Goal: Task Accomplishment & Management: Complete application form

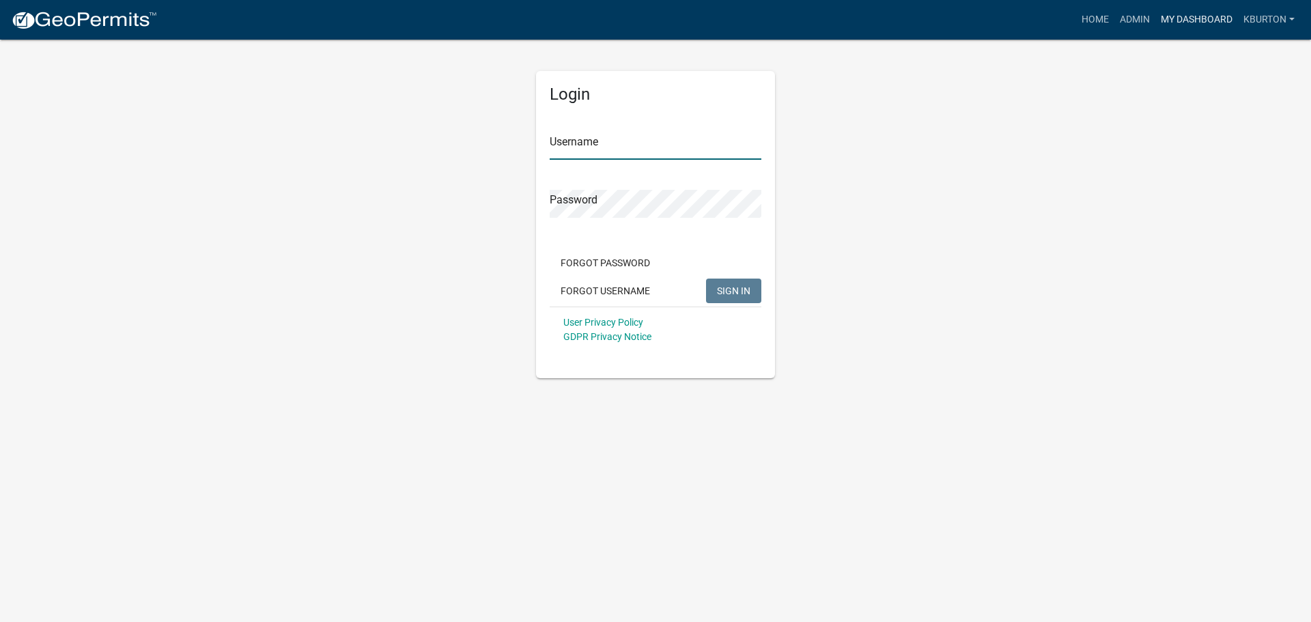
type input "kburton"
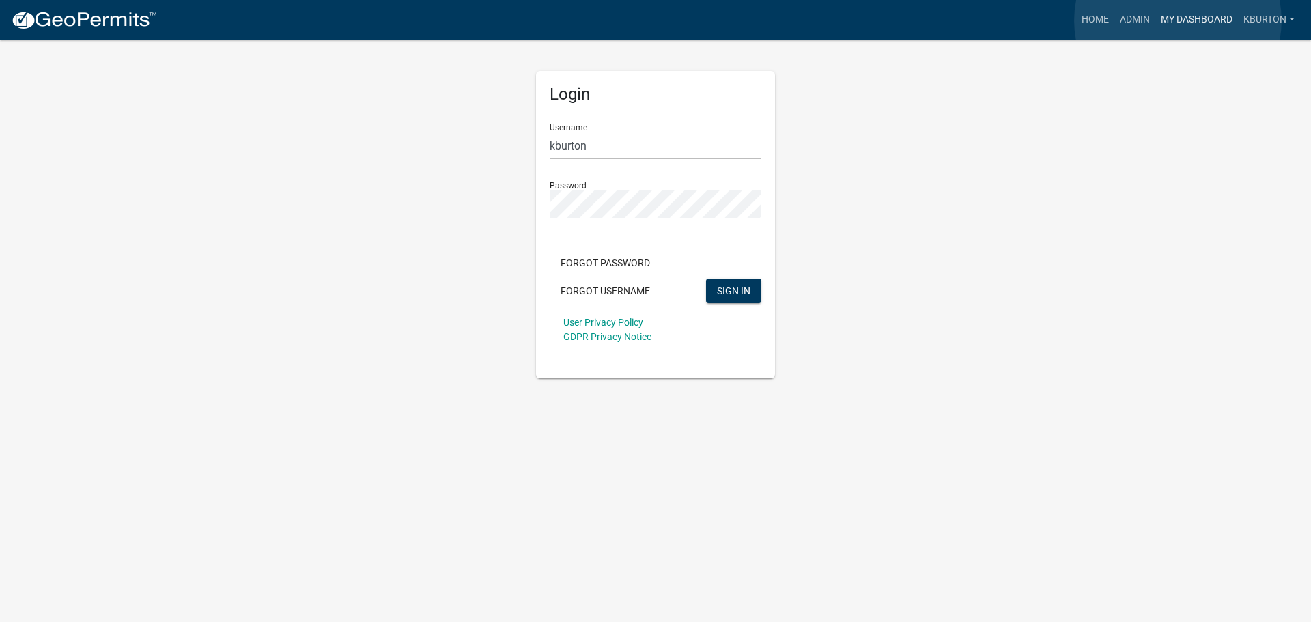
click at [1178, 20] on link "My Dashboard" at bounding box center [1196, 20] width 83 height 26
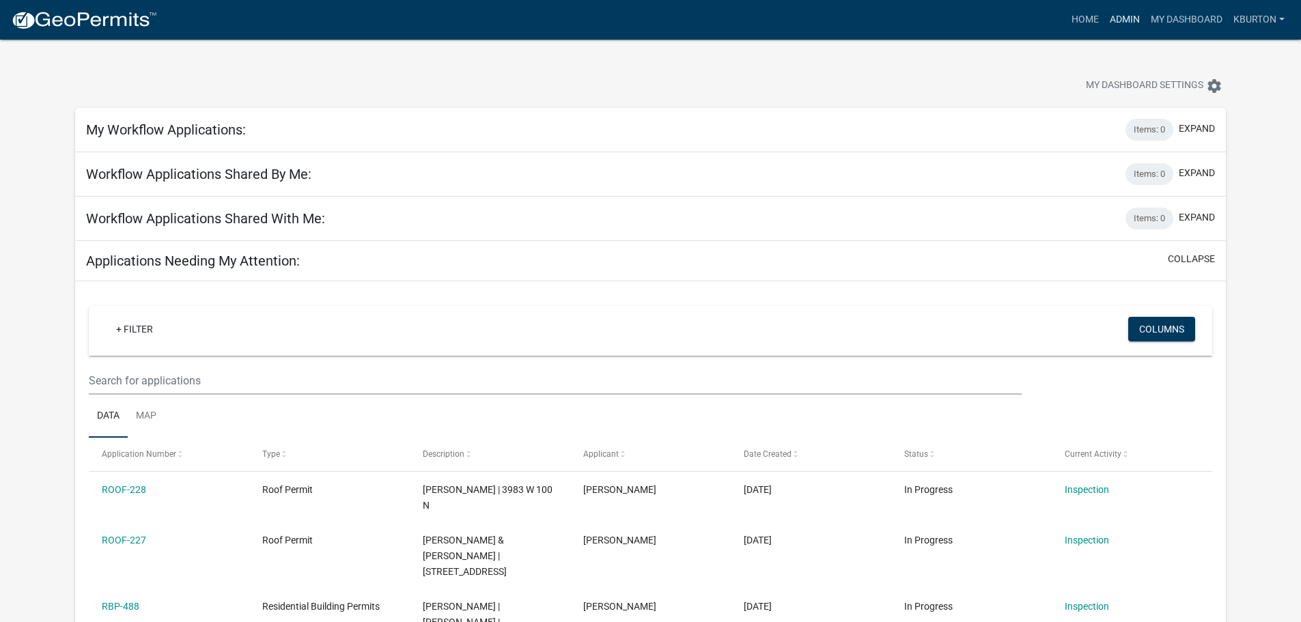
click at [1131, 20] on link "Admin" at bounding box center [1124, 20] width 41 height 26
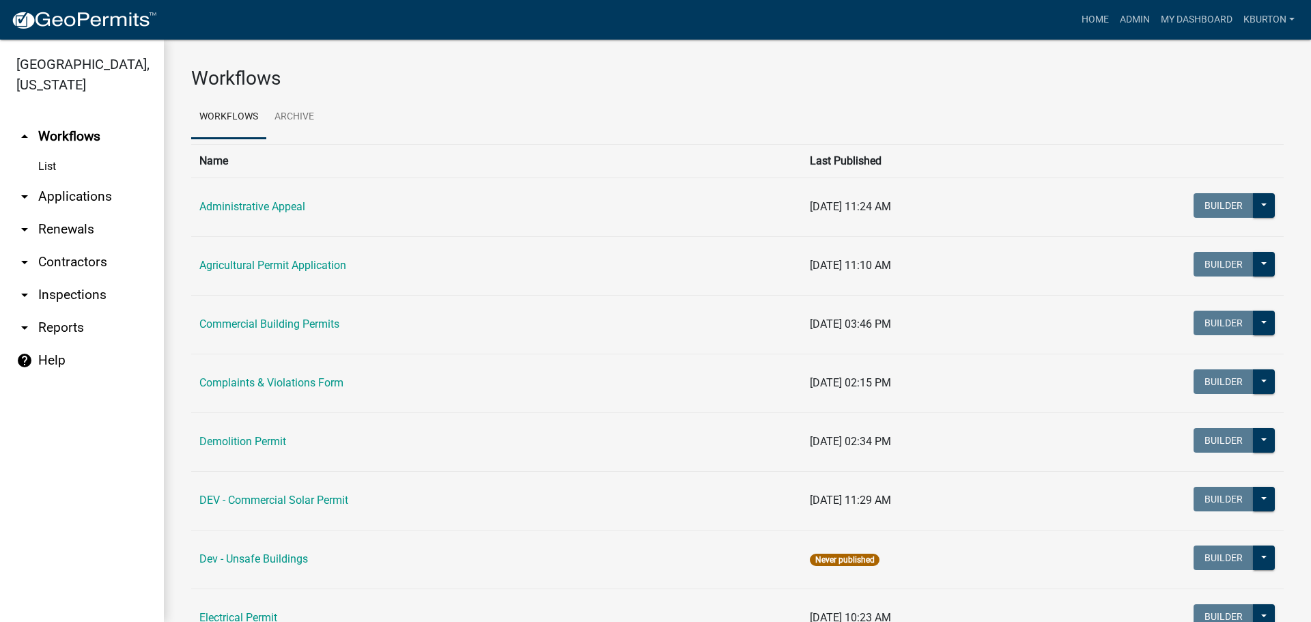
click at [94, 279] on link "arrow_drop_down Inspections" at bounding box center [82, 295] width 164 height 33
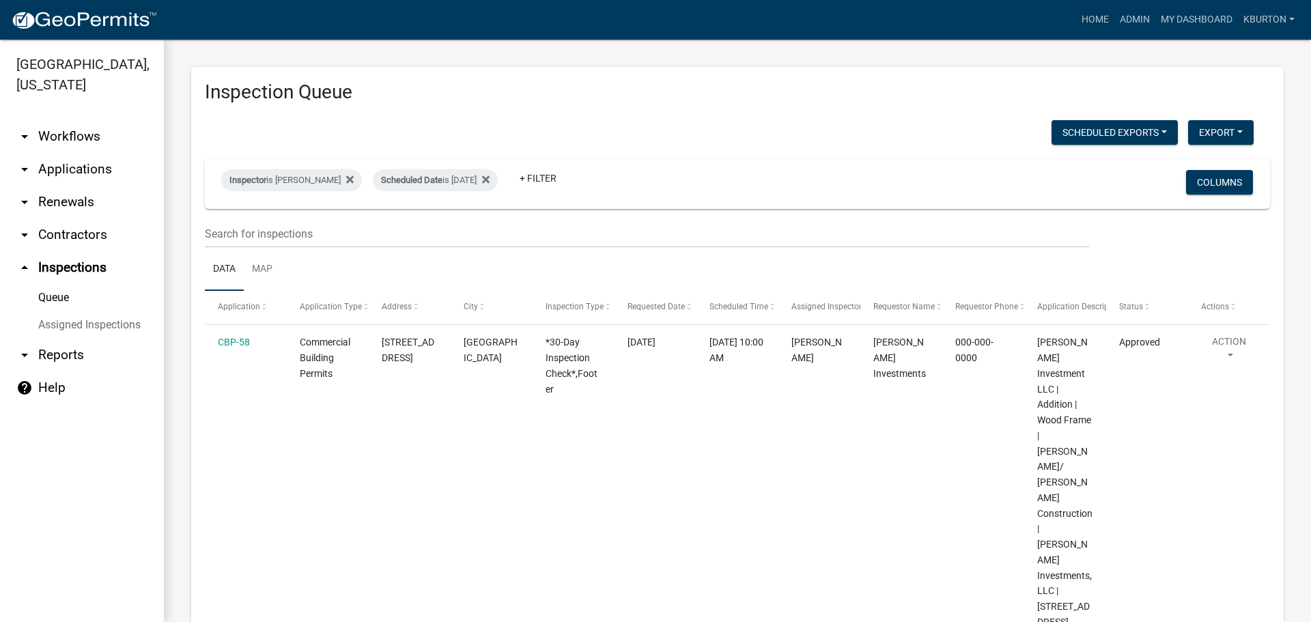
click at [129, 311] on link "Assigned Inspections" at bounding box center [82, 324] width 164 height 27
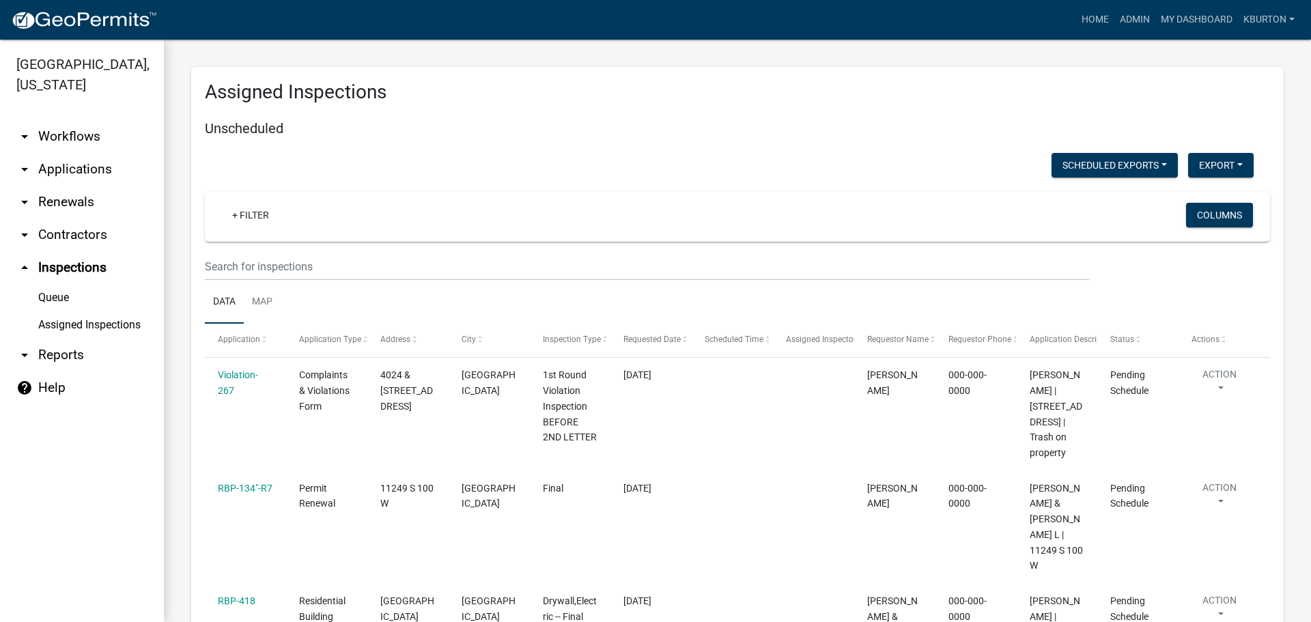
click at [61, 284] on link "Queue" at bounding box center [82, 297] width 164 height 27
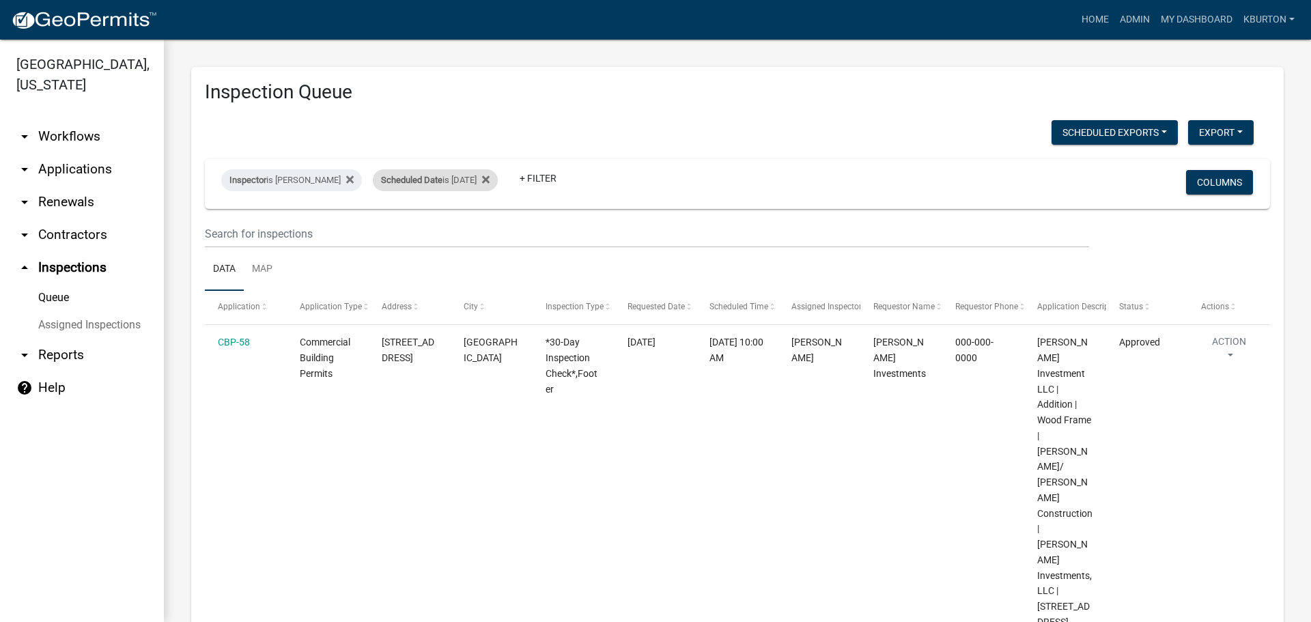
click at [448, 180] on div "Scheduled Date is [DATE]" at bounding box center [435, 180] width 125 height 22
click at [479, 230] on input "[DATE]" at bounding box center [438, 231] width 96 height 28
type input "[DATE]"
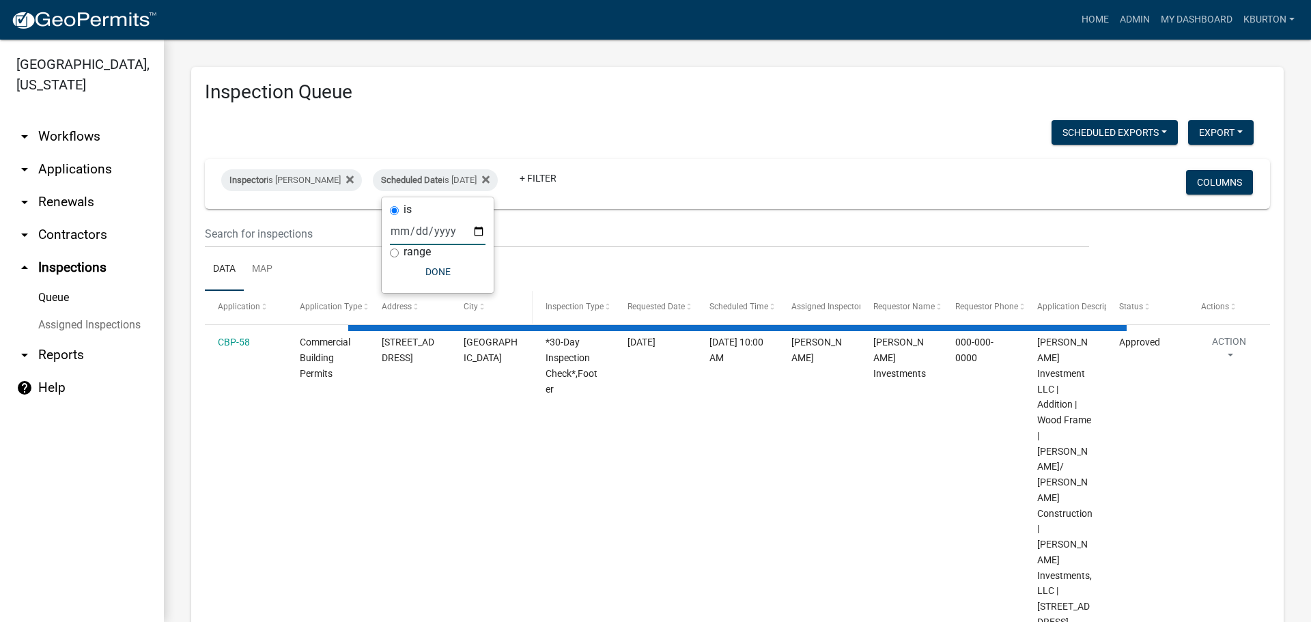
select select "1: 25"
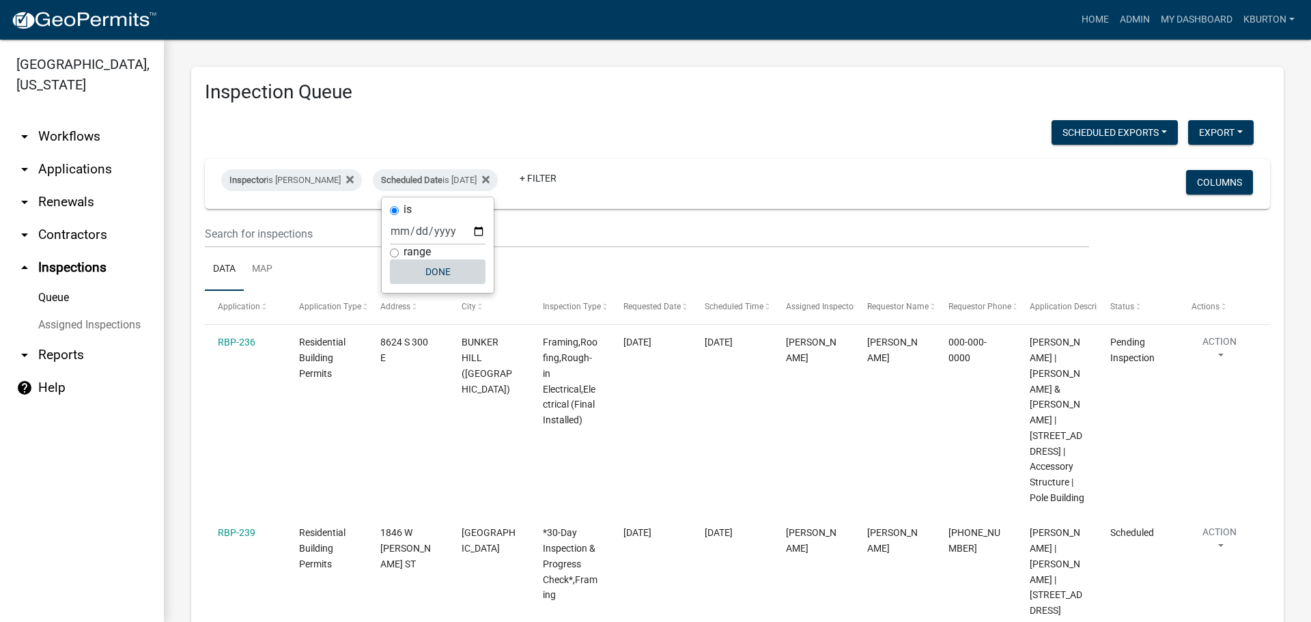
click at [449, 274] on button "Done" at bounding box center [438, 271] width 96 height 25
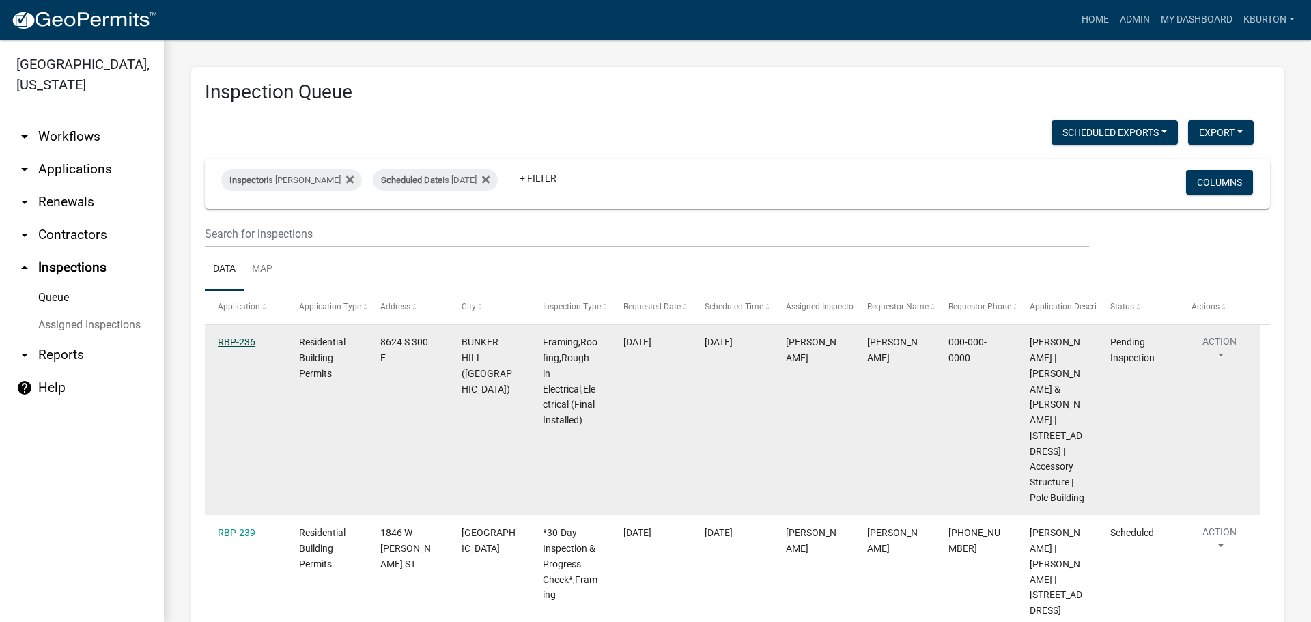
click at [246, 343] on link "RBP-236" at bounding box center [237, 342] width 38 height 11
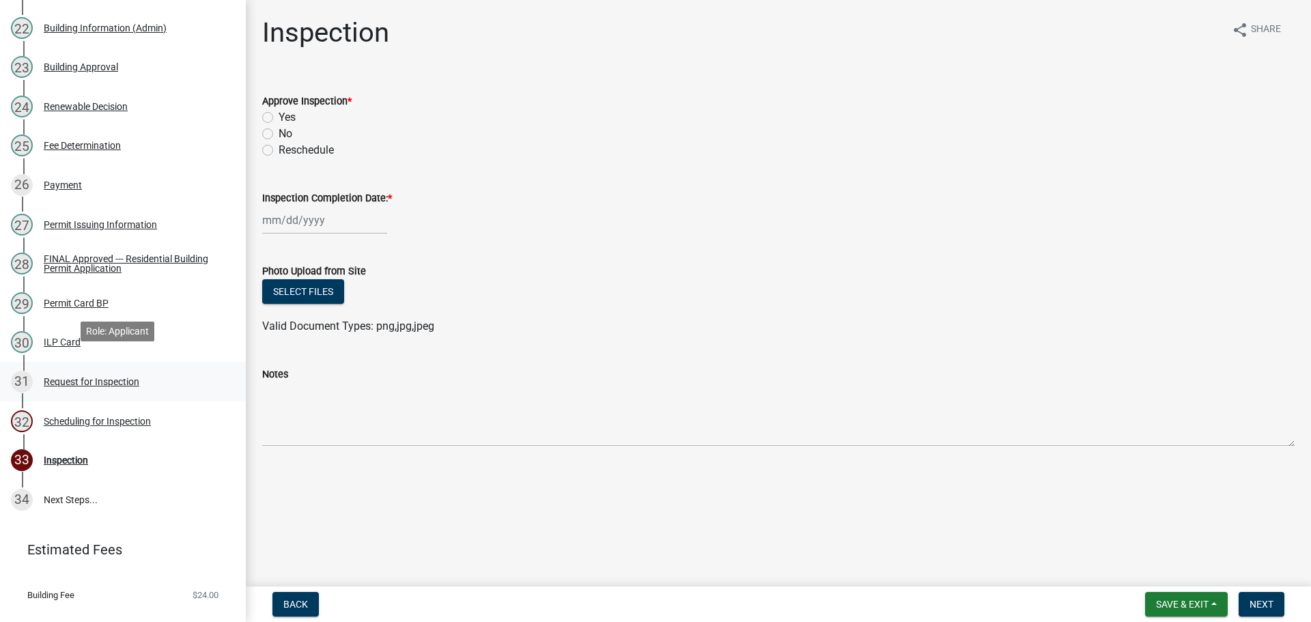
scroll to position [1095, 0]
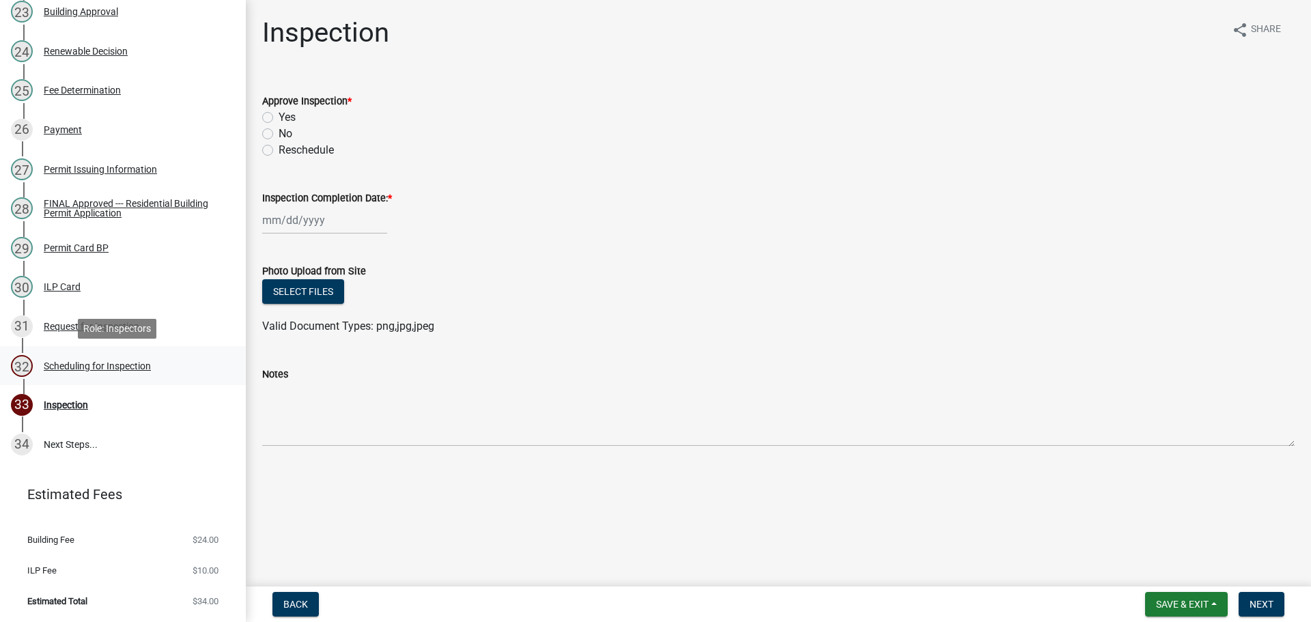
click at [126, 367] on div "Scheduling for Inspection" at bounding box center [97, 366] width 107 height 10
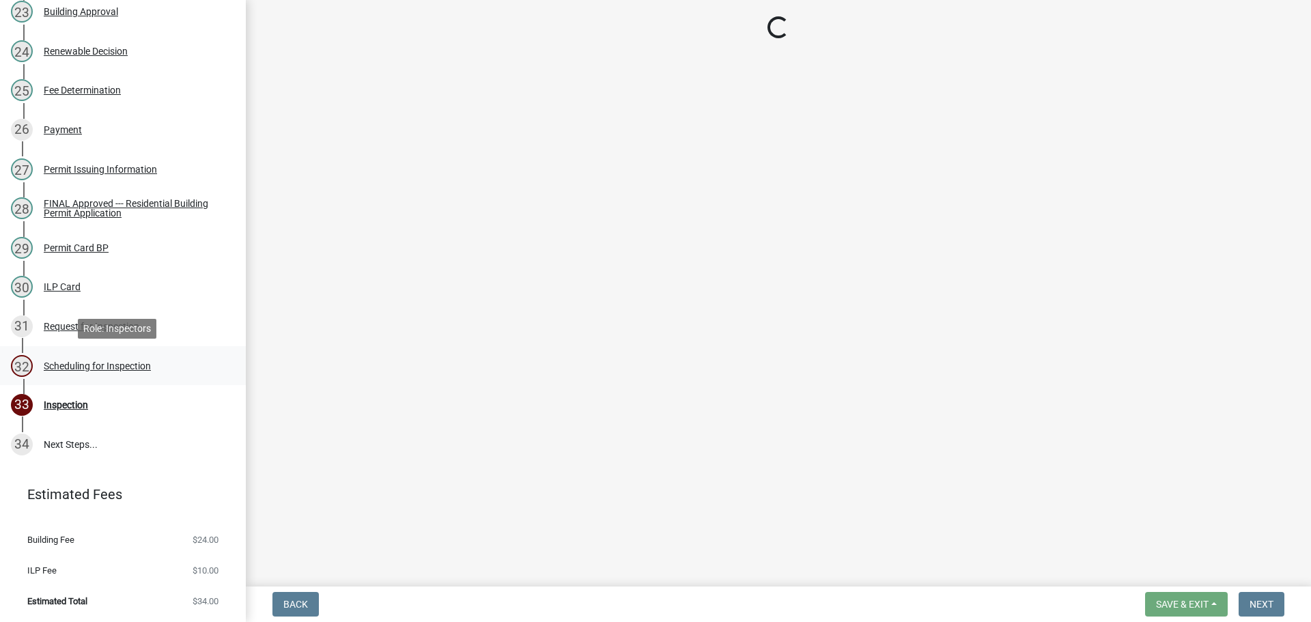
select select "25b75ae6-03c7-4280-9b34-fcf63005d5e5"
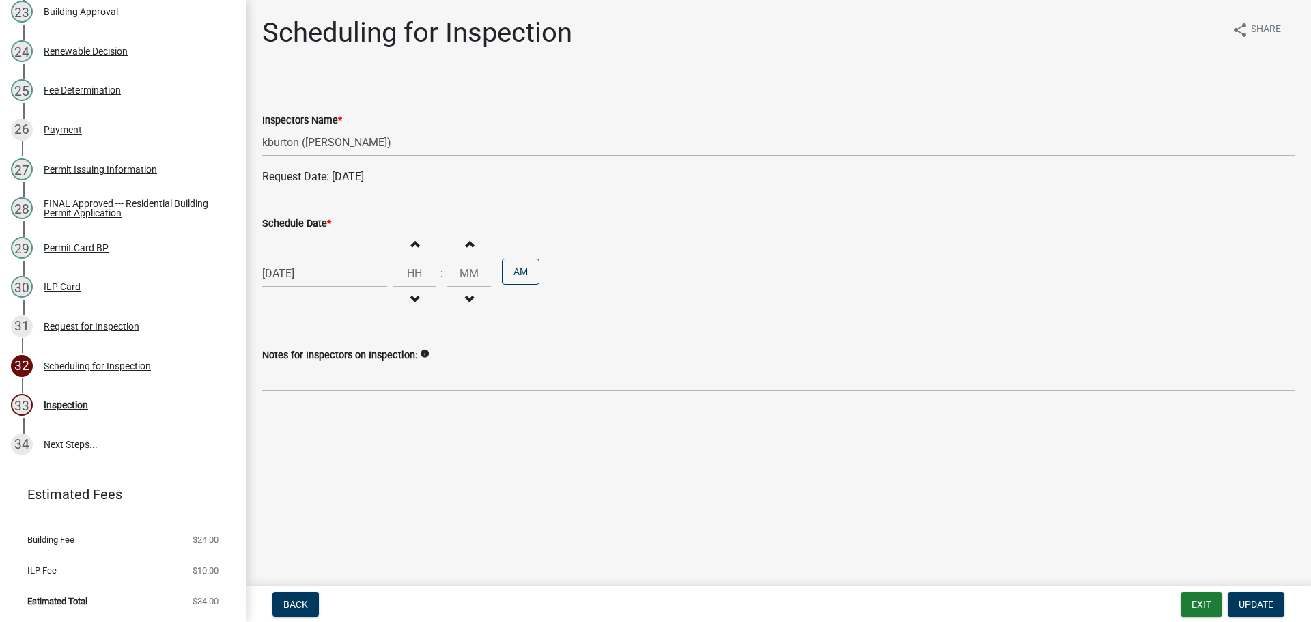
click at [296, 221] on label "Schedule Date *" at bounding box center [296, 224] width 69 height 10
click at [296, 259] on input "[DATE]" at bounding box center [324, 273] width 125 height 28
select select "8"
select select "2025"
click at [324, 459] on div "3" at bounding box center [320, 455] width 22 height 22
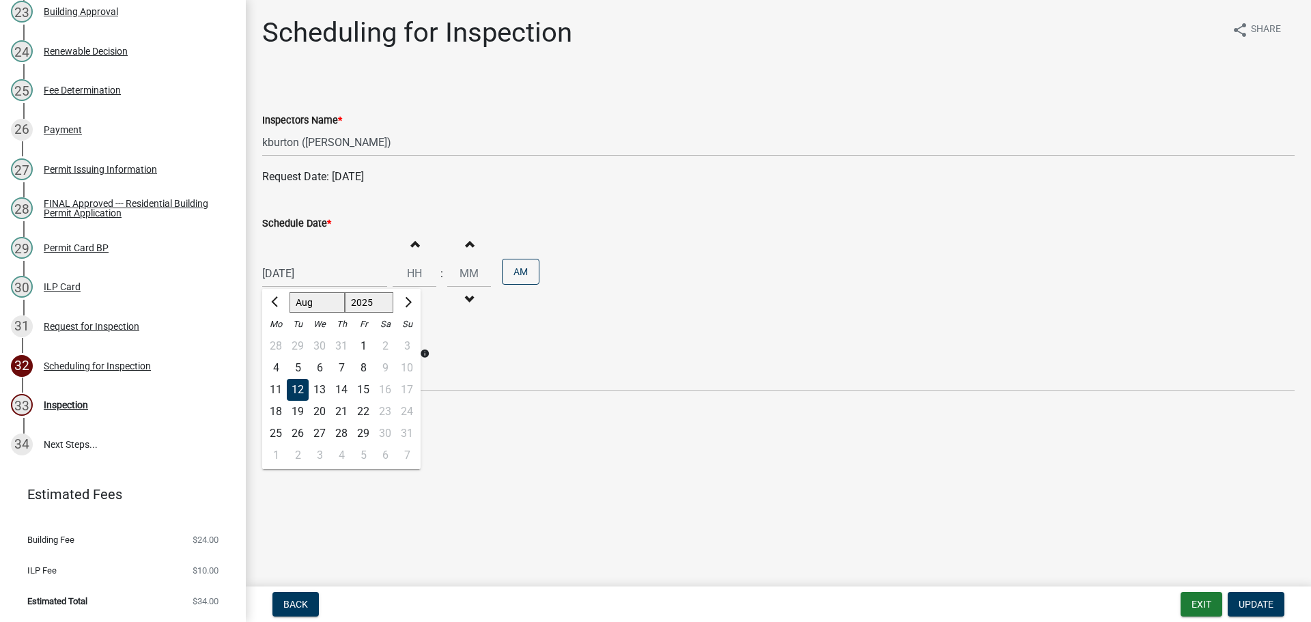
type input "[DATE]"
click at [1275, 605] on button "Update" at bounding box center [1256, 604] width 57 height 25
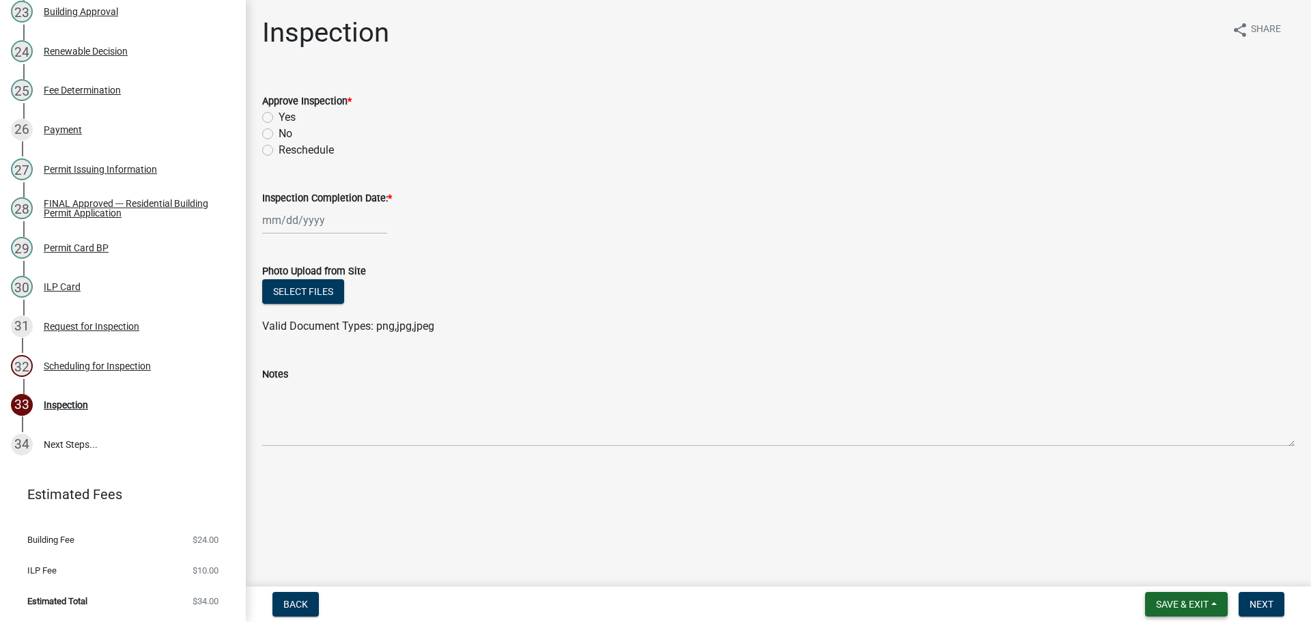
click at [1205, 604] on span "Save & Exit" at bounding box center [1182, 604] width 53 height 11
click at [1174, 571] on button "Save & Exit" at bounding box center [1172, 568] width 109 height 33
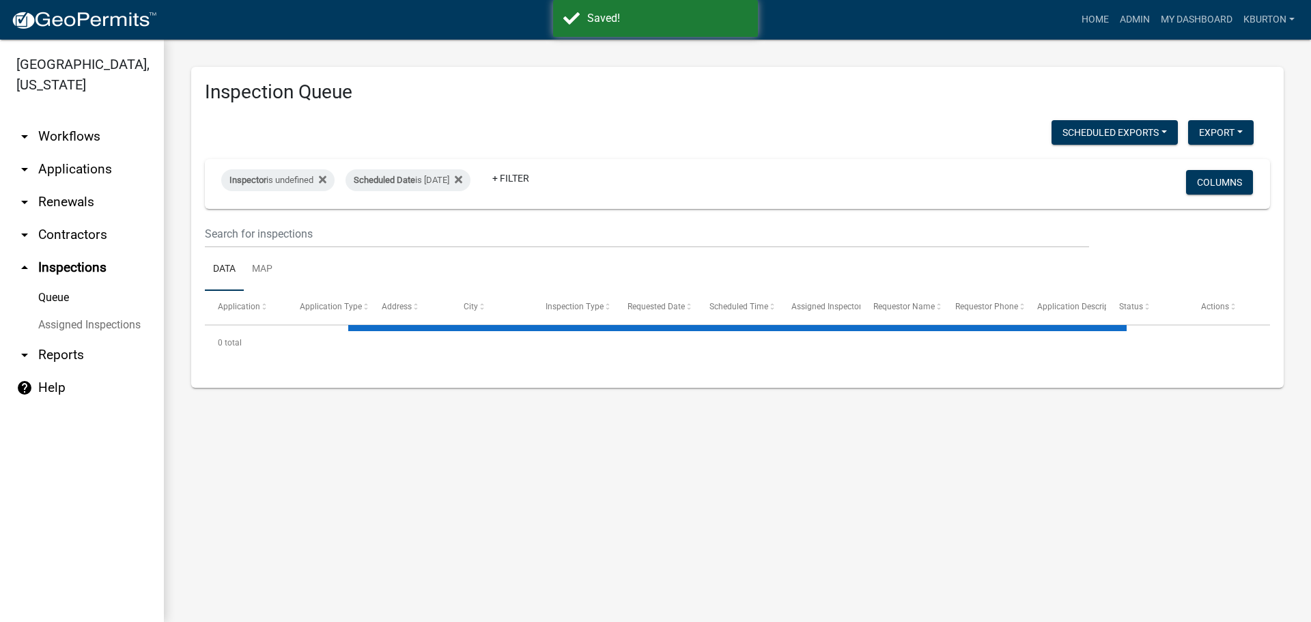
select select "1: 25"
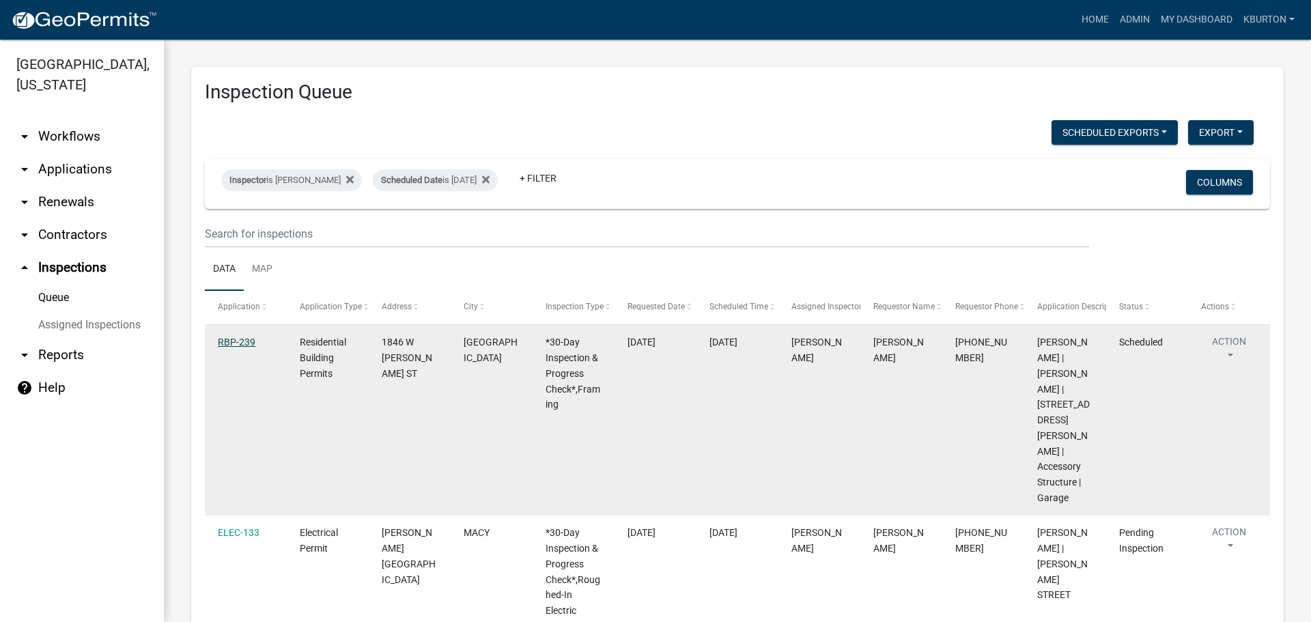
click at [249, 341] on link "RBP-239" at bounding box center [237, 342] width 38 height 11
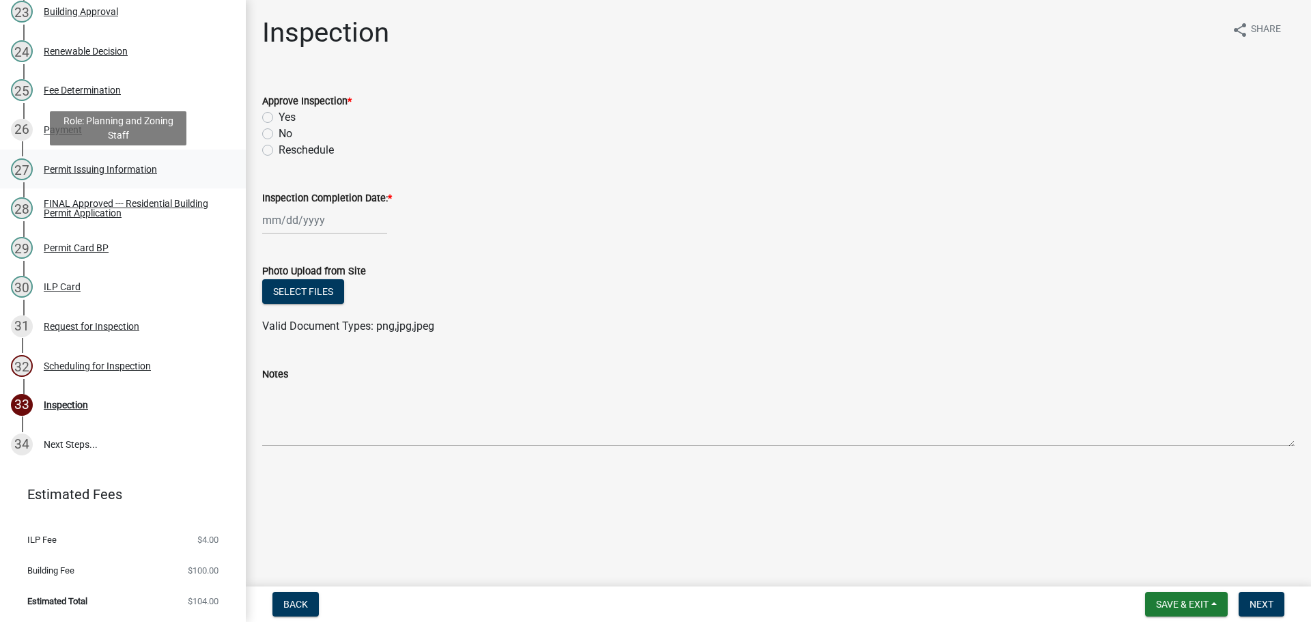
scroll to position [1092, 0]
click at [134, 369] on div "Scheduling for Inspection" at bounding box center [97, 366] width 107 height 10
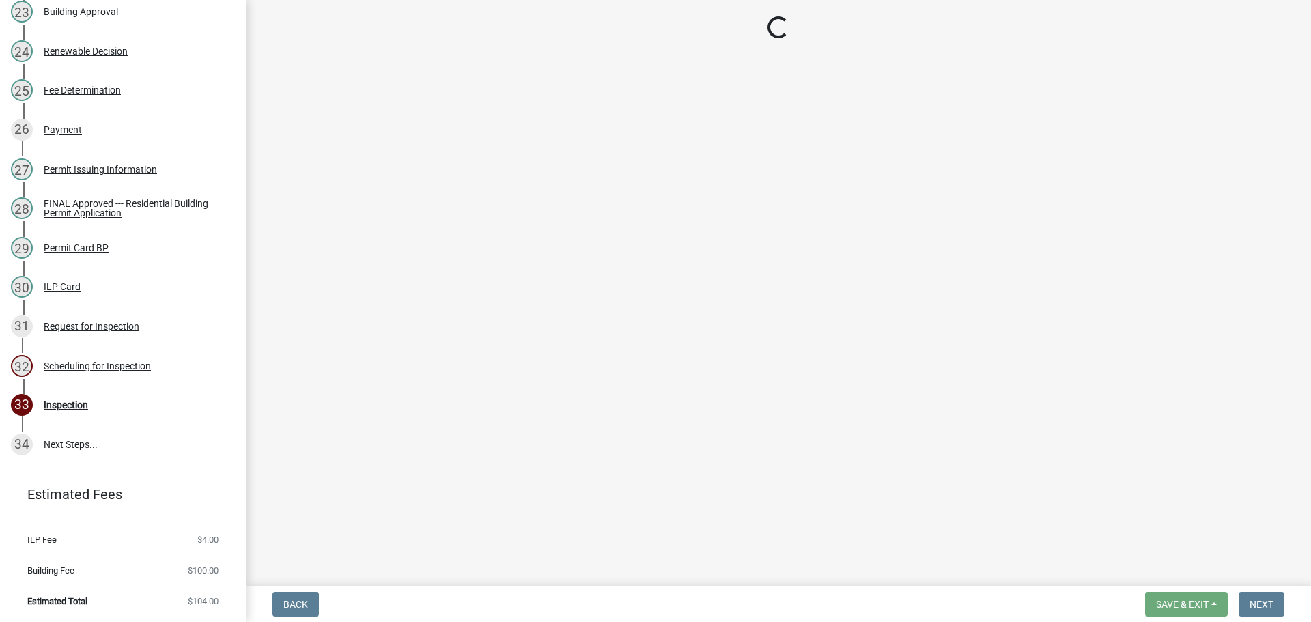
select select "25b75ae6-03c7-4280-9b34-fcf63005d5e5"
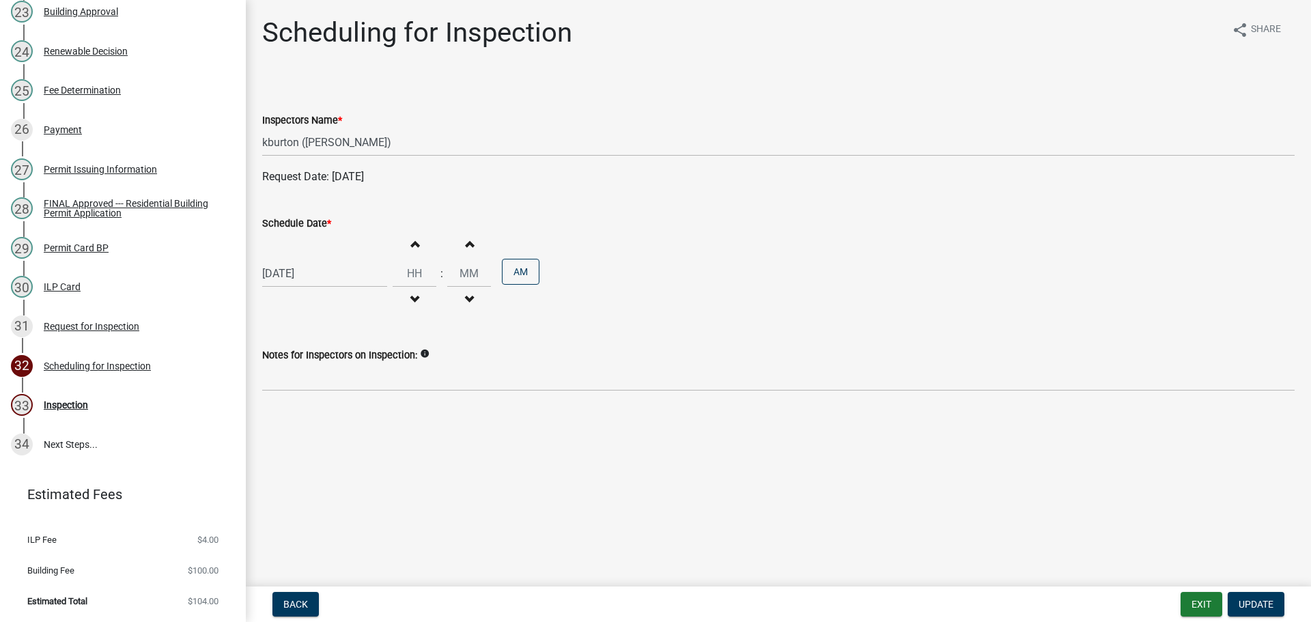
click at [313, 225] on label "Schedule Date *" at bounding box center [296, 224] width 69 height 10
click at [313, 259] on input "[DATE]" at bounding box center [324, 273] width 125 height 28
select select "8"
select select "2025"
click at [317, 410] on div "20" at bounding box center [320, 412] width 22 height 22
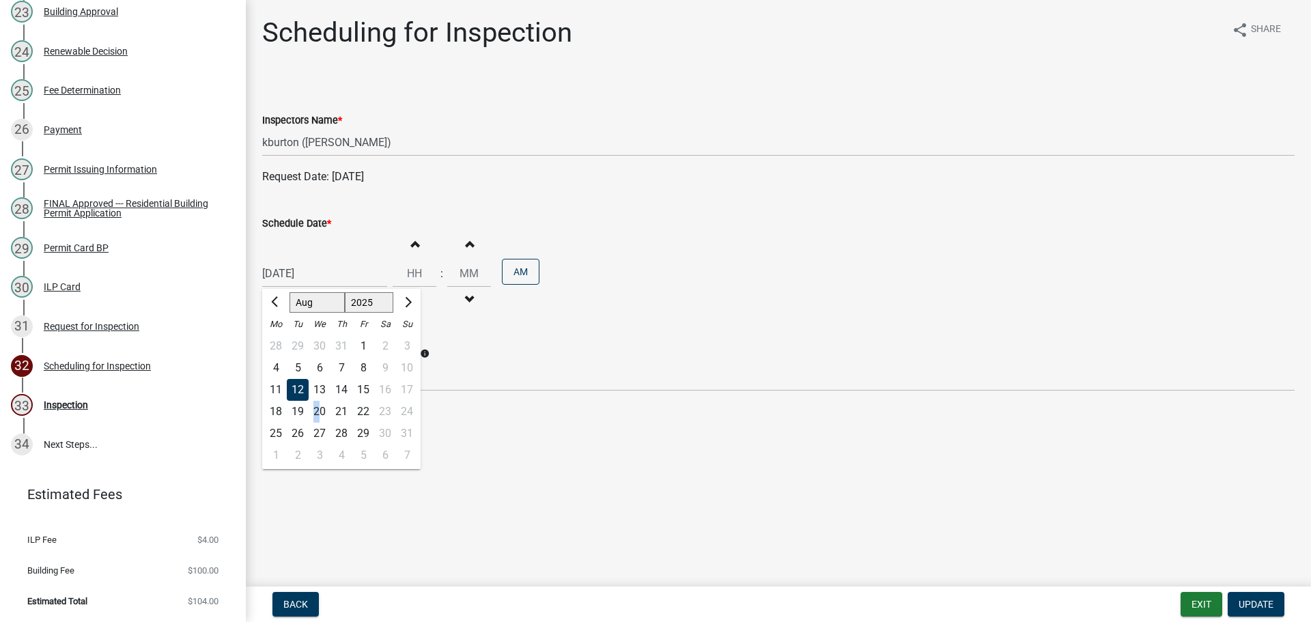
type input "[DATE]"
click at [1243, 595] on button "Update" at bounding box center [1256, 604] width 57 height 25
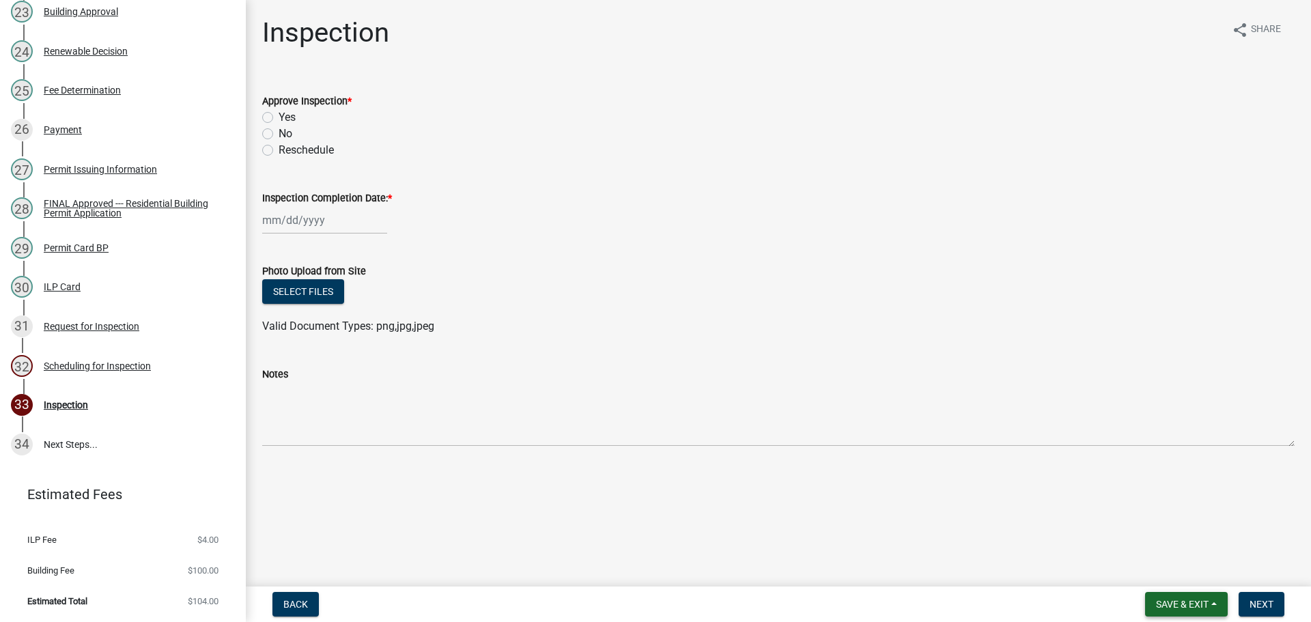
click at [1186, 601] on span "Save & Exit" at bounding box center [1182, 604] width 53 height 11
click at [1176, 567] on button "Save & Exit" at bounding box center [1172, 568] width 109 height 33
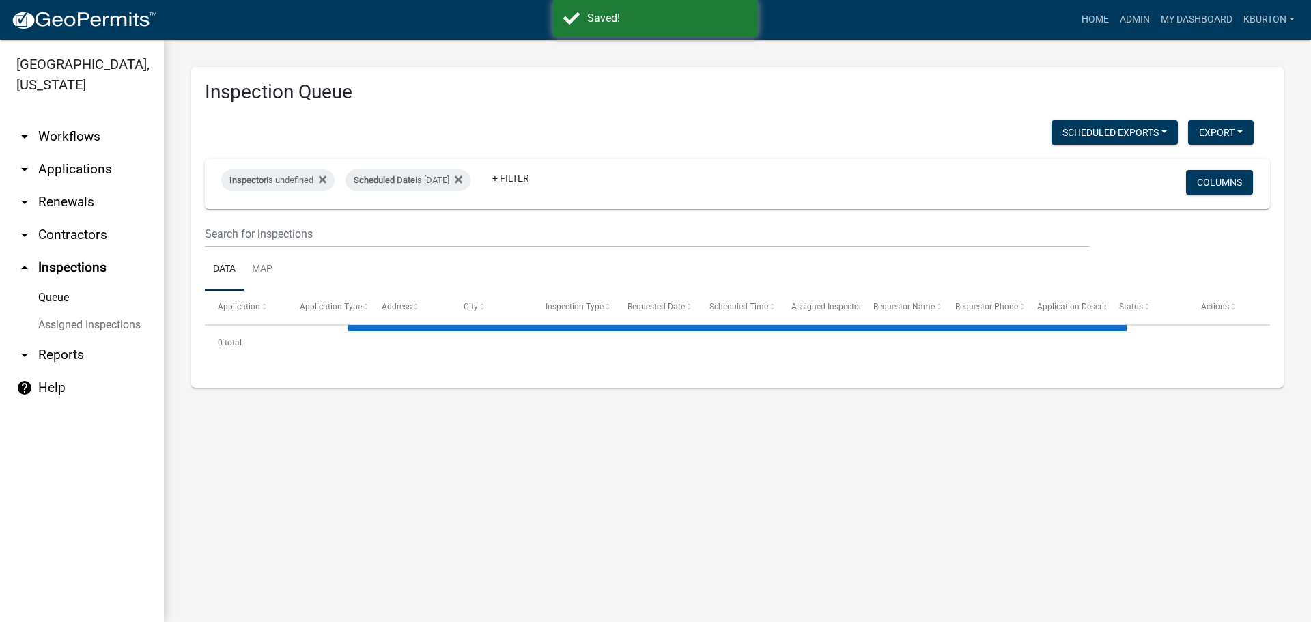
select select "1: 25"
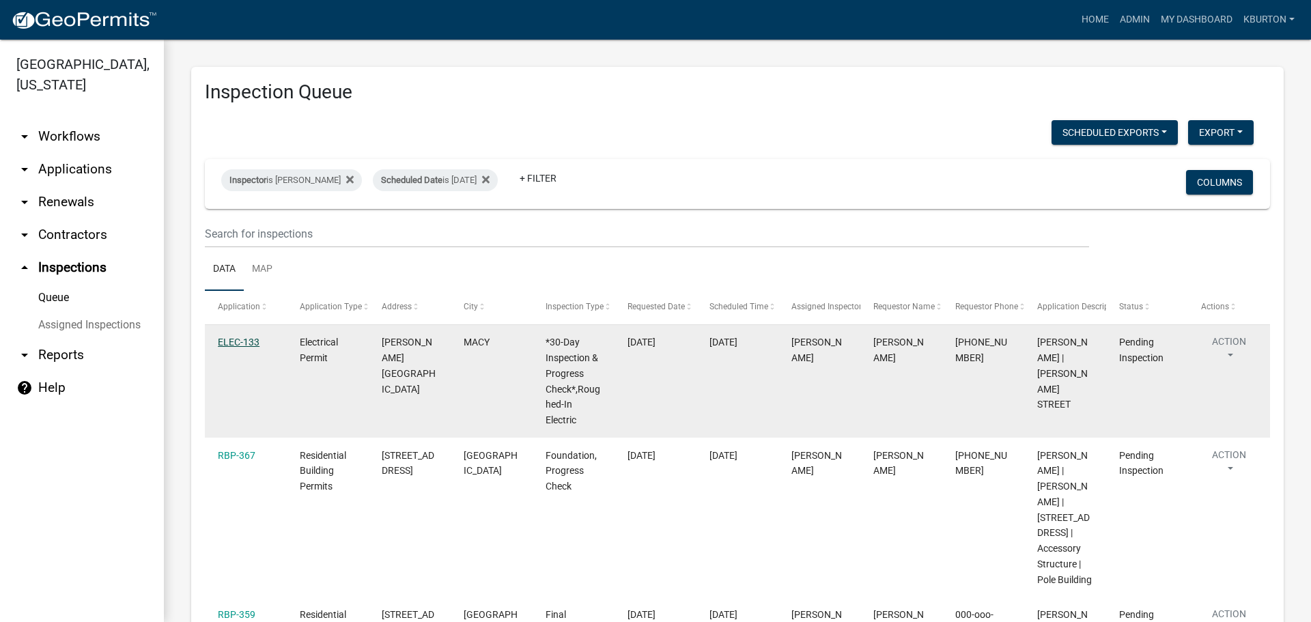
click at [230, 339] on link "ELEC-133" at bounding box center [239, 342] width 42 height 11
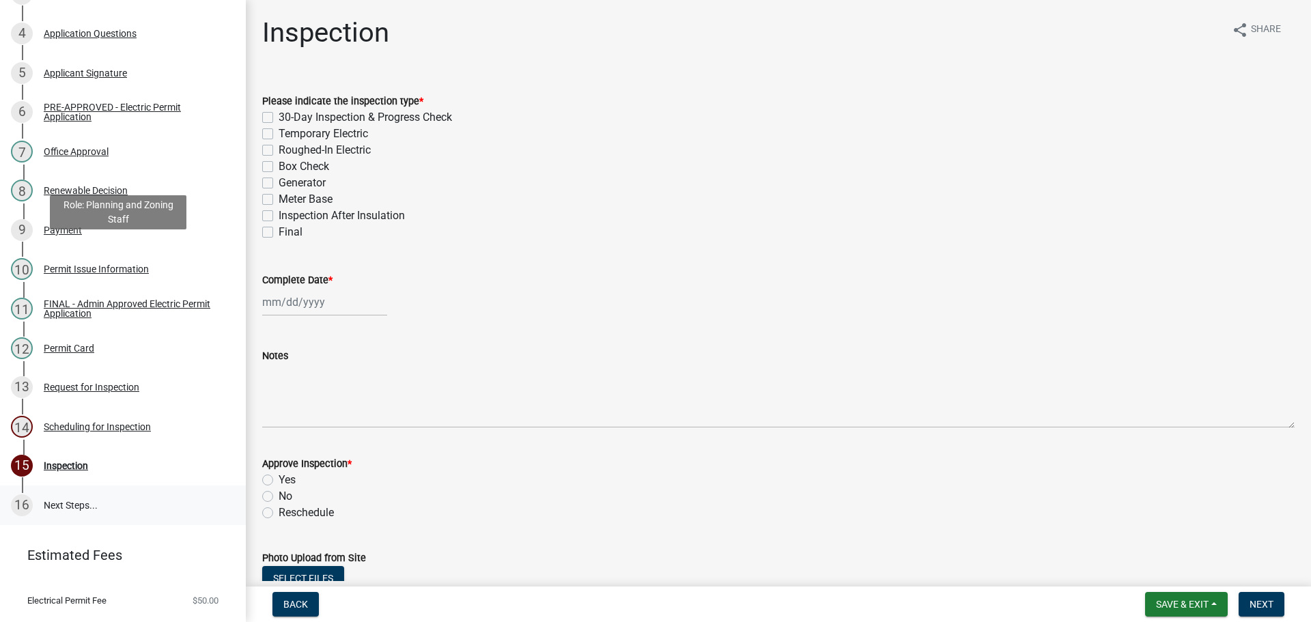
scroll to position [337, 0]
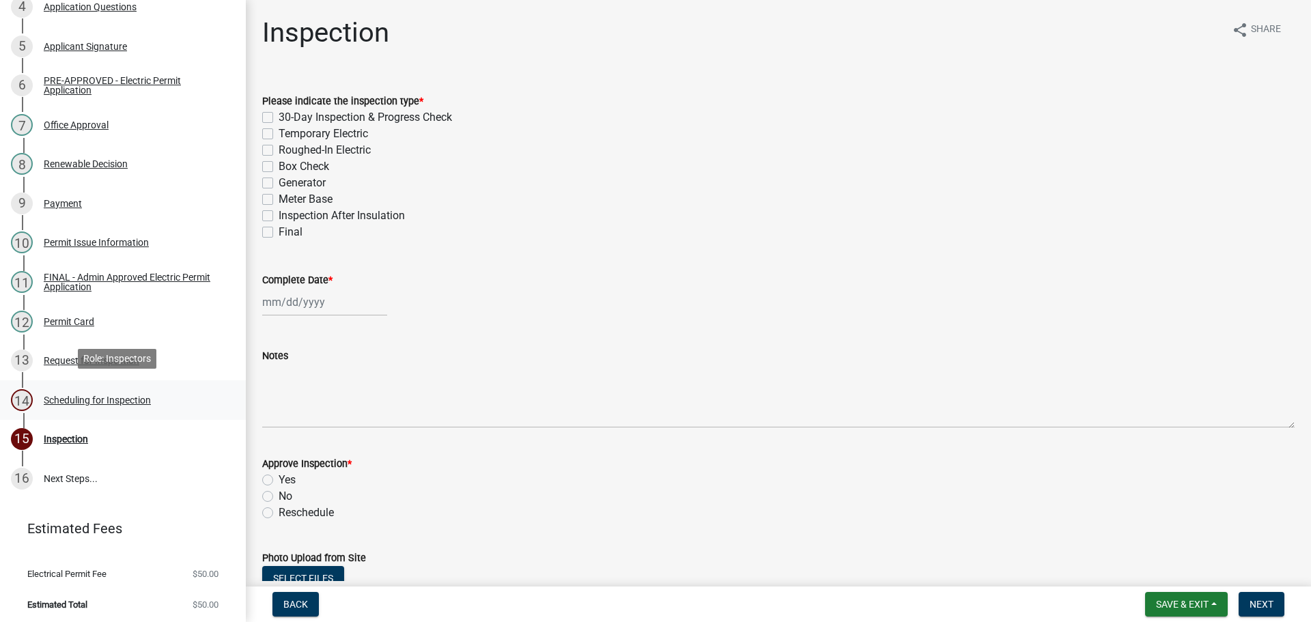
click at [135, 395] on div "Scheduling for Inspection" at bounding box center [97, 400] width 107 height 10
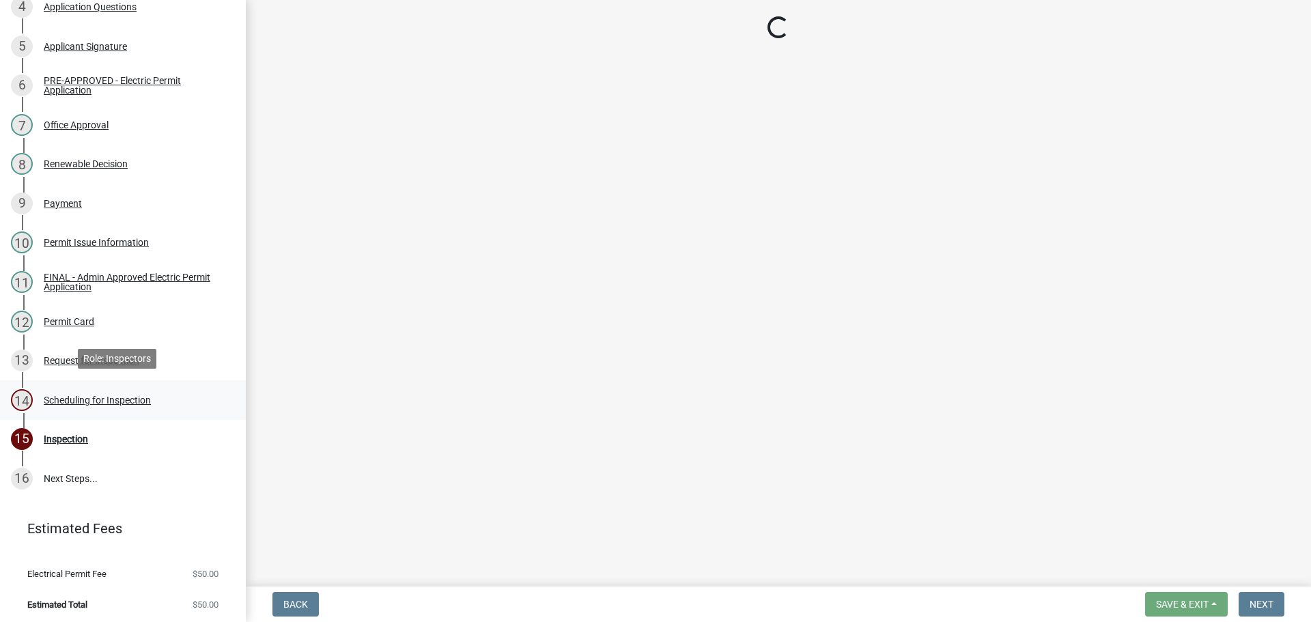
select select "25b75ae6-03c7-4280-9b34-fcf63005d5e5"
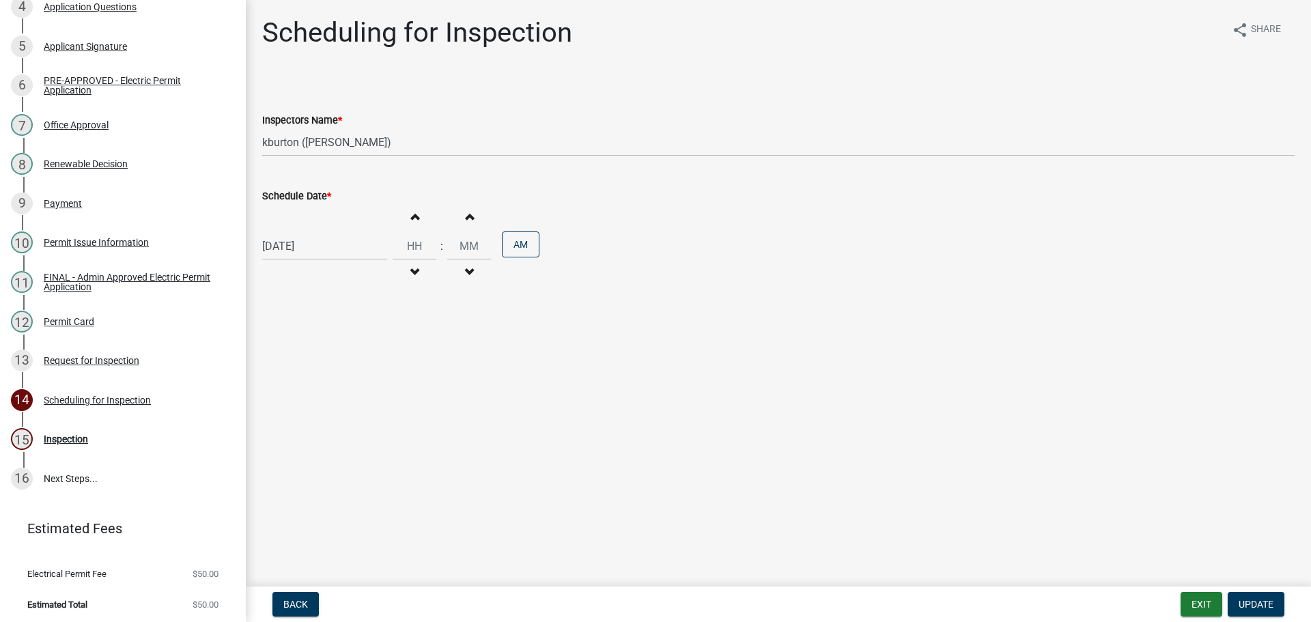
click at [313, 196] on label "Schedule Date *" at bounding box center [296, 197] width 69 height 10
click at [313, 232] on input "[DATE]" at bounding box center [324, 246] width 125 height 28
select select "8"
select select "2025"
click at [299, 382] on div "19" at bounding box center [298, 384] width 22 height 22
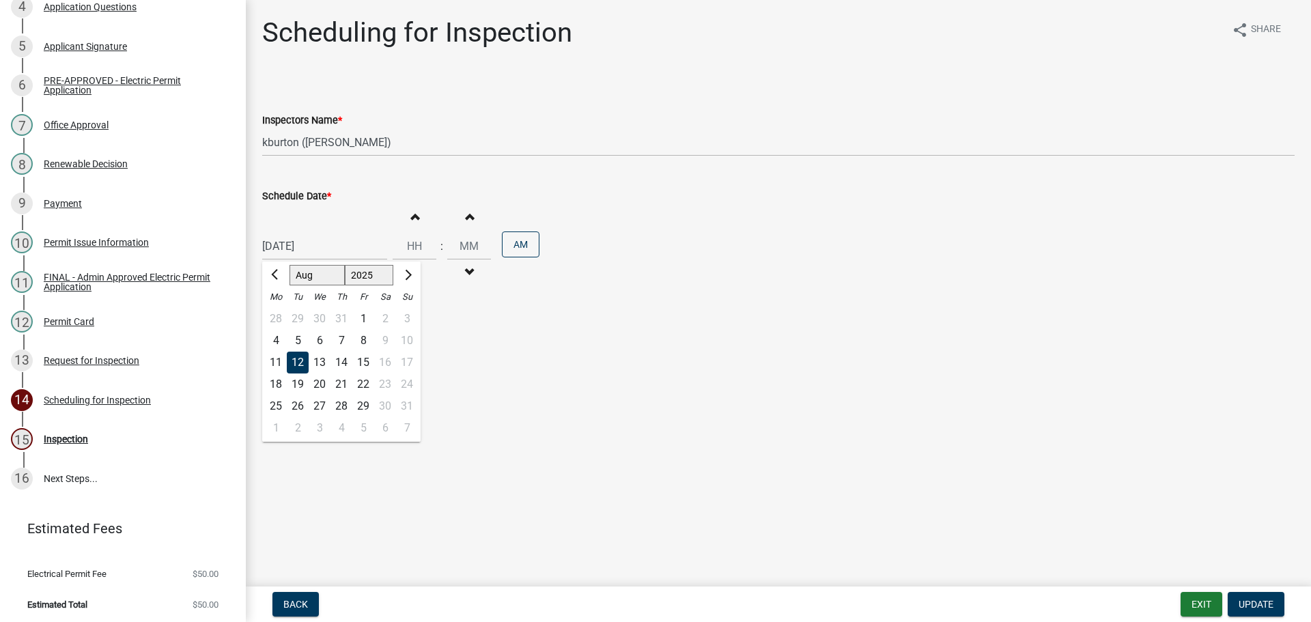
type input "[DATE]"
click at [1265, 603] on span "Update" at bounding box center [1256, 604] width 35 height 11
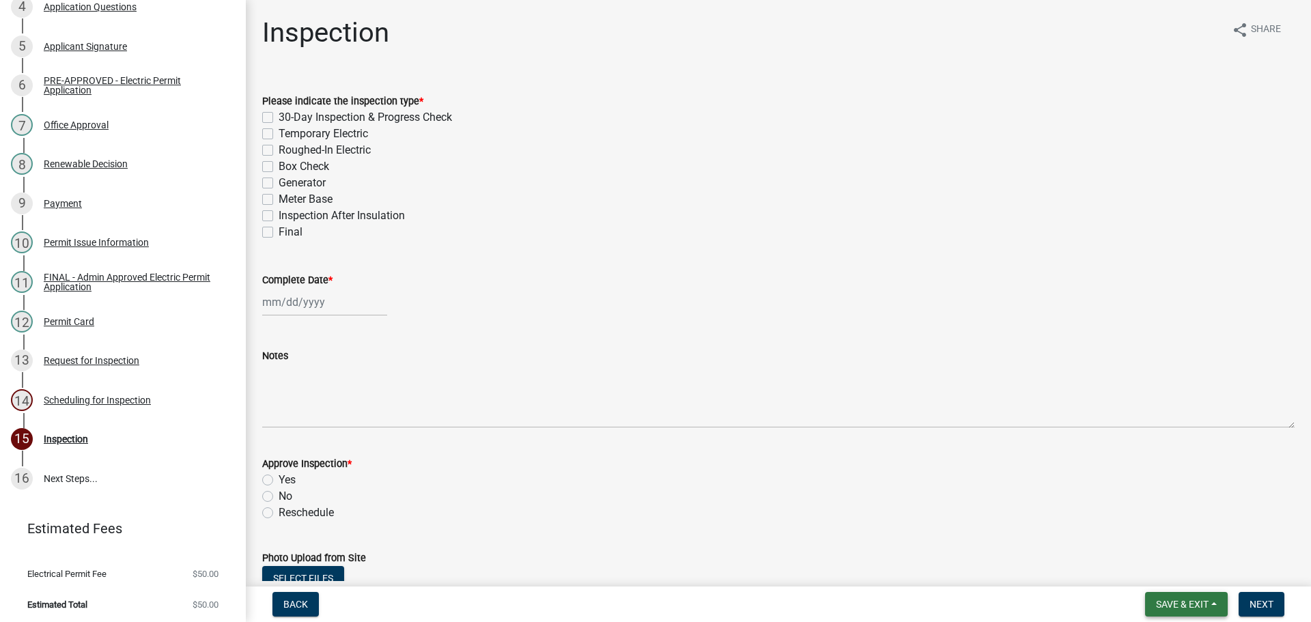
click at [1193, 608] on span "Save & Exit" at bounding box center [1182, 604] width 53 height 11
click at [1178, 572] on button "Save & Exit" at bounding box center [1172, 568] width 109 height 33
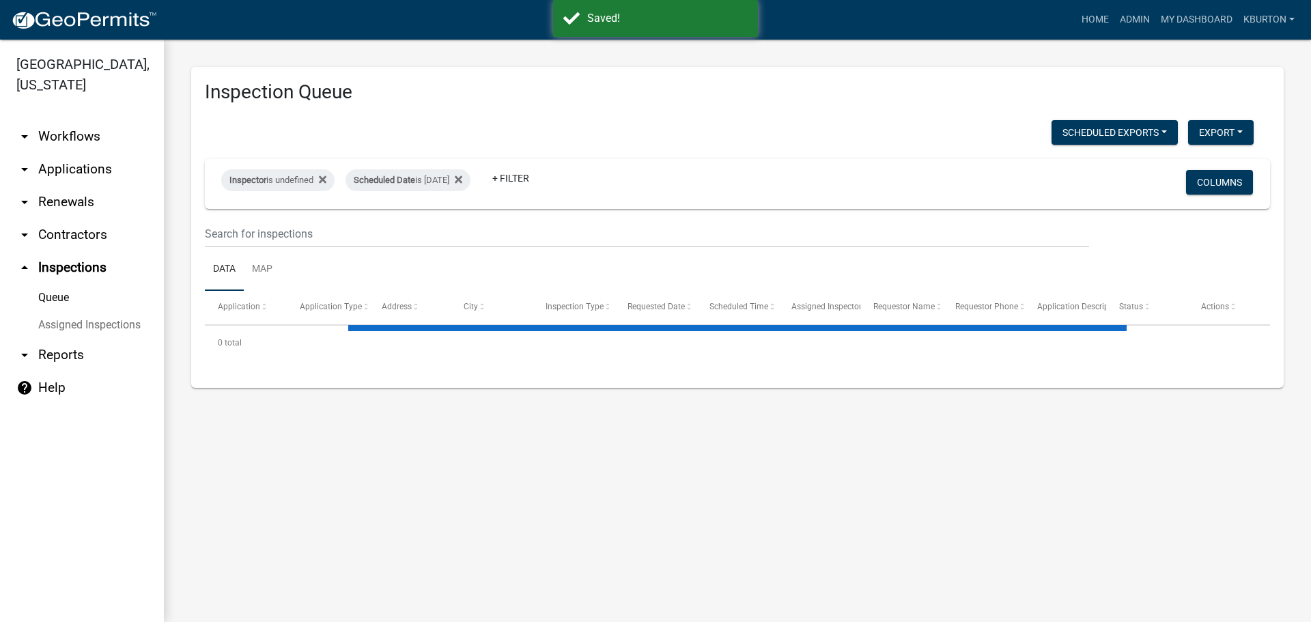
select select "1: 25"
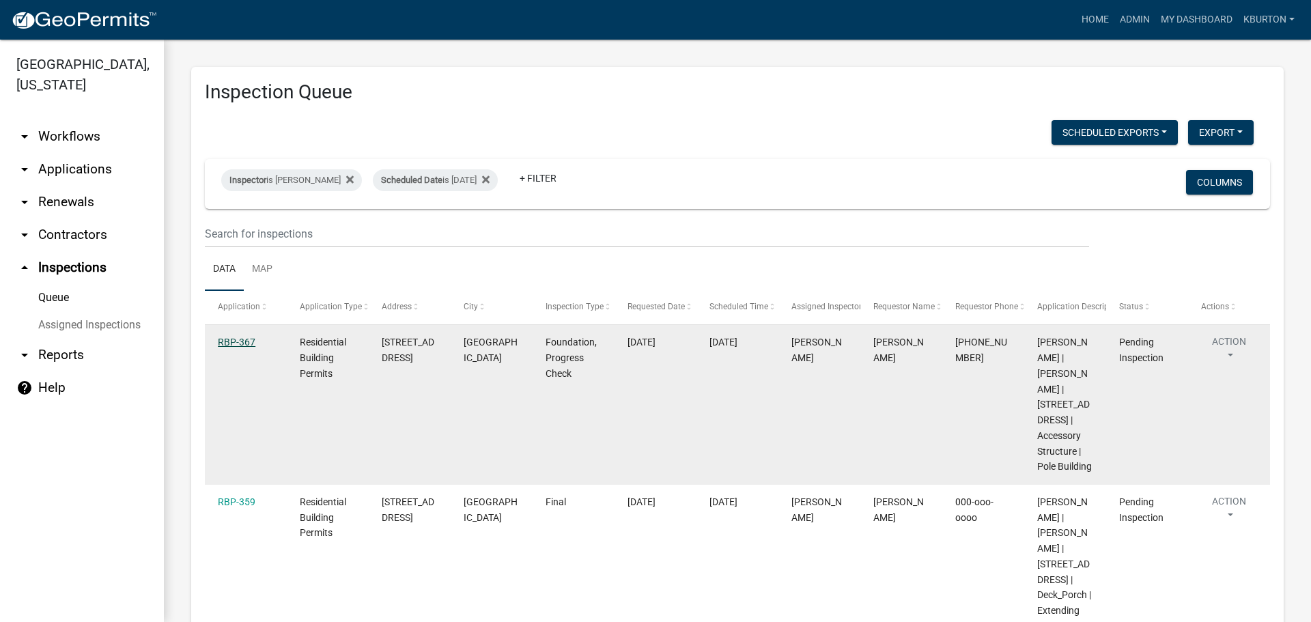
click at [251, 342] on link "RBP-367" at bounding box center [237, 342] width 38 height 11
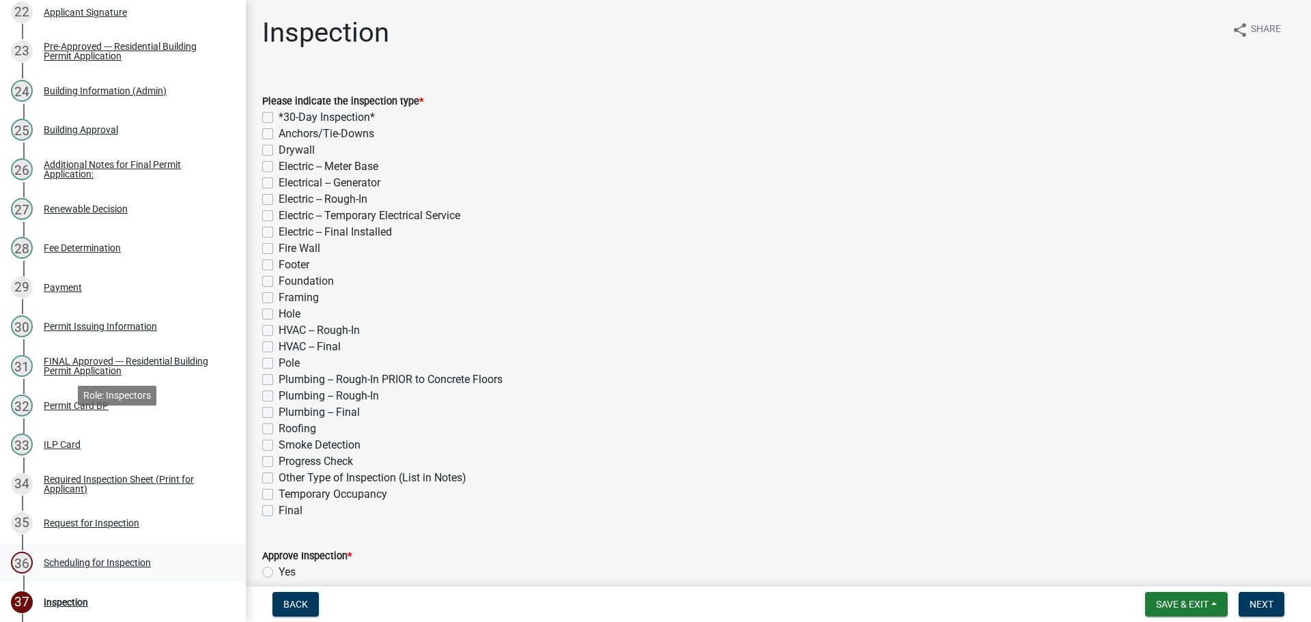
scroll to position [1229, 0]
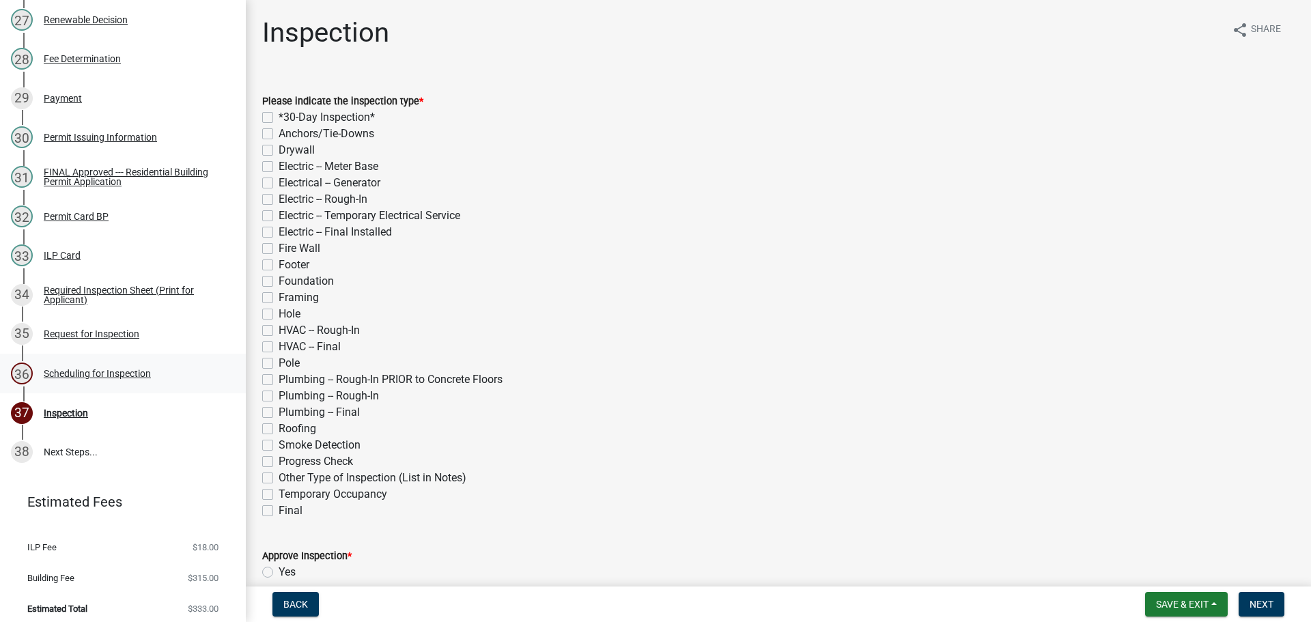
click at [78, 378] on div "Scheduling for Inspection" at bounding box center [97, 374] width 107 height 10
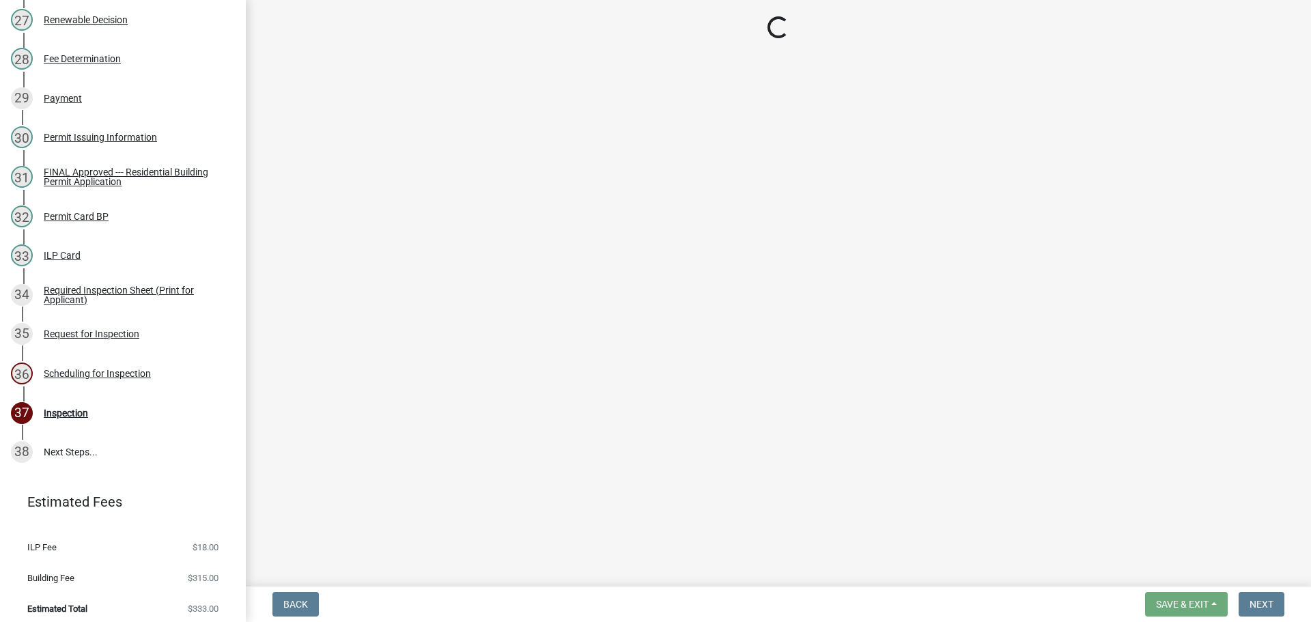
select select "25b75ae6-03c7-4280-9b34-fcf63005d5e5"
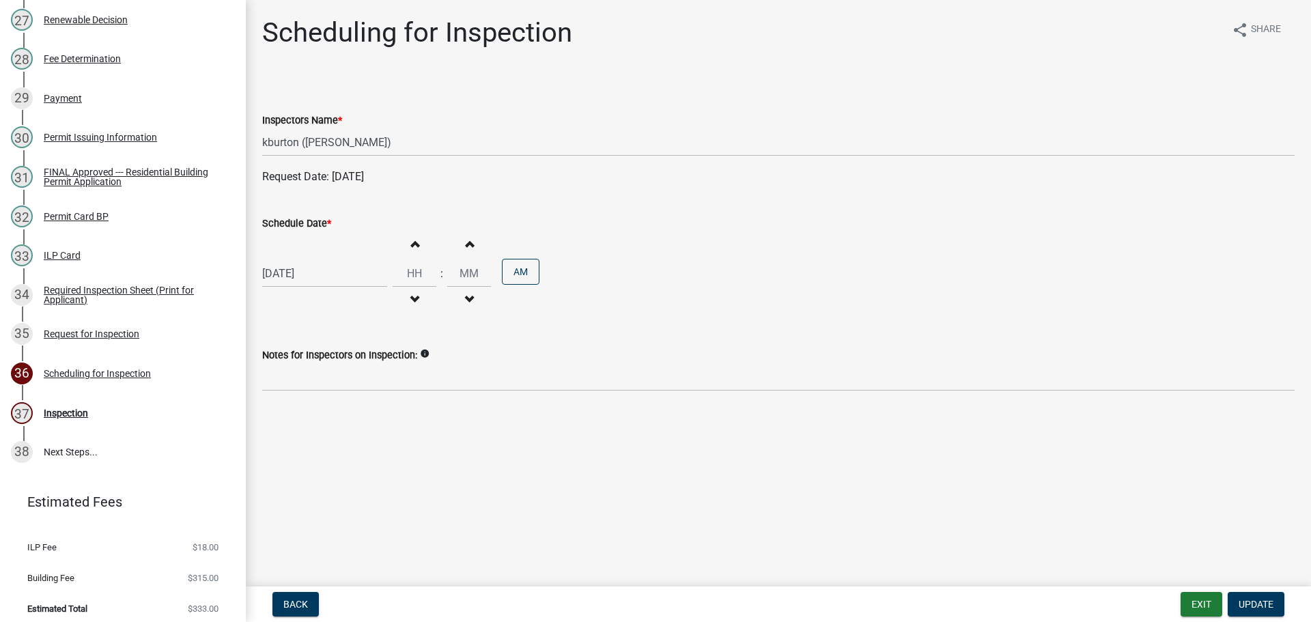
click at [289, 219] on label "Schedule Date *" at bounding box center [296, 224] width 69 height 10
click at [289, 259] on input "[DATE]" at bounding box center [324, 273] width 125 height 28
select select "8"
select select "2025"
click at [301, 409] on div "19" at bounding box center [298, 412] width 22 height 22
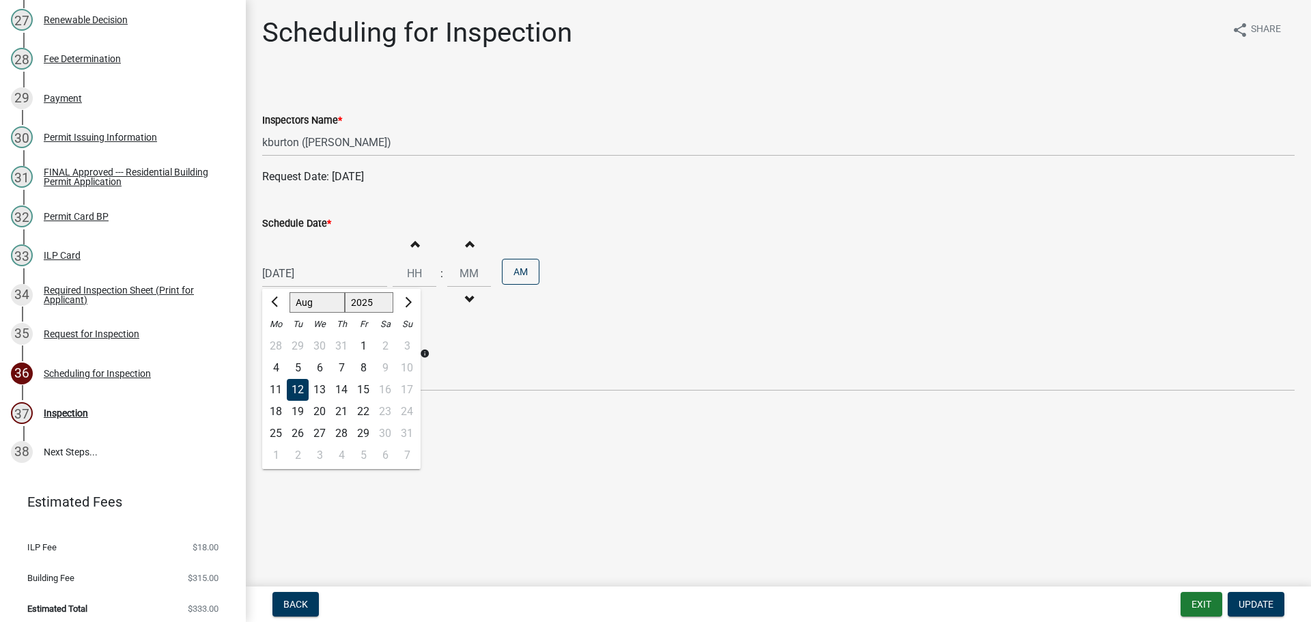
type input "[DATE]"
click at [1251, 599] on span "Update" at bounding box center [1256, 604] width 35 height 11
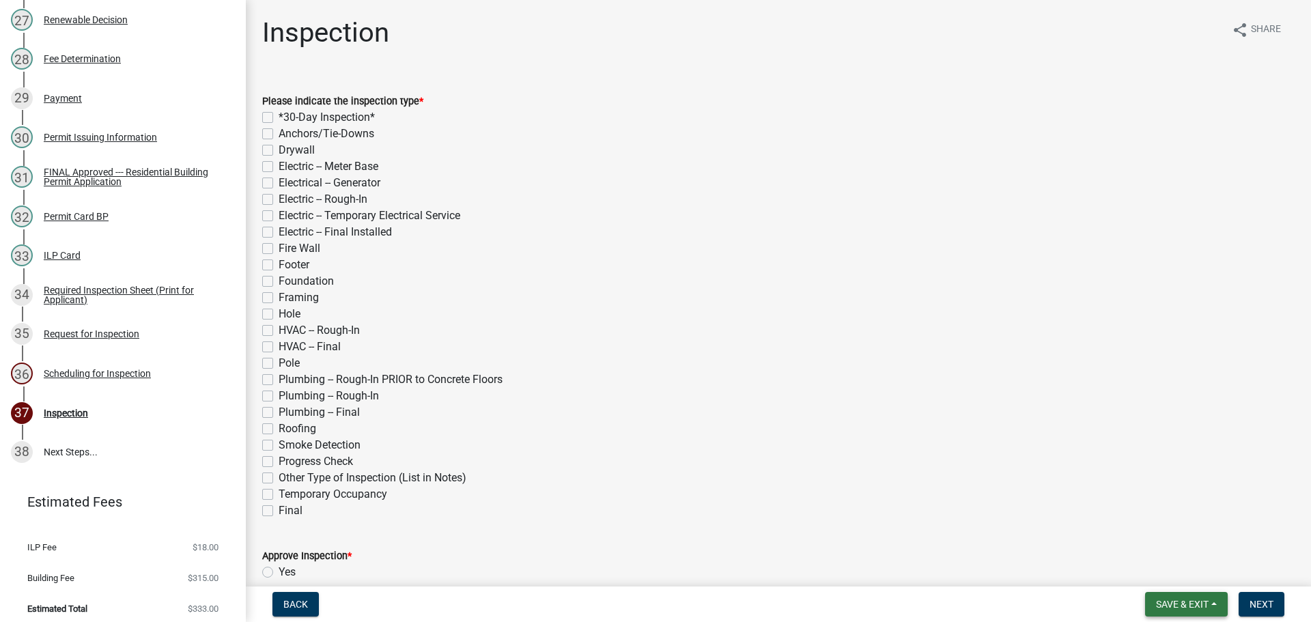
click at [1202, 608] on span "Save & Exit" at bounding box center [1182, 604] width 53 height 11
click at [1179, 571] on button "Save & Exit" at bounding box center [1172, 568] width 109 height 33
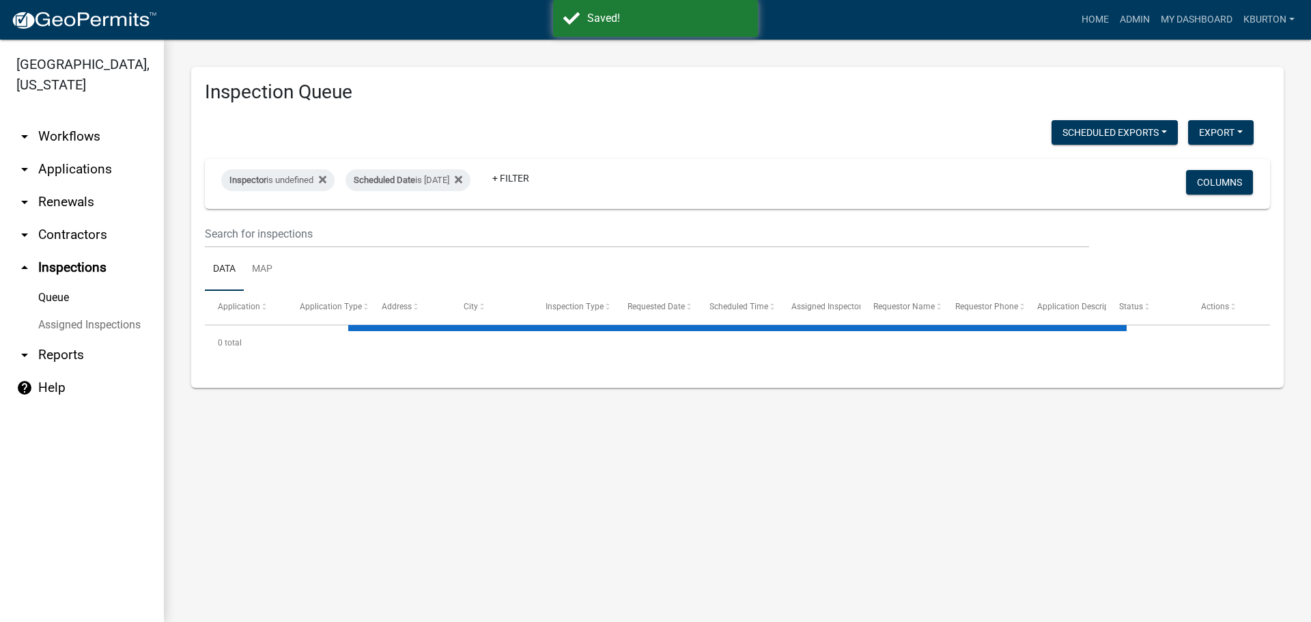
select select "1: 25"
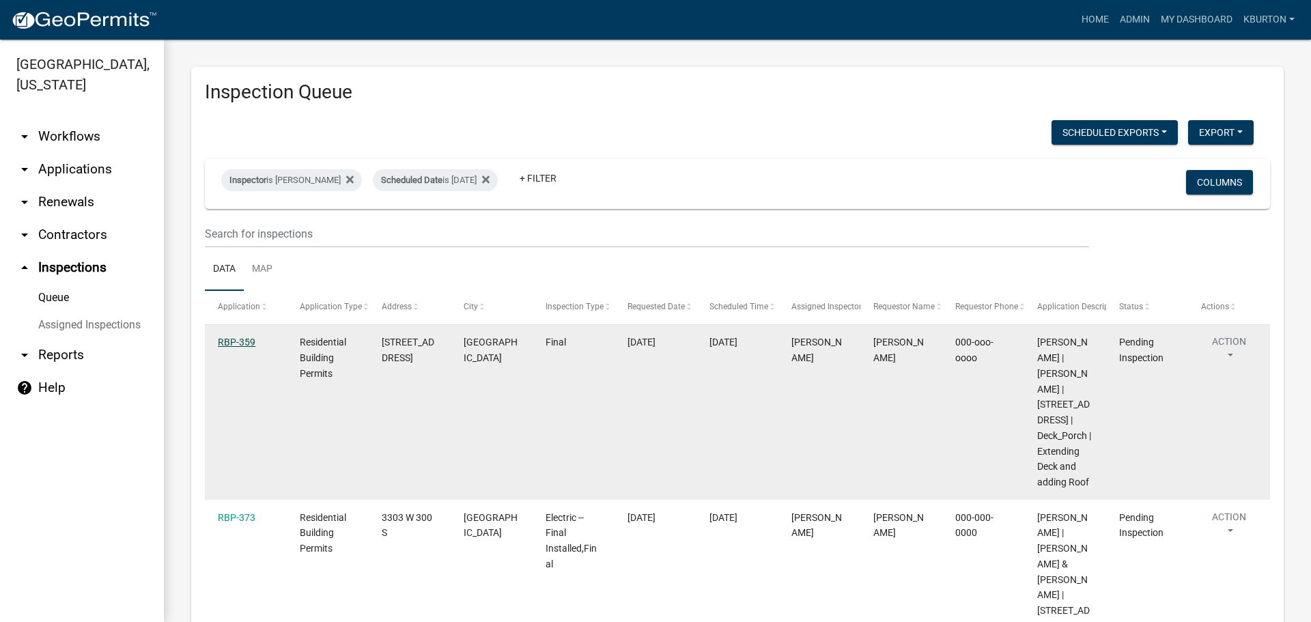
click at [246, 345] on link "RBP-359" at bounding box center [237, 342] width 38 height 11
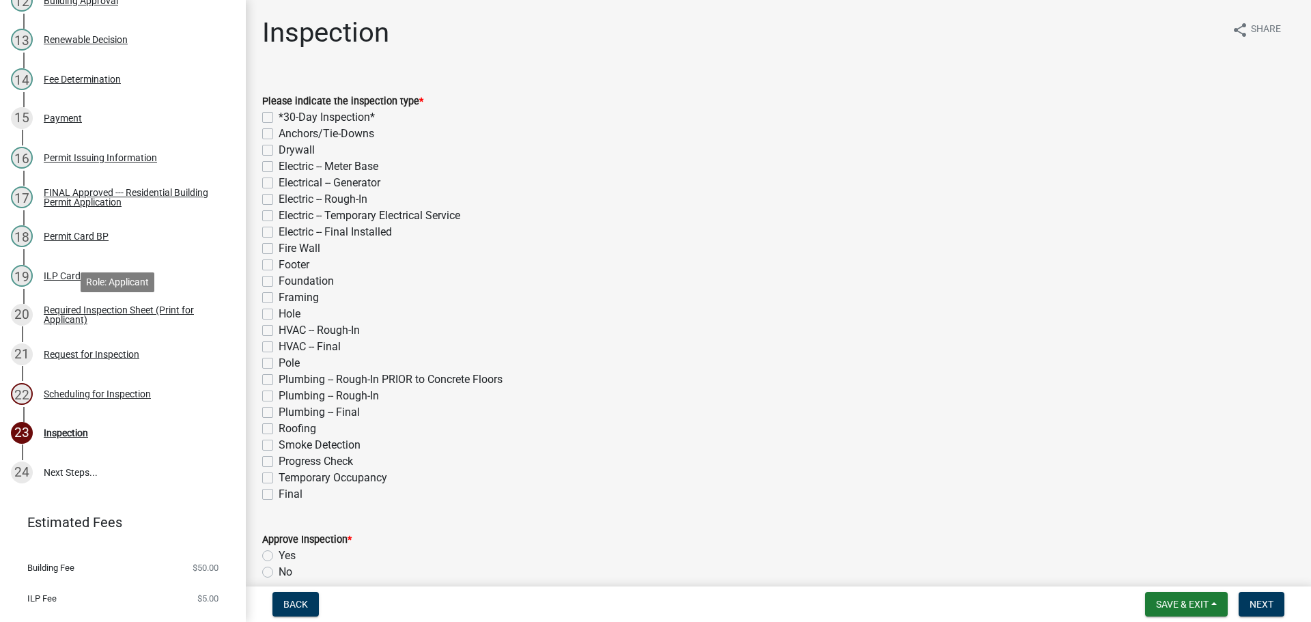
scroll to position [702, 0]
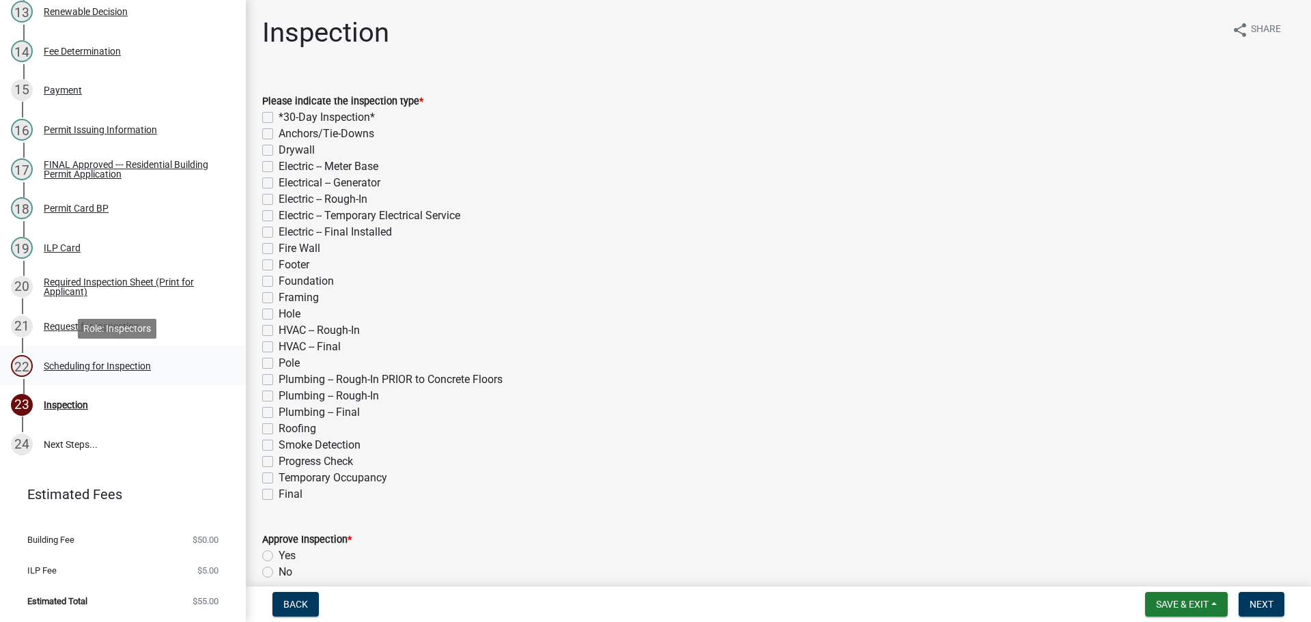
click at [147, 369] on div "Scheduling for Inspection" at bounding box center [97, 366] width 107 height 10
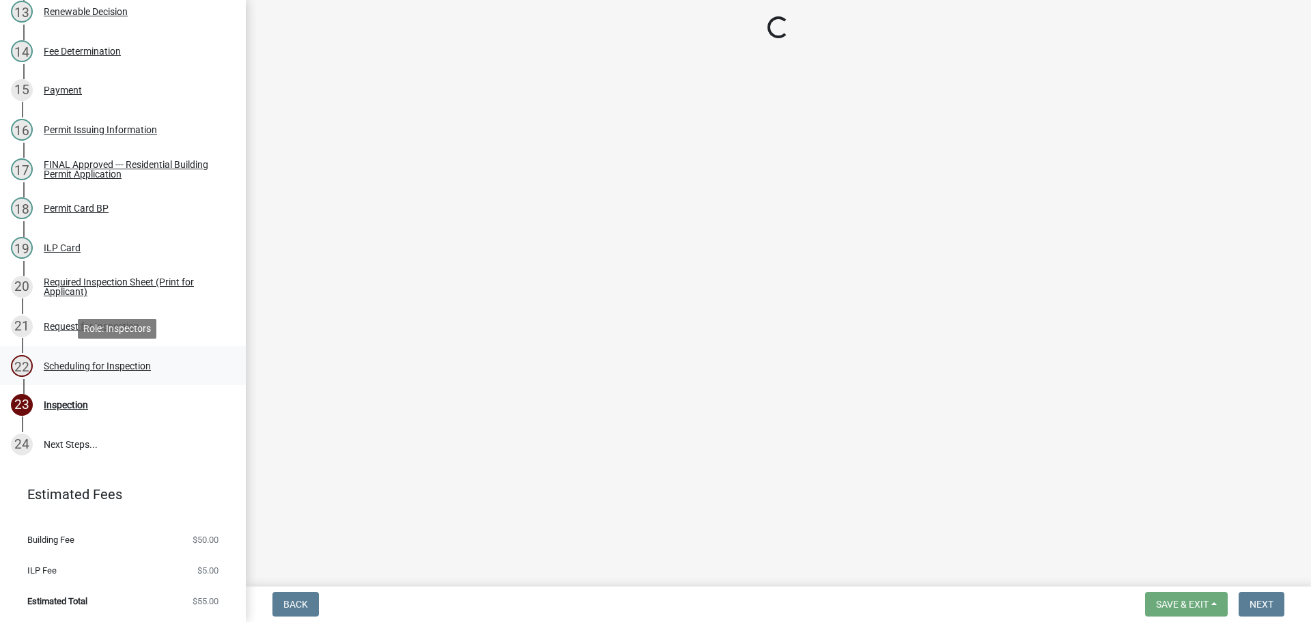
select select "25b75ae6-03c7-4280-9b34-fcf63005d5e5"
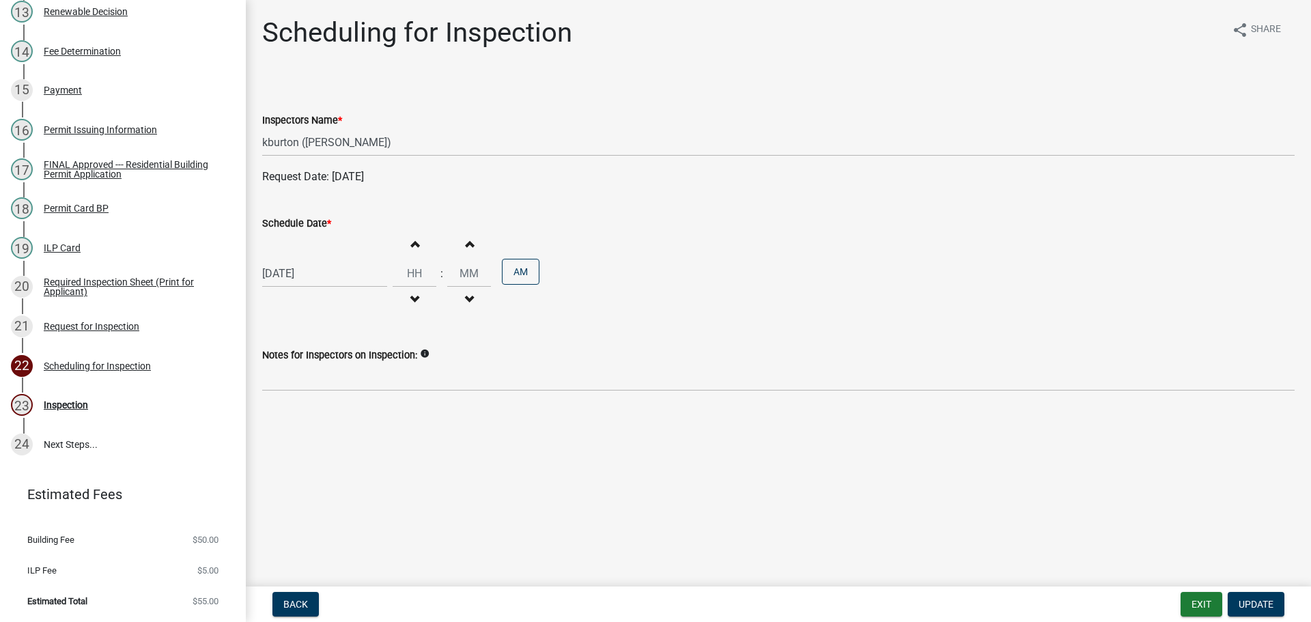
click at [312, 227] on label "Schedule Date *" at bounding box center [296, 224] width 69 height 10
click at [312, 259] on input "[DATE]" at bounding box center [324, 273] width 125 height 28
select select "8"
select select "2025"
click at [339, 388] on div "14" at bounding box center [341, 390] width 22 height 22
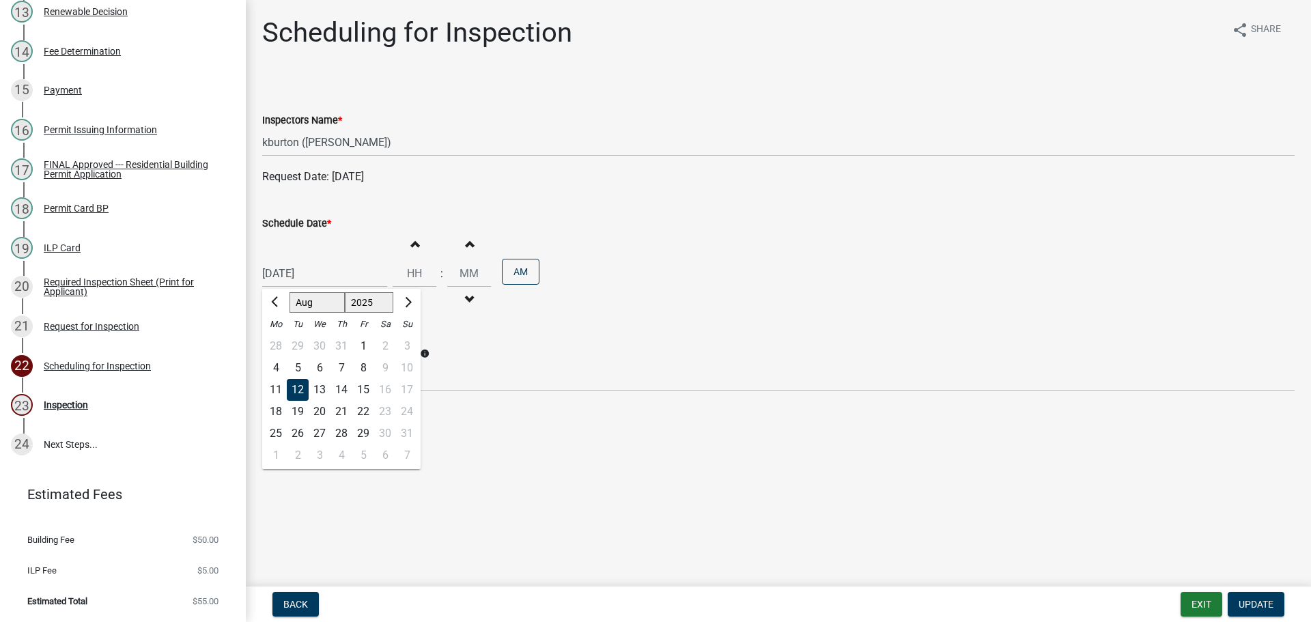
type input "[DATE]"
click at [1239, 601] on span "Update" at bounding box center [1256, 604] width 35 height 11
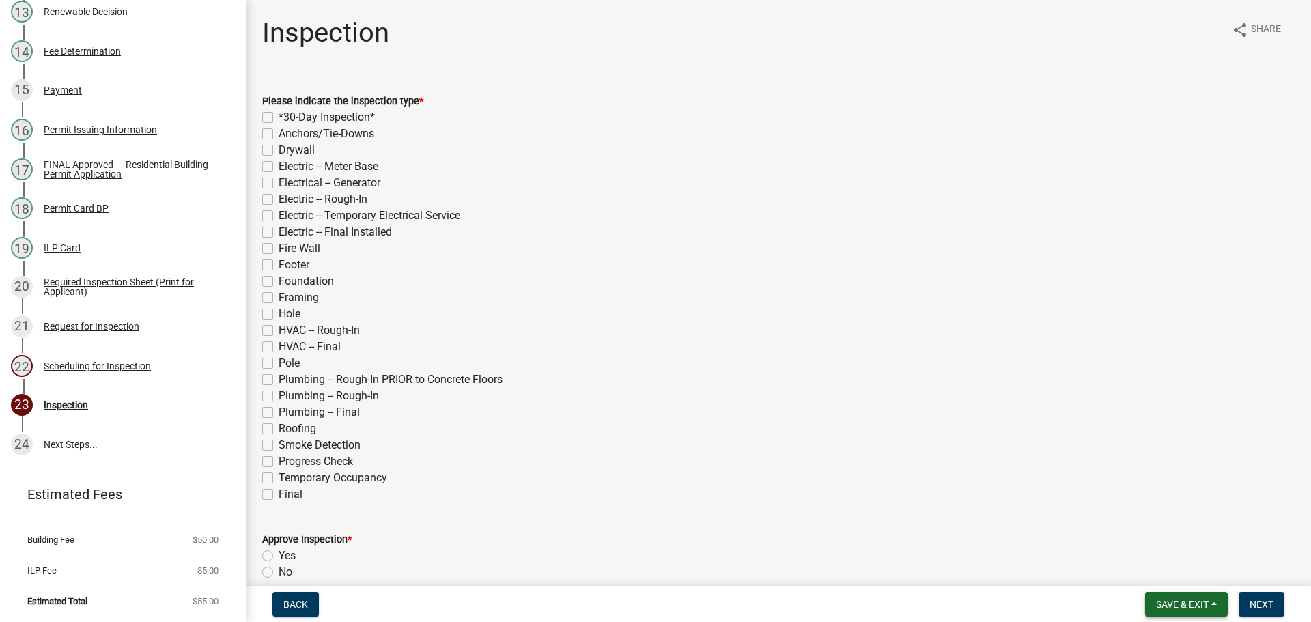
click at [1198, 601] on span "Save & Exit" at bounding box center [1182, 604] width 53 height 11
click at [1186, 576] on button "Save & Exit" at bounding box center [1172, 568] width 109 height 33
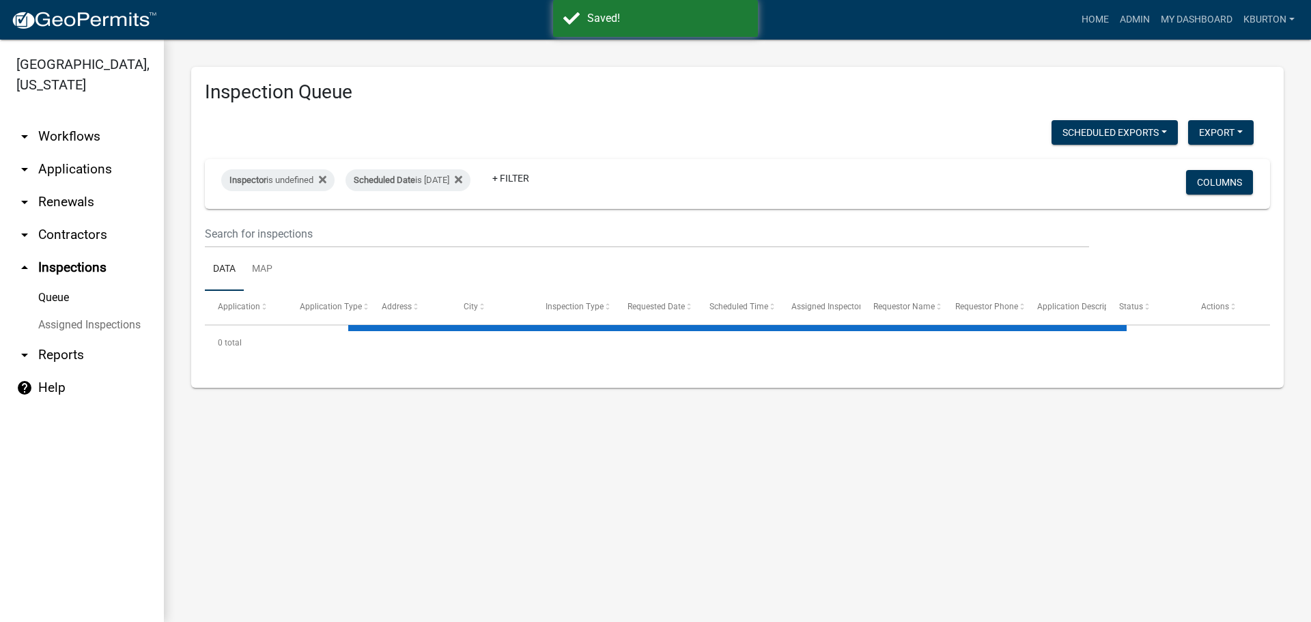
select select "1: 25"
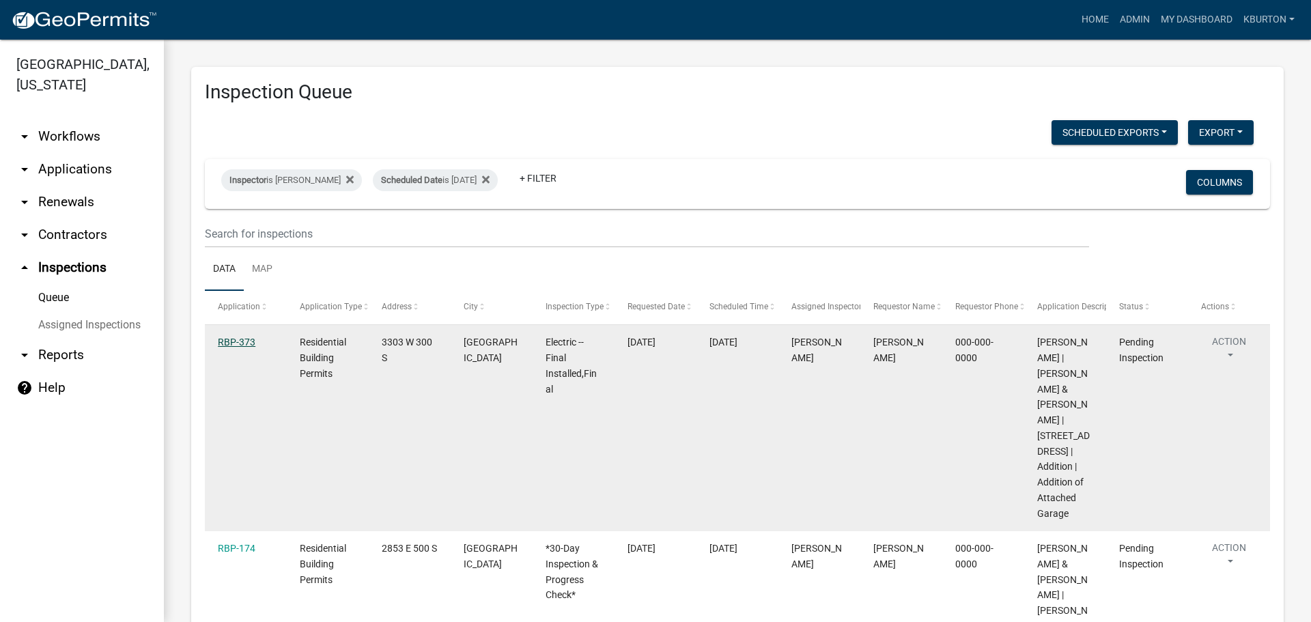
click at [243, 339] on link "RBP-373" at bounding box center [237, 342] width 38 height 11
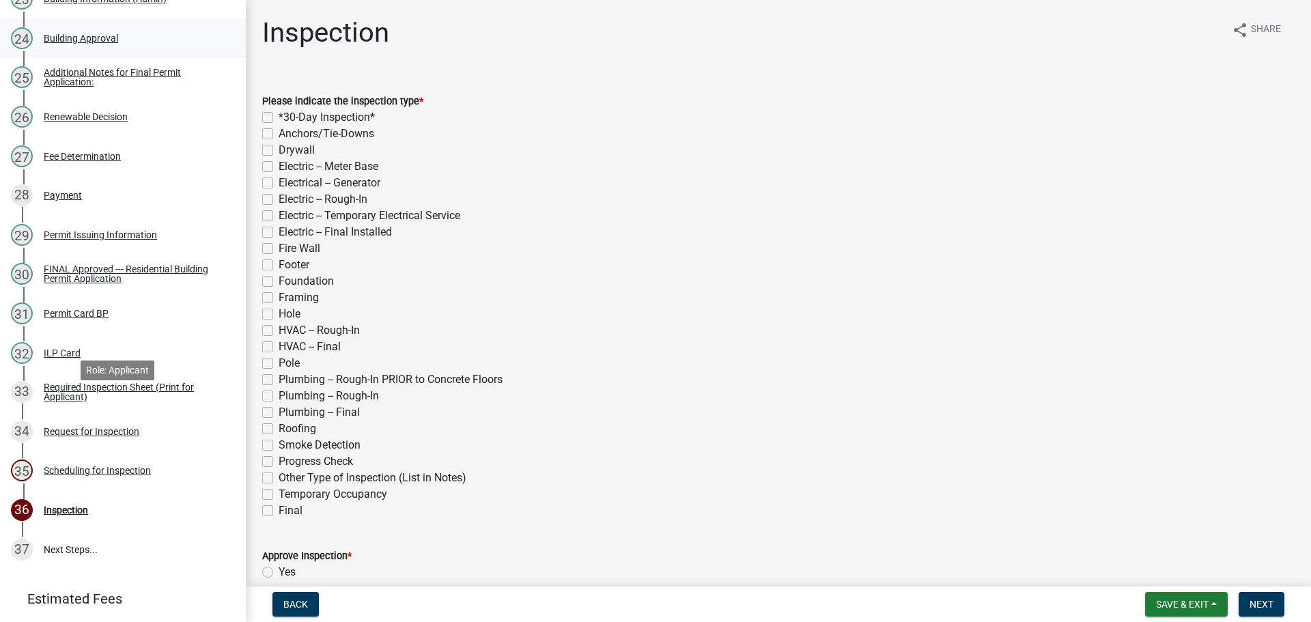
scroll to position [1213, 0]
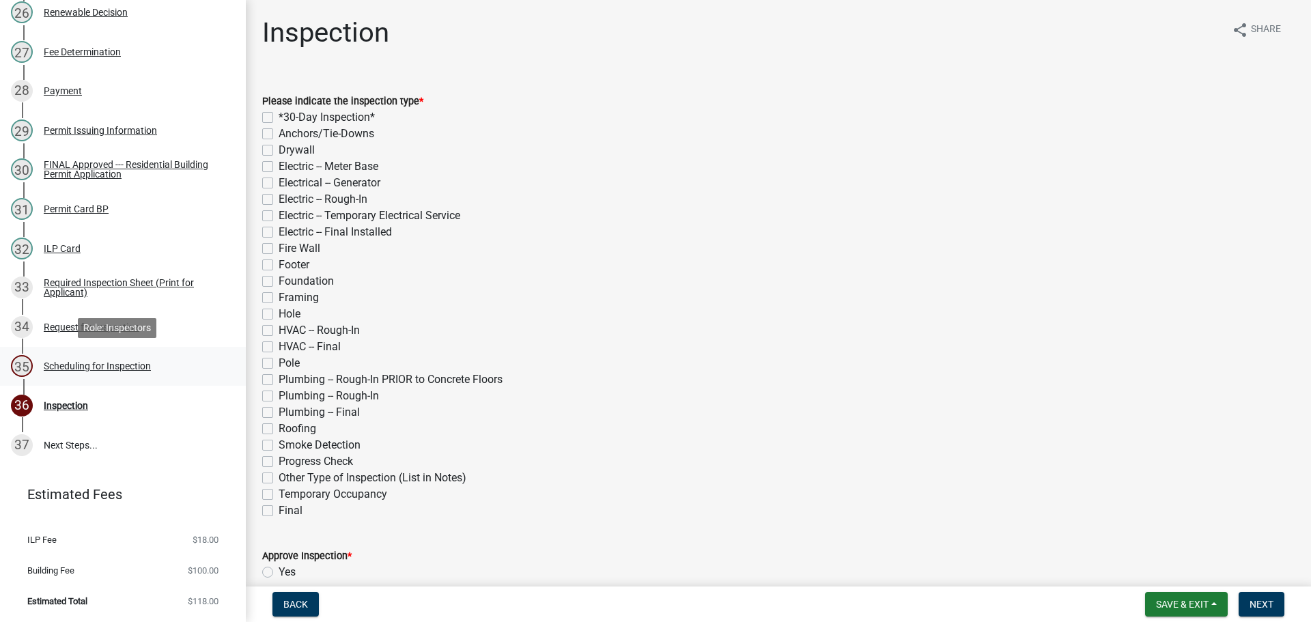
click at [139, 366] on div "Scheduling for Inspection" at bounding box center [97, 366] width 107 height 10
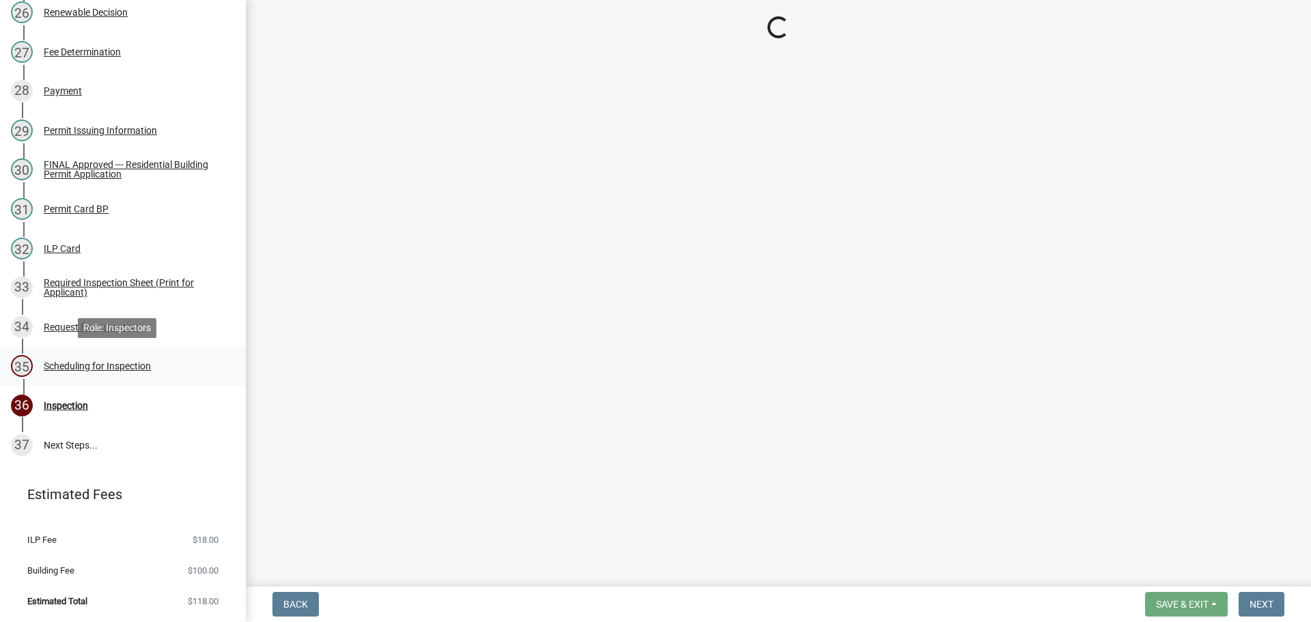
select select "25b75ae6-03c7-4280-9b34-fcf63005d5e5"
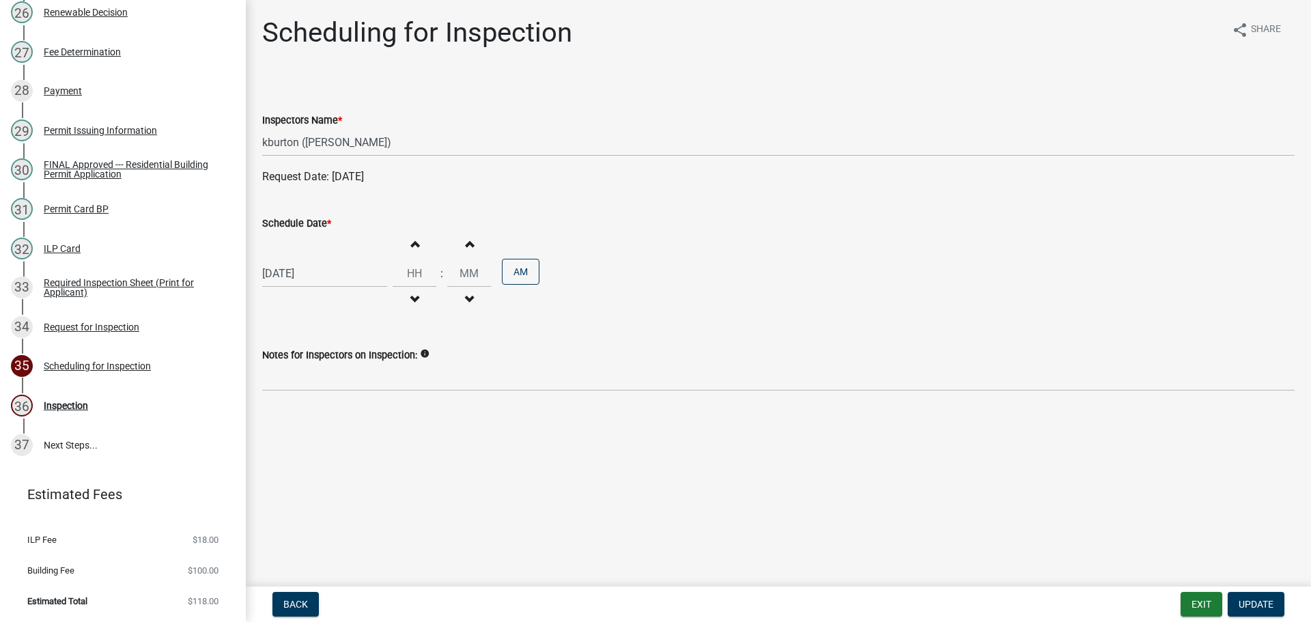
click at [277, 226] on label "Schedule Date *" at bounding box center [296, 224] width 69 height 10
click at [277, 259] on input "[DATE]" at bounding box center [324, 273] width 125 height 28
select select "8"
select select "2025"
click at [279, 410] on div "18" at bounding box center [276, 412] width 22 height 22
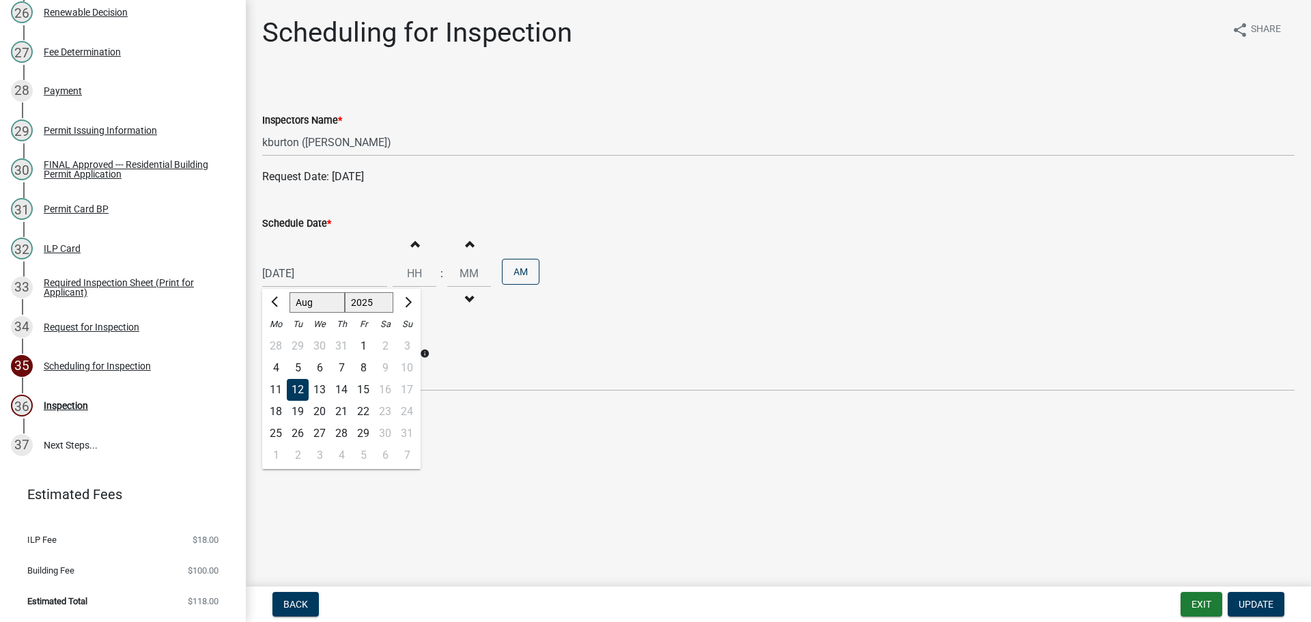
type input "[DATE]"
click at [1264, 600] on span "Update" at bounding box center [1256, 604] width 35 height 11
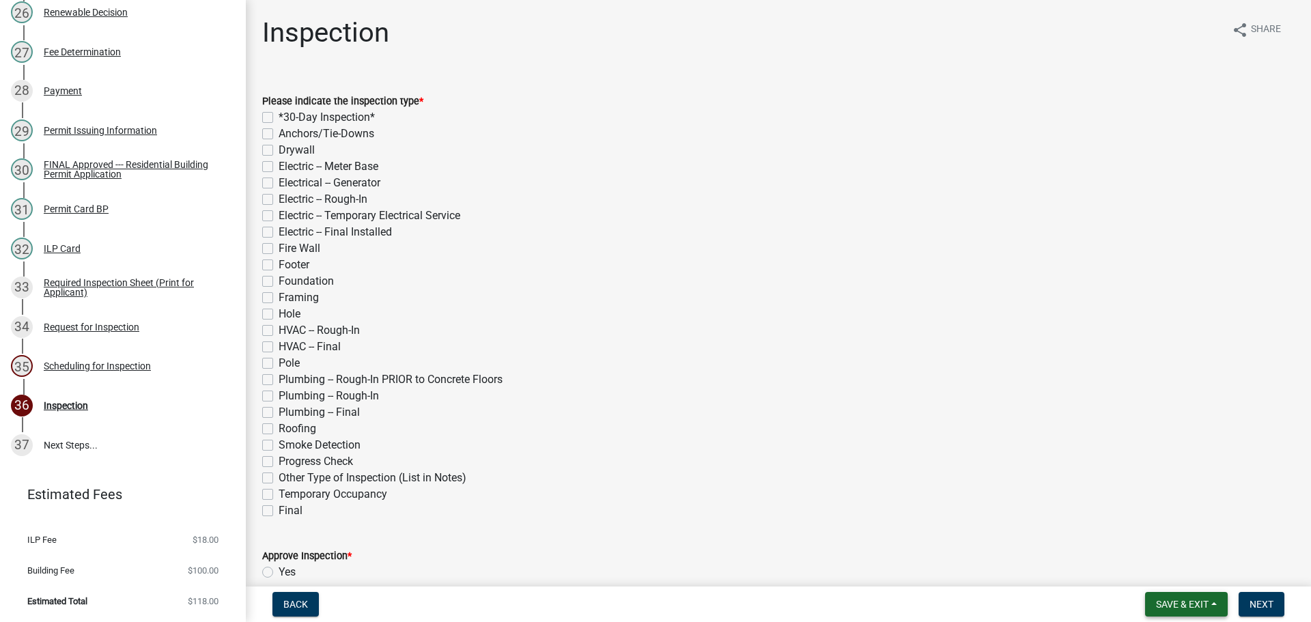
click at [1193, 605] on span "Save & Exit" at bounding box center [1182, 604] width 53 height 11
click at [1177, 574] on button "Save & Exit" at bounding box center [1172, 568] width 109 height 33
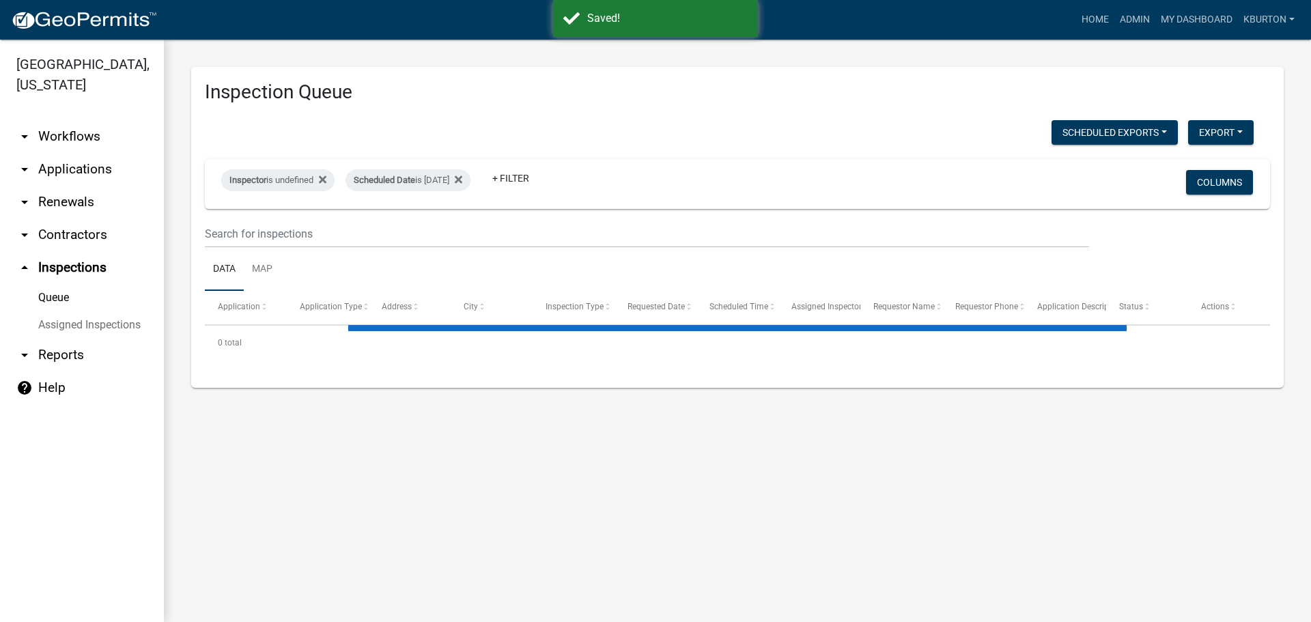
select select "1: 25"
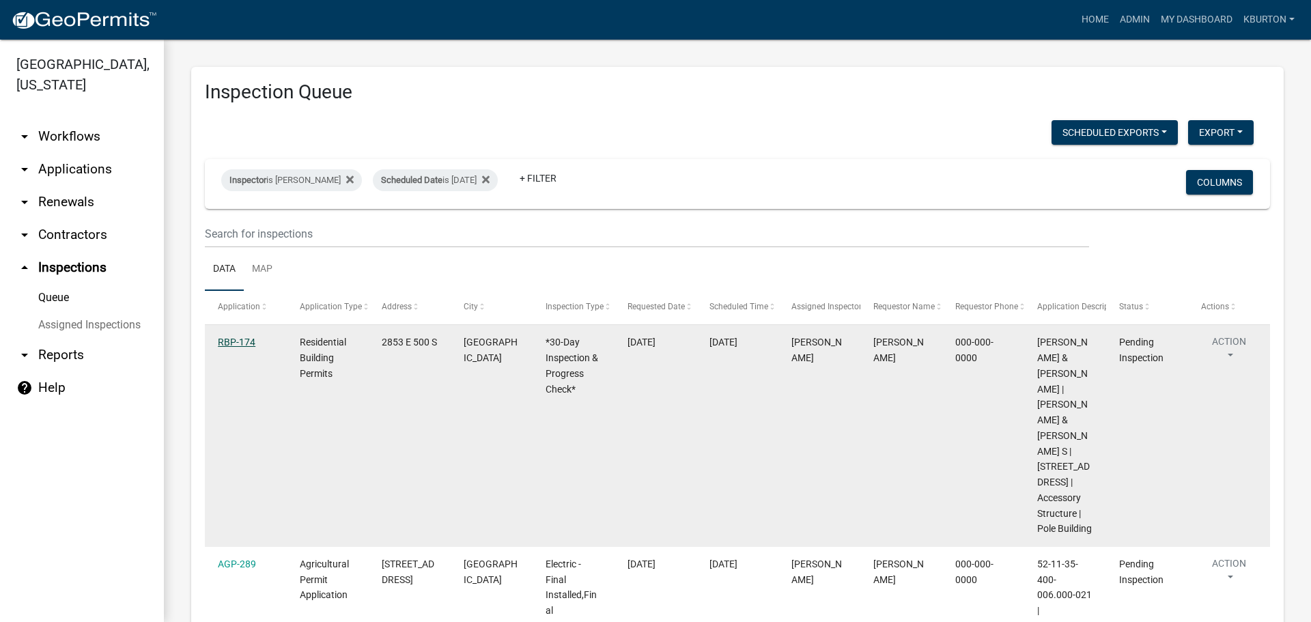
click at [229, 338] on link "RBP-174" at bounding box center [237, 342] width 38 height 11
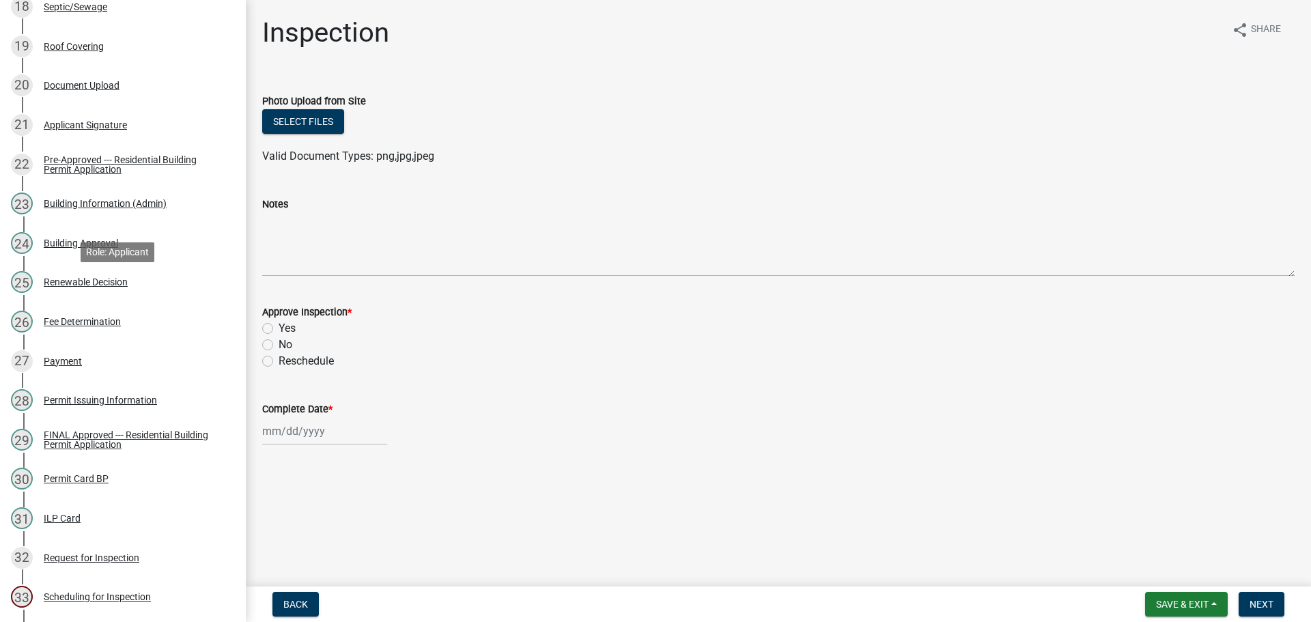
scroll to position [1135, 0]
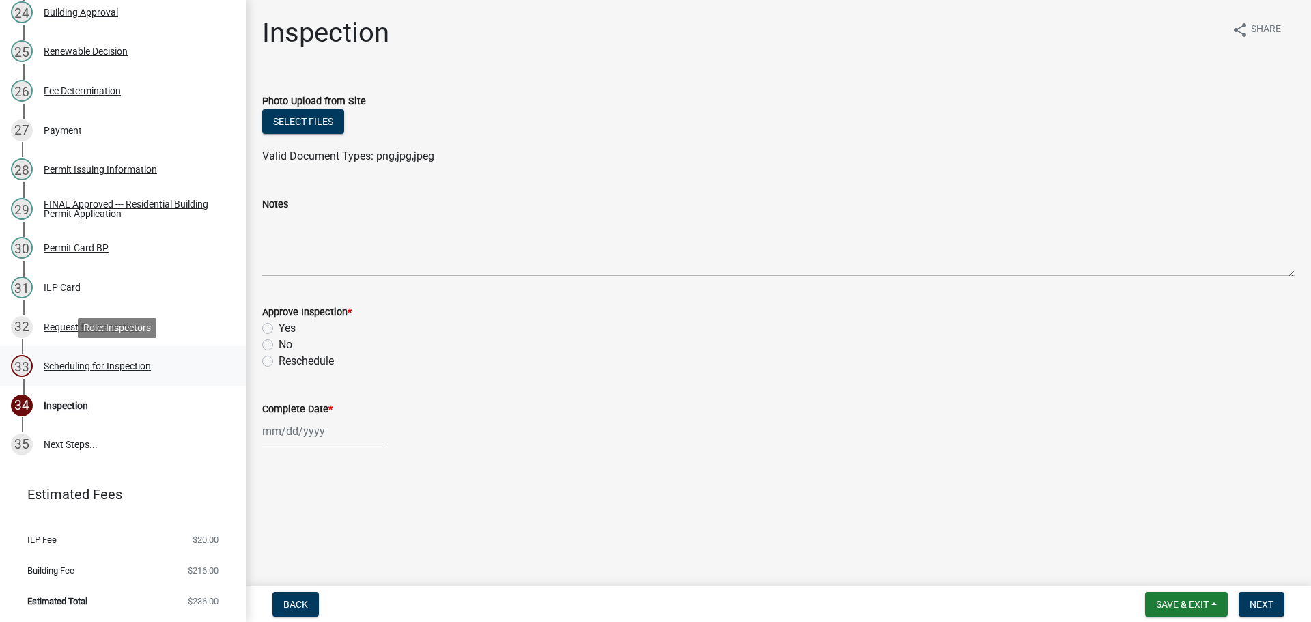
click at [146, 367] on div "Scheduling for Inspection" at bounding box center [97, 366] width 107 height 10
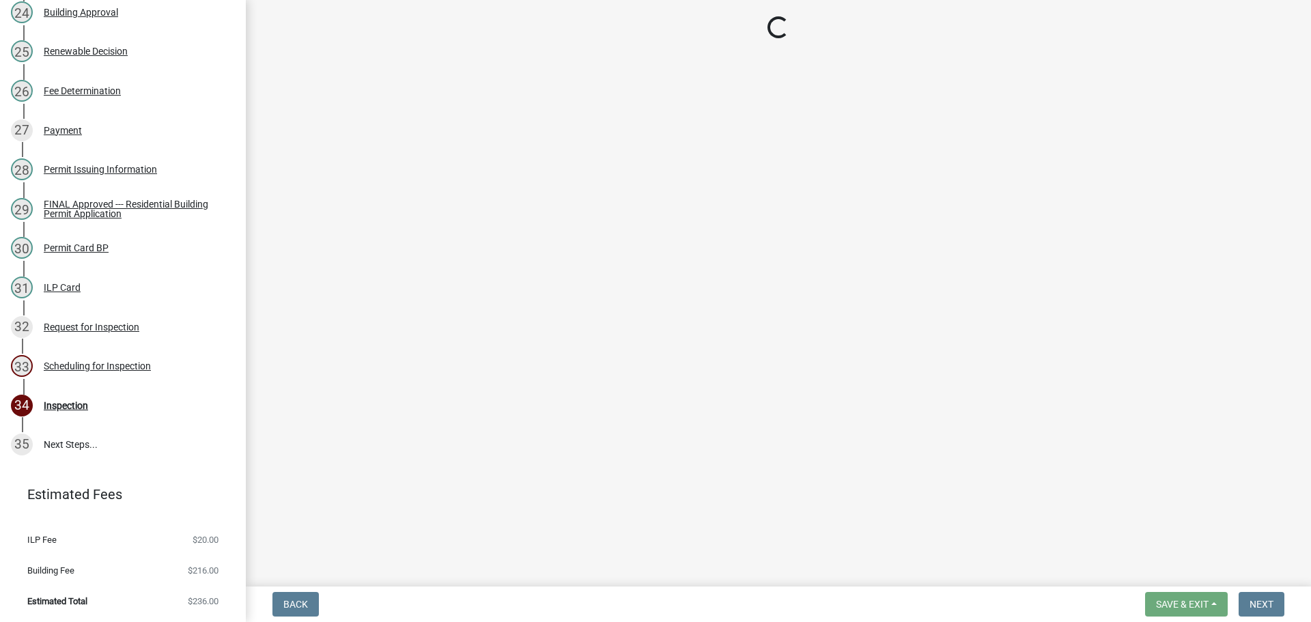
select select "25b75ae6-03c7-4280-9b34-fcf63005d5e5"
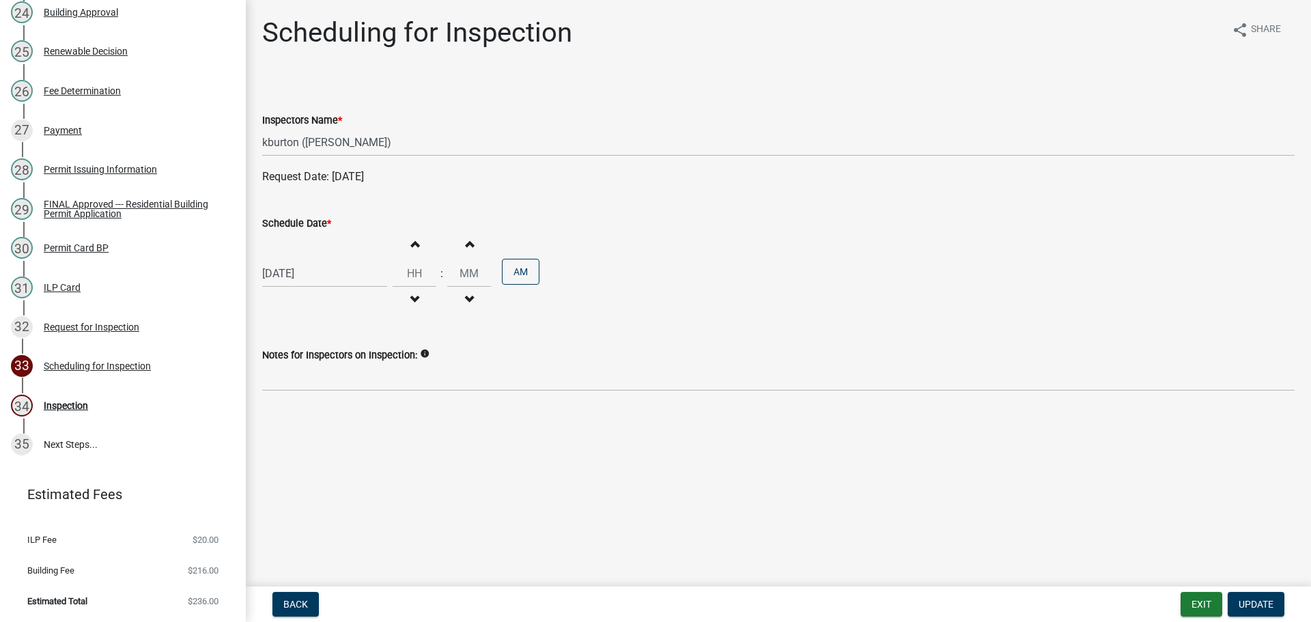
click at [310, 222] on label "Schedule Date *" at bounding box center [296, 224] width 69 height 10
click at [310, 259] on input "[DATE]" at bounding box center [324, 273] width 125 height 28
select select "8"
select select "2025"
click at [323, 389] on div "13" at bounding box center [320, 390] width 22 height 22
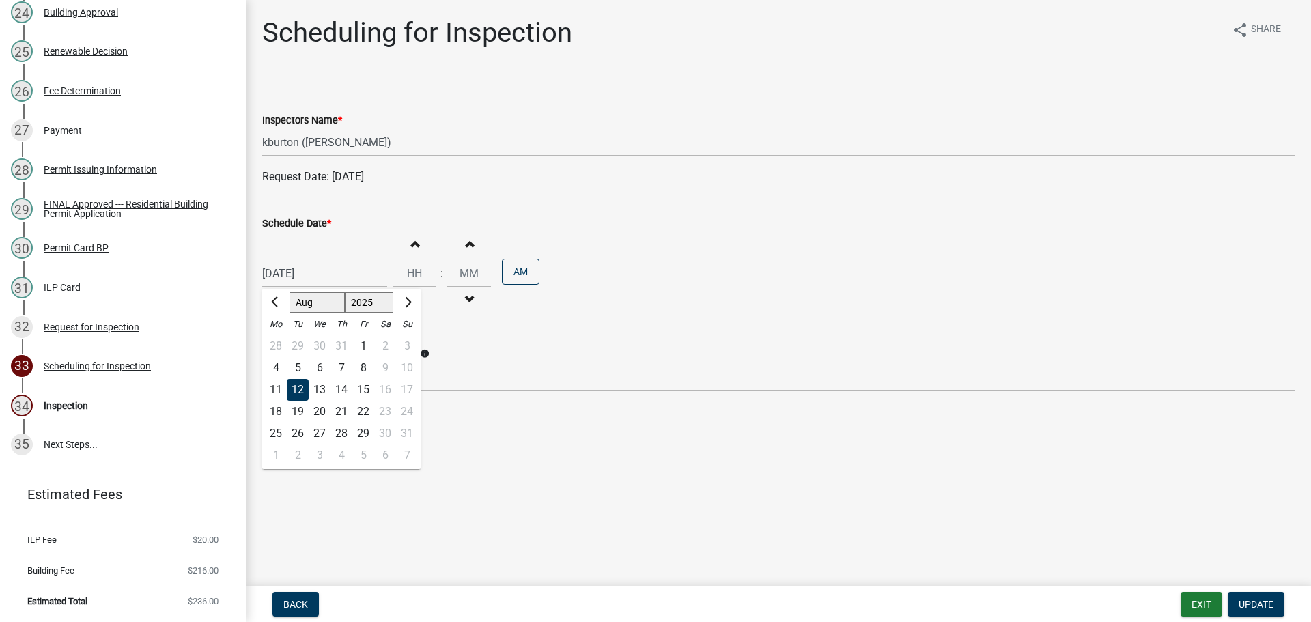
type input "[DATE]"
click at [1256, 597] on button "Update" at bounding box center [1256, 604] width 57 height 25
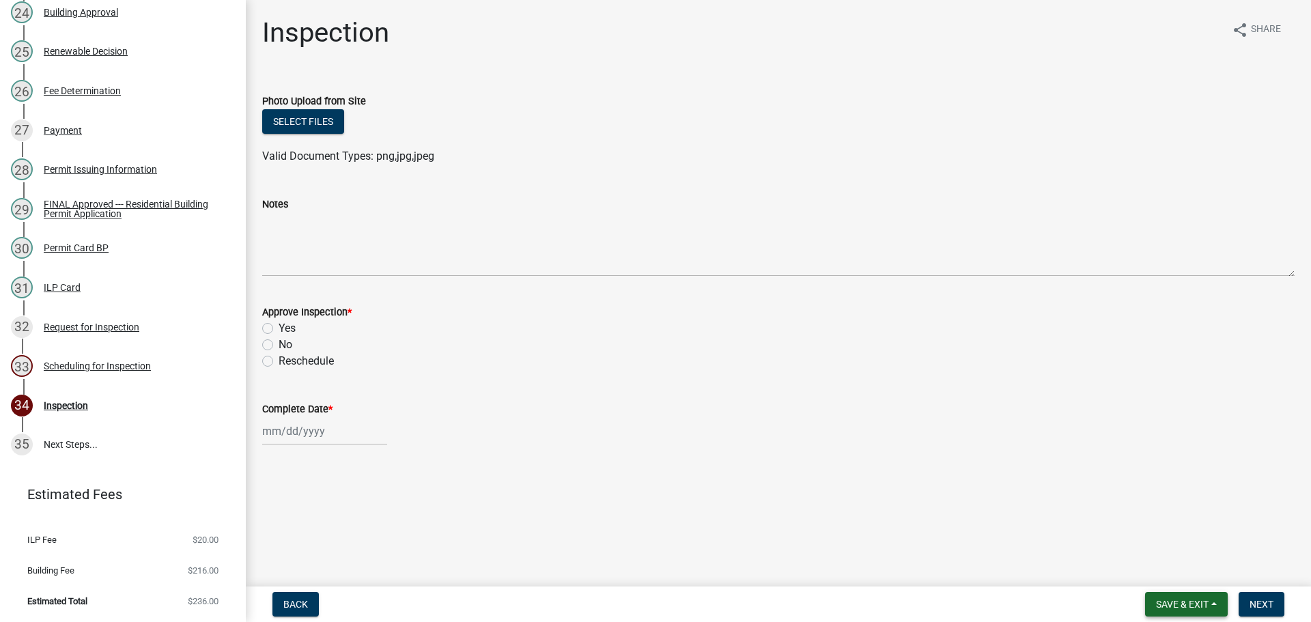
click at [1213, 599] on button "Save & Exit" at bounding box center [1186, 604] width 83 height 25
click at [1193, 570] on button "Save & Exit" at bounding box center [1172, 568] width 109 height 33
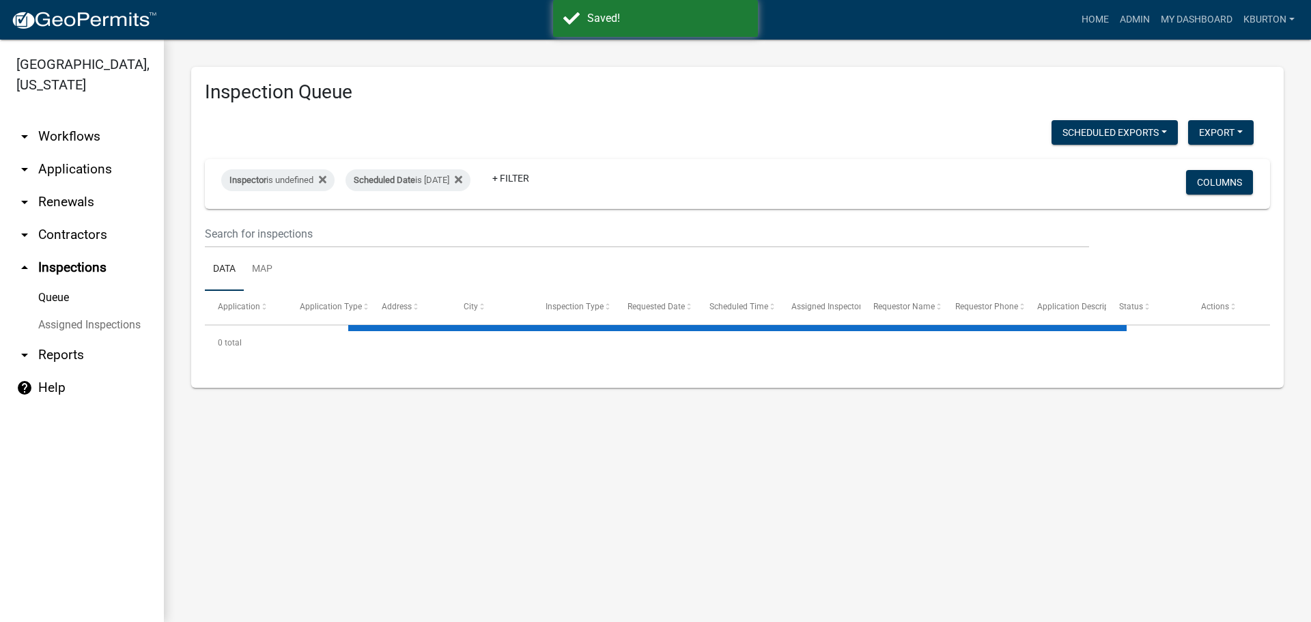
select select "1: 25"
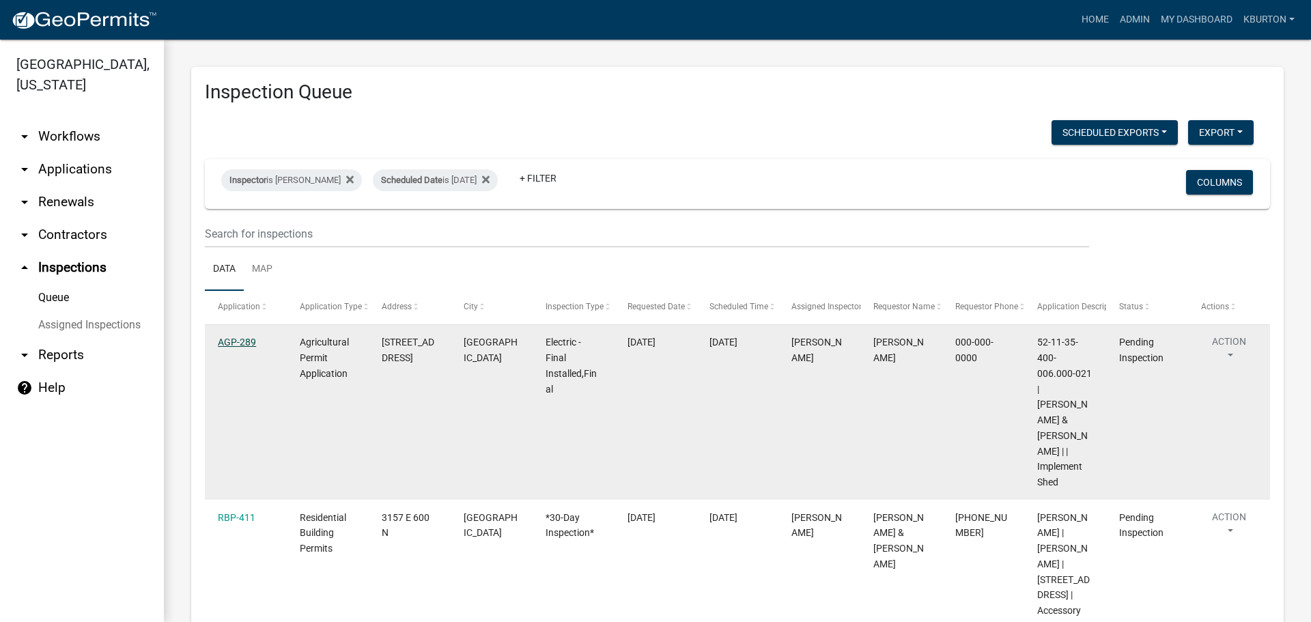
click at [235, 339] on link "AGP-289" at bounding box center [237, 342] width 38 height 11
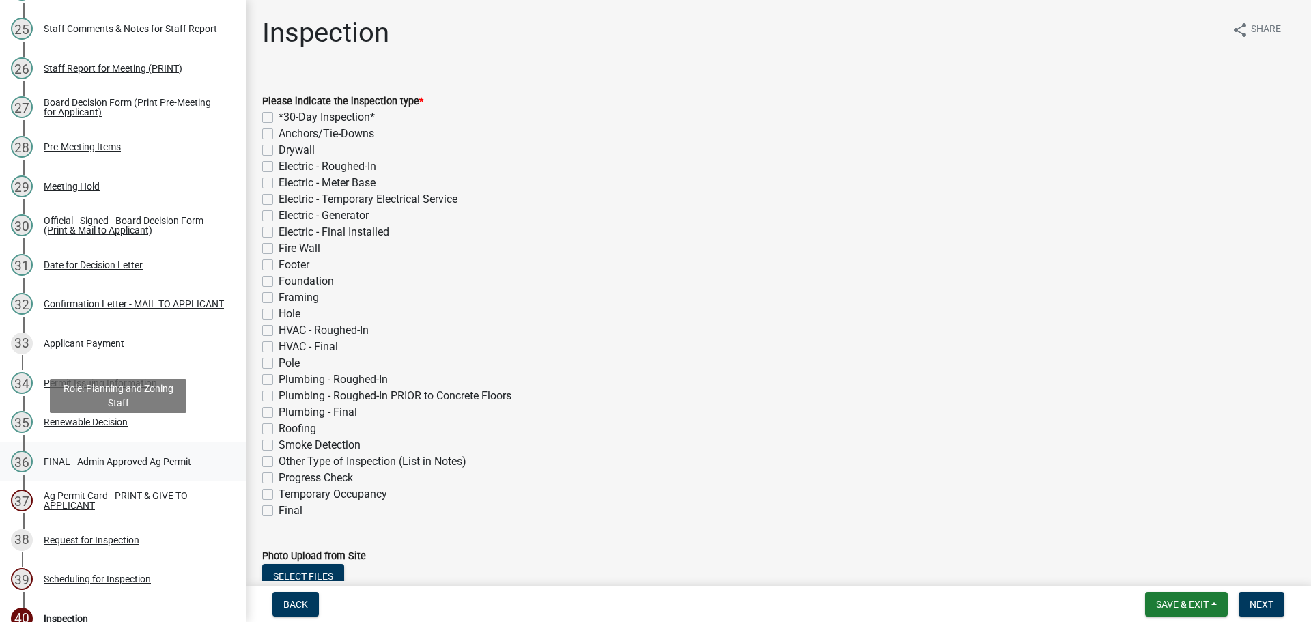
scroll to position [1340, 0]
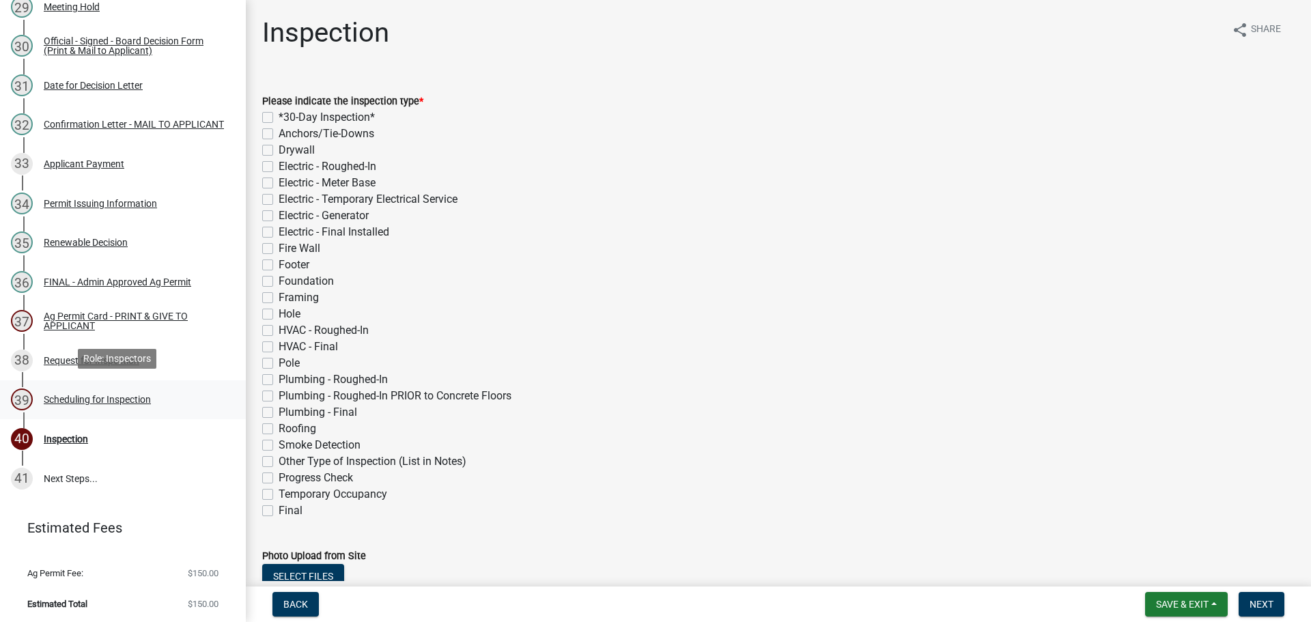
click at [147, 397] on div "Scheduling for Inspection" at bounding box center [97, 400] width 107 height 10
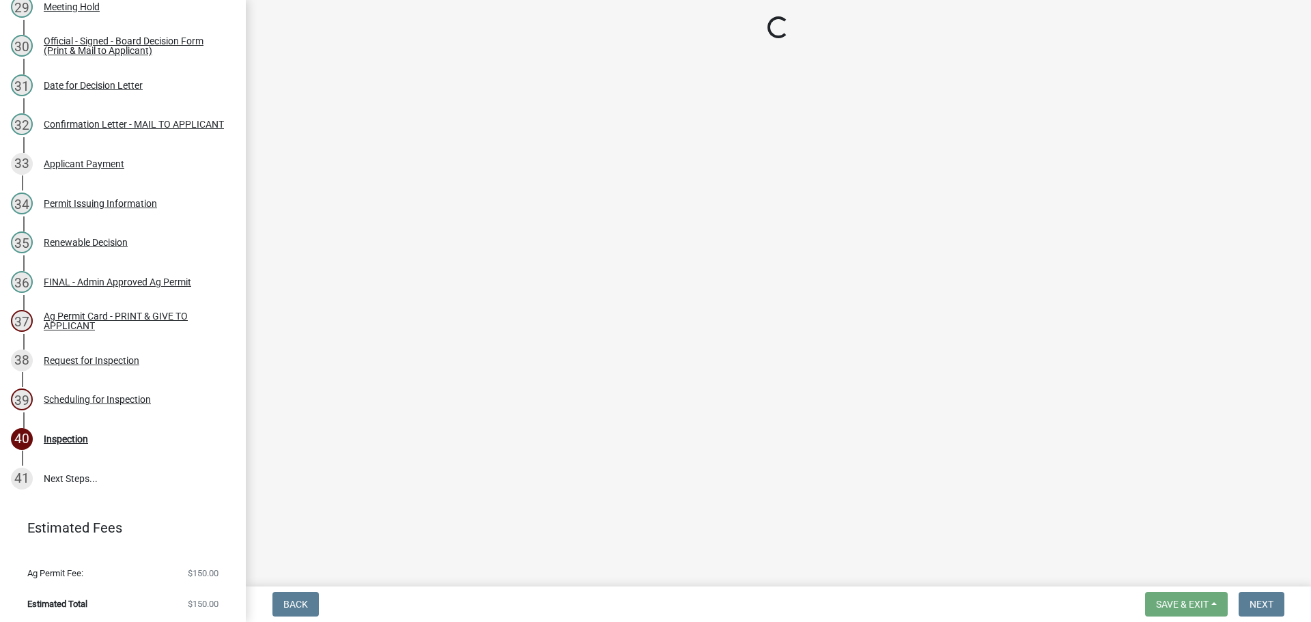
select select "25b75ae6-03c7-4280-9b34-fcf63005d5e5"
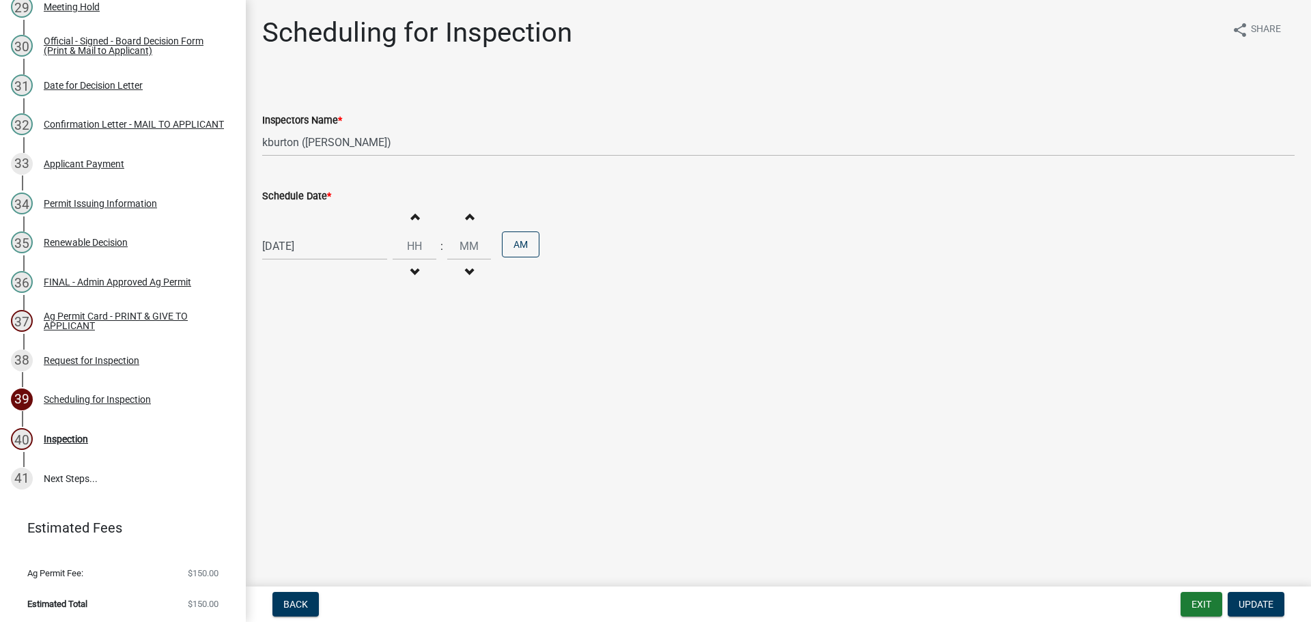
click at [315, 197] on label "Schedule Date *" at bounding box center [296, 197] width 69 height 10
click at [315, 232] on input "[DATE]" at bounding box center [324, 246] width 125 height 28
select select "8"
select select "2025"
click at [322, 365] on div "13" at bounding box center [320, 363] width 22 height 22
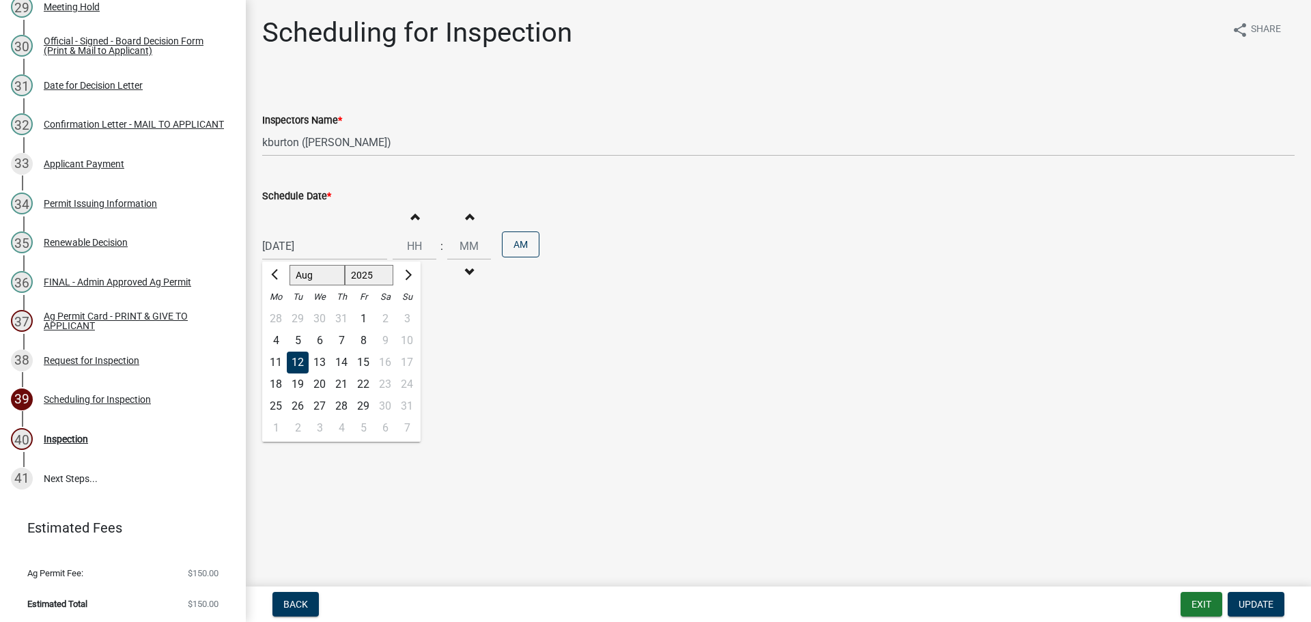
type input "[DATE]"
click at [1260, 602] on span "Update" at bounding box center [1256, 604] width 35 height 11
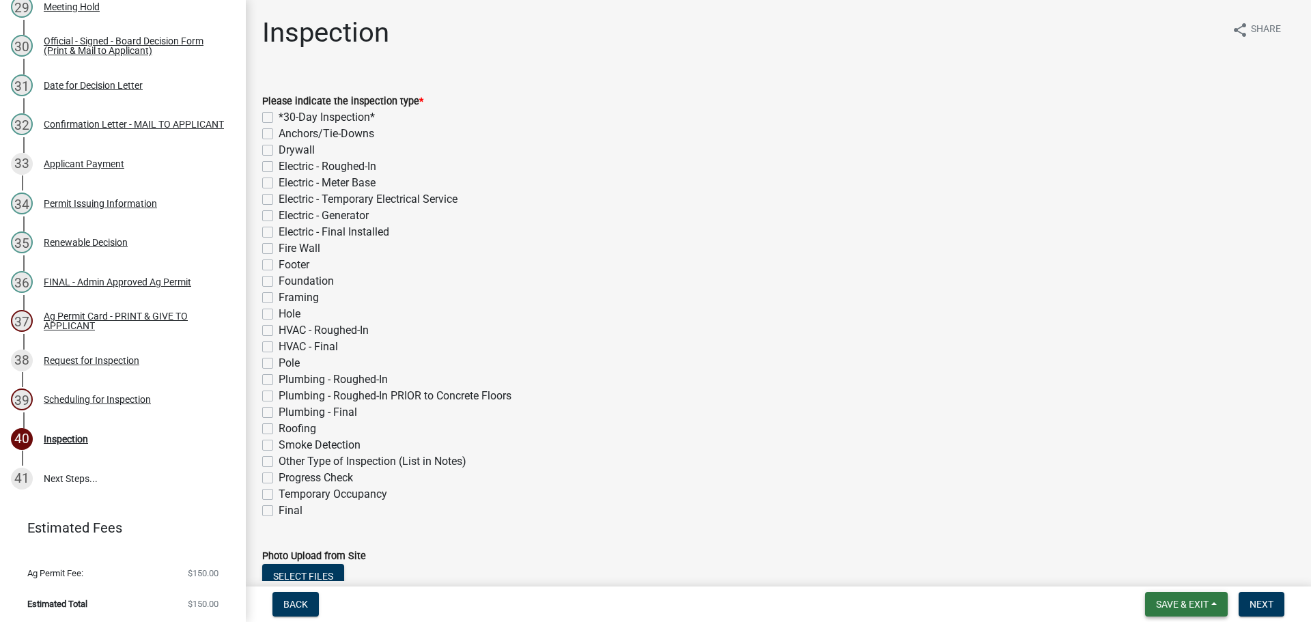
click at [1202, 607] on span "Save & Exit" at bounding box center [1182, 604] width 53 height 11
click at [1189, 576] on button "Save & Exit" at bounding box center [1172, 568] width 109 height 33
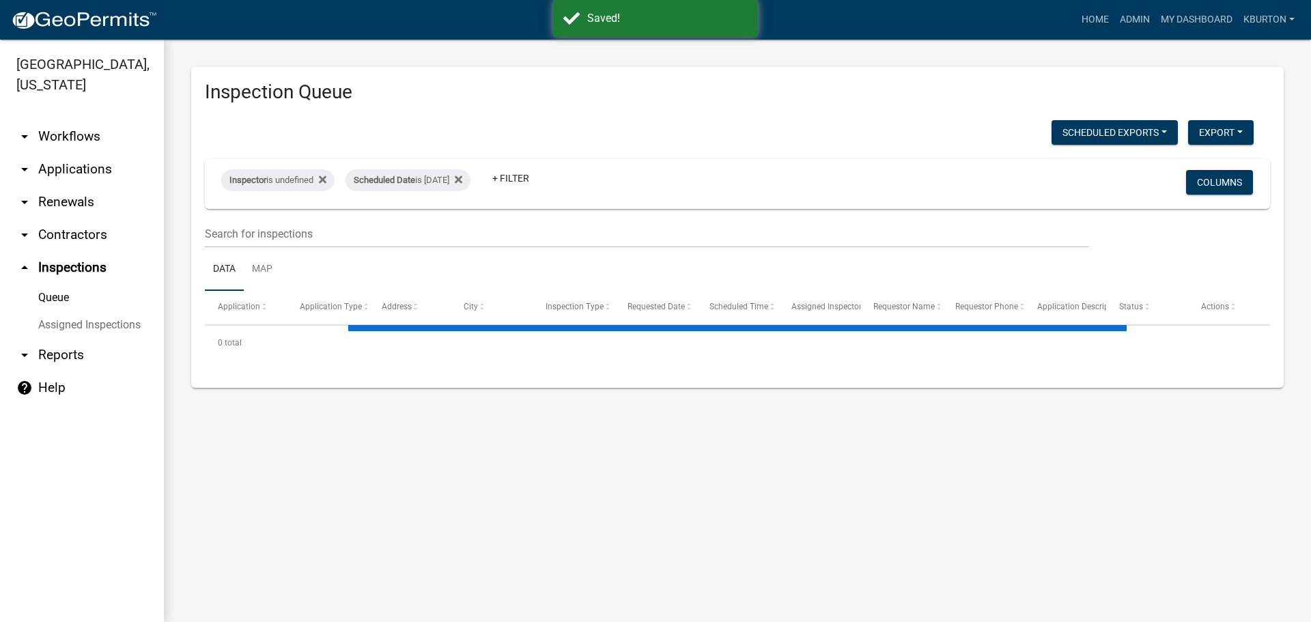
select select "1: 25"
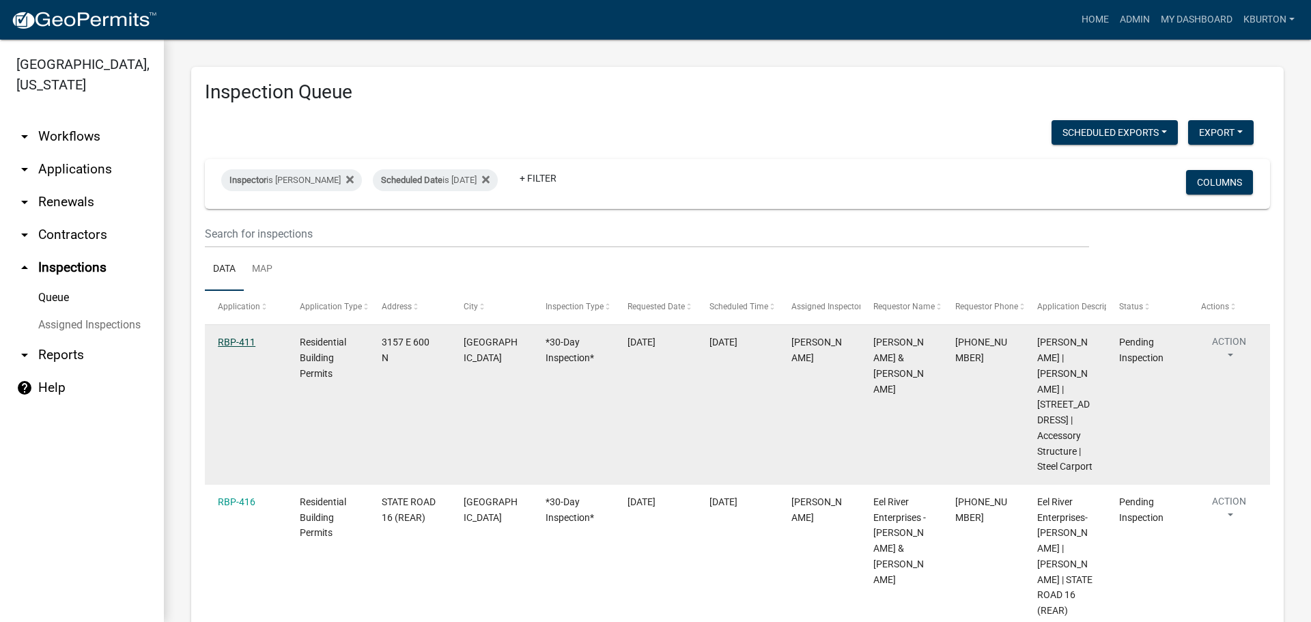
click at [244, 342] on link "RBP-411" at bounding box center [237, 342] width 38 height 11
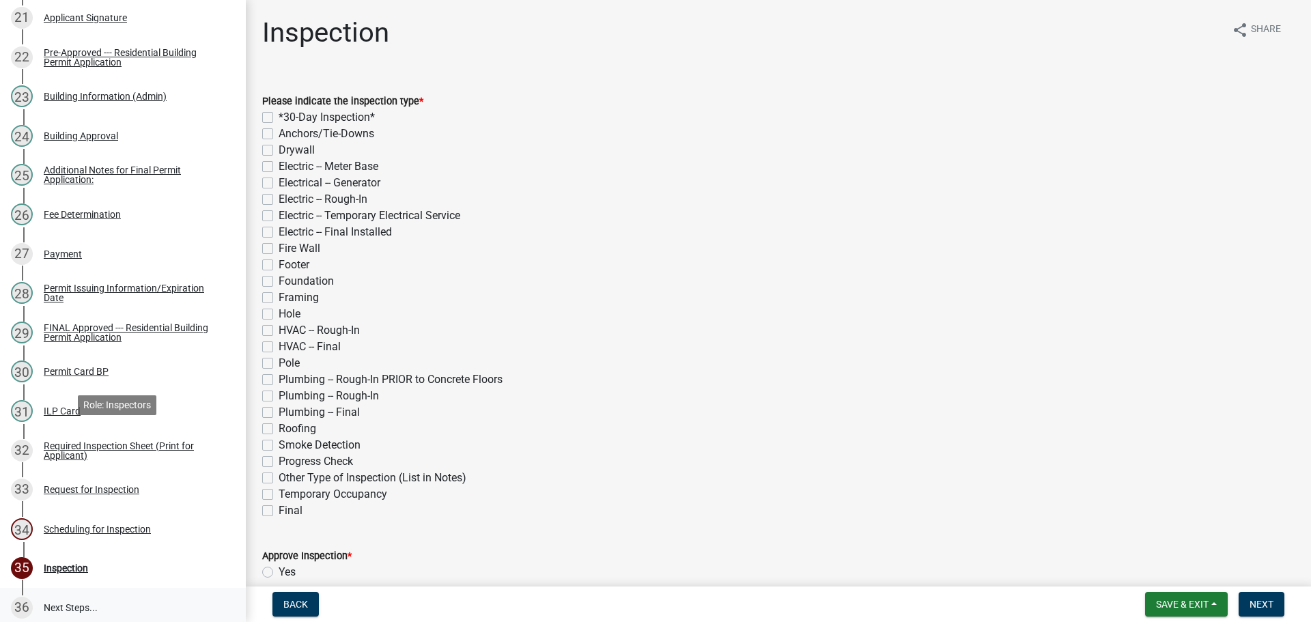
scroll to position [1174, 0]
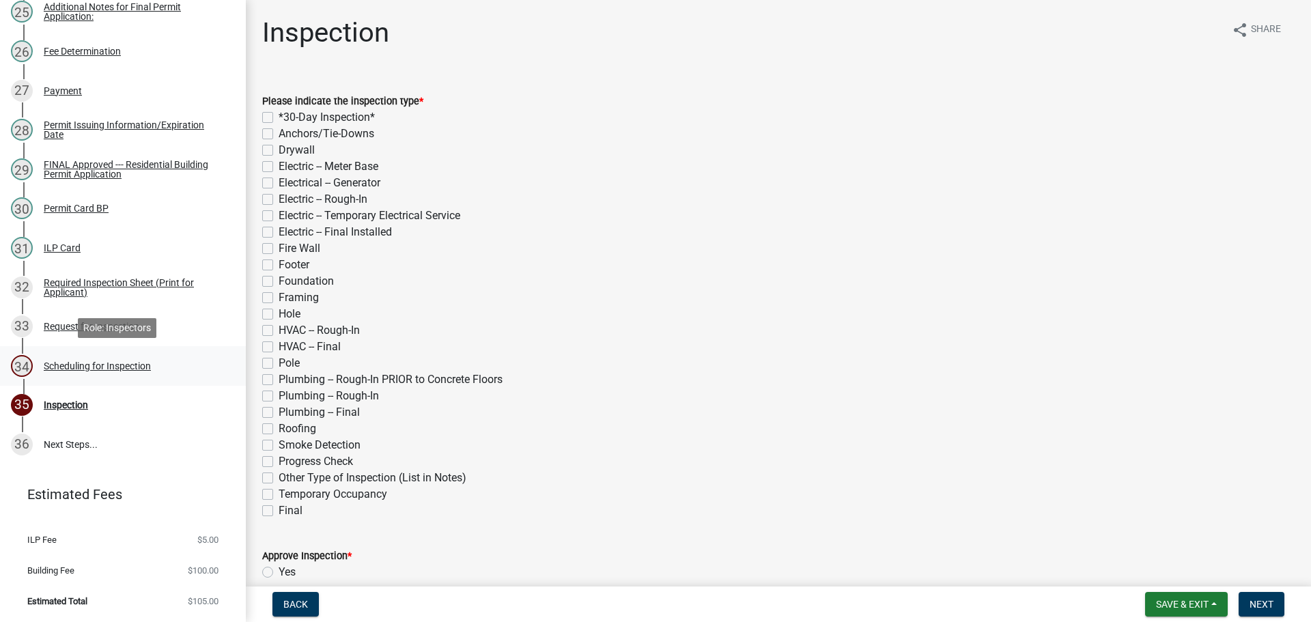
click at [113, 367] on div "Scheduling for Inspection" at bounding box center [97, 366] width 107 height 10
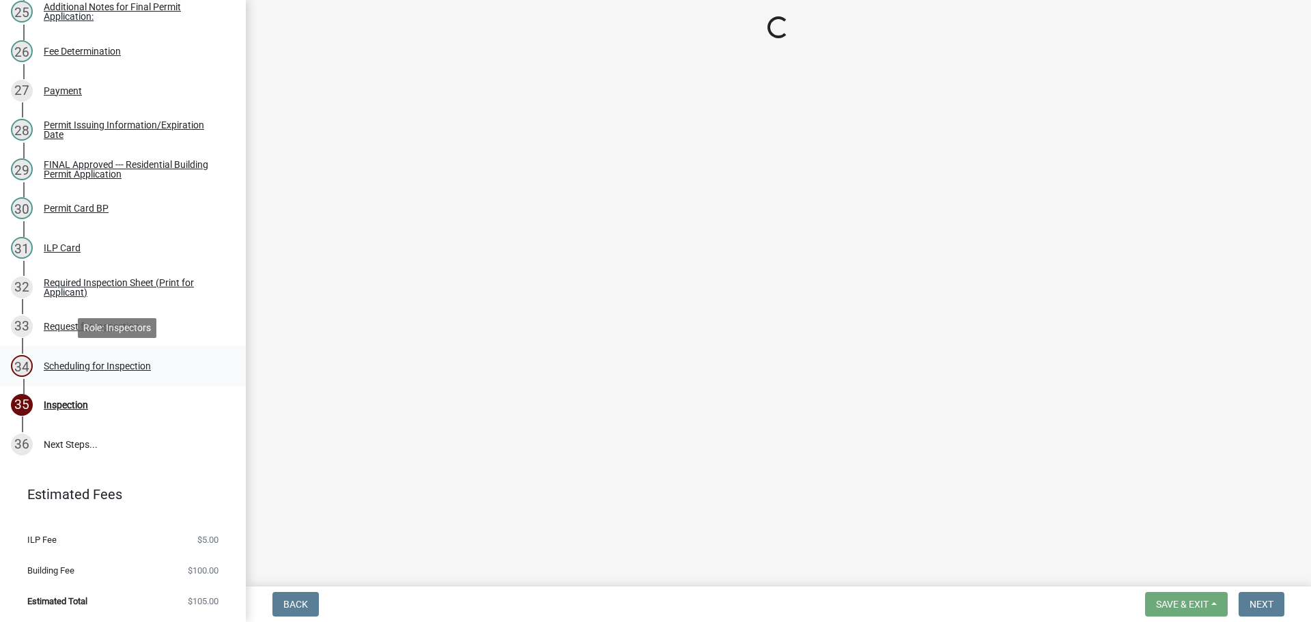
select select "25b75ae6-03c7-4280-9b34-fcf63005d5e5"
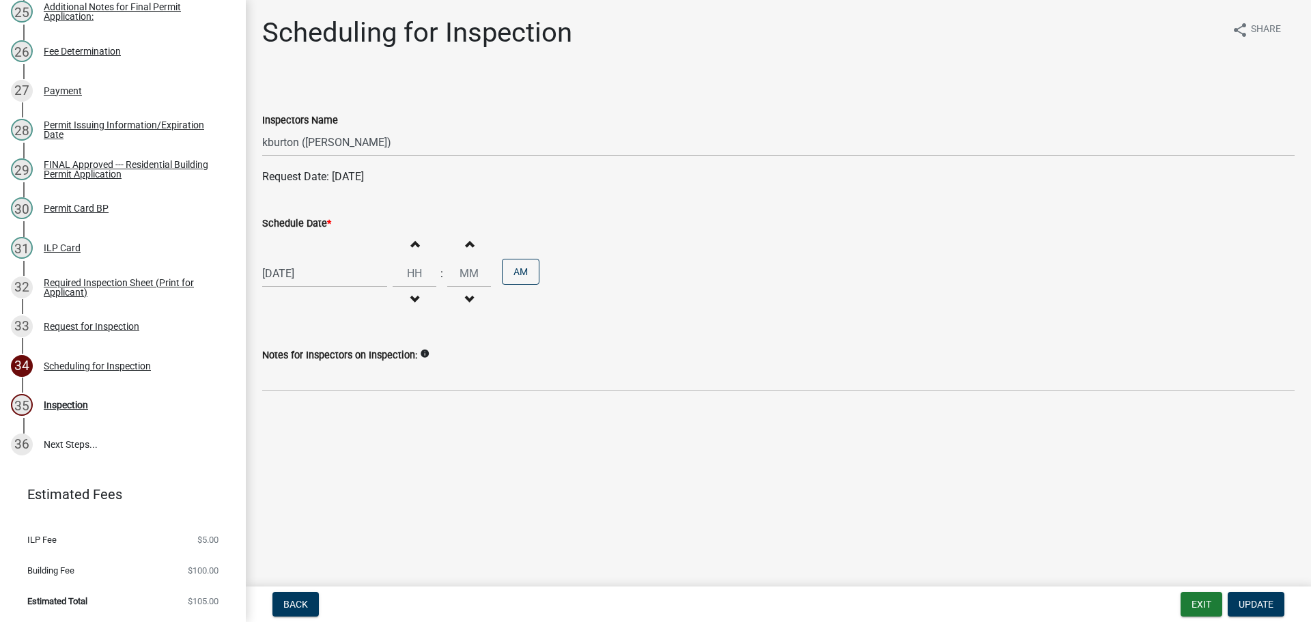
click at [302, 226] on label "Schedule Date *" at bounding box center [296, 224] width 69 height 10
click at [302, 259] on input "[DATE]" at bounding box center [324, 273] width 125 height 28
select select "8"
select select "2025"
click at [322, 412] on div "20" at bounding box center [320, 412] width 22 height 22
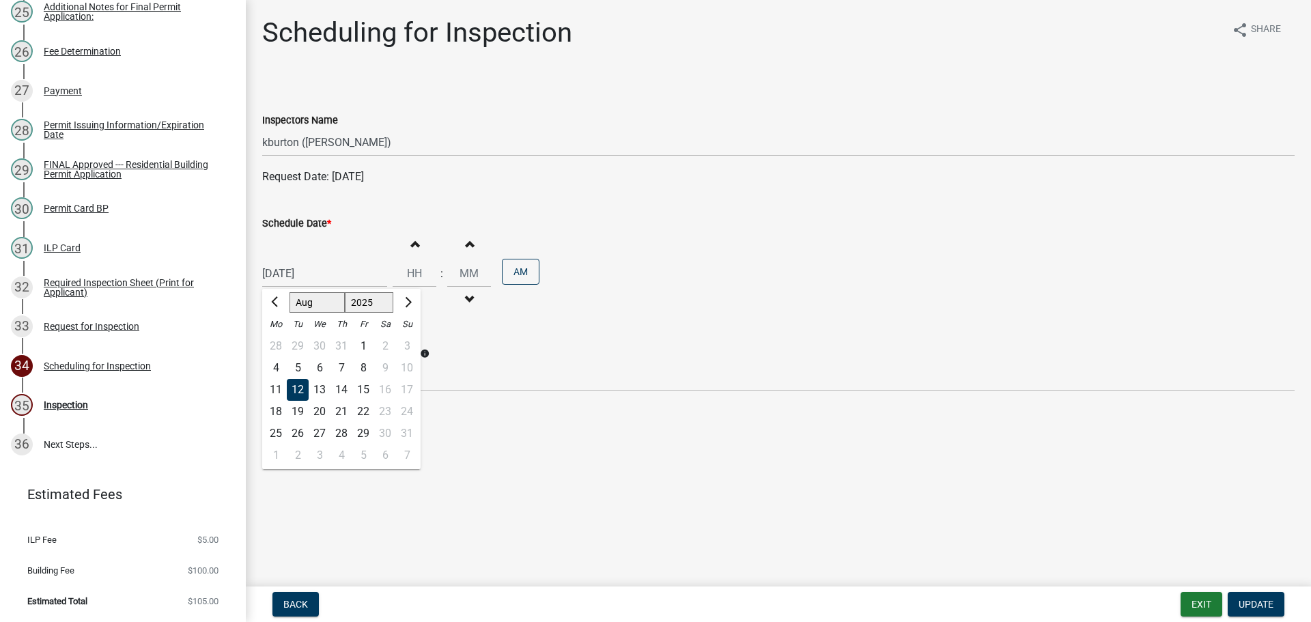
type input "[DATE]"
click at [1258, 602] on span "Update" at bounding box center [1256, 604] width 35 height 11
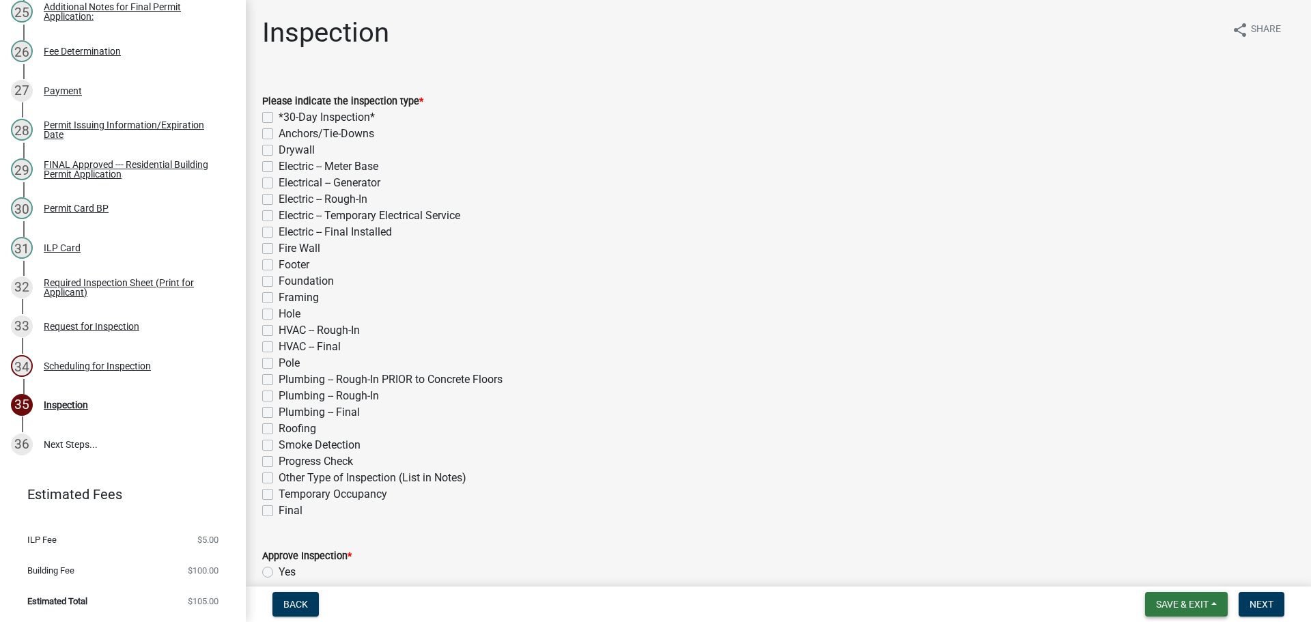
click at [1198, 599] on span "Save & Exit" at bounding box center [1182, 604] width 53 height 11
click at [1154, 555] on button "Save & Exit" at bounding box center [1172, 568] width 109 height 33
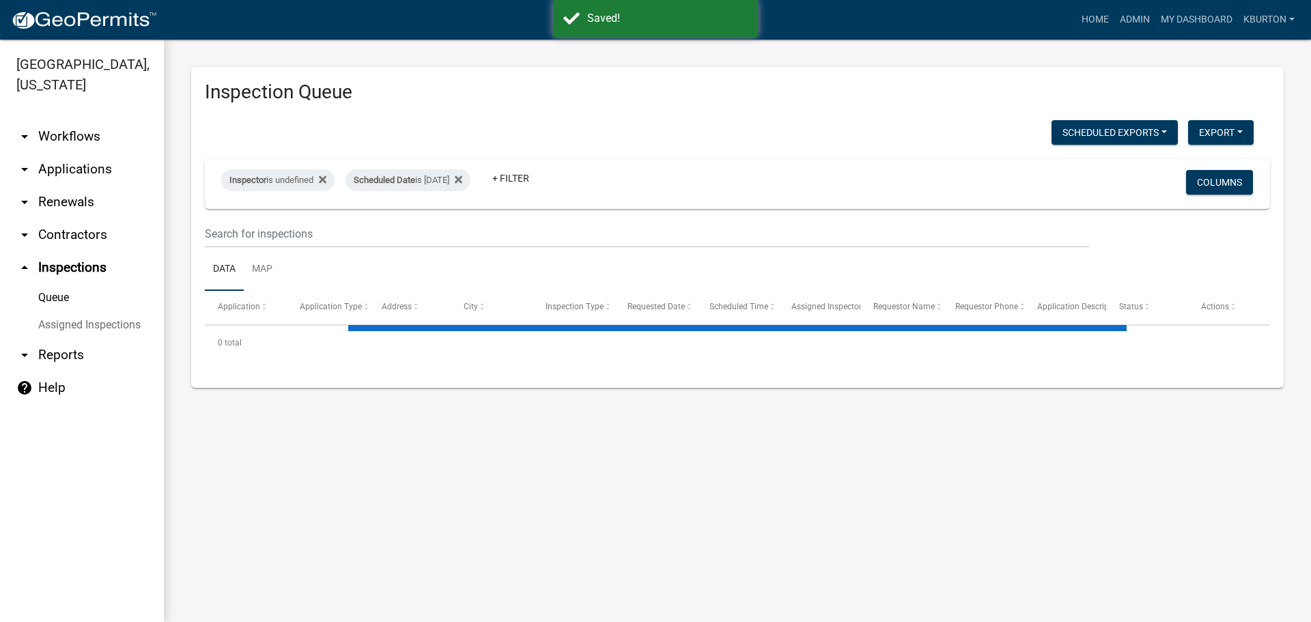
select select "1: 25"
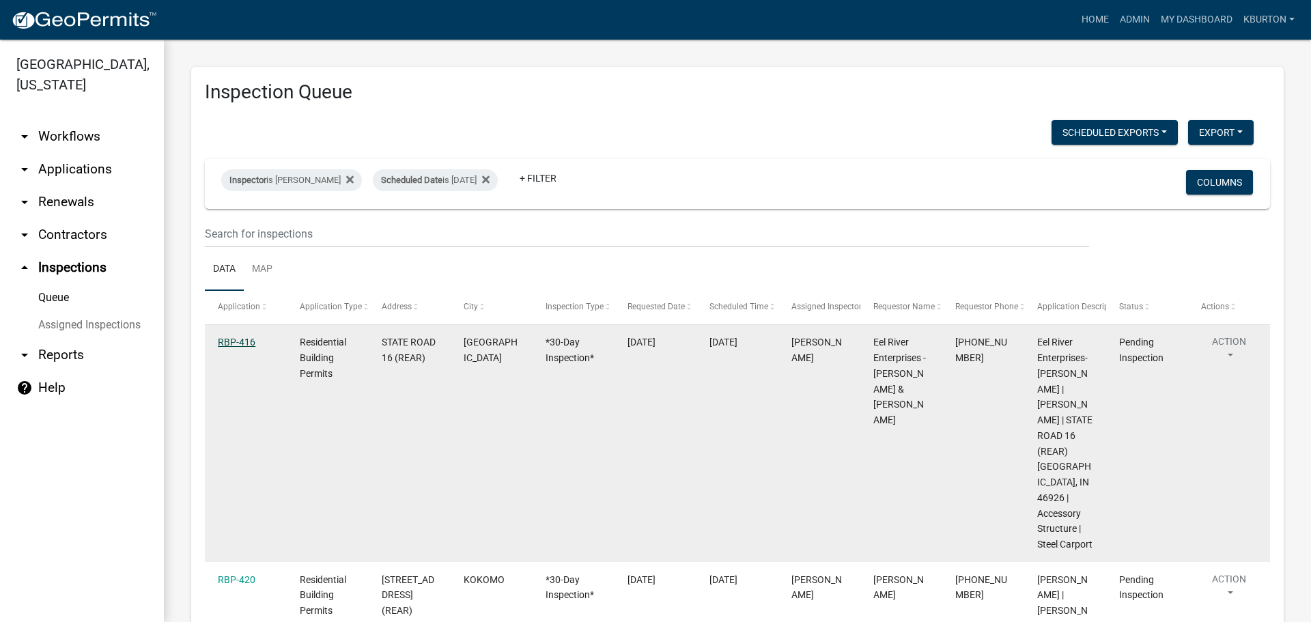
click at [233, 341] on link "RBP-416" at bounding box center [237, 342] width 38 height 11
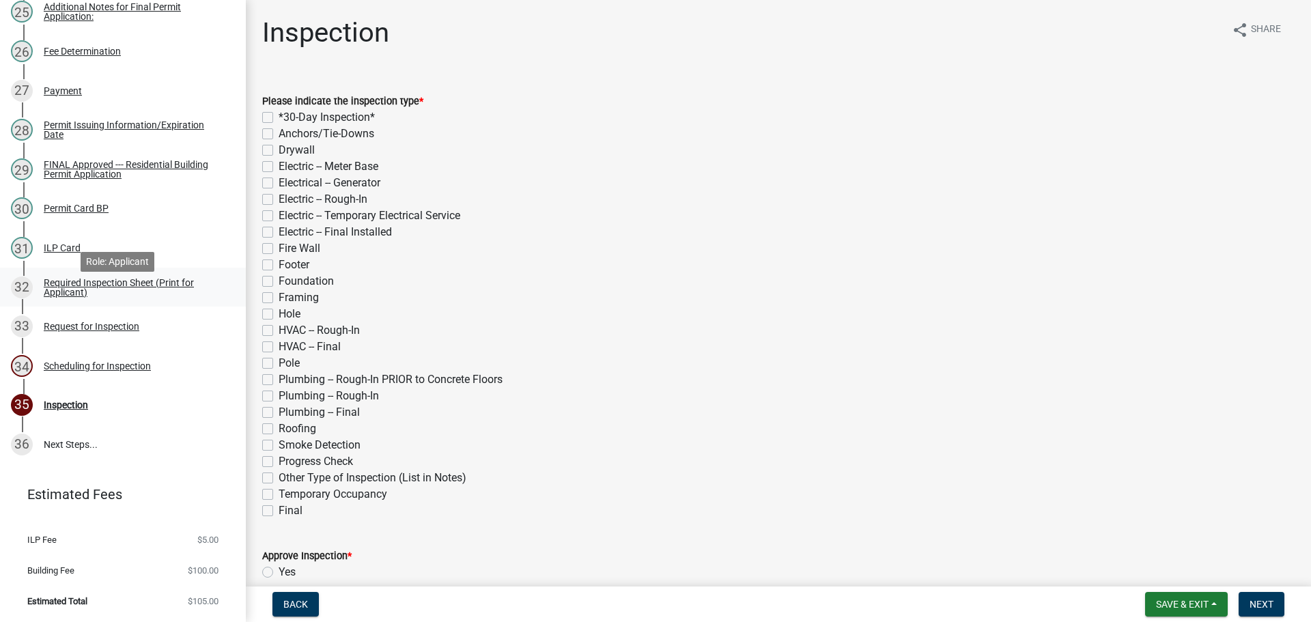
scroll to position [1174, 0]
click at [141, 366] on div "Scheduling for Inspection" at bounding box center [97, 366] width 107 height 10
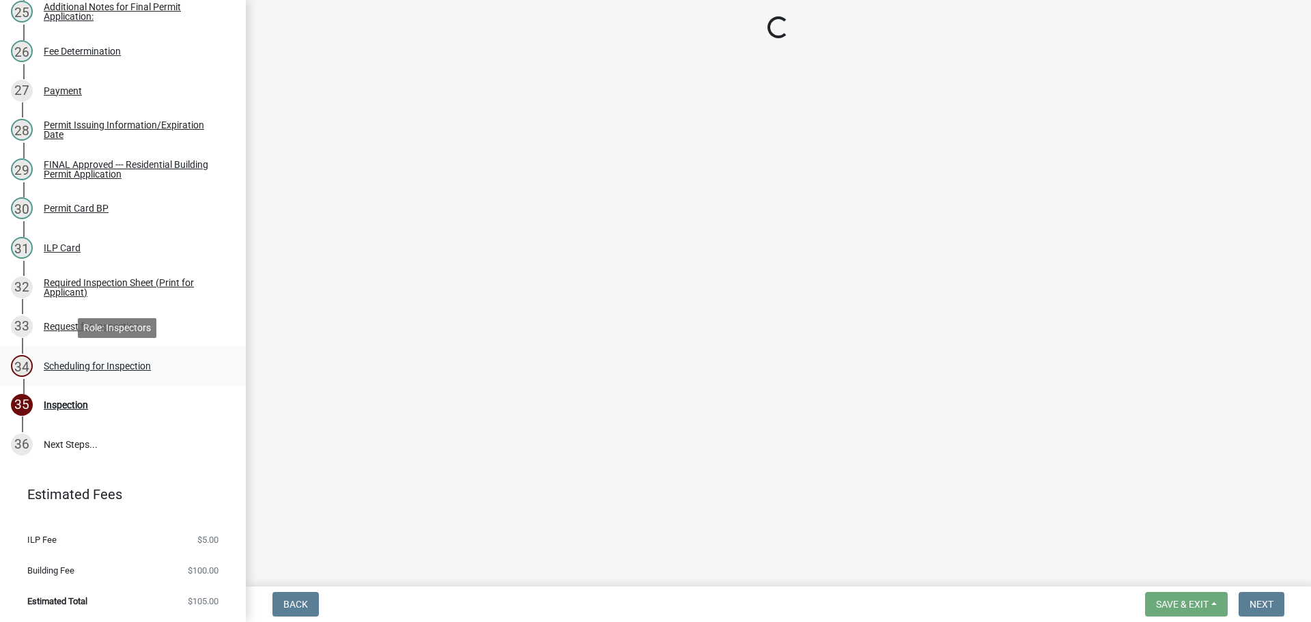
select select "25b75ae6-03c7-4280-9b34-fcf63005d5e5"
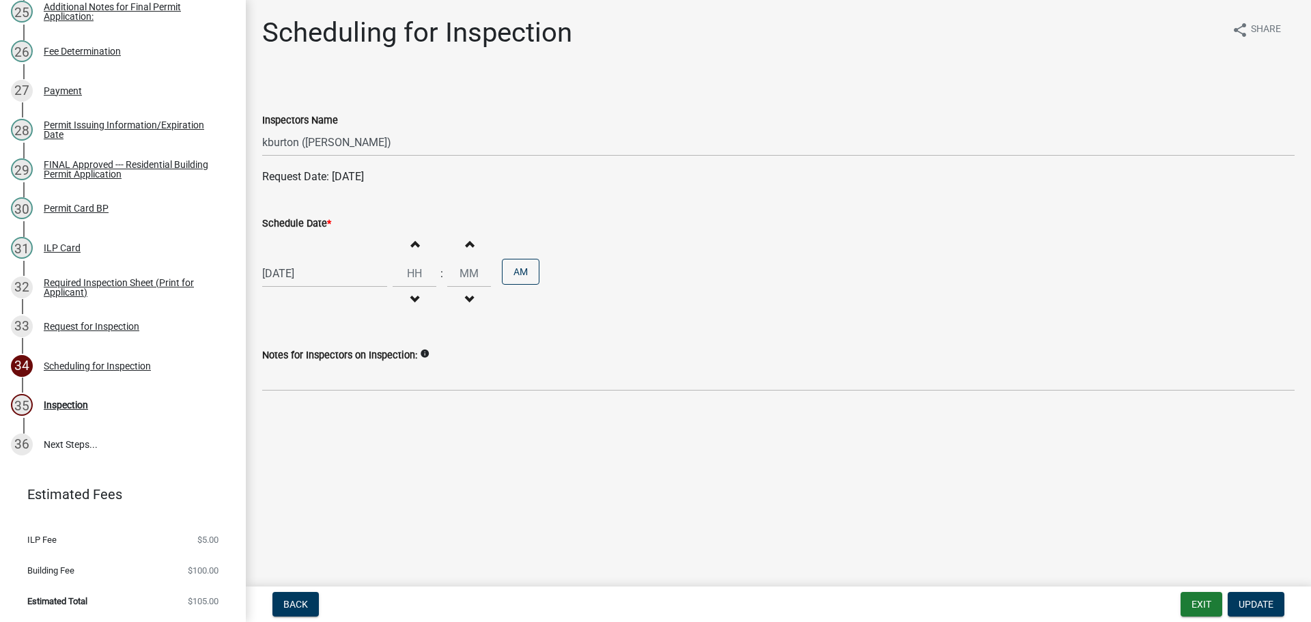
click at [308, 224] on label "Schedule Date *" at bounding box center [296, 224] width 69 height 10
click at [308, 259] on input "[DATE]" at bounding box center [324, 273] width 125 height 28
select select "8"
select select "2025"
click at [321, 411] on div "20" at bounding box center [320, 412] width 22 height 22
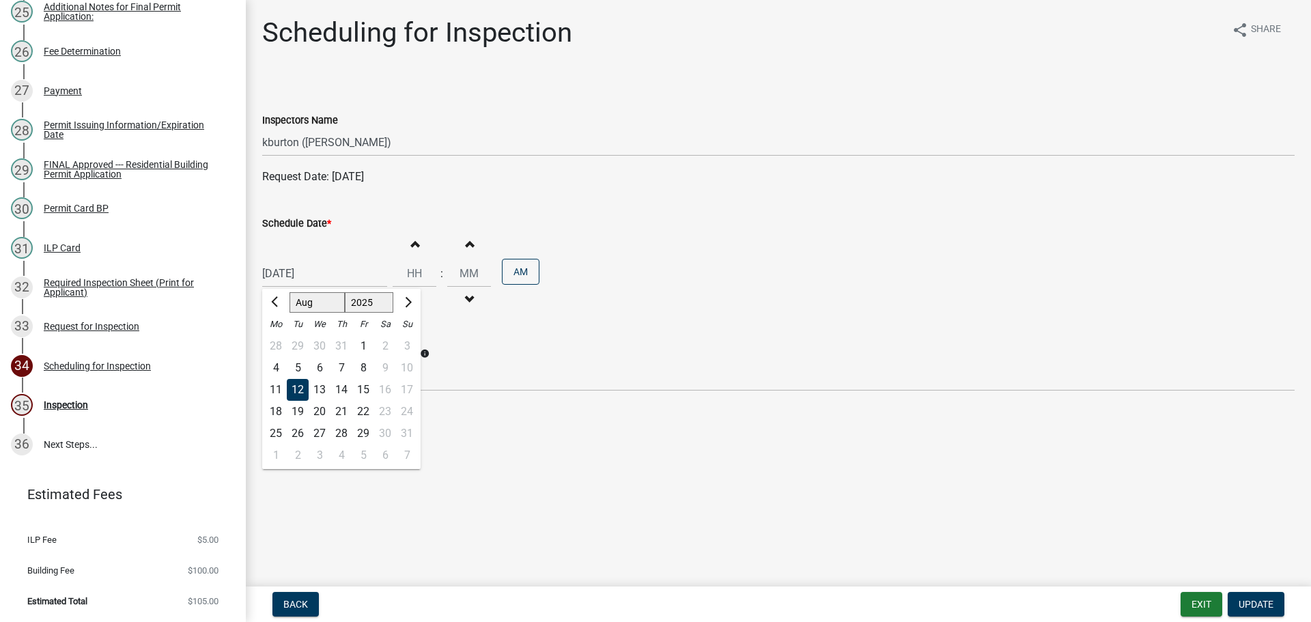
type input "[DATE]"
click at [1266, 597] on button "Update" at bounding box center [1256, 604] width 57 height 25
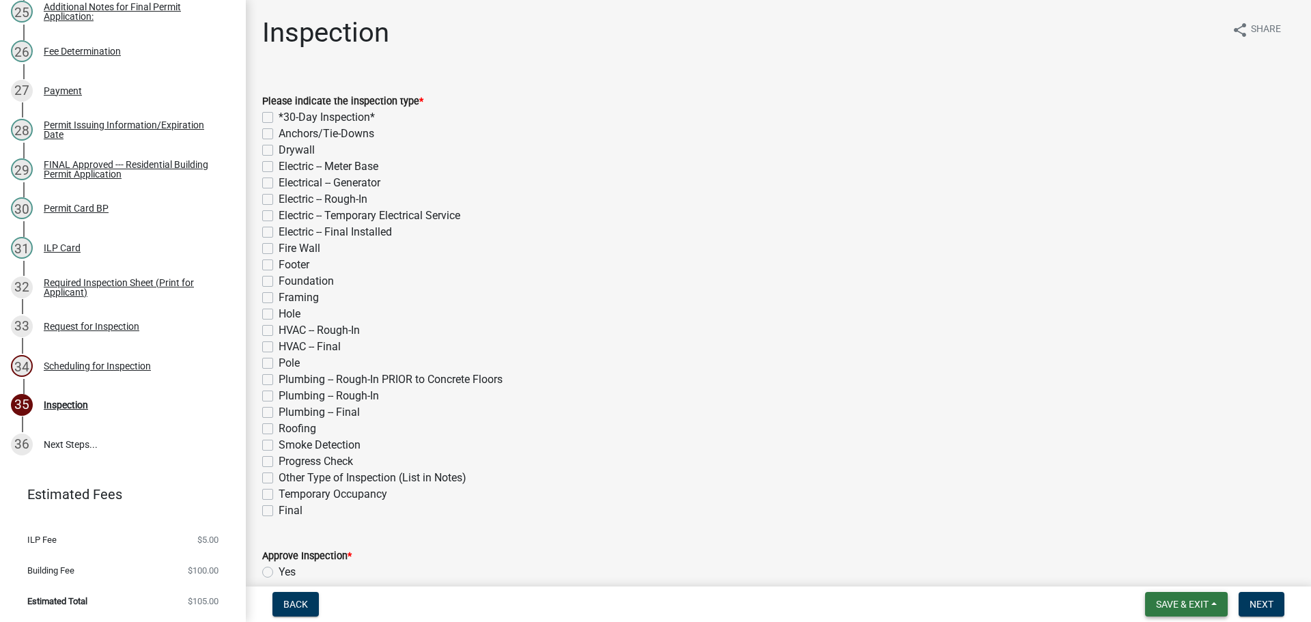
click at [1202, 599] on span "Save & Exit" at bounding box center [1182, 604] width 53 height 11
click at [1197, 582] on button "Save & Exit" at bounding box center [1172, 568] width 109 height 33
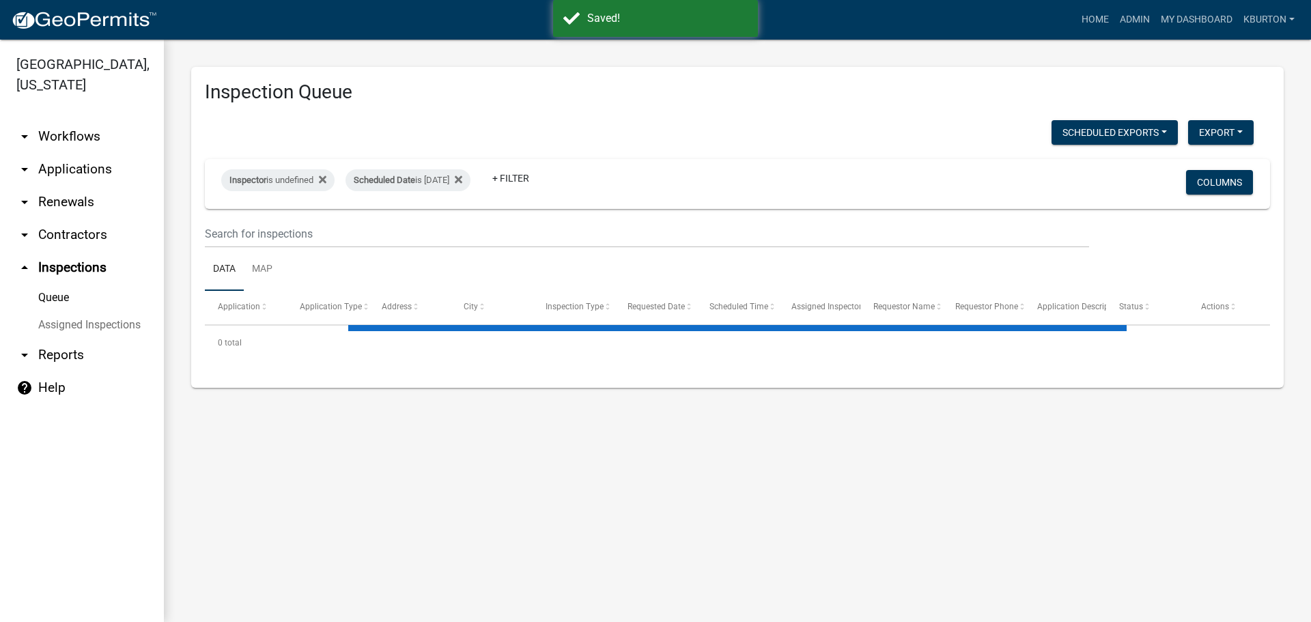
select select "1: 25"
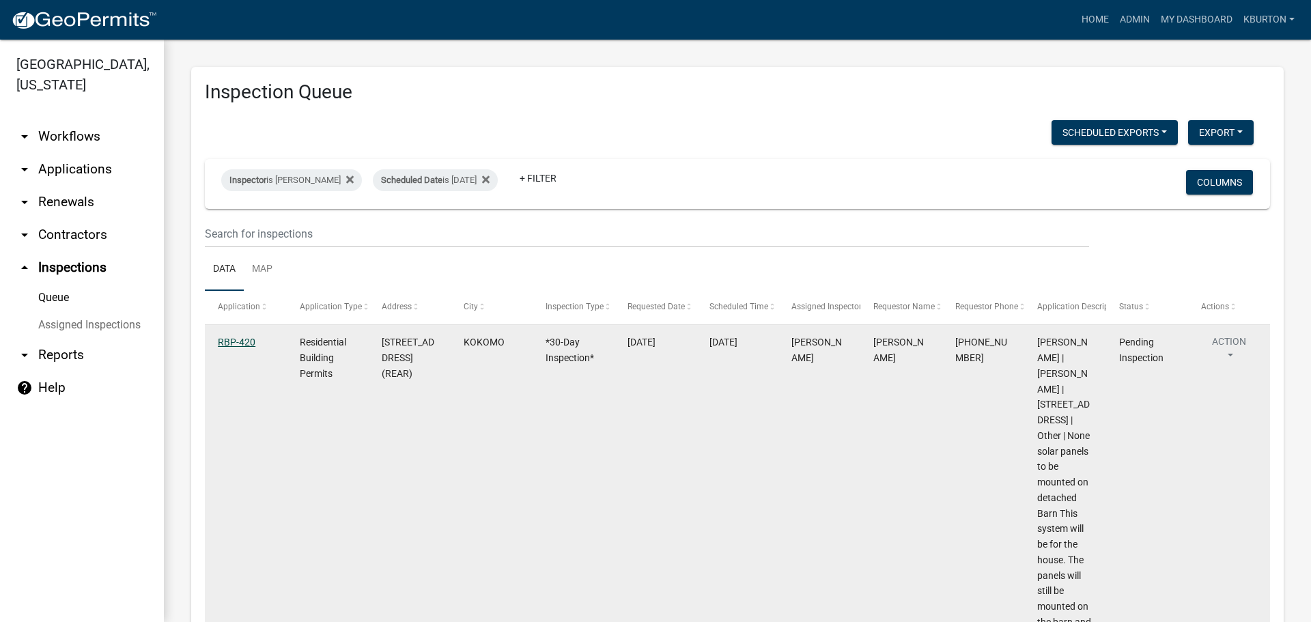
click at [242, 341] on link "RBP-420" at bounding box center [237, 342] width 38 height 11
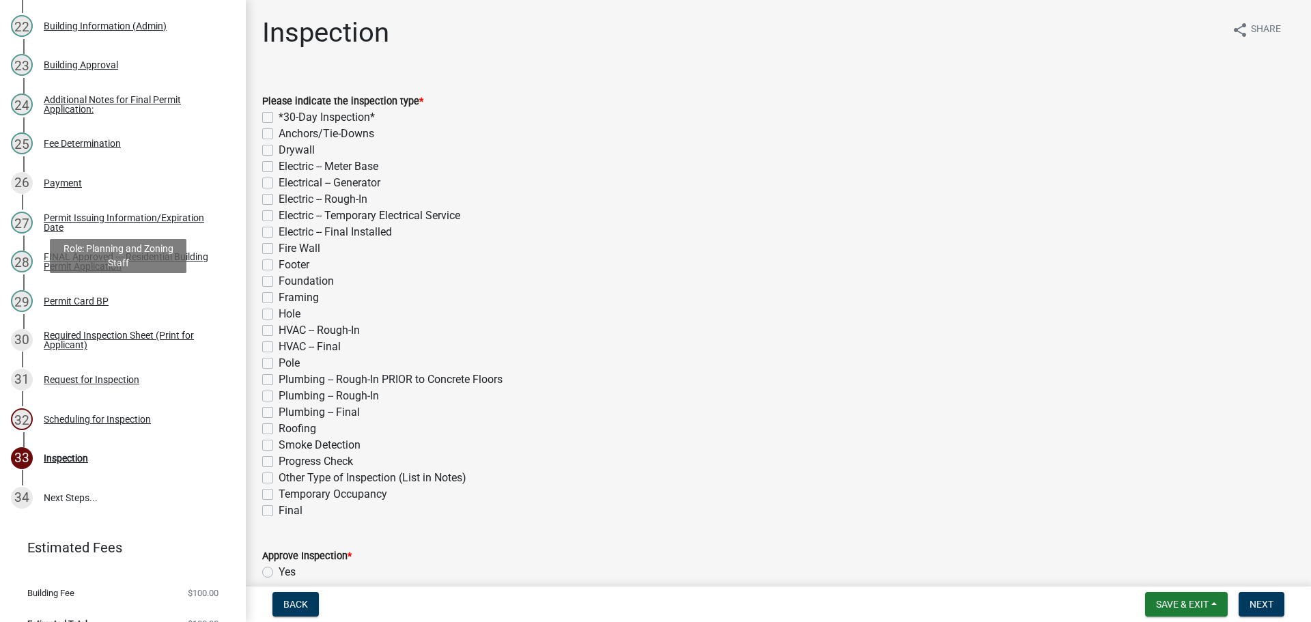
scroll to position [1064, 0]
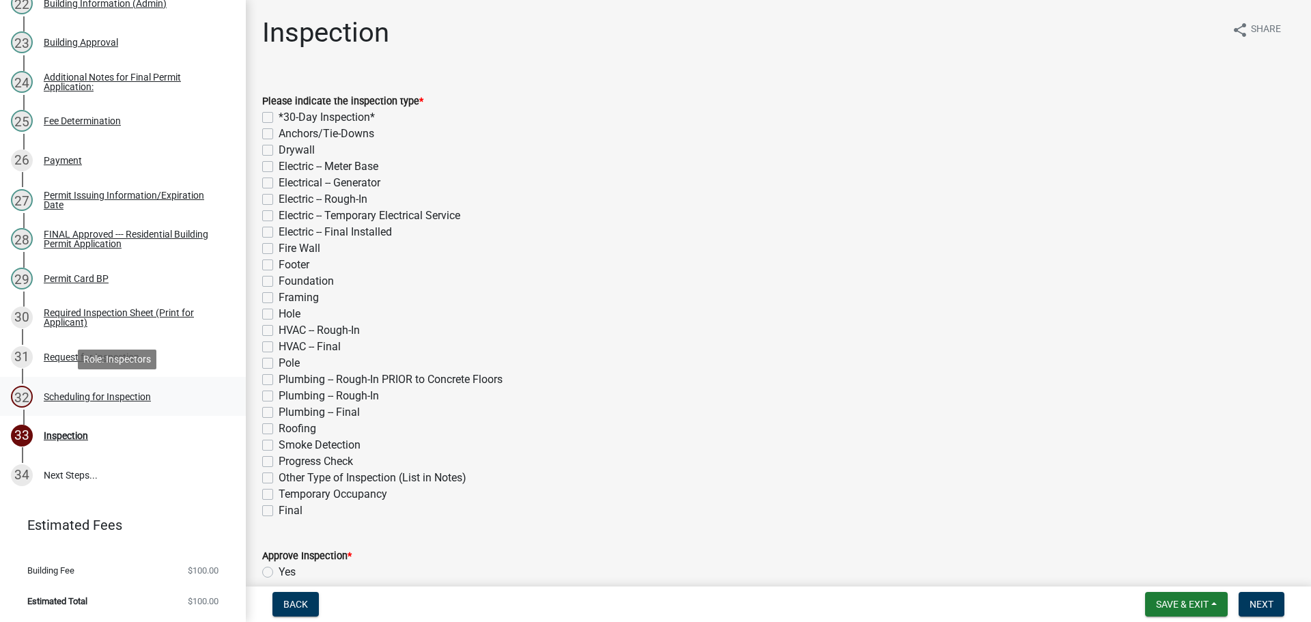
click at [138, 397] on div "Scheduling for Inspection" at bounding box center [97, 397] width 107 height 10
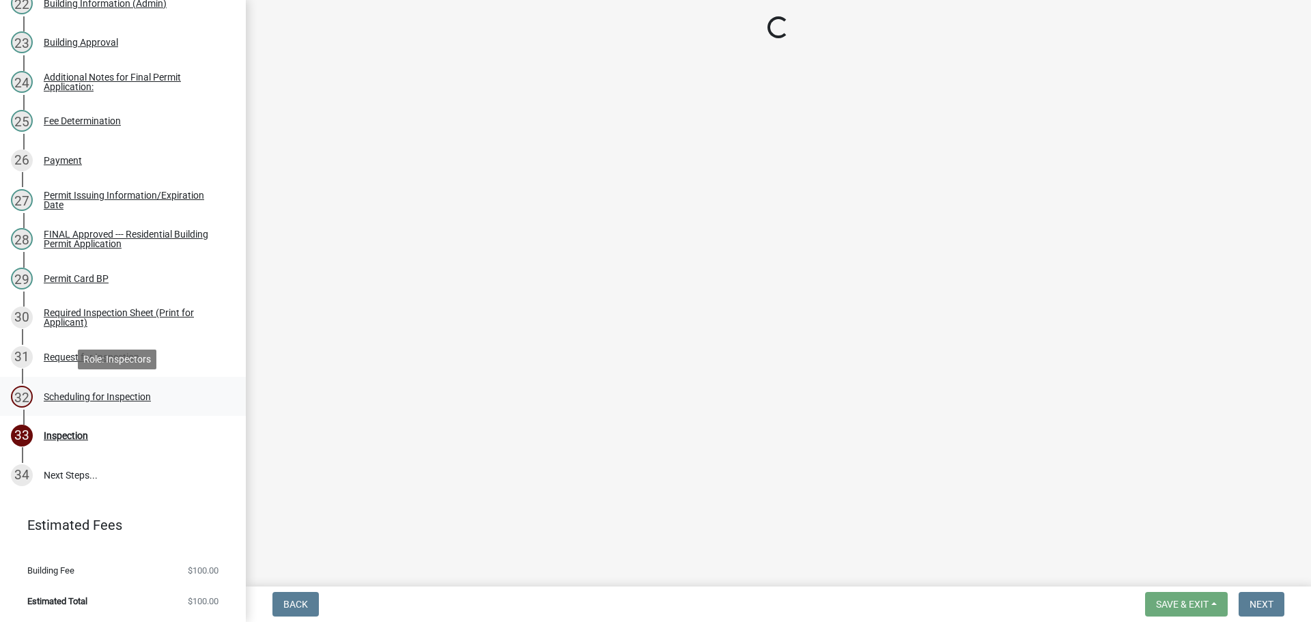
select select "25b75ae6-03c7-4280-9b34-fcf63005d5e5"
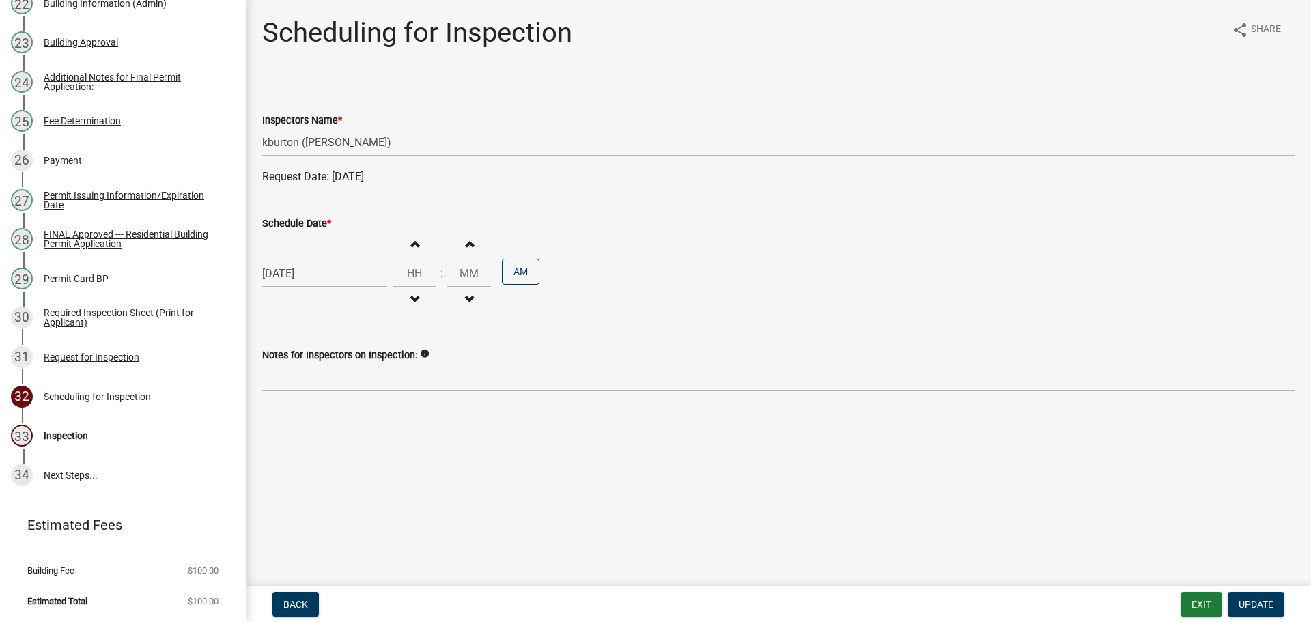
click at [302, 221] on label "Schedule Date *" at bounding box center [296, 224] width 69 height 10
click at [302, 259] on input "[DATE]" at bounding box center [324, 273] width 125 height 28
select select "8"
select select "2025"
click at [297, 414] on div "19" at bounding box center [298, 412] width 22 height 22
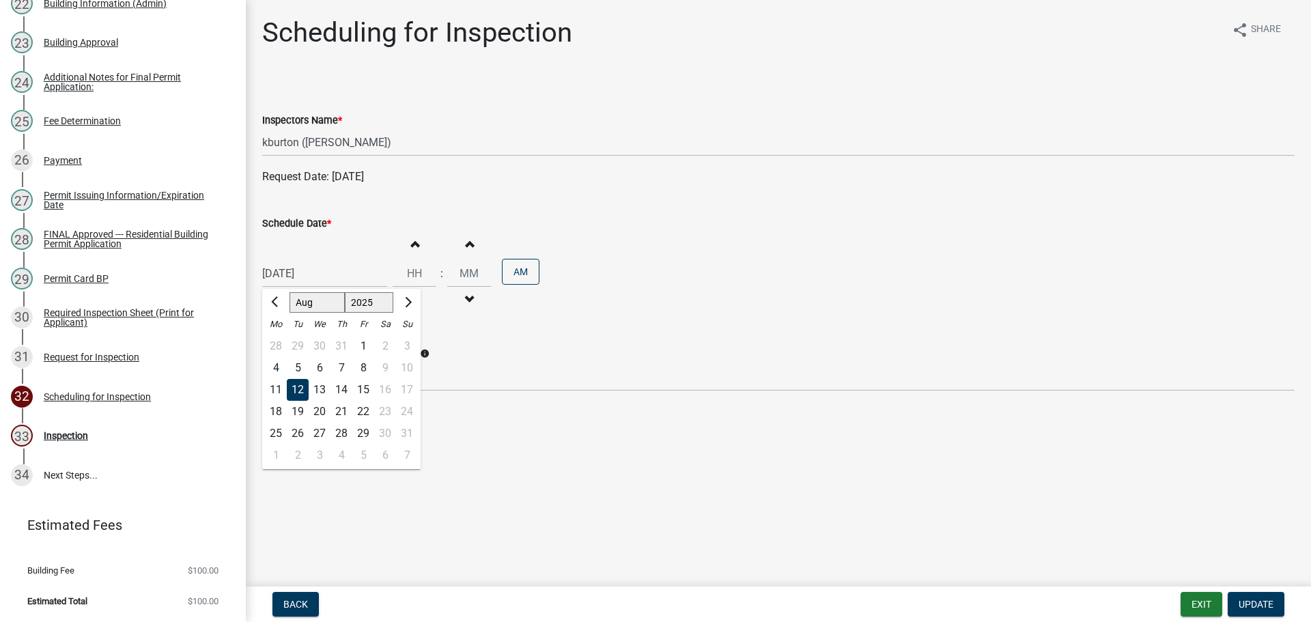
type input "[DATE]"
click at [1256, 599] on span "Update" at bounding box center [1256, 604] width 35 height 11
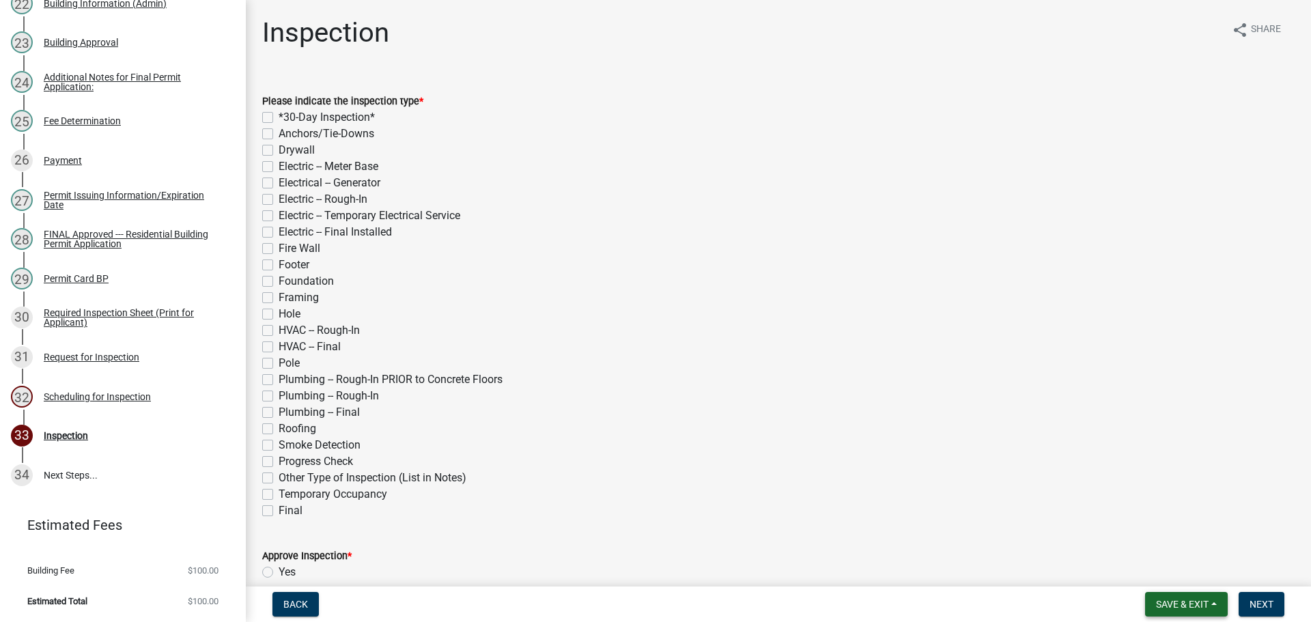
click at [1206, 602] on span "Save & Exit" at bounding box center [1182, 604] width 53 height 11
click at [1186, 581] on button "Save & Exit" at bounding box center [1172, 568] width 109 height 33
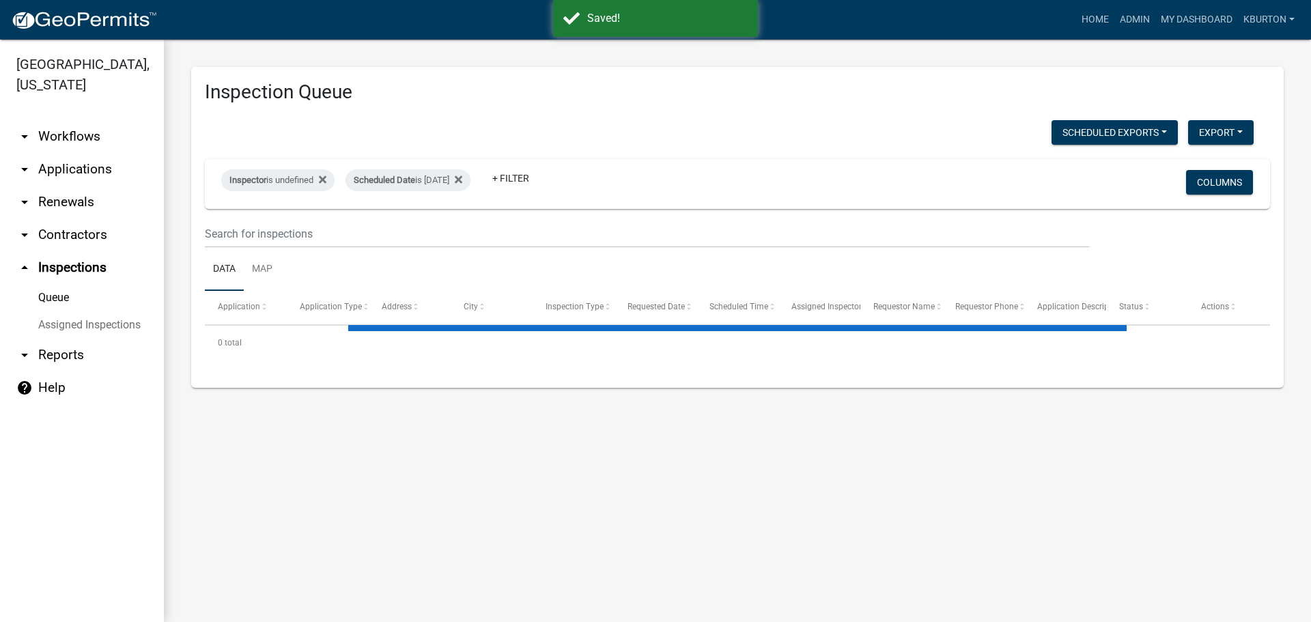
select select "1: 25"
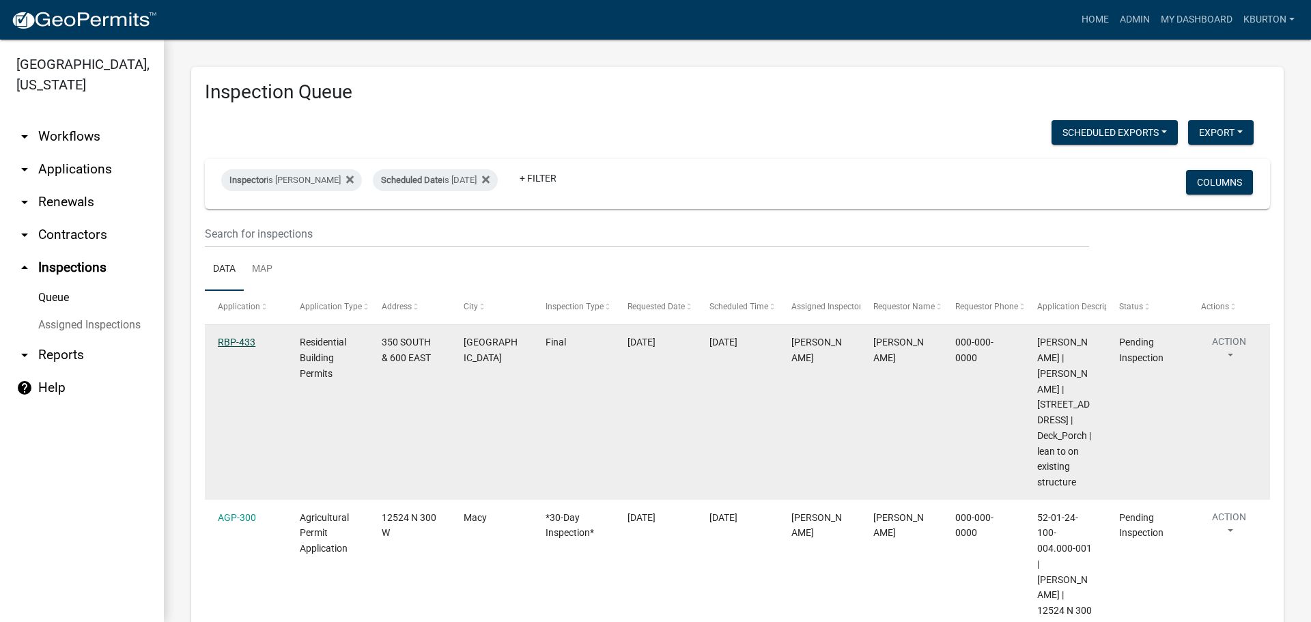
click at [238, 343] on link "RBP-433" at bounding box center [237, 342] width 38 height 11
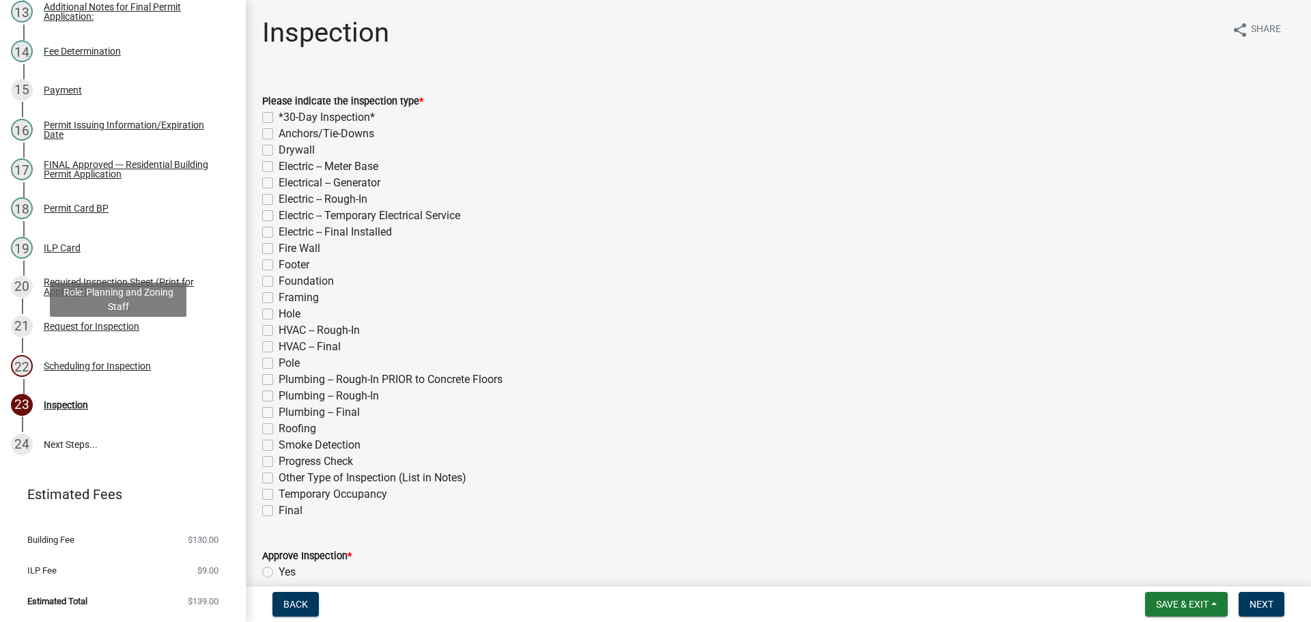
scroll to position [702, 0]
click at [139, 364] on div "Scheduling for Inspection" at bounding box center [97, 366] width 107 height 10
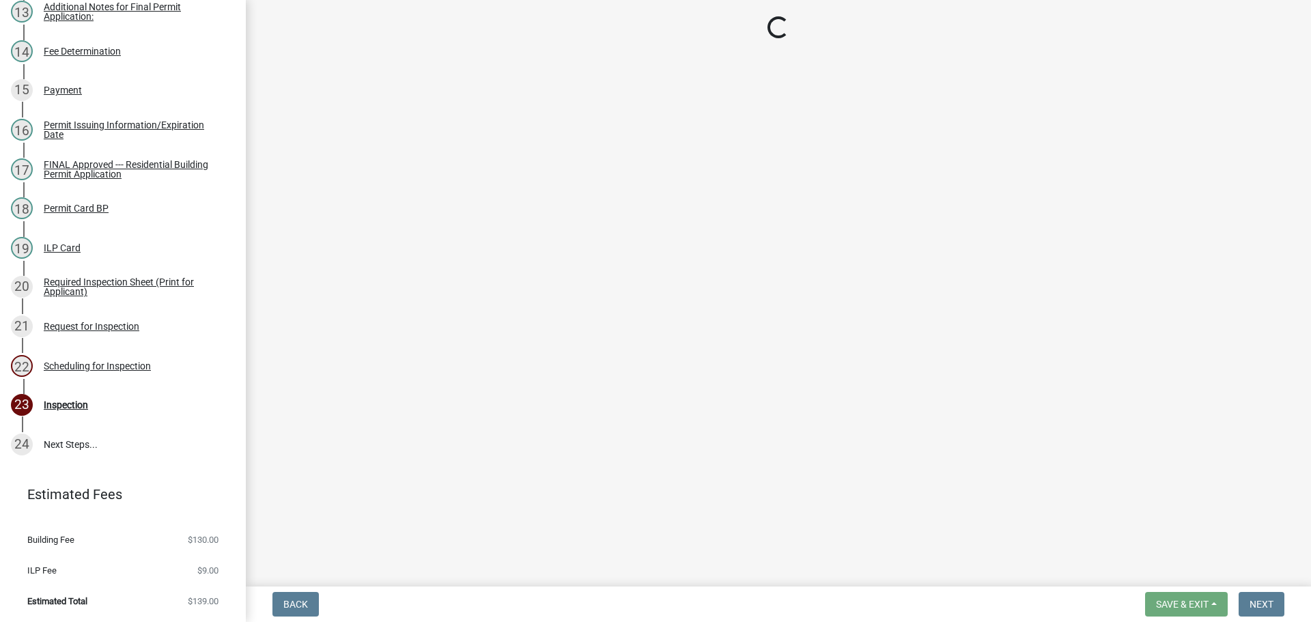
select select "25b75ae6-03c7-4280-9b34-fcf63005d5e5"
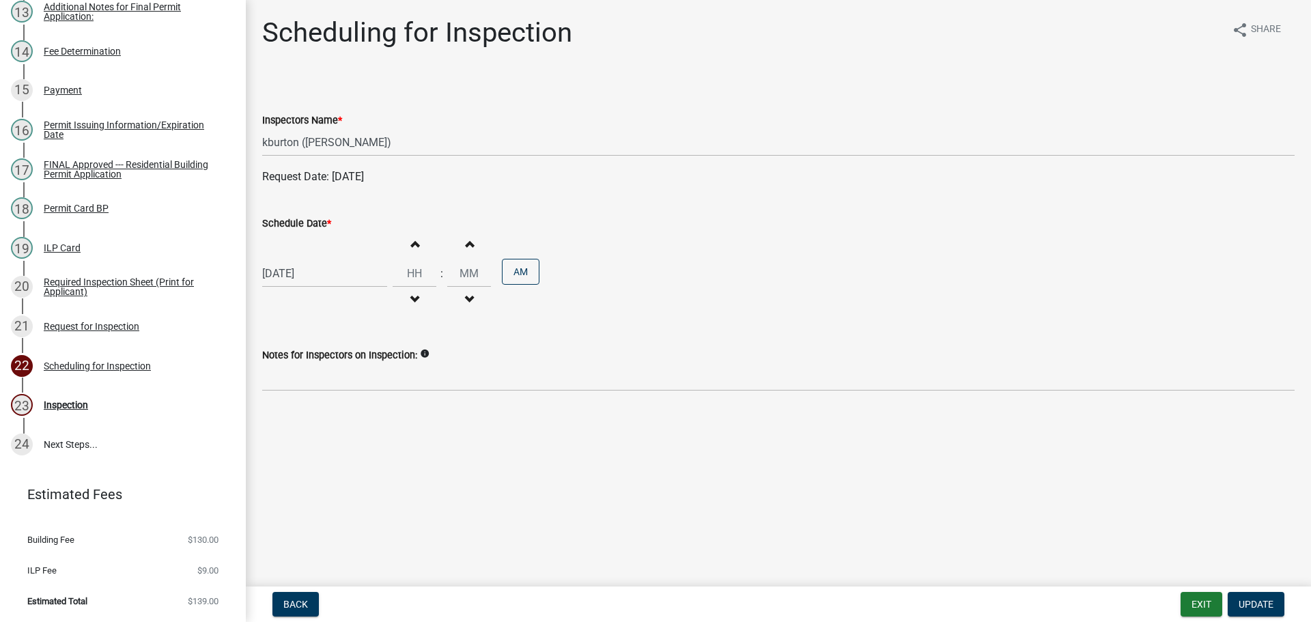
click at [315, 225] on label "Schedule Date *" at bounding box center [296, 224] width 69 height 10
click at [315, 259] on input "[DATE]" at bounding box center [324, 273] width 125 height 28
select select "8"
select select "2025"
click at [345, 392] on div "14" at bounding box center [341, 390] width 22 height 22
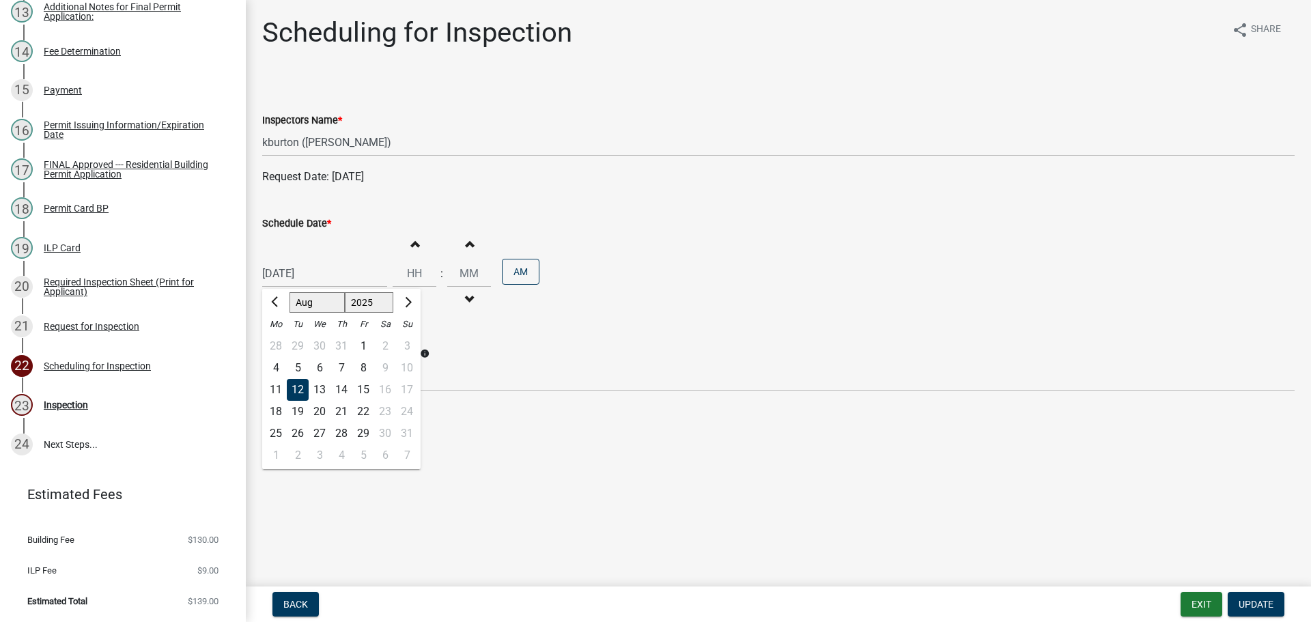
type input "[DATE]"
click at [1254, 597] on button "Update" at bounding box center [1256, 604] width 57 height 25
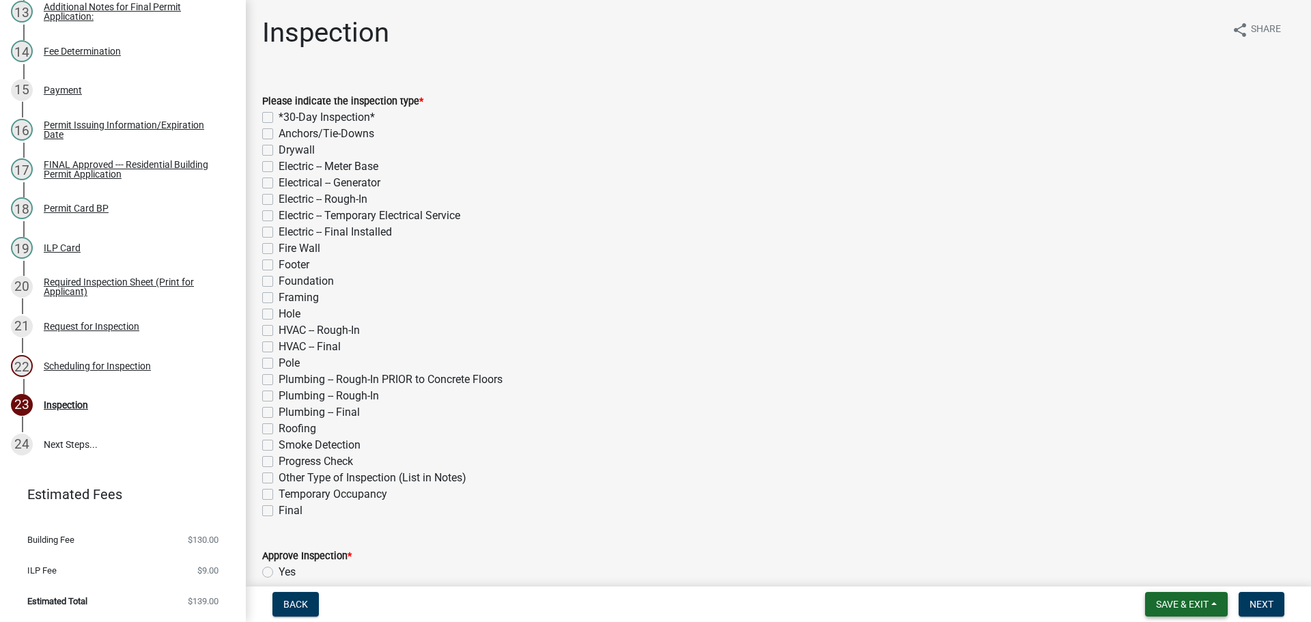
click at [1168, 599] on span "Save & Exit" at bounding box center [1182, 604] width 53 height 11
click at [1164, 578] on button "Save & Exit" at bounding box center [1172, 568] width 109 height 33
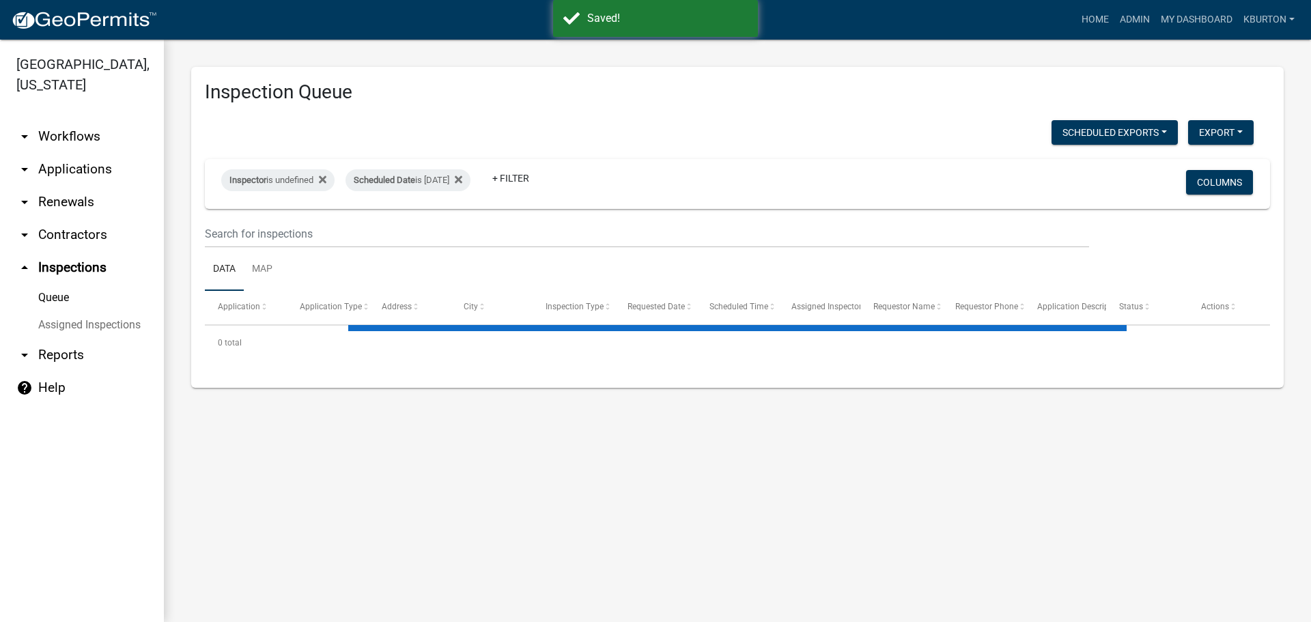
select select "1: 25"
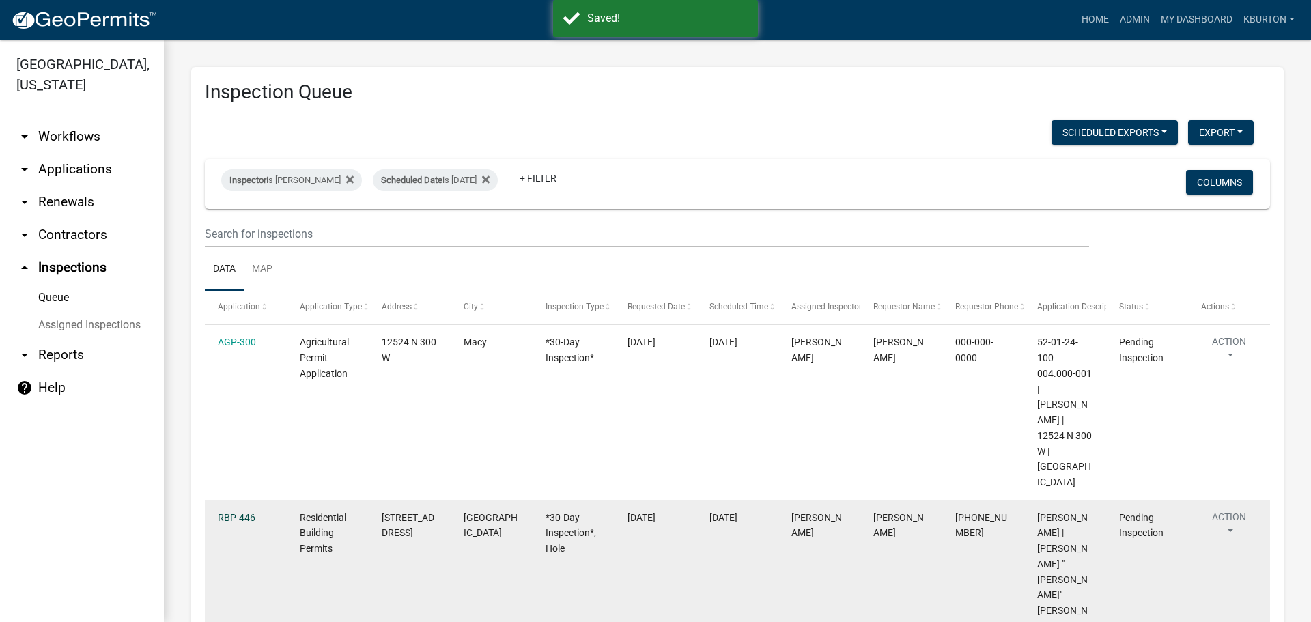
click at [247, 512] on link "RBP-446" at bounding box center [237, 517] width 38 height 11
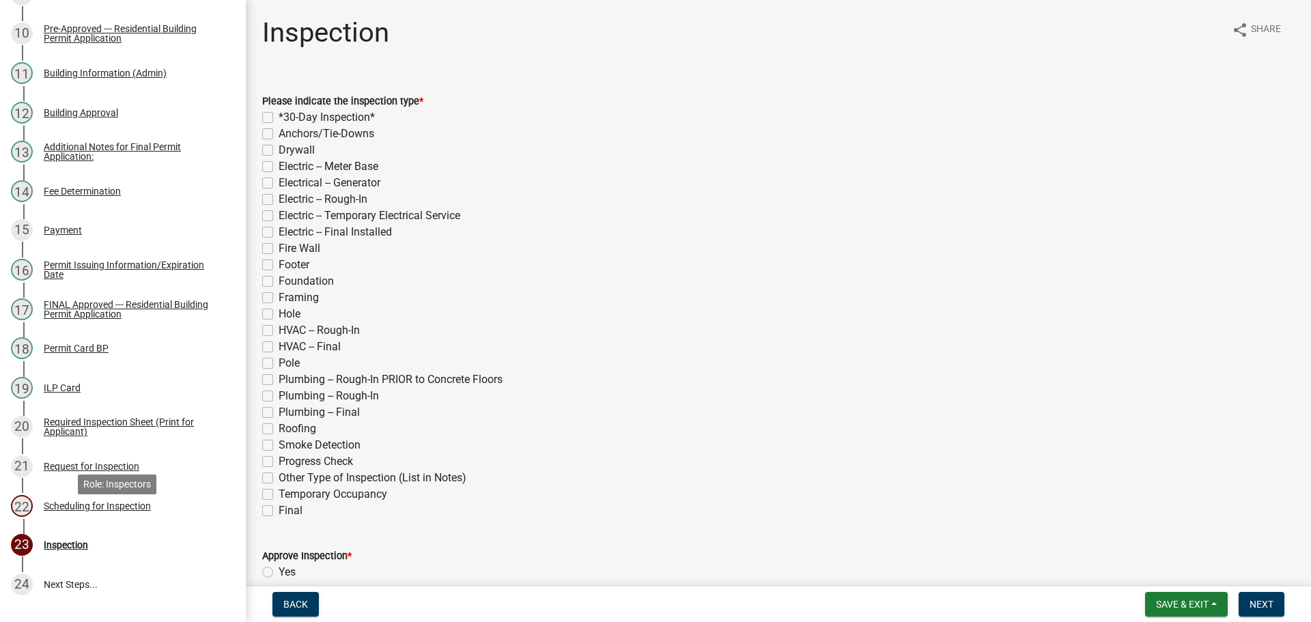
scroll to position [702, 0]
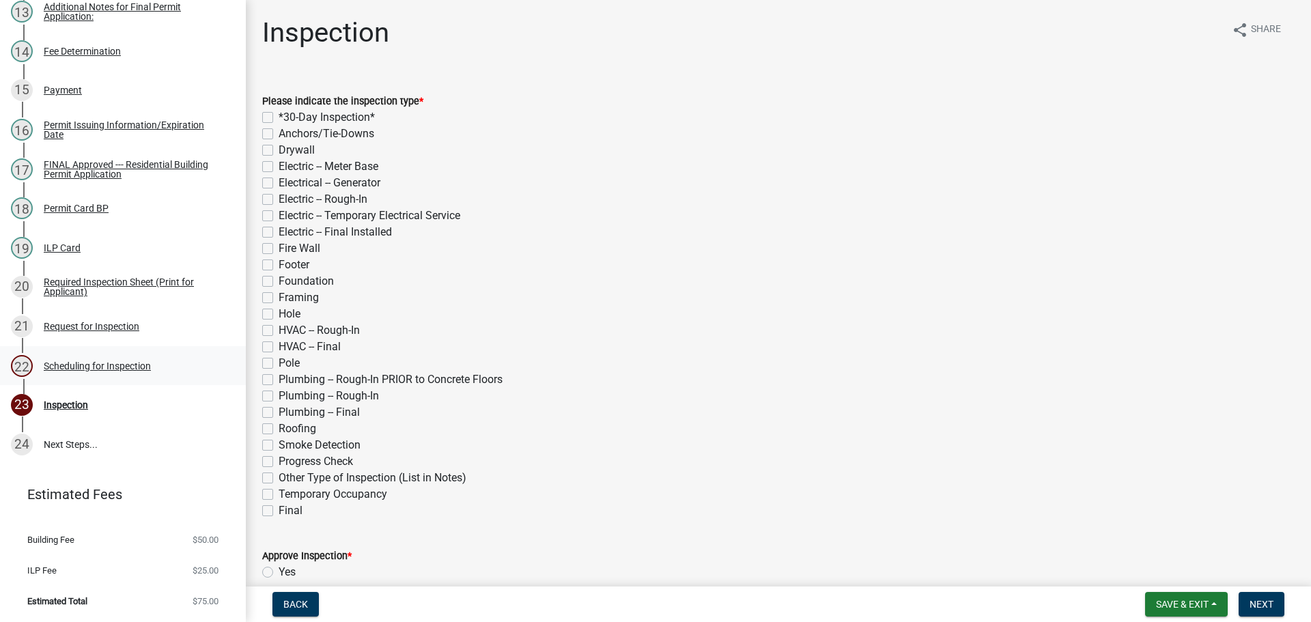
click at [143, 365] on div "Scheduling for Inspection" at bounding box center [97, 366] width 107 height 10
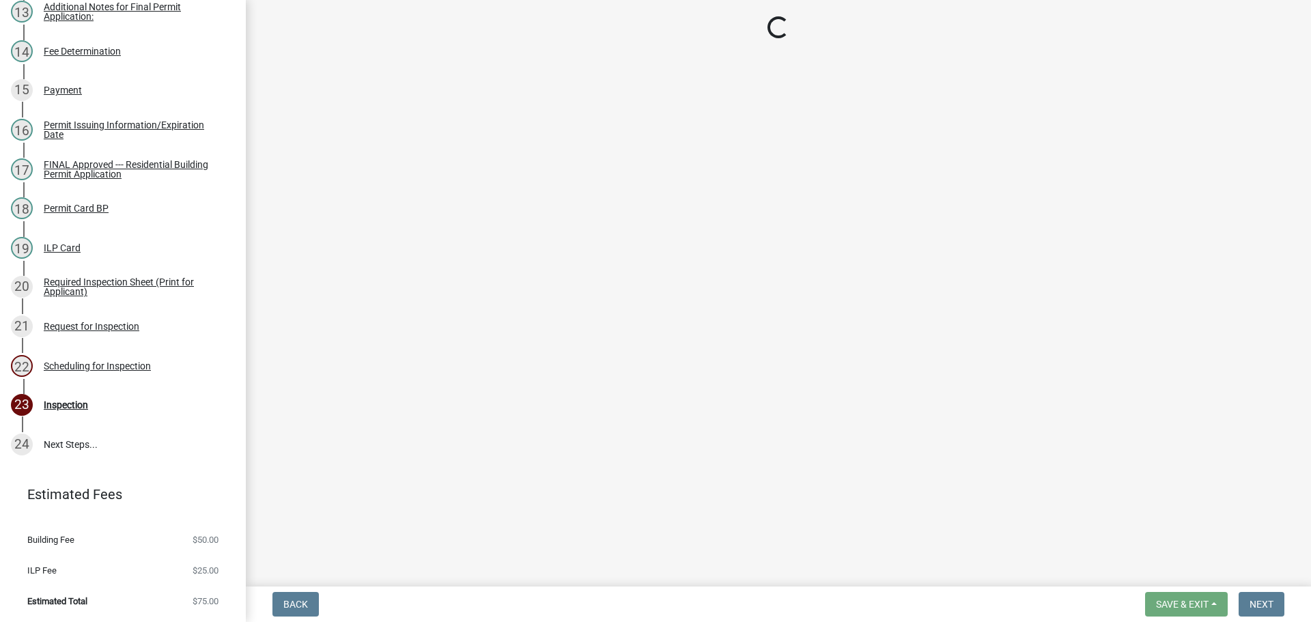
select select "25b75ae6-03c7-4280-9b34-fcf63005d5e5"
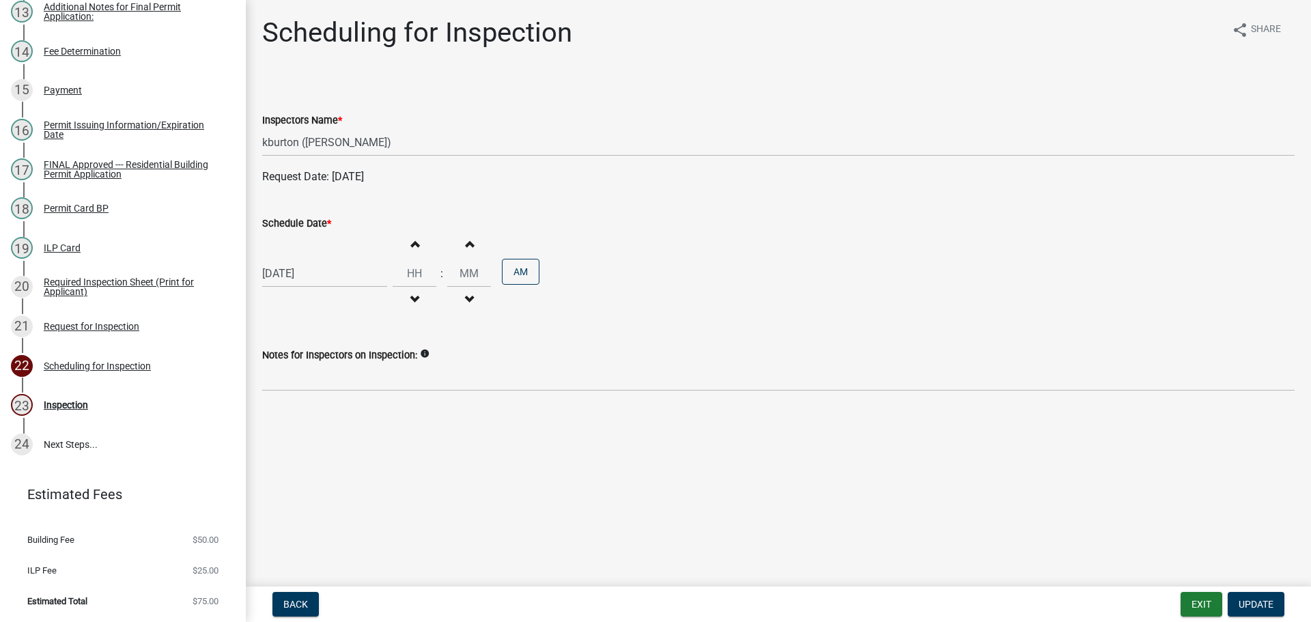
click at [304, 221] on label "Schedule Date *" at bounding box center [296, 224] width 69 height 10
click at [304, 259] on input "[DATE]" at bounding box center [324, 273] width 125 height 28
select select "8"
select select "2025"
click at [298, 431] on div "26" at bounding box center [298, 434] width 22 height 22
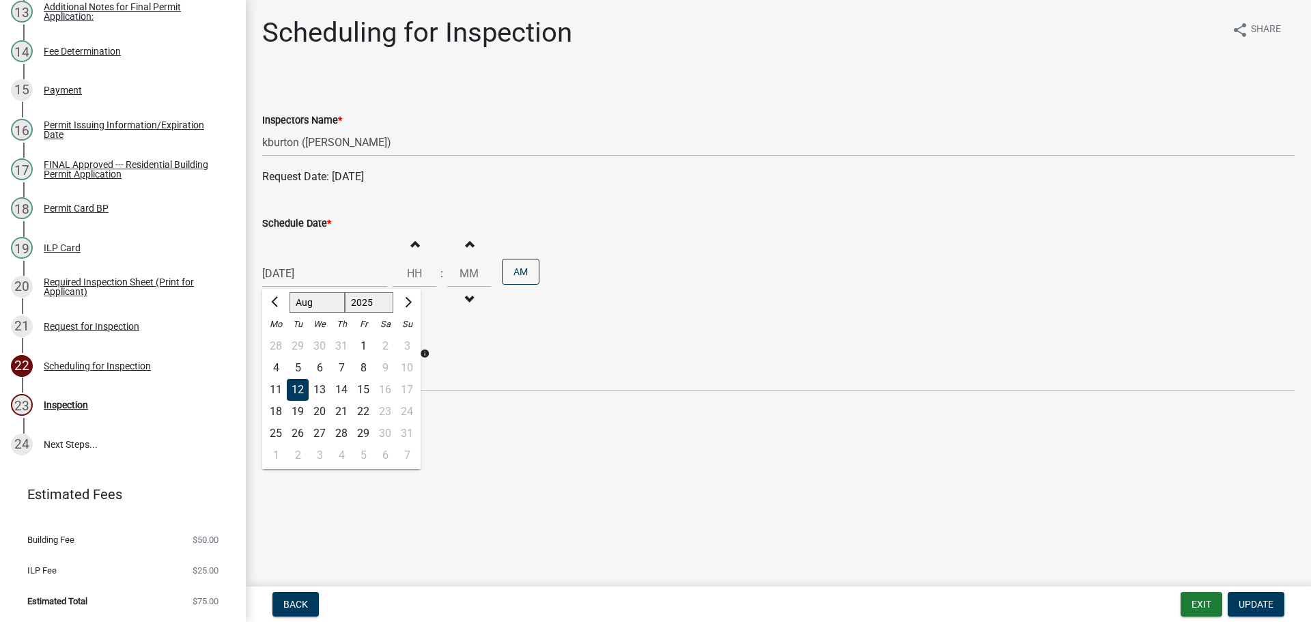
type input "[DATE]"
click at [1245, 604] on span "Update" at bounding box center [1256, 604] width 35 height 11
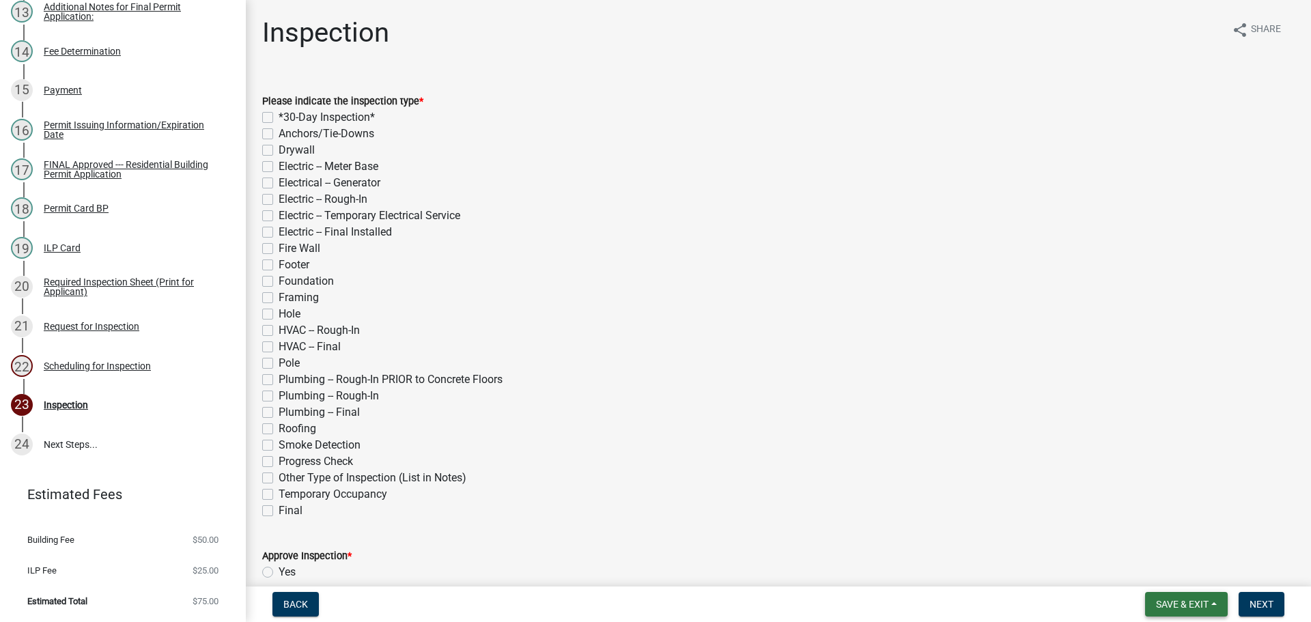
click at [1169, 603] on span "Save & Exit" at bounding box center [1182, 604] width 53 height 11
click at [1161, 565] on button "Save & Exit" at bounding box center [1172, 568] width 109 height 33
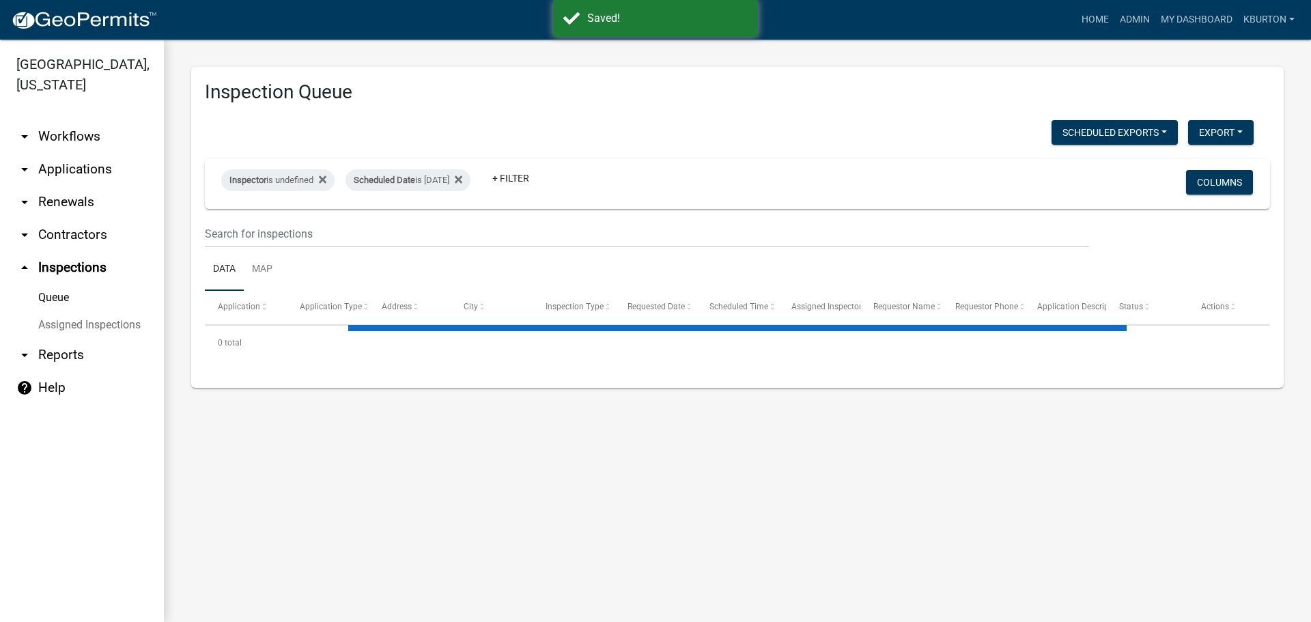
select select "1: 25"
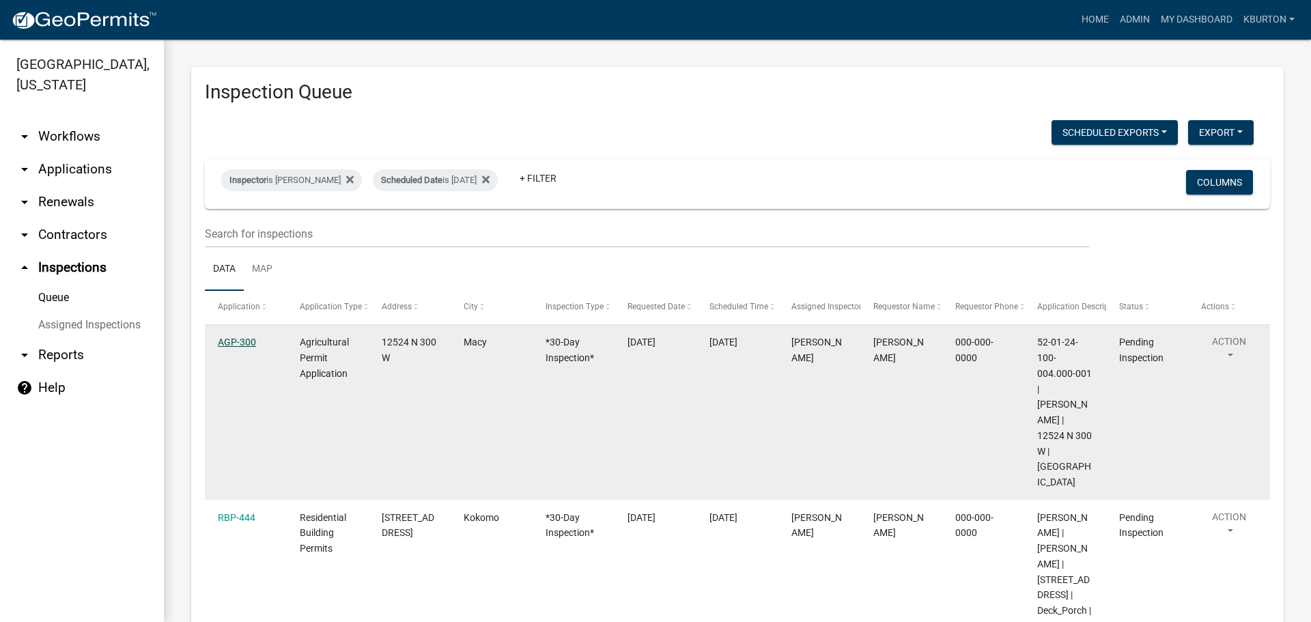
click at [231, 339] on link "AGP-300" at bounding box center [237, 342] width 38 height 11
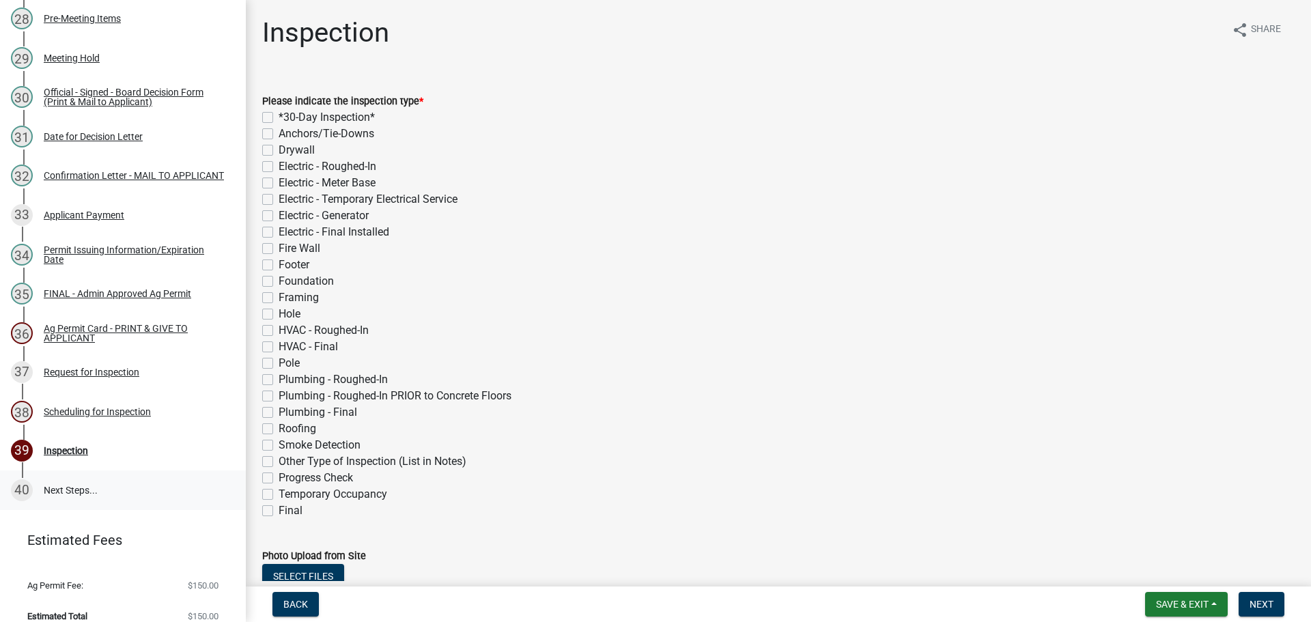
scroll to position [1301, 0]
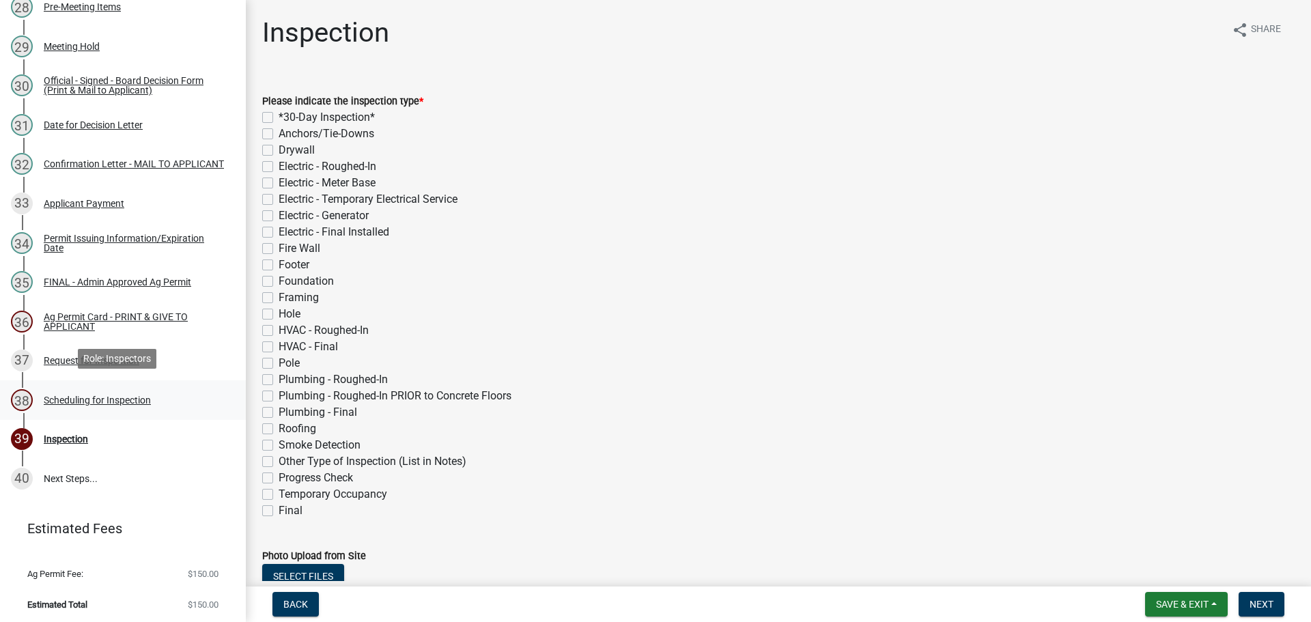
click at [134, 398] on div "Scheduling for Inspection" at bounding box center [97, 400] width 107 height 10
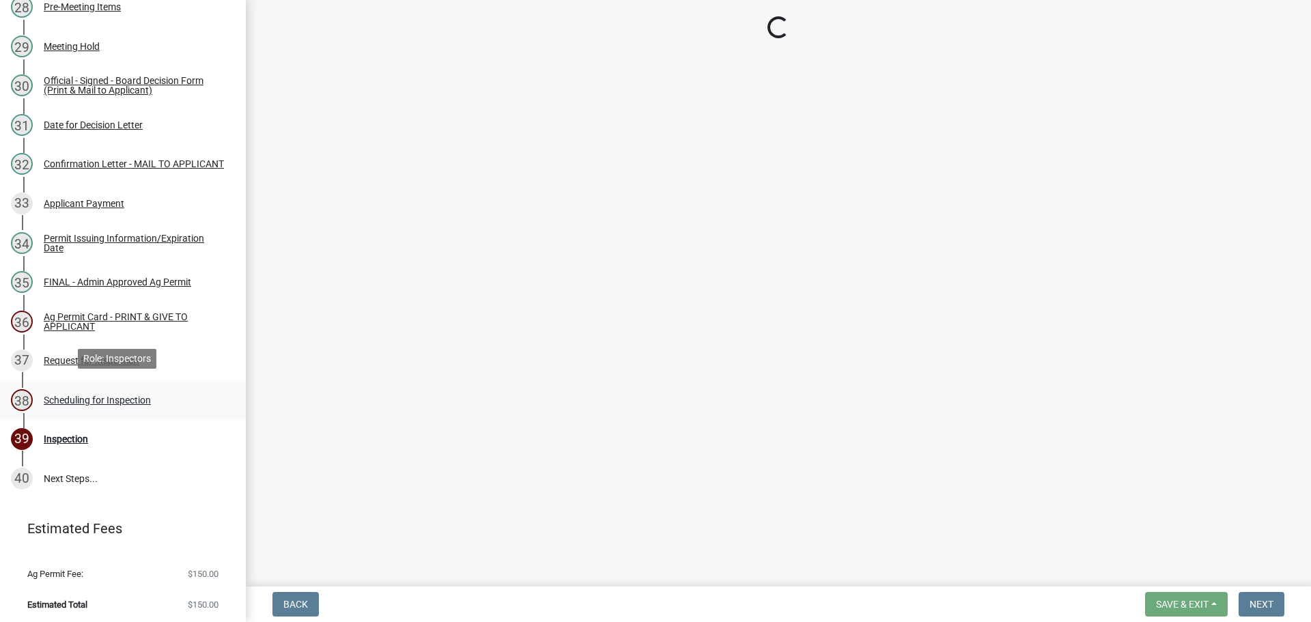
select select "25b75ae6-03c7-4280-9b34-fcf63005d5e5"
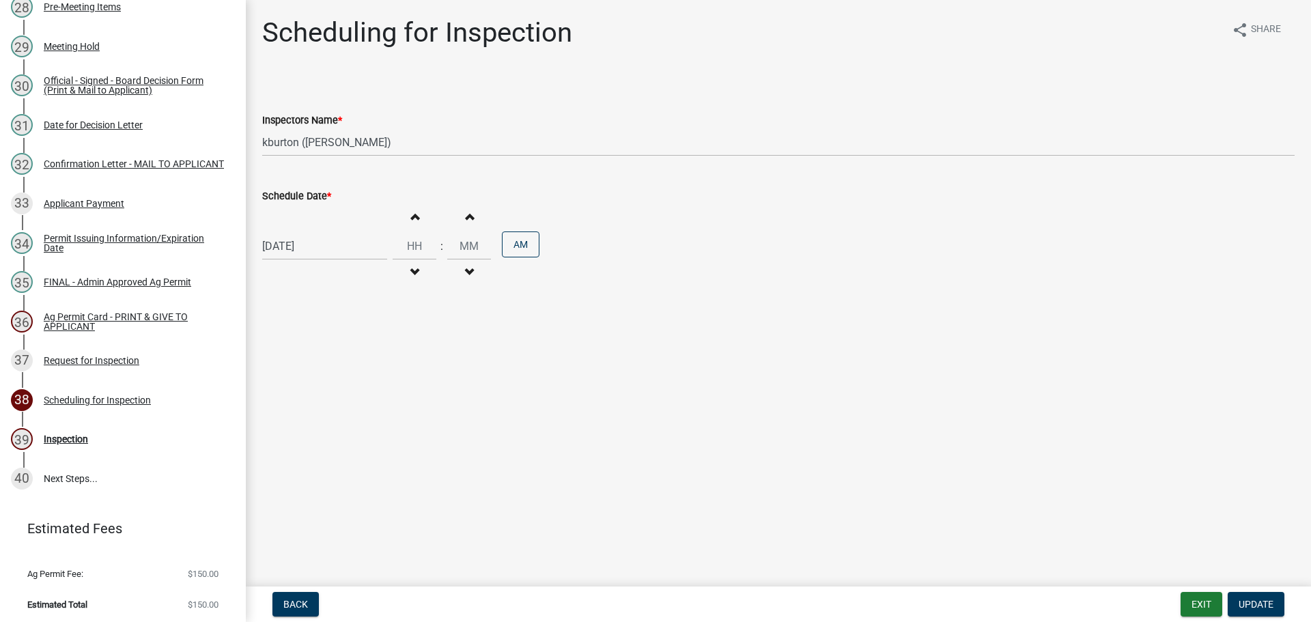
click at [311, 194] on label "Schedule Date *" at bounding box center [296, 197] width 69 height 10
click at [311, 232] on input "[DATE]" at bounding box center [324, 246] width 125 height 28
select select "8"
select select "2025"
click at [319, 408] on div "27" at bounding box center [320, 406] width 22 height 22
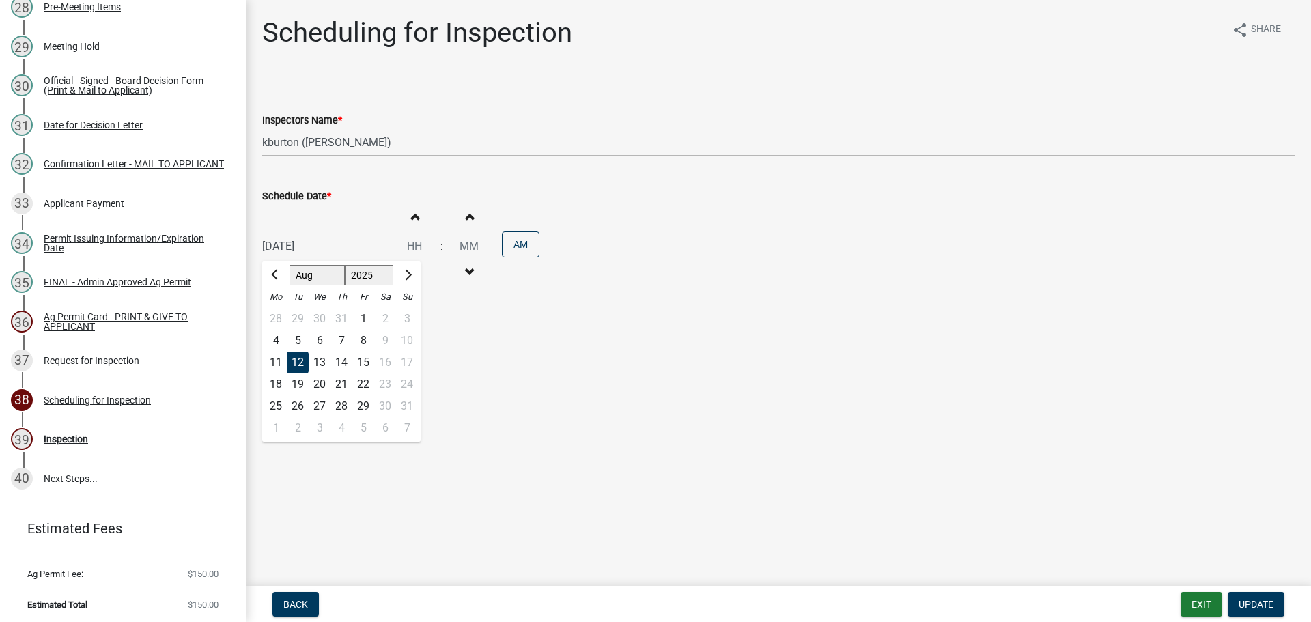
type input "[DATE]"
click at [1250, 600] on span "Update" at bounding box center [1256, 604] width 35 height 11
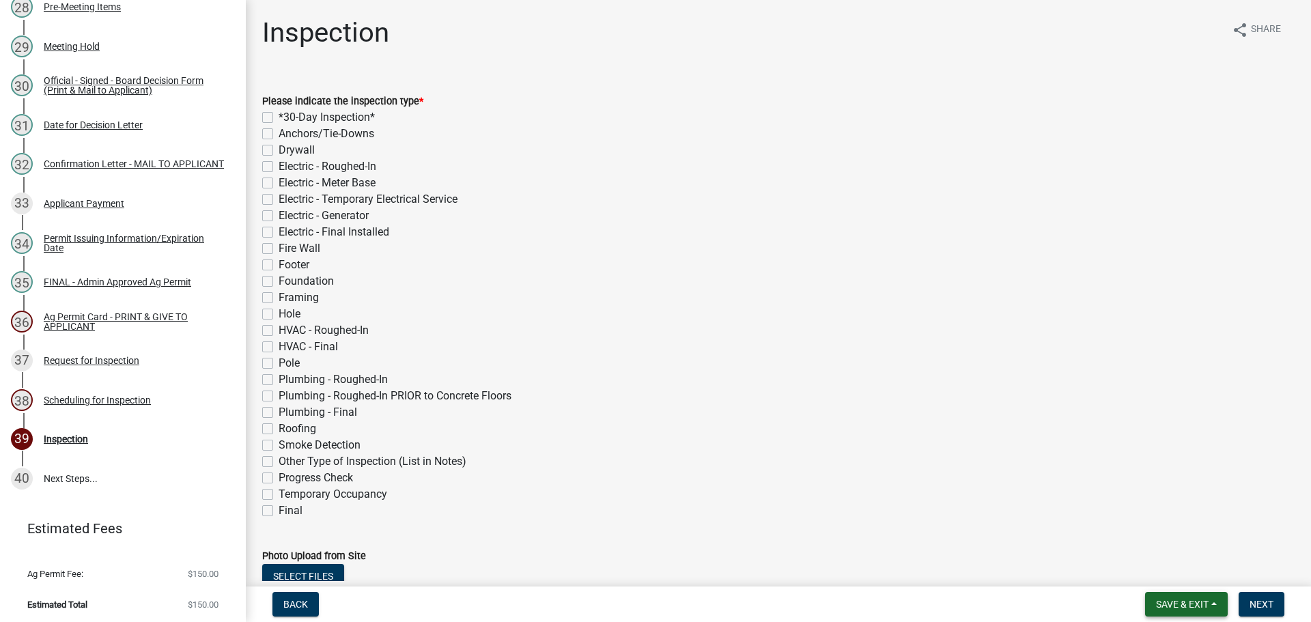
click at [1210, 597] on button "Save & Exit" at bounding box center [1186, 604] width 83 height 25
click at [1186, 577] on button "Save & Exit" at bounding box center [1172, 568] width 109 height 33
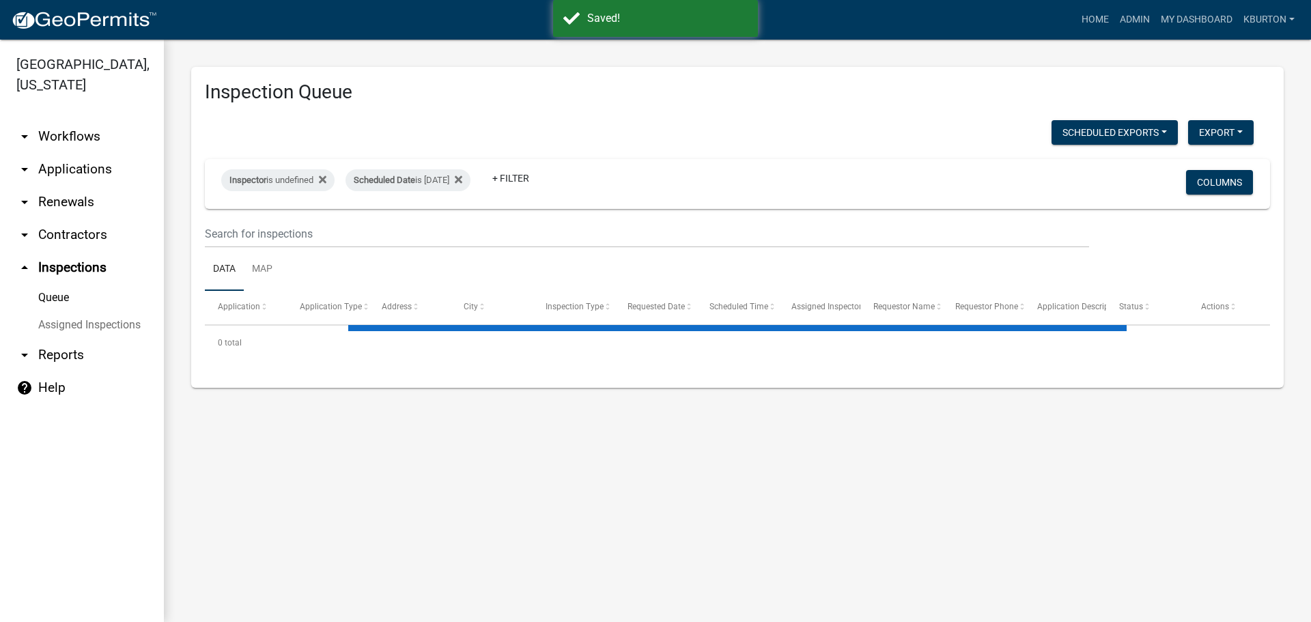
select select "1: 25"
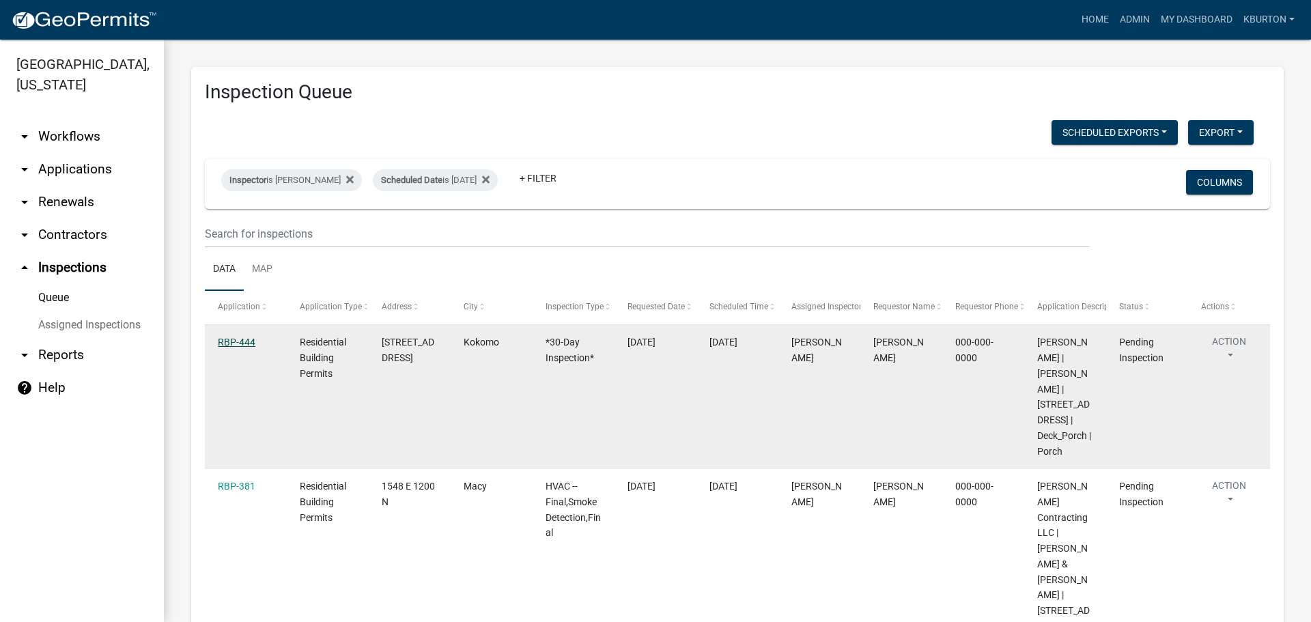
click at [243, 340] on link "RBP-444" at bounding box center [237, 342] width 38 height 11
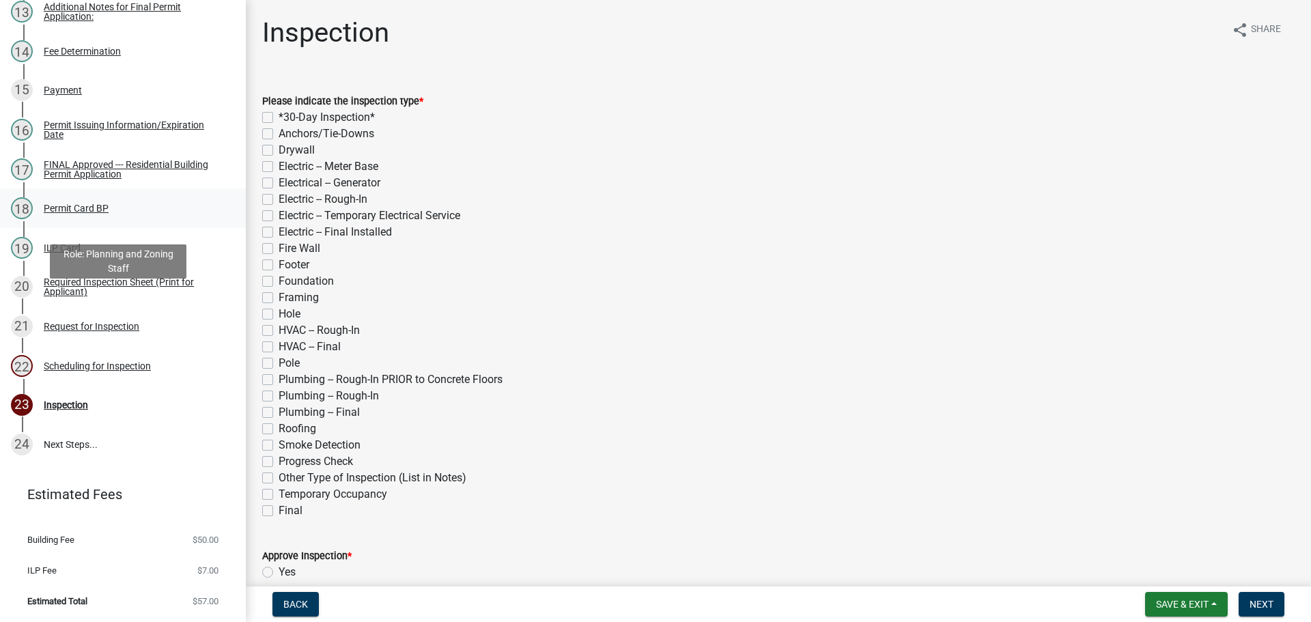
scroll to position [702, 0]
click at [128, 366] on div "Scheduling for Inspection" at bounding box center [97, 366] width 107 height 10
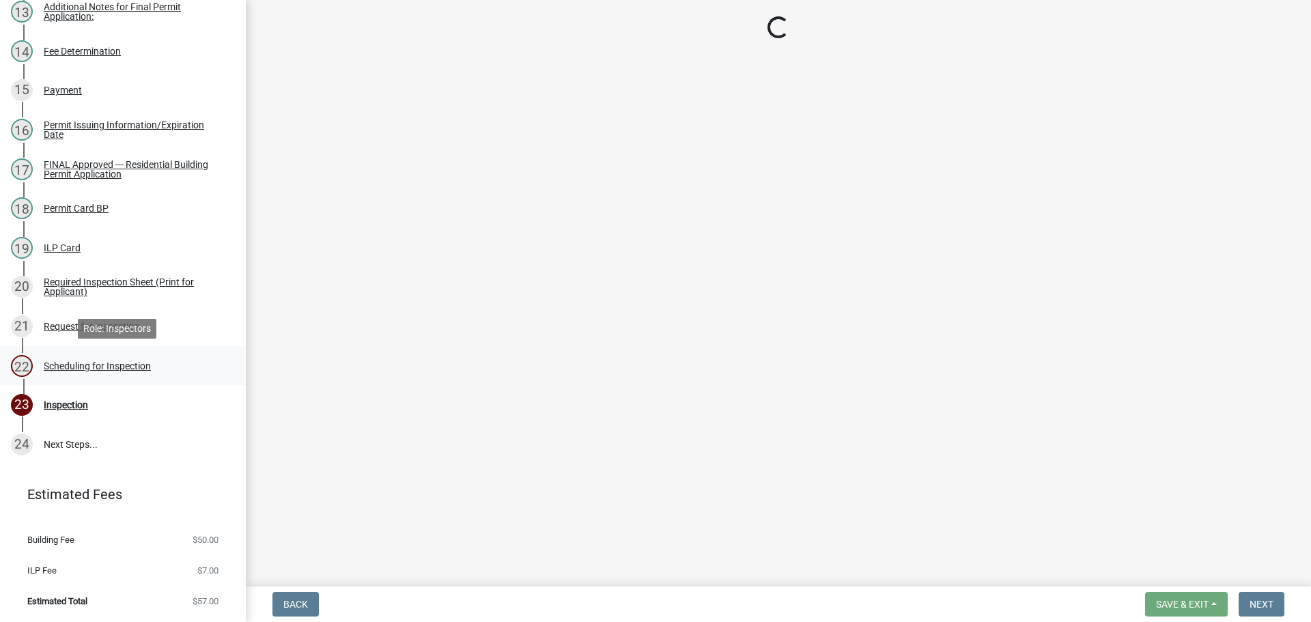
select select "25b75ae6-03c7-4280-9b34-fcf63005d5e5"
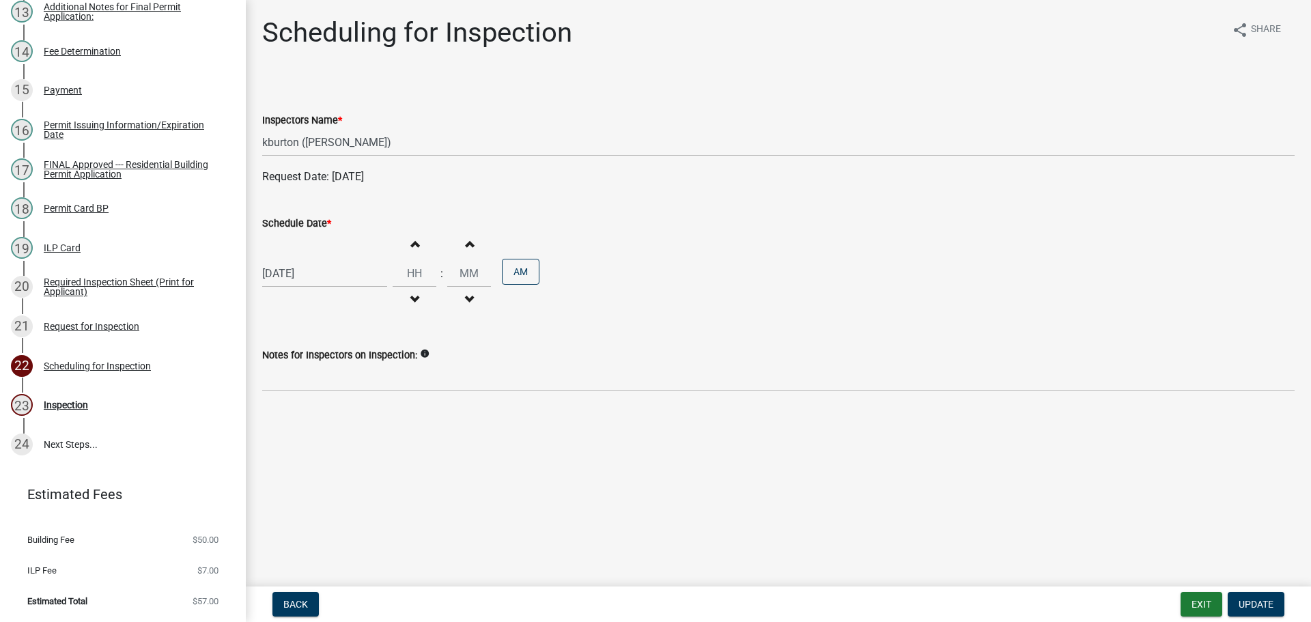
click at [305, 225] on label "Schedule Date *" at bounding box center [296, 224] width 69 height 10
click at [305, 259] on input "[DATE]" at bounding box center [324, 273] width 125 height 28
select select "8"
select select "2025"
click at [297, 414] on div "19" at bounding box center [298, 412] width 22 height 22
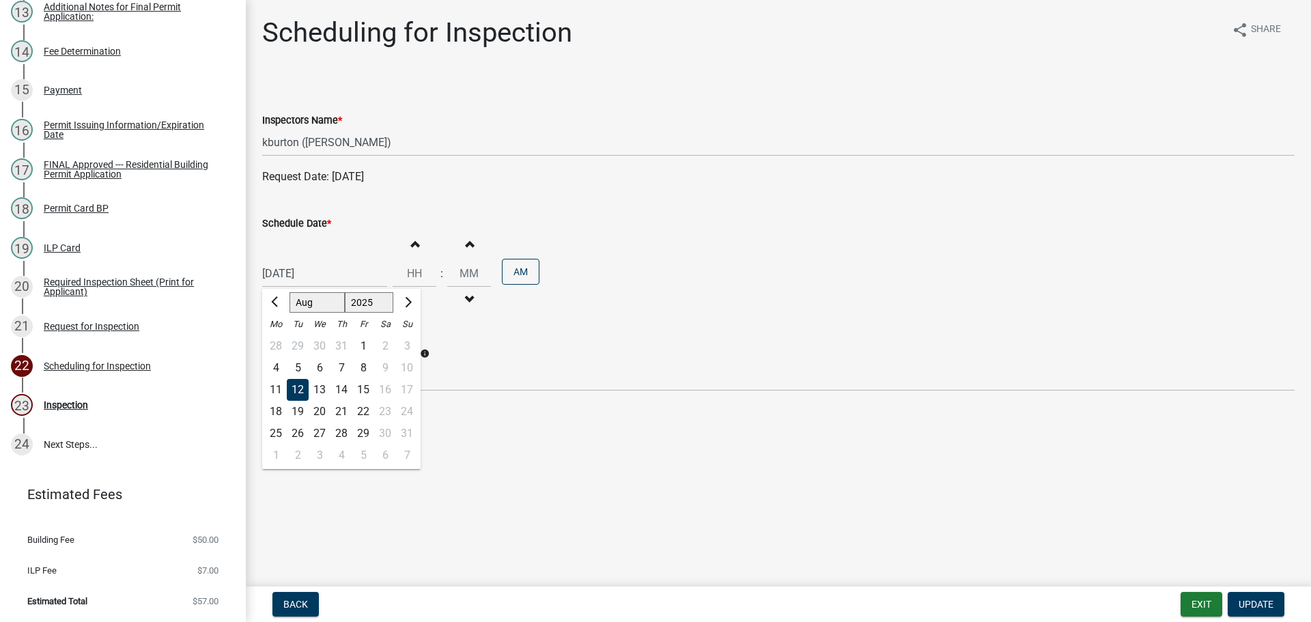
type input "[DATE]"
click at [1262, 606] on span "Update" at bounding box center [1256, 604] width 35 height 11
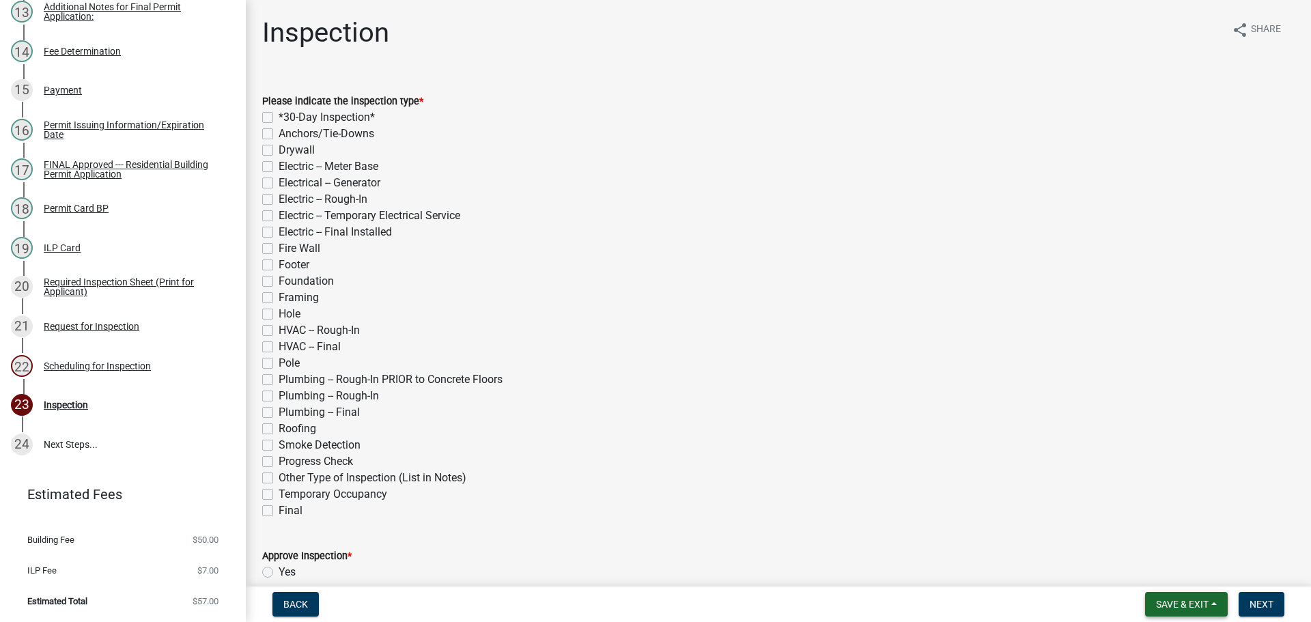
click at [1194, 597] on button "Save & Exit" at bounding box center [1186, 604] width 83 height 25
click at [1177, 572] on button "Save & Exit" at bounding box center [1172, 568] width 109 height 33
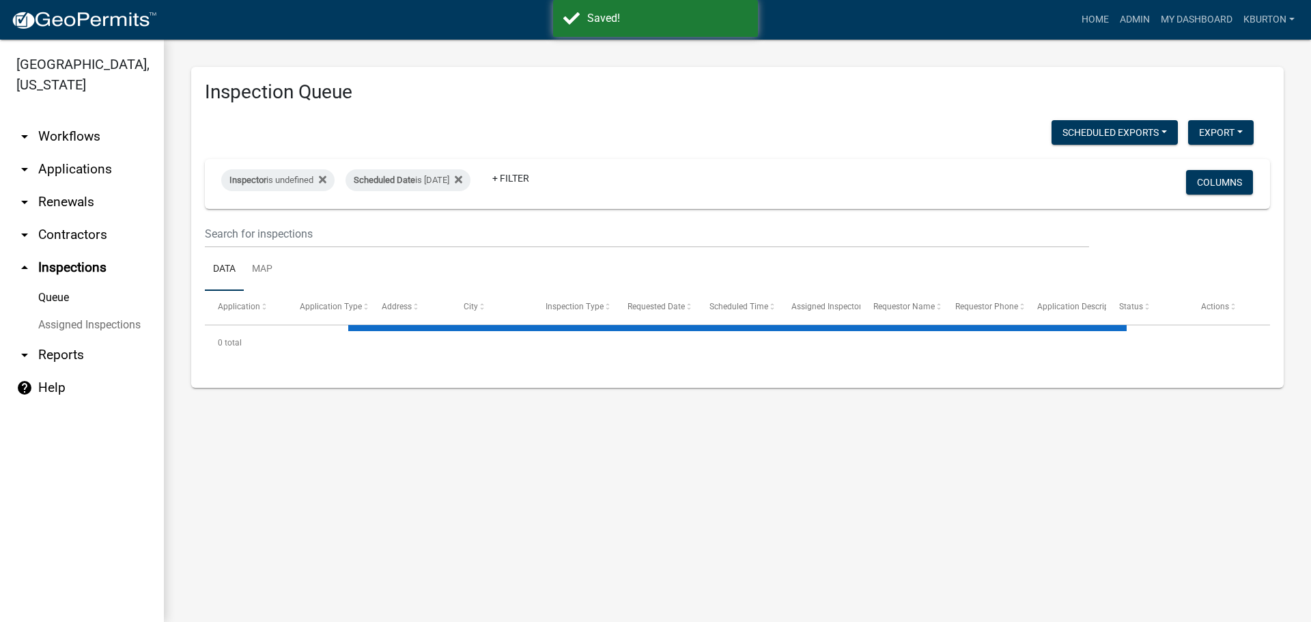
select select "1: 25"
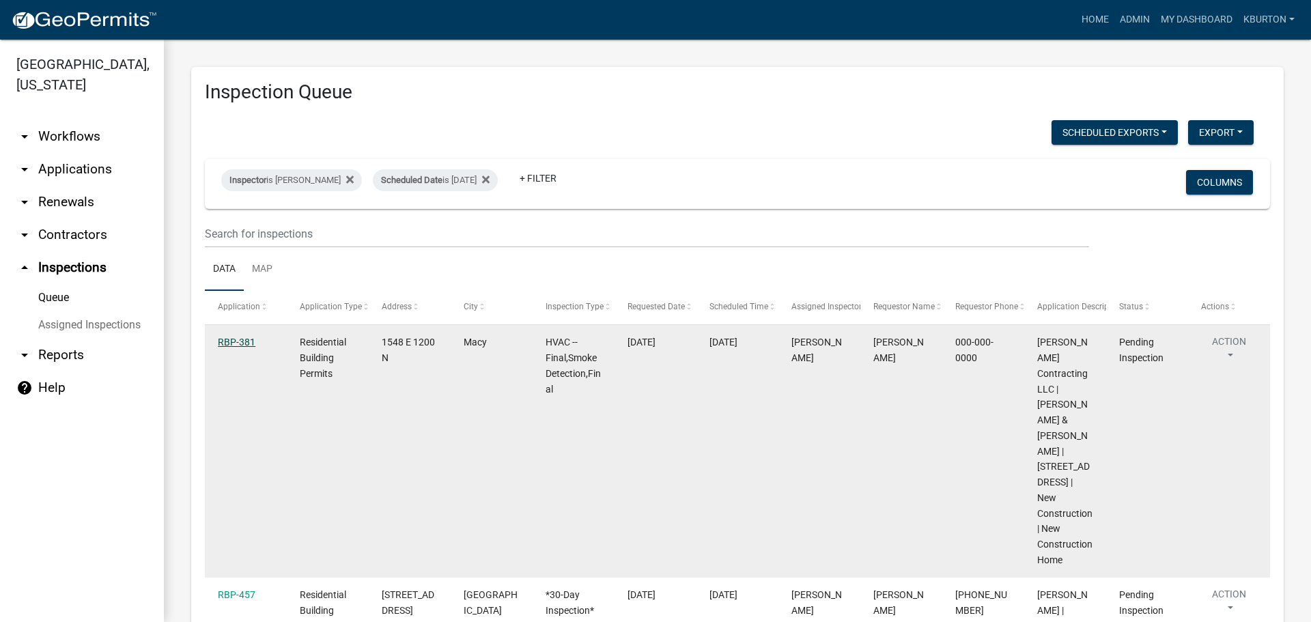
click at [240, 343] on link "RBP-381" at bounding box center [237, 342] width 38 height 11
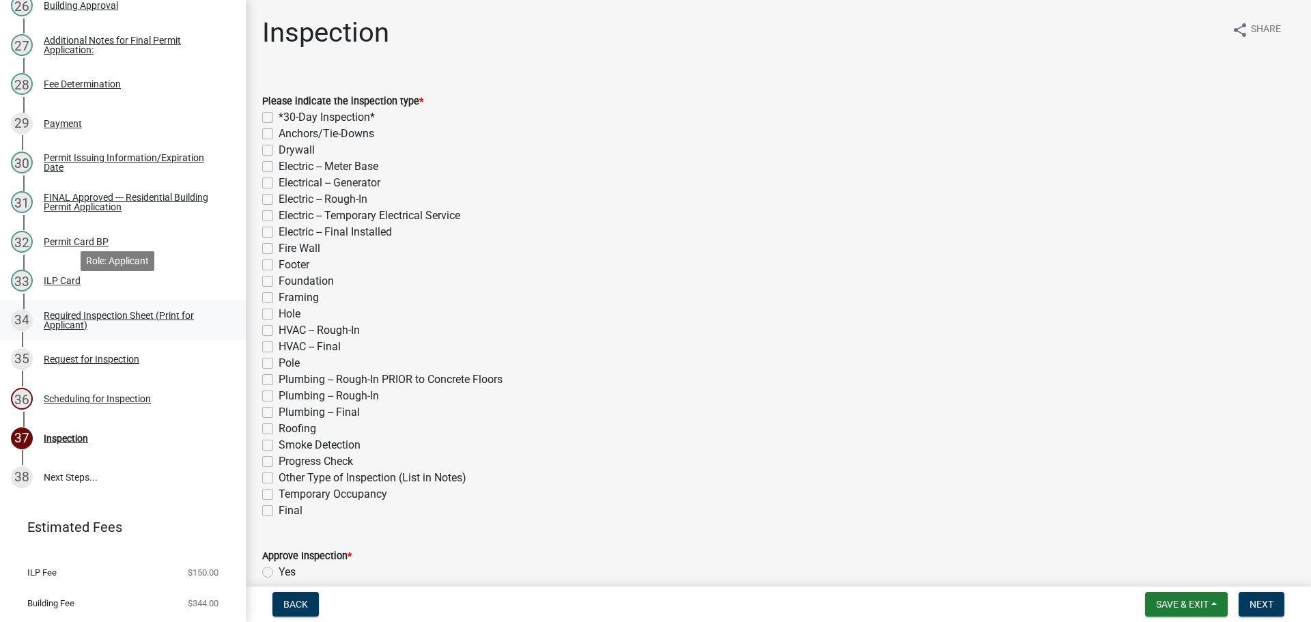
scroll to position [1253, 0]
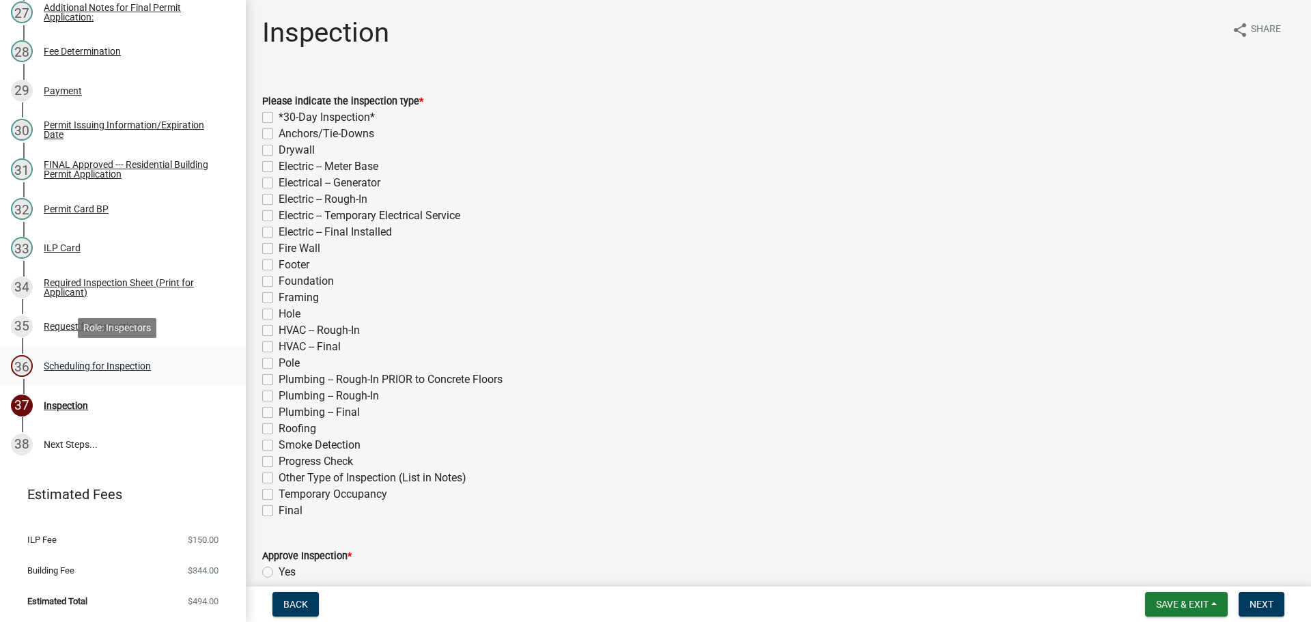
click at [135, 365] on div "Scheduling for Inspection" at bounding box center [97, 366] width 107 height 10
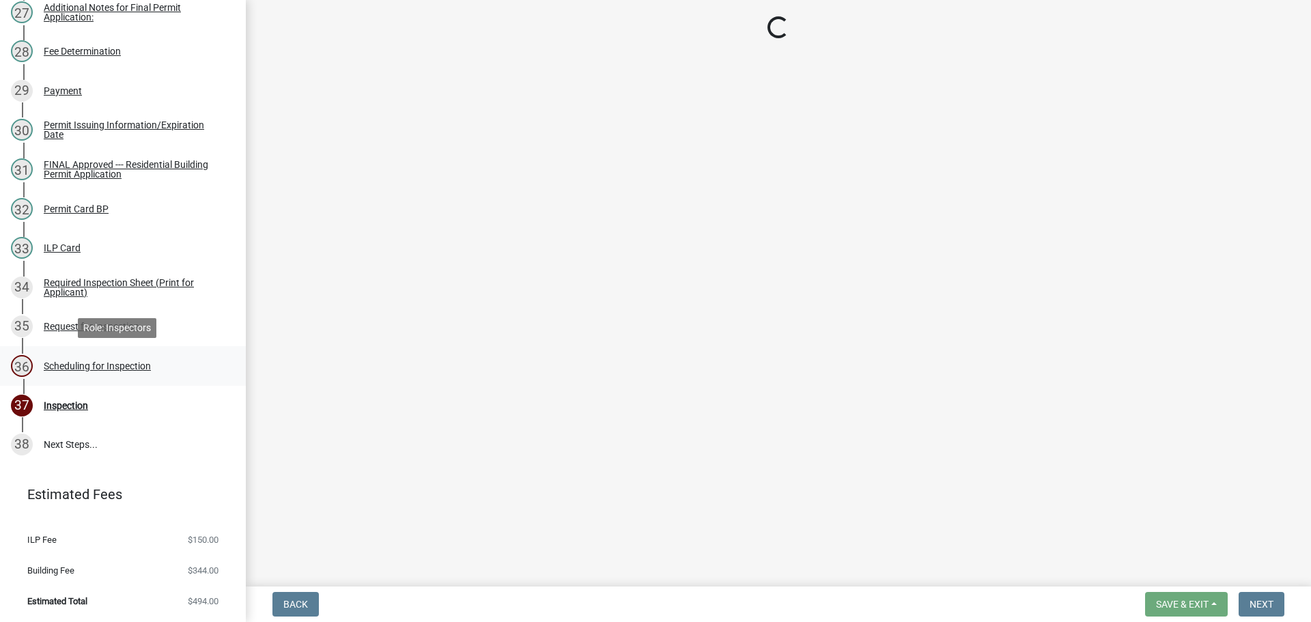
select select "25b75ae6-03c7-4280-9b34-fcf63005d5e5"
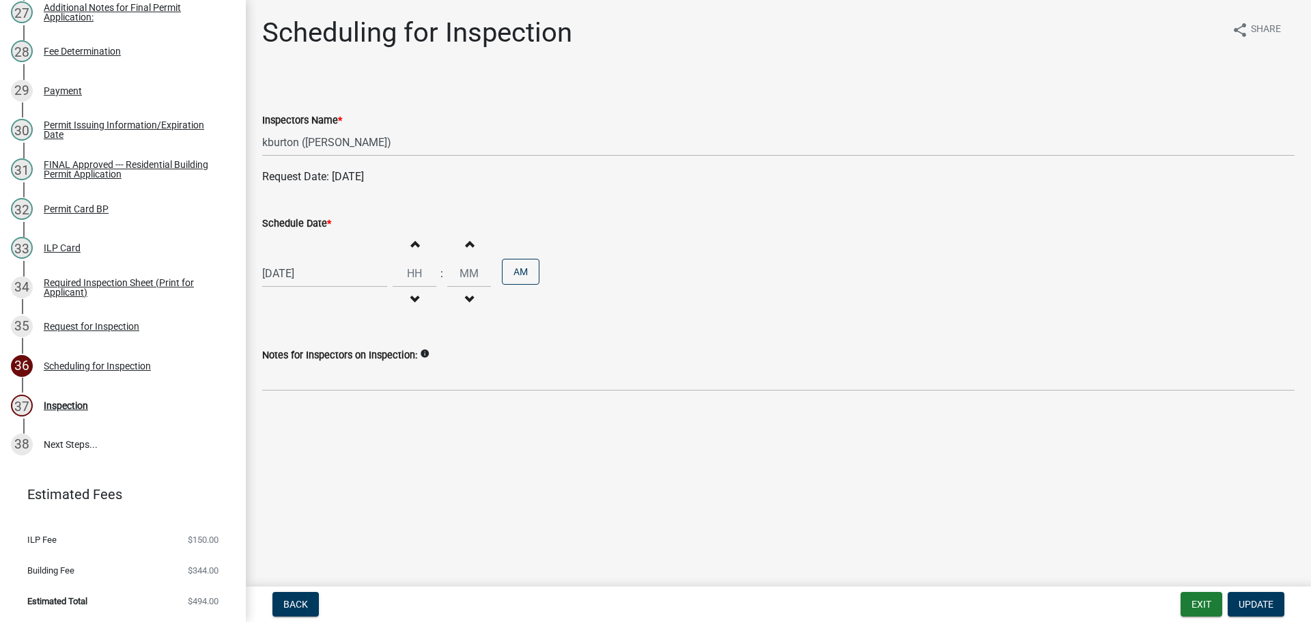
click at [293, 221] on label "Schedule Date *" at bounding box center [296, 224] width 69 height 10
click at [293, 259] on input "[DATE]" at bounding box center [324, 273] width 125 height 28
select select "8"
select select "2025"
click at [299, 453] on div "2" at bounding box center [298, 455] width 22 height 22
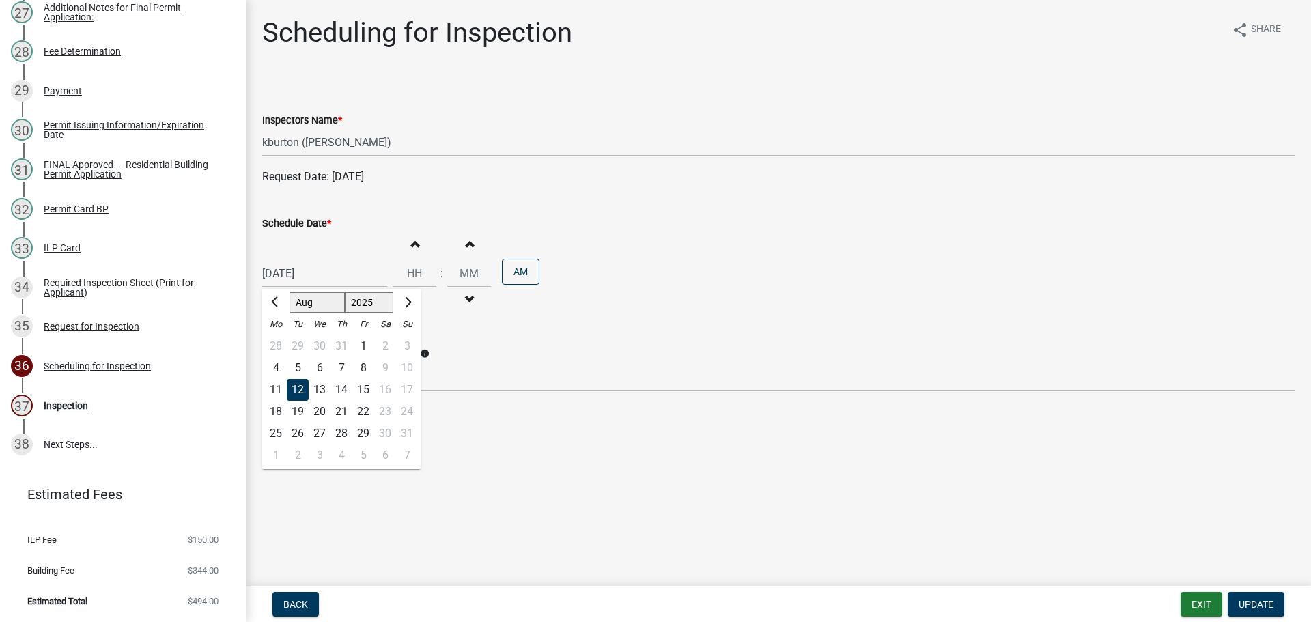
type input "[DATE]"
click at [1245, 596] on button "Update" at bounding box center [1256, 604] width 57 height 25
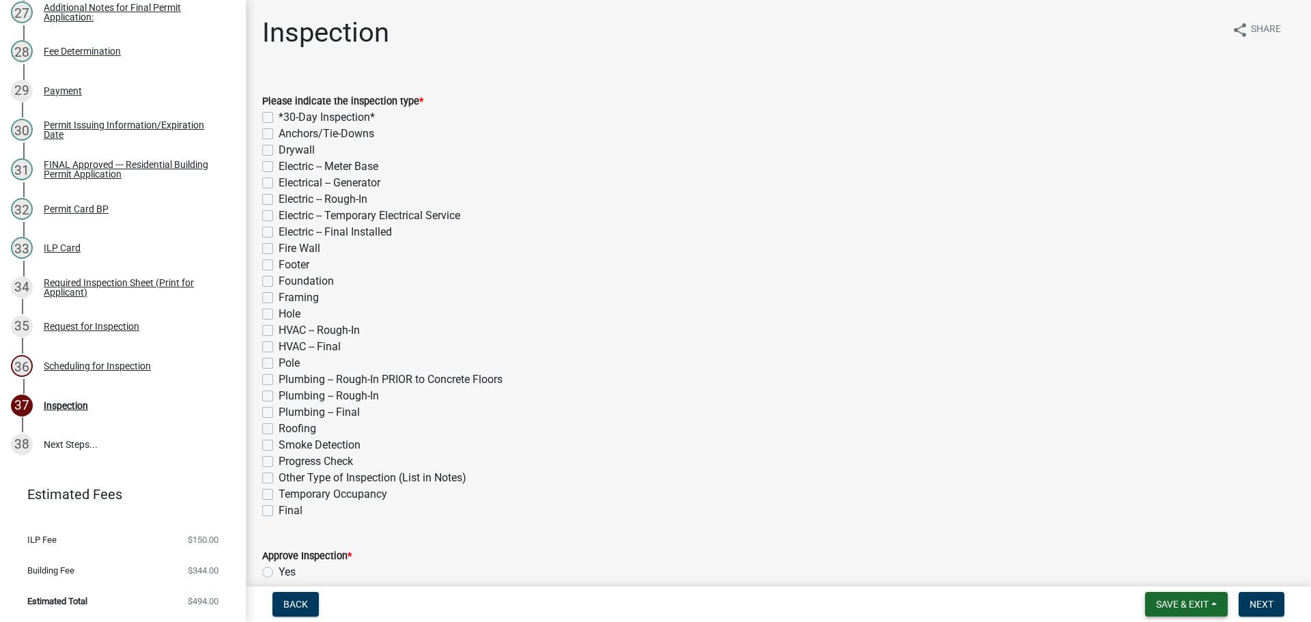
click at [1211, 604] on button "Save & Exit" at bounding box center [1186, 604] width 83 height 25
click at [1200, 573] on button "Save & Exit" at bounding box center [1172, 568] width 109 height 33
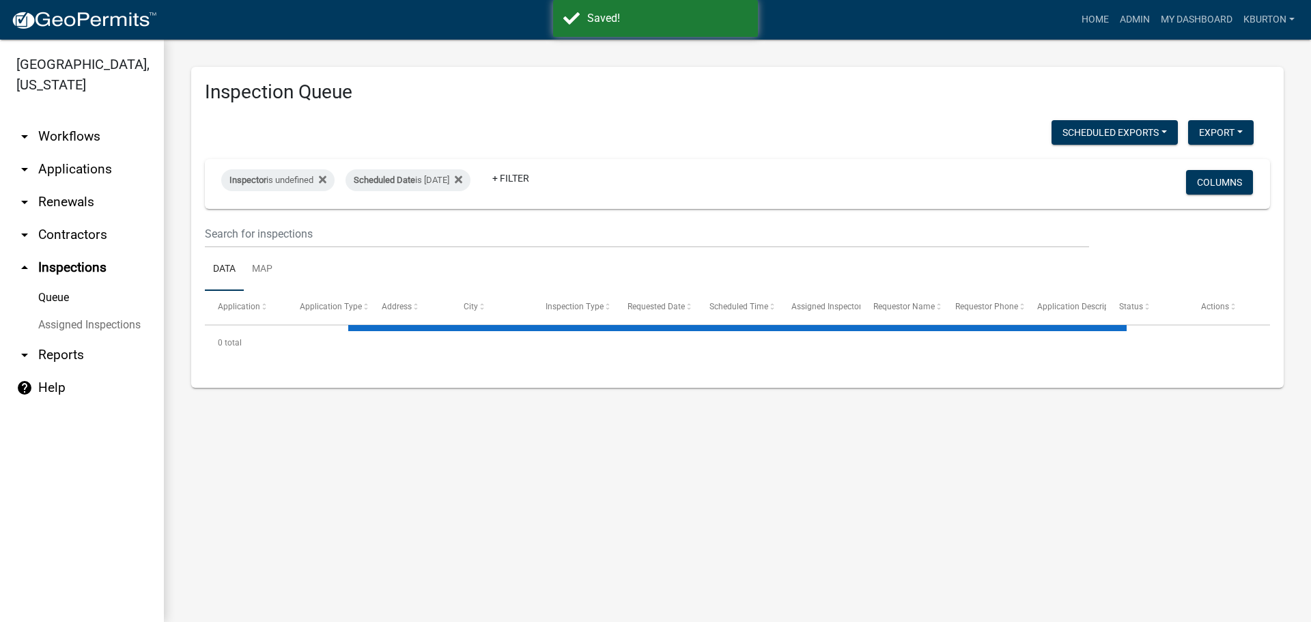
select select "1: 25"
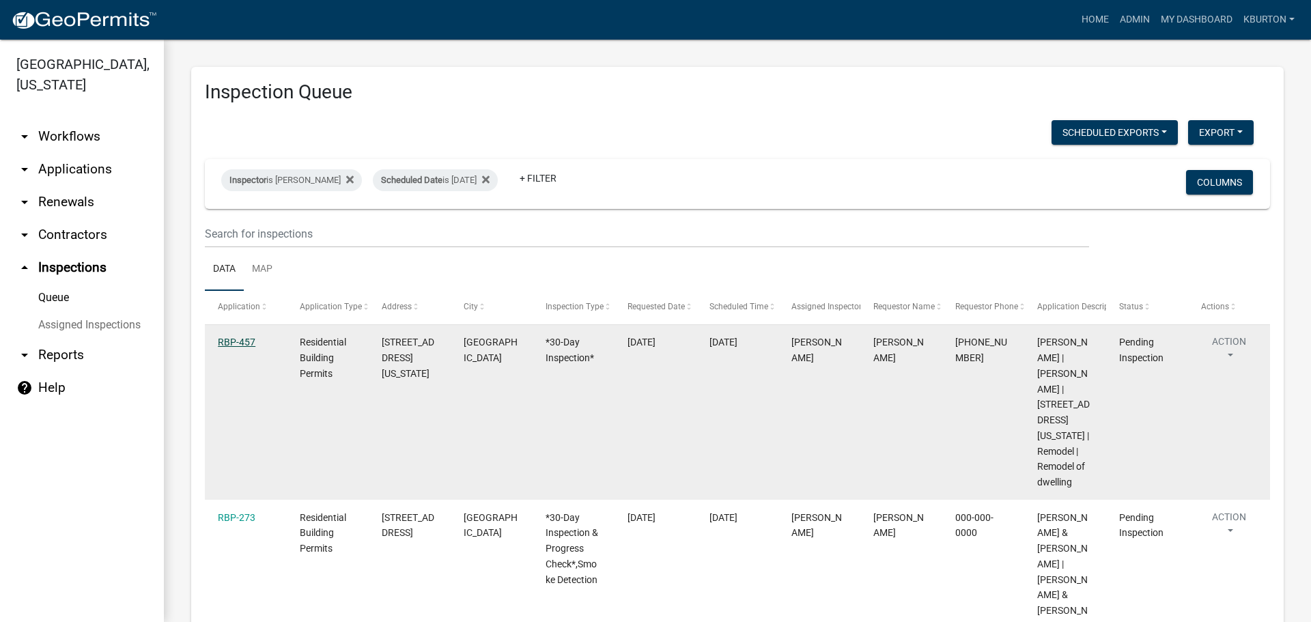
click at [234, 341] on link "RBP-457" at bounding box center [237, 342] width 38 height 11
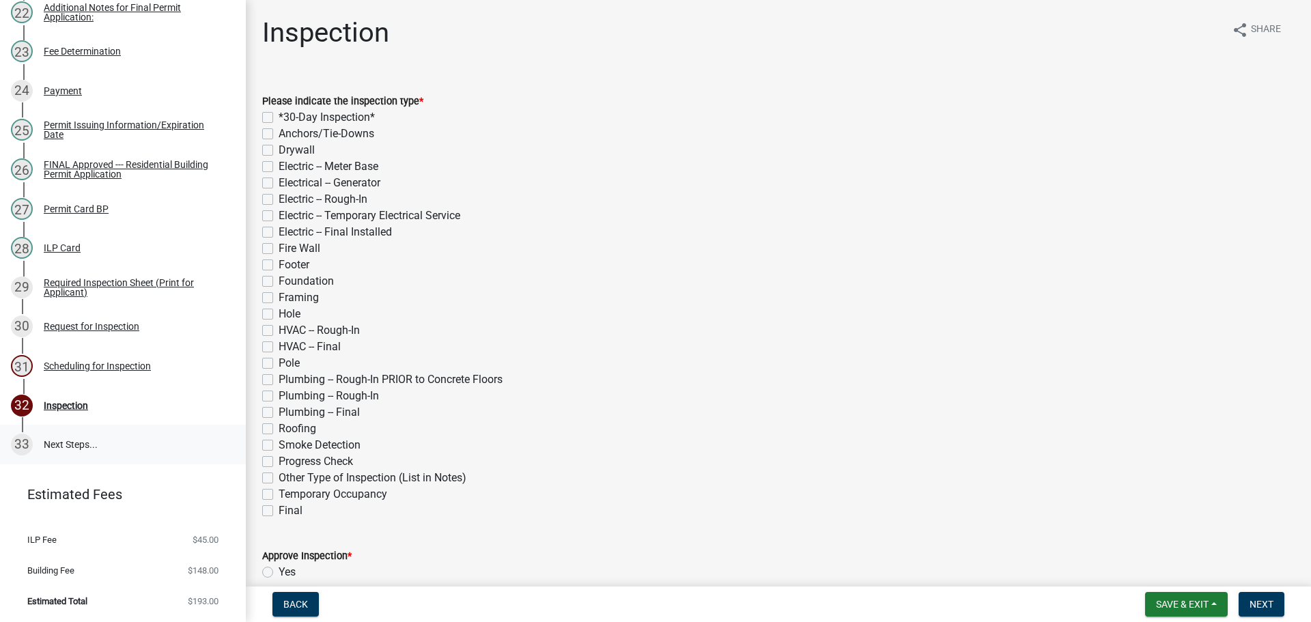
scroll to position [1056, 0]
click at [137, 365] on div "Scheduling for Inspection" at bounding box center [97, 366] width 107 height 10
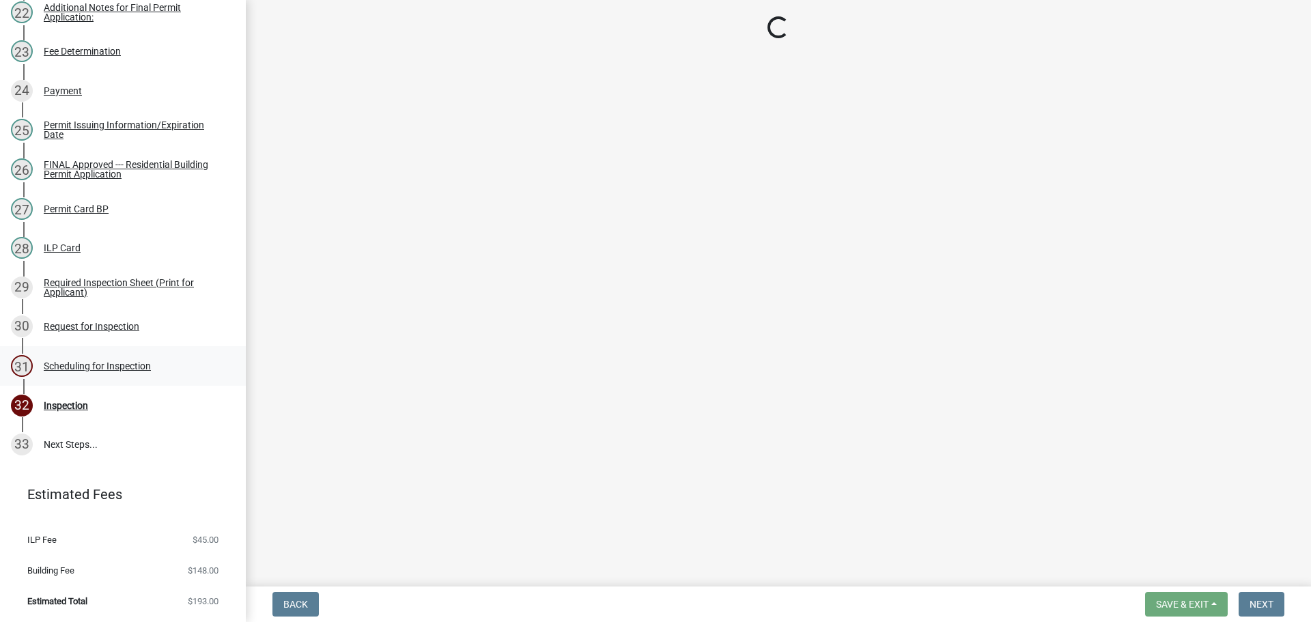
select select "25b75ae6-03c7-4280-9b34-fcf63005d5e5"
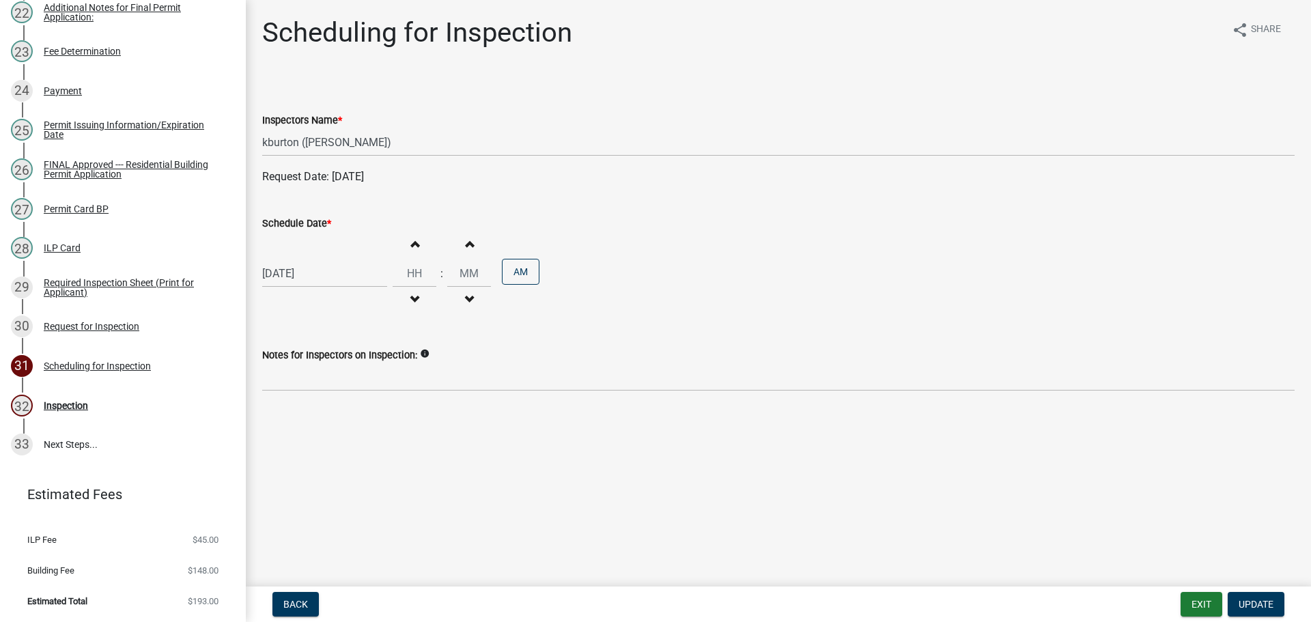
click at [298, 227] on label "Schedule Date *" at bounding box center [296, 224] width 69 height 10
click at [298, 259] on input "[DATE]" at bounding box center [324, 273] width 125 height 28
select select "8"
select select "2025"
click at [322, 411] on div "20" at bounding box center [320, 412] width 22 height 22
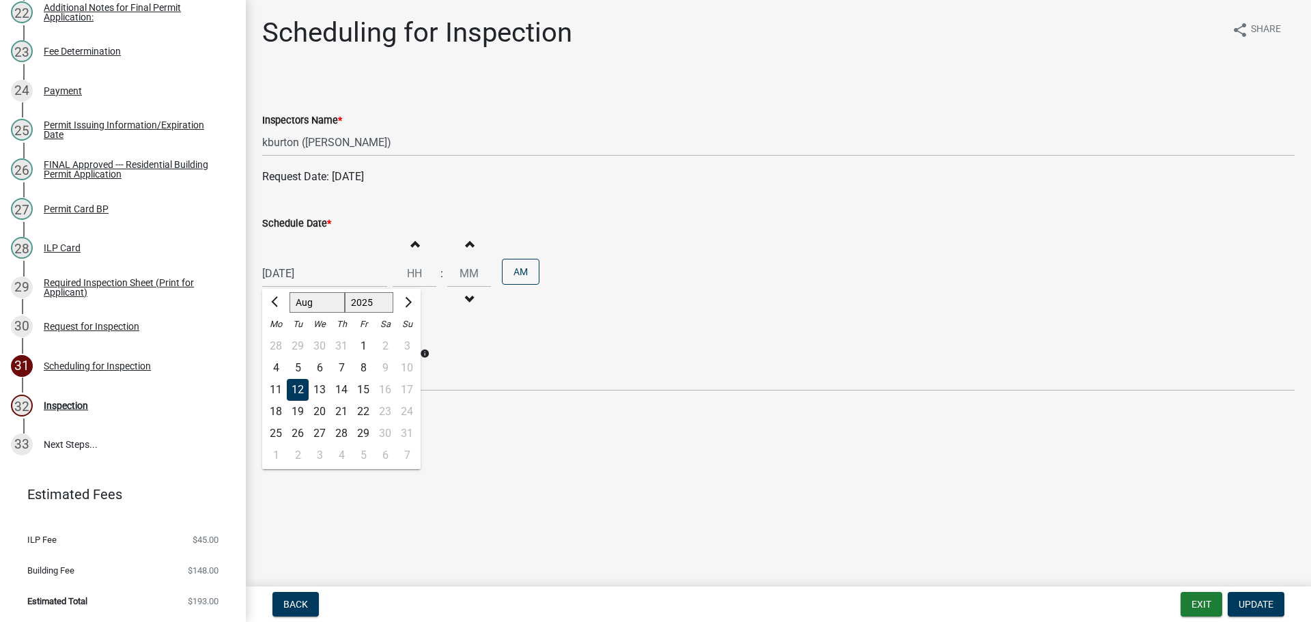
type input "[DATE]"
click at [1260, 604] on span "Update" at bounding box center [1256, 604] width 35 height 11
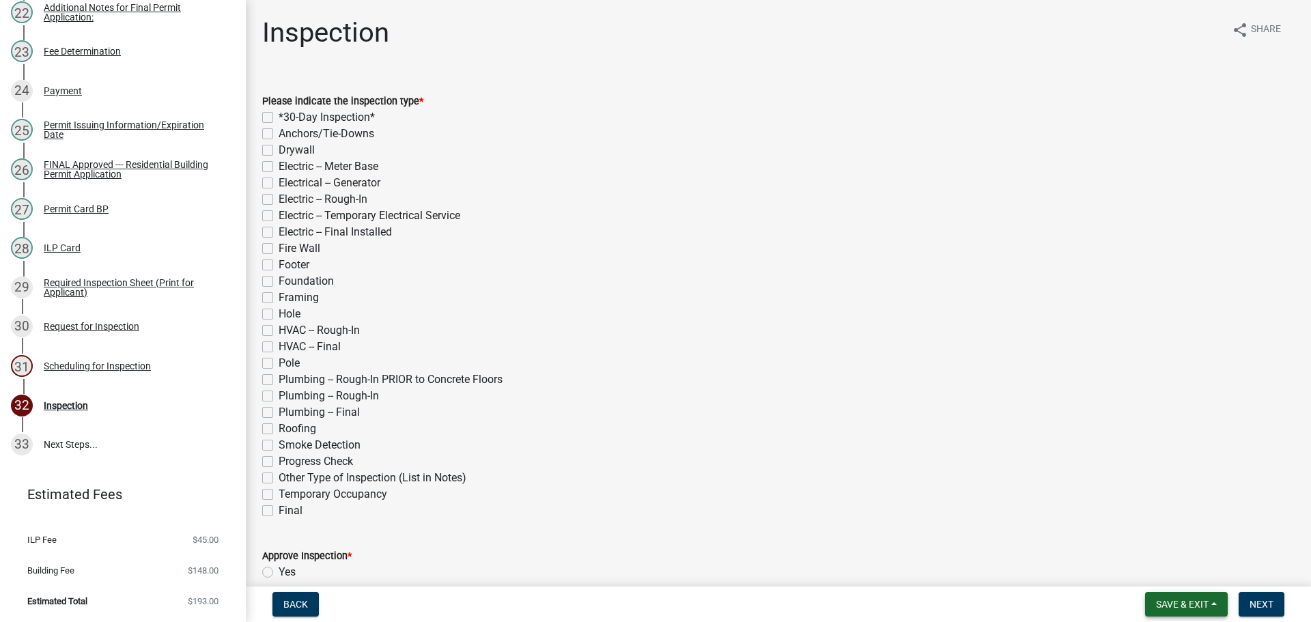
click at [1204, 597] on button "Save & Exit" at bounding box center [1186, 604] width 83 height 25
click at [1192, 576] on button "Save & Exit" at bounding box center [1172, 568] width 109 height 33
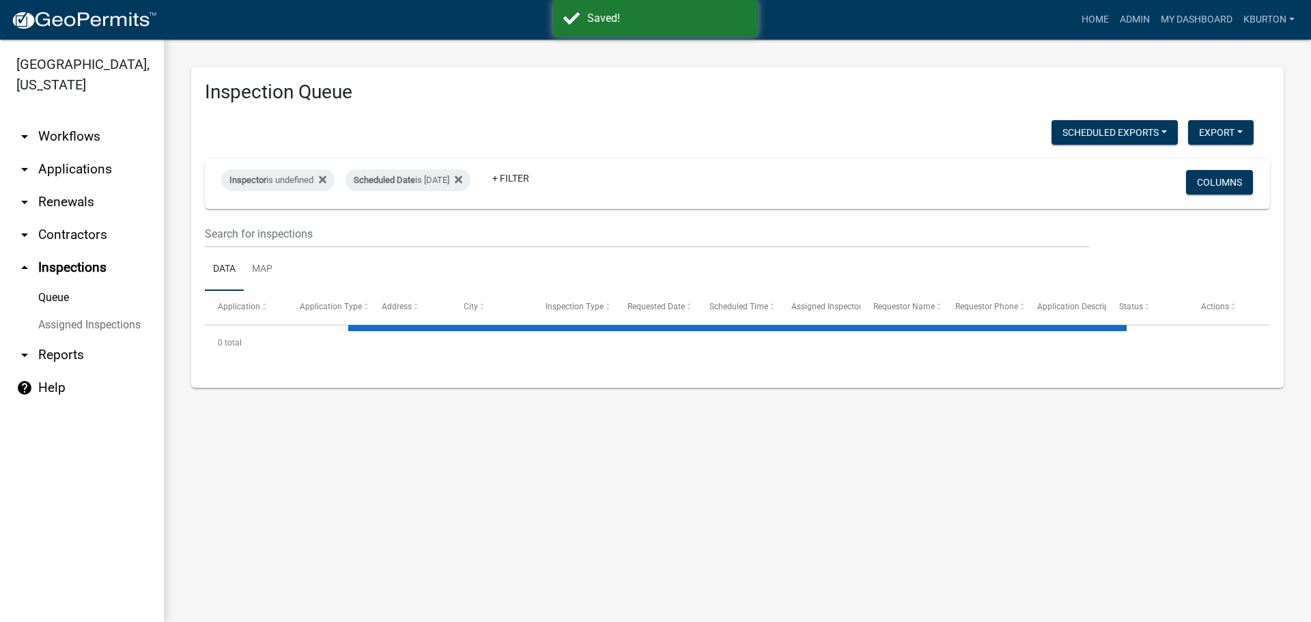
select select "1: 25"
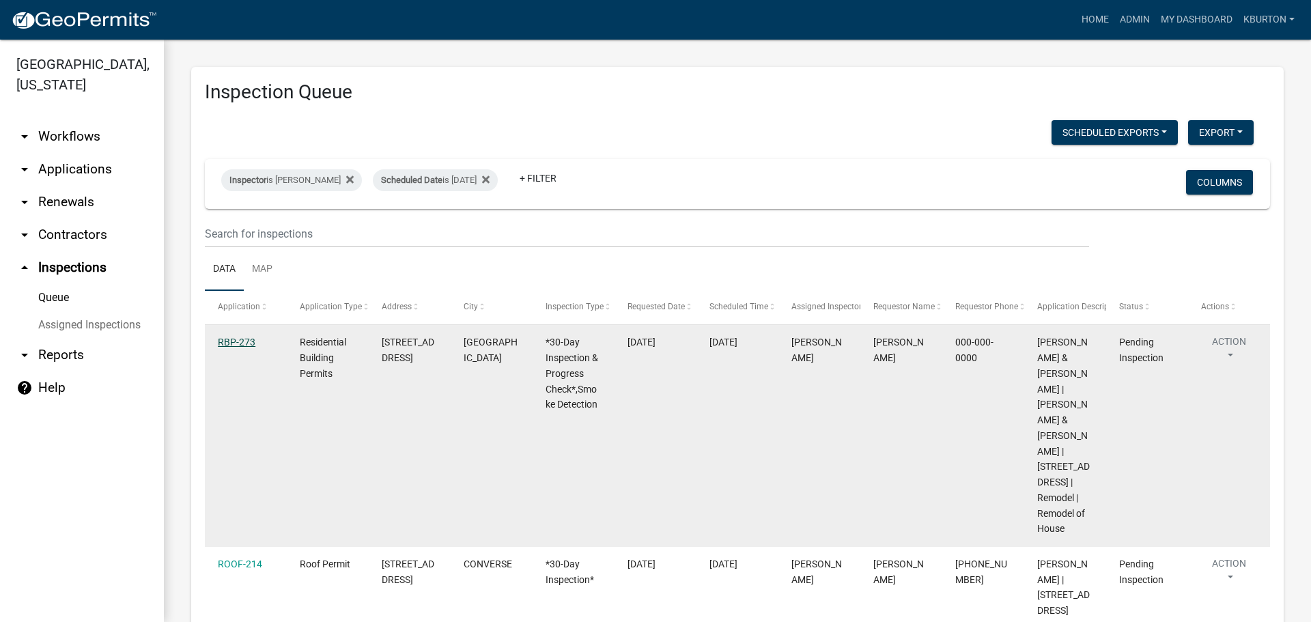
click at [233, 342] on link "RBP-273" at bounding box center [237, 342] width 38 height 11
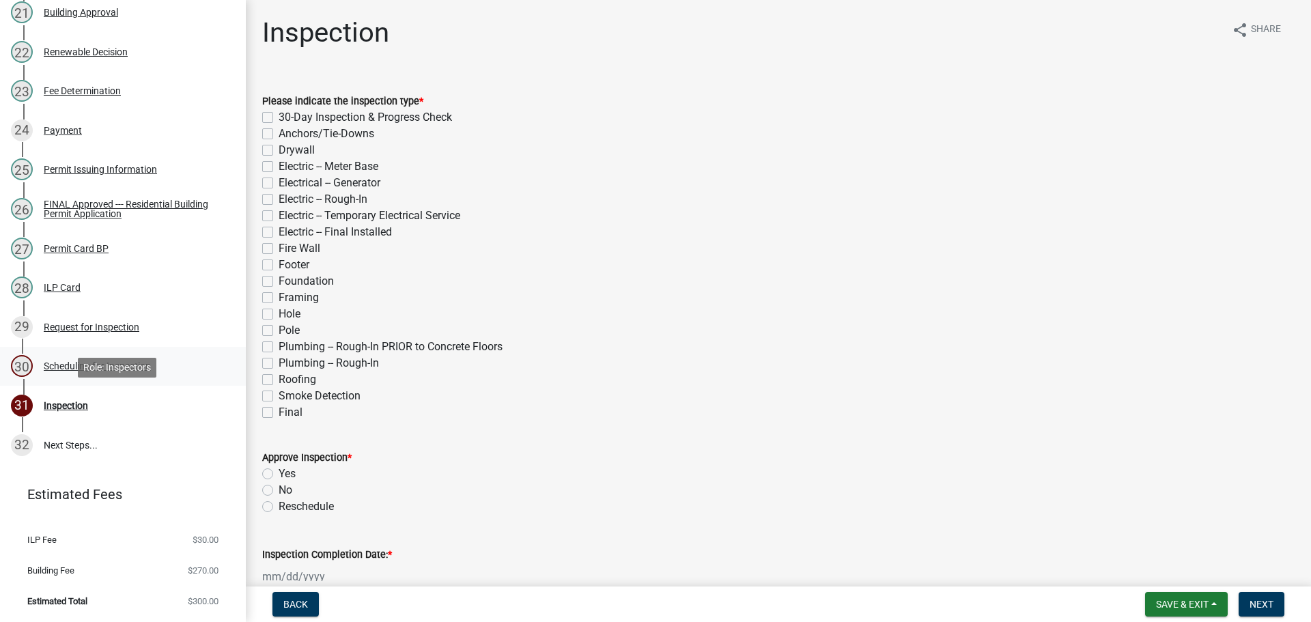
scroll to position [1017, 0]
click at [96, 365] on div "Scheduling for Inspection" at bounding box center [97, 366] width 107 height 10
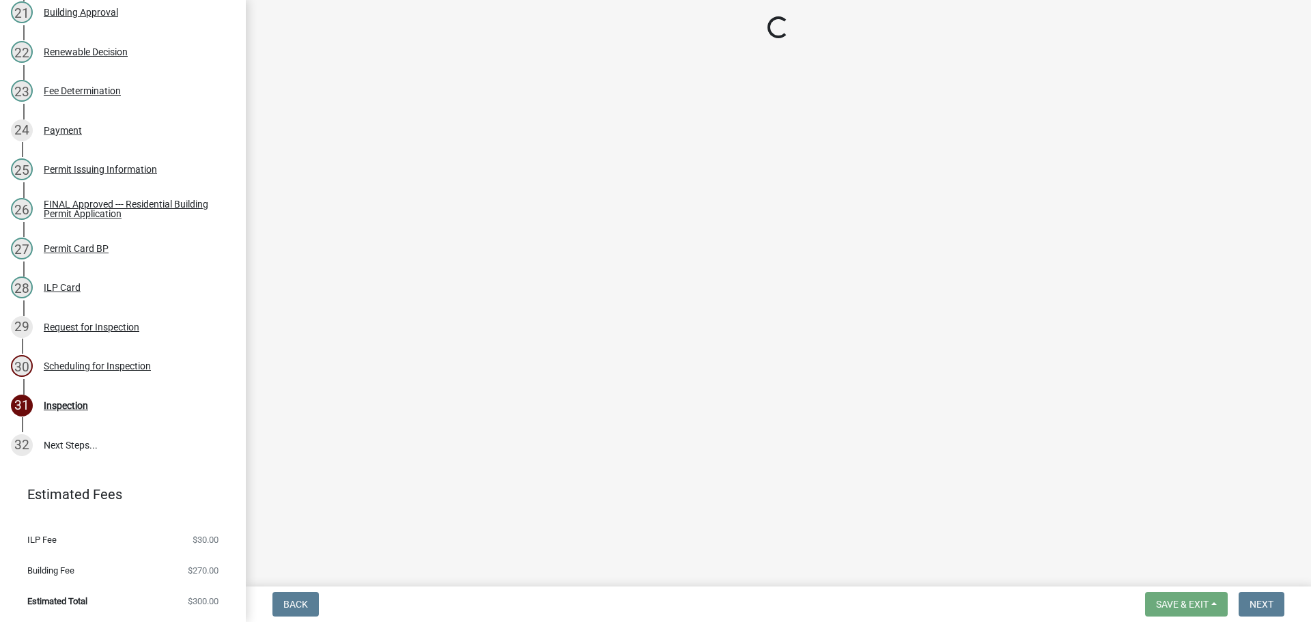
select select "25b75ae6-03c7-4280-9b34-fcf63005d5e5"
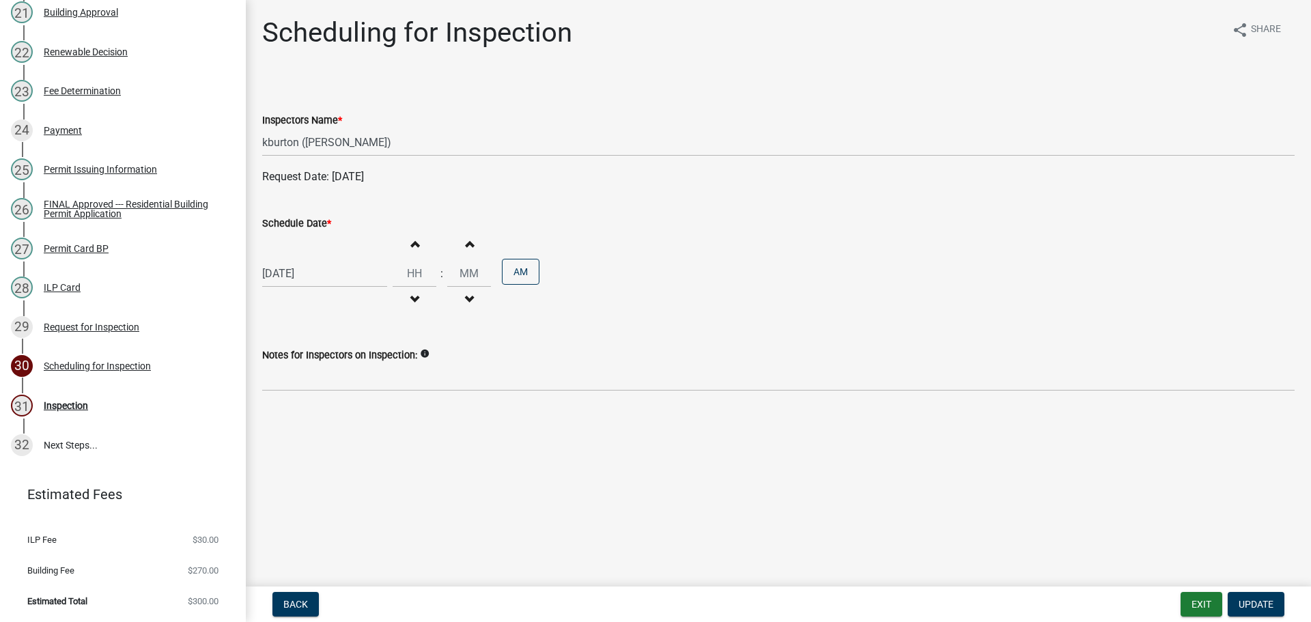
click at [300, 225] on label "Schedule Date *" at bounding box center [296, 224] width 69 height 10
click at [300, 259] on input "[DATE]" at bounding box center [324, 273] width 125 height 28
select select "8"
select select "2025"
click at [323, 431] on div "27" at bounding box center [320, 434] width 22 height 22
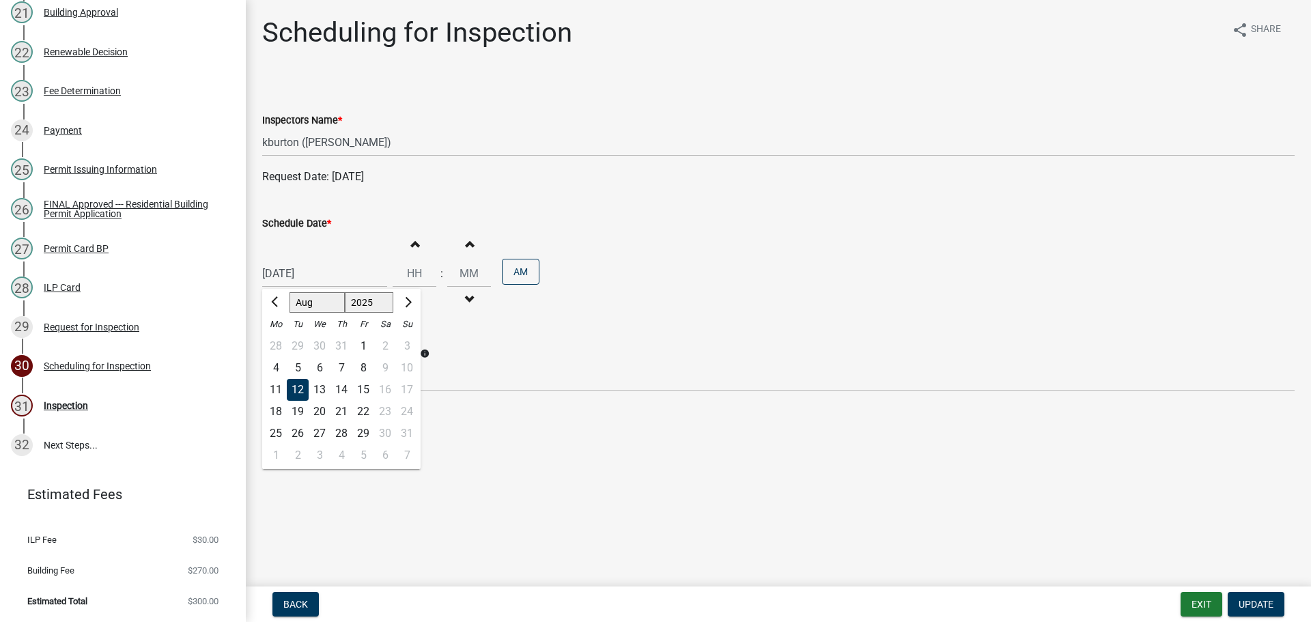
type input "[DATE]"
click at [1249, 600] on span "Update" at bounding box center [1256, 604] width 35 height 11
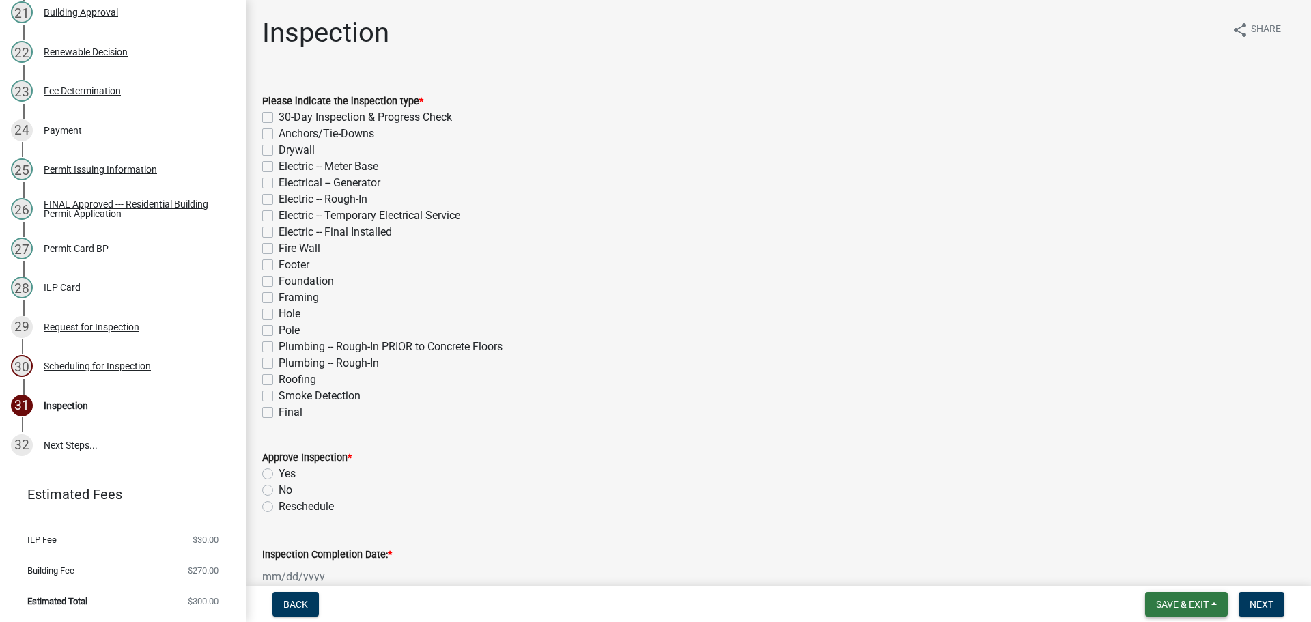
click at [1186, 597] on button "Save & Exit" at bounding box center [1186, 604] width 83 height 25
click at [1181, 576] on button "Save & Exit" at bounding box center [1172, 568] width 109 height 33
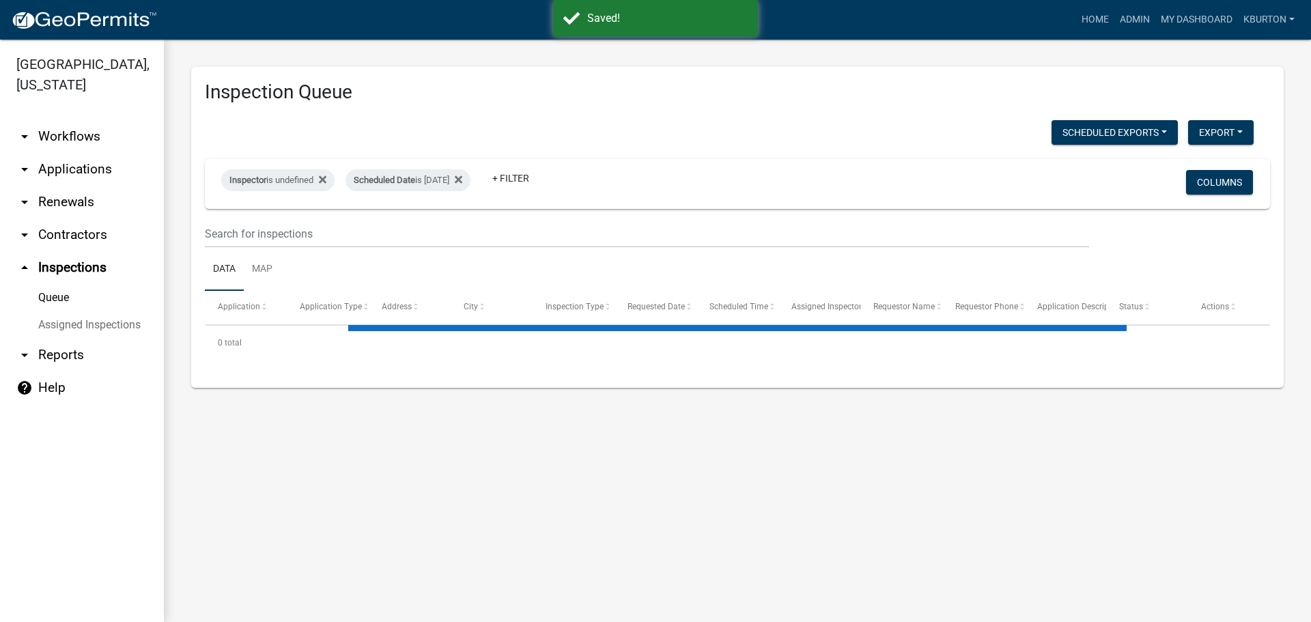
select select "1: 25"
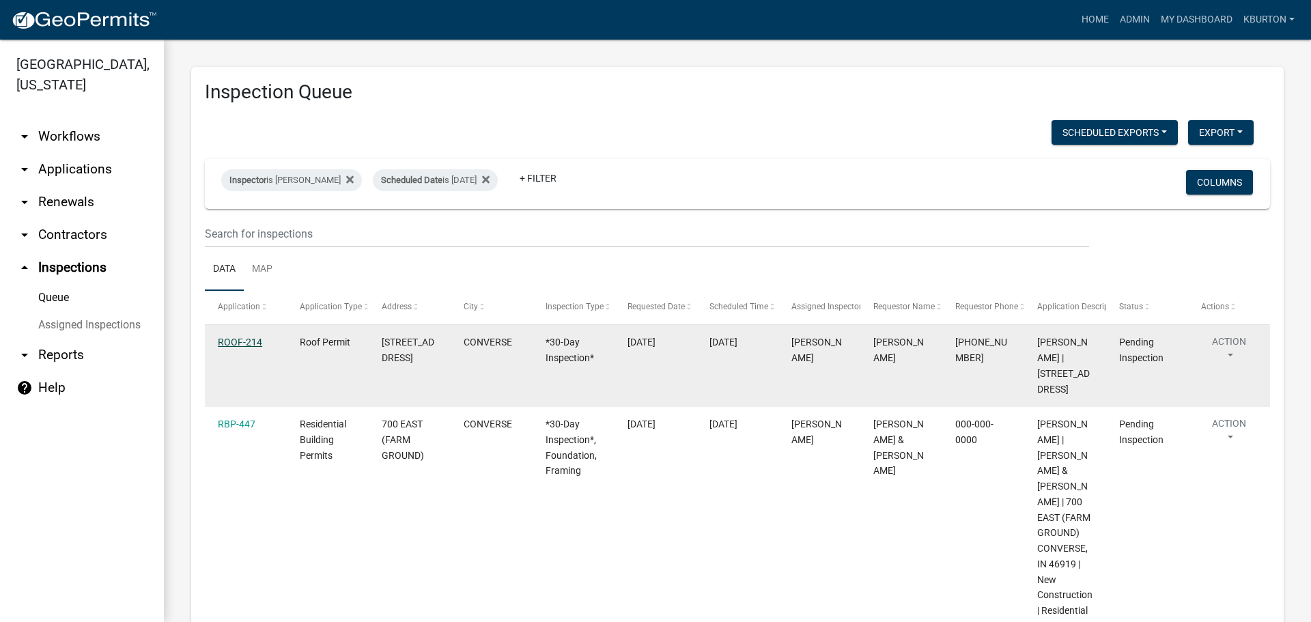
click at [244, 344] on link "ROOF-214" at bounding box center [240, 342] width 44 height 11
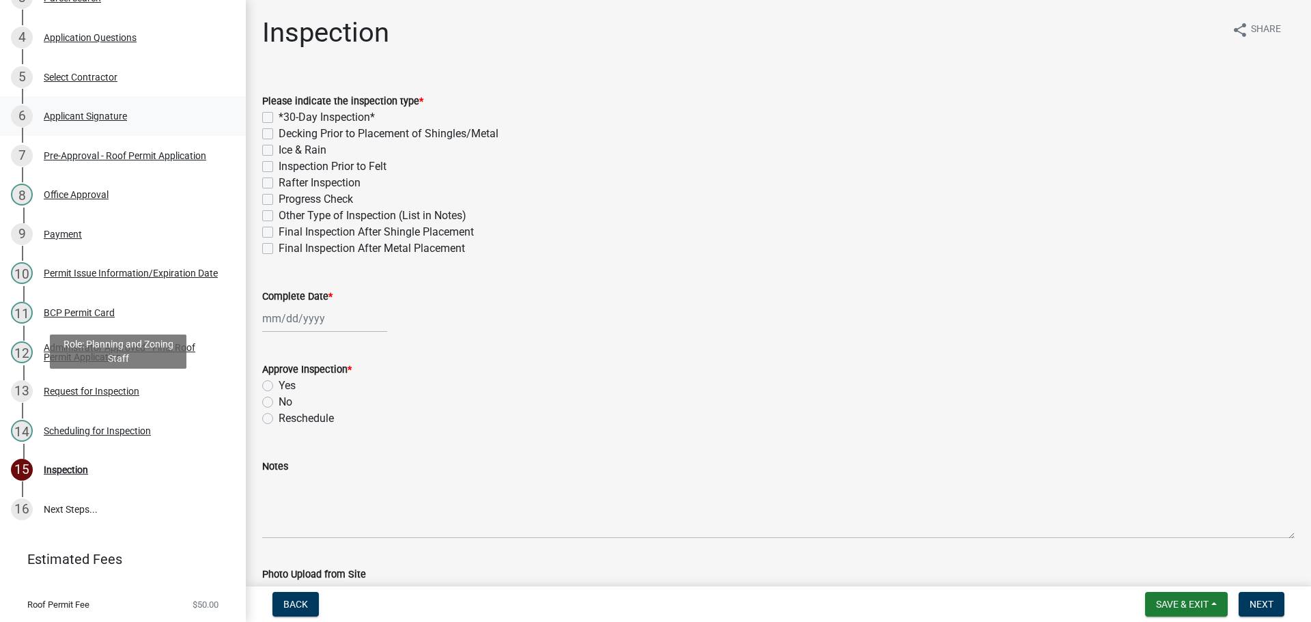
scroll to position [337, 0]
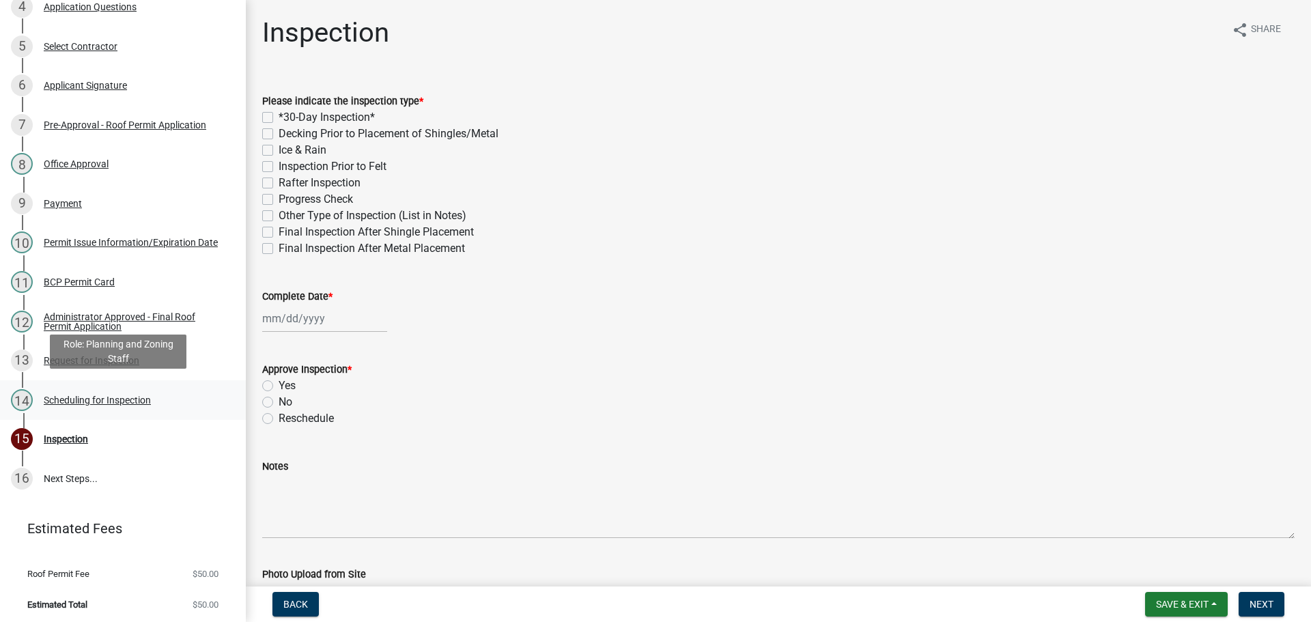
click at [132, 395] on div "Scheduling for Inspection" at bounding box center [97, 400] width 107 height 10
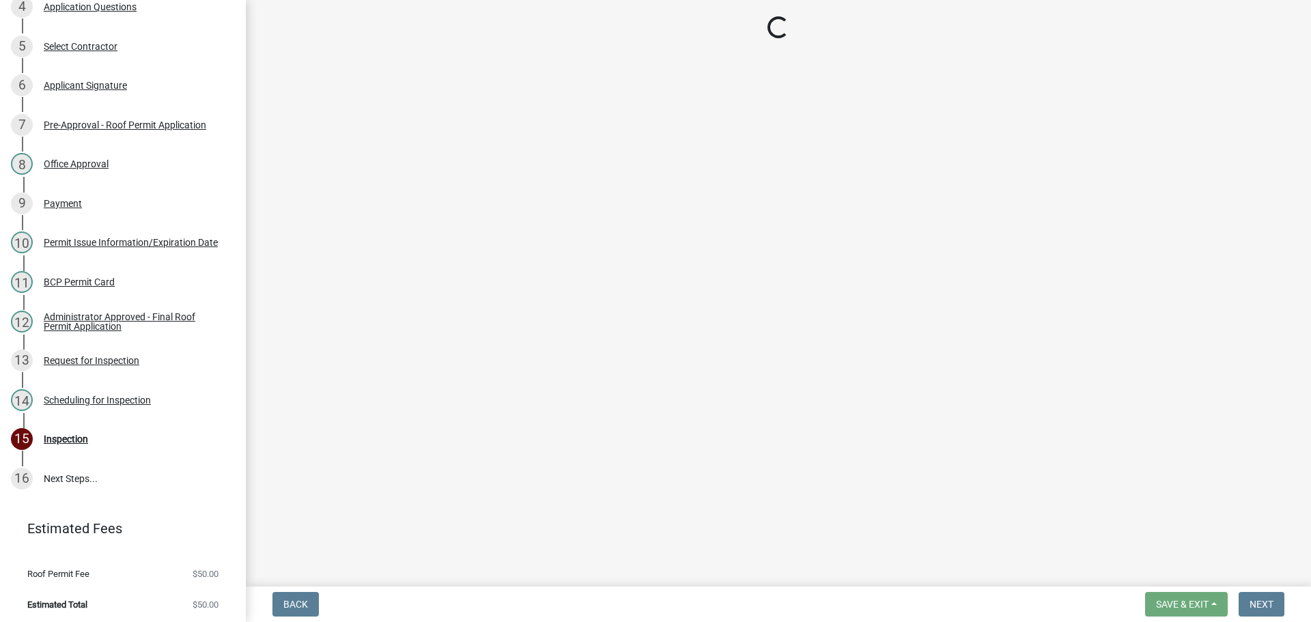
select select "25b75ae6-03c7-4280-9b34-fcf63005d5e5"
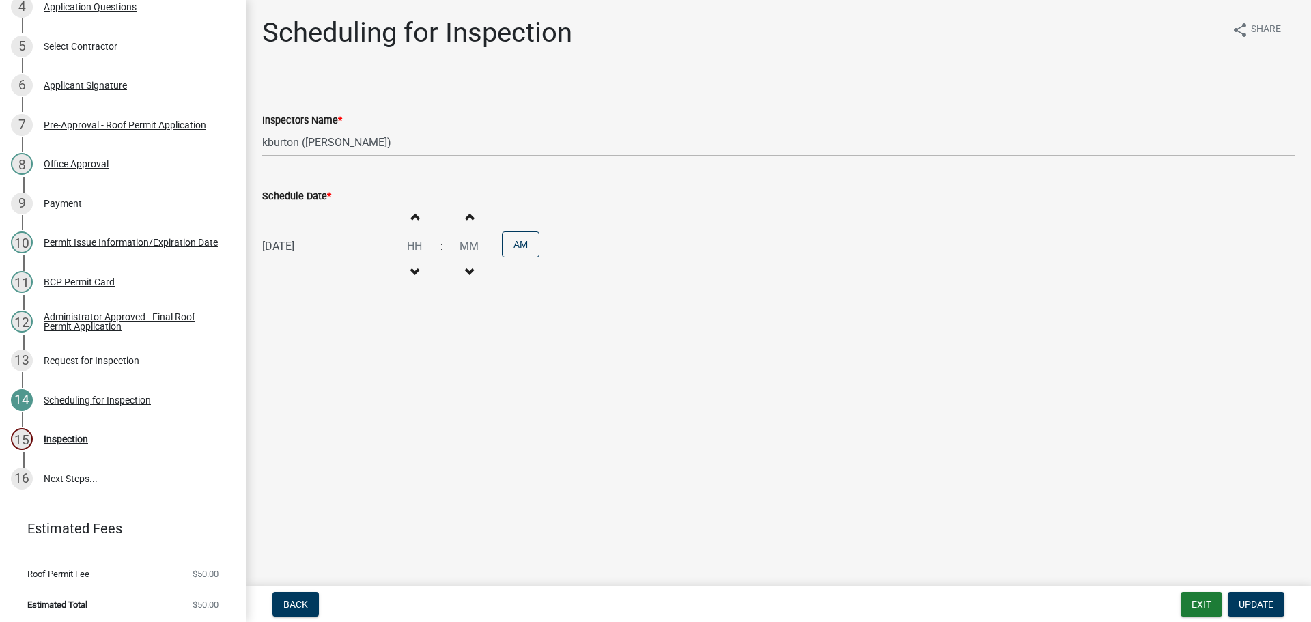
click at [316, 197] on label "Schedule Date *" at bounding box center [296, 197] width 69 height 10
click at [316, 232] on input "[DATE]" at bounding box center [324, 246] width 125 height 28
select select "8"
select select "2025"
click at [323, 384] on div "20" at bounding box center [320, 384] width 22 height 22
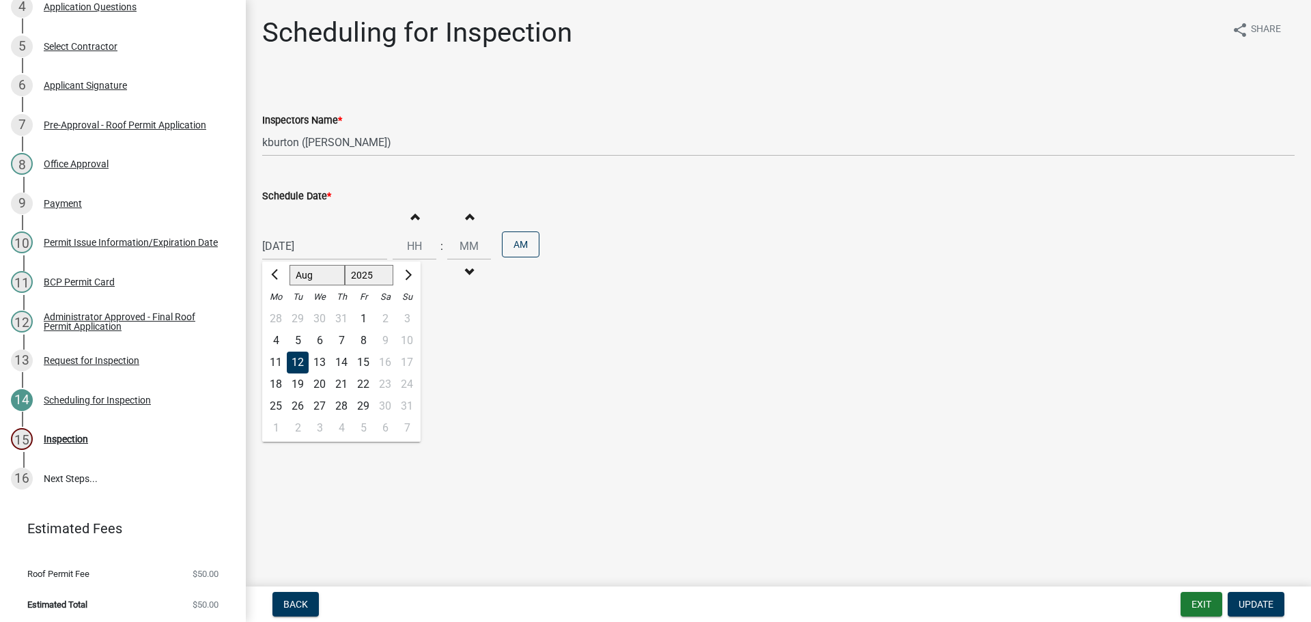
type input "[DATE]"
click at [1247, 597] on button "Update" at bounding box center [1256, 604] width 57 height 25
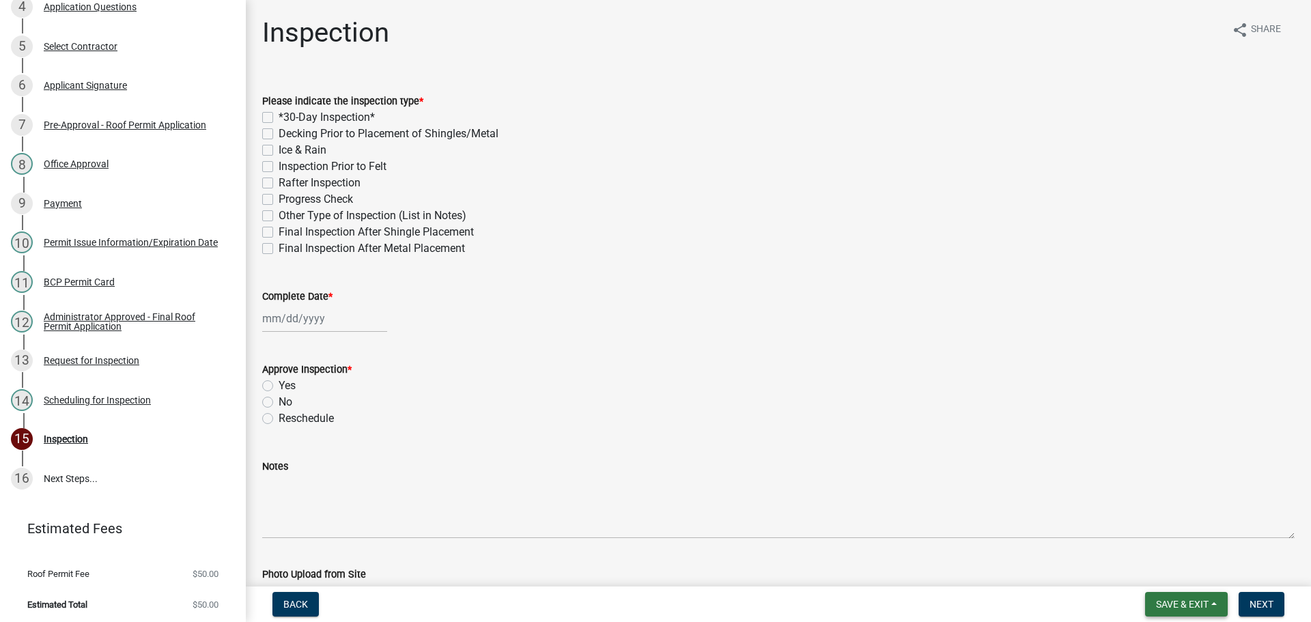
click at [1194, 602] on span "Save & Exit" at bounding box center [1182, 604] width 53 height 11
click at [1193, 569] on button "Save & Exit" at bounding box center [1172, 568] width 109 height 33
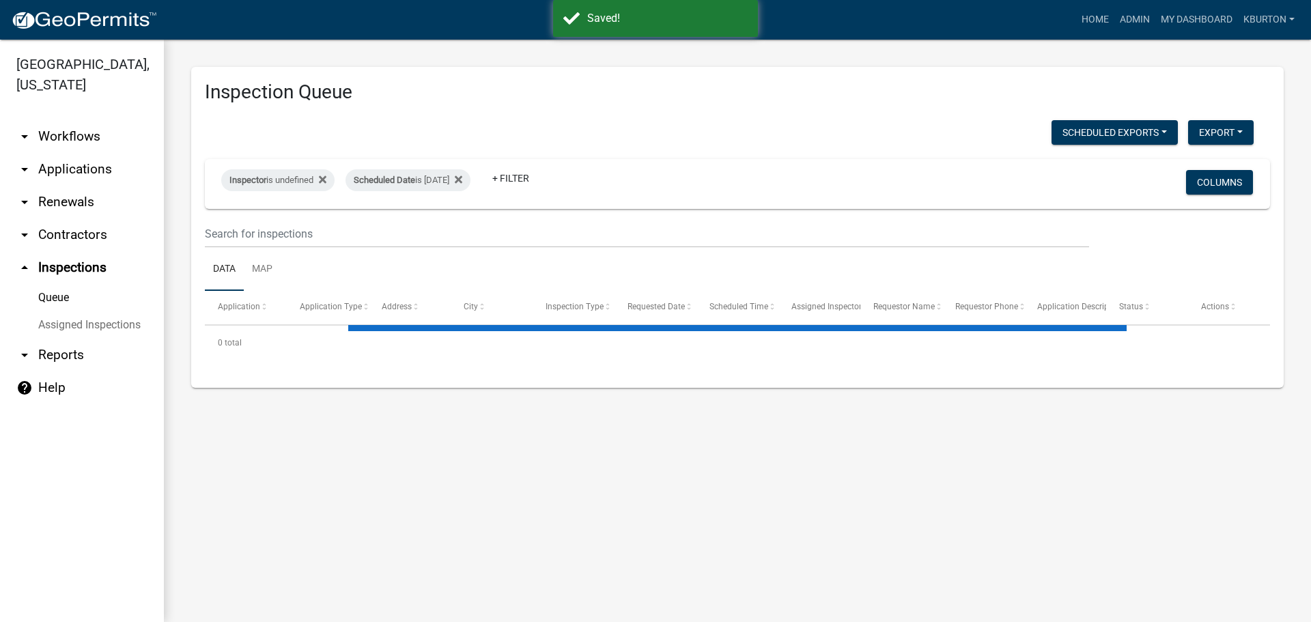
select select "1: 25"
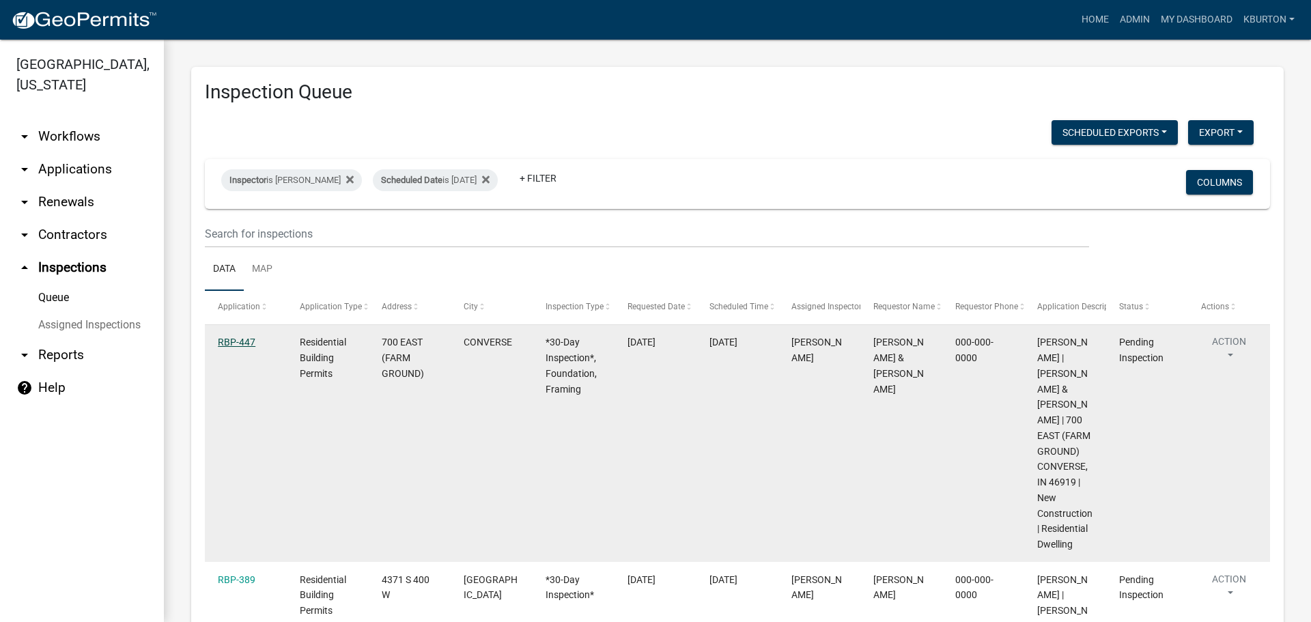
click at [241, 342] on link "RBP-447" at bounding box center [237, 342] width 38 height 11
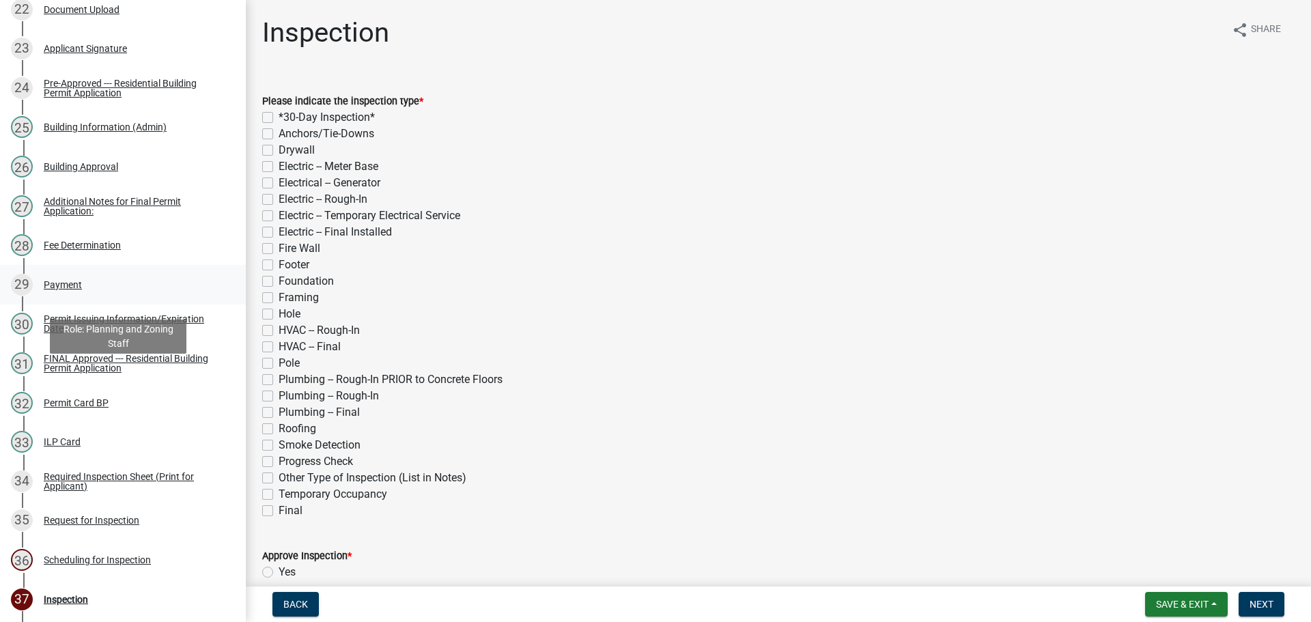
scroll to position [1253, 0]
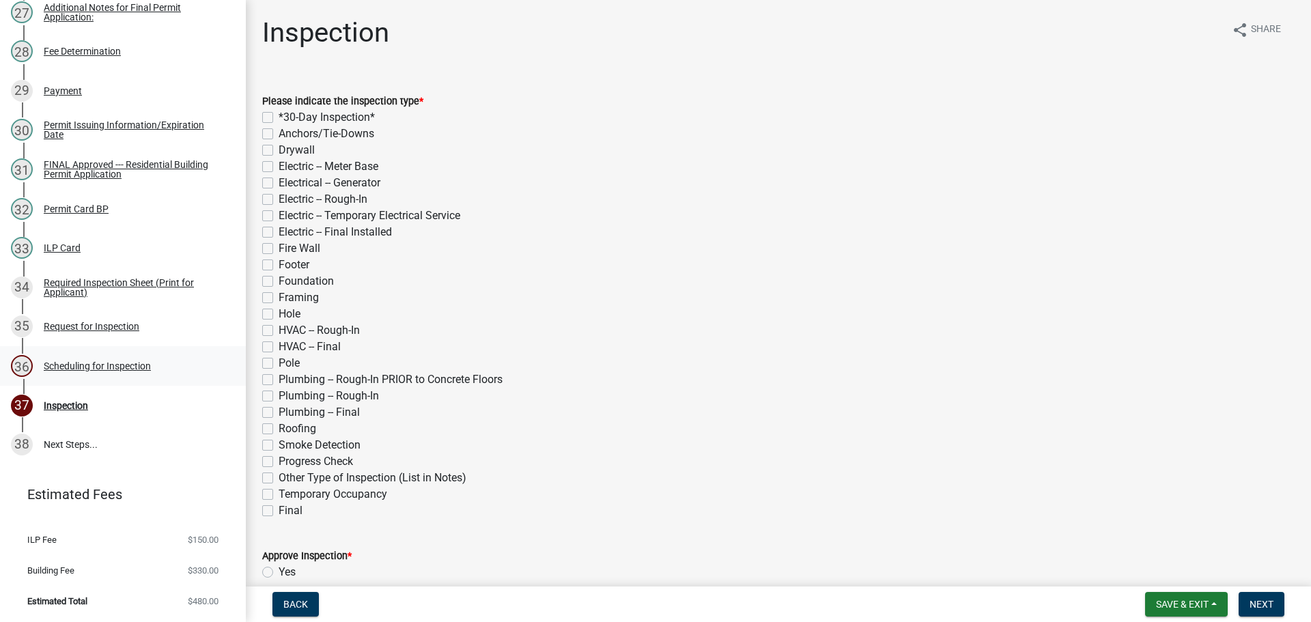
click at [99, 367] on div "Scheduling for Inspection" at bounding box center [97, 366] width 107 height 10
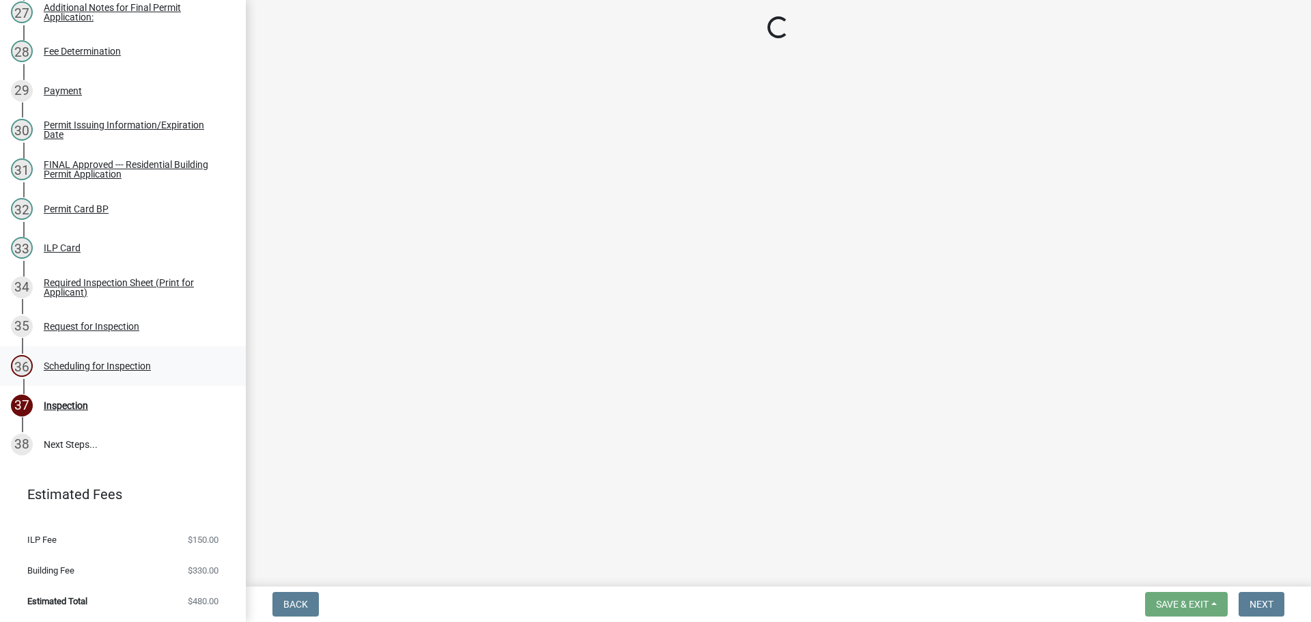
select select "25b75ae6-03c7-4280-9b34-fcf63005d5e5"
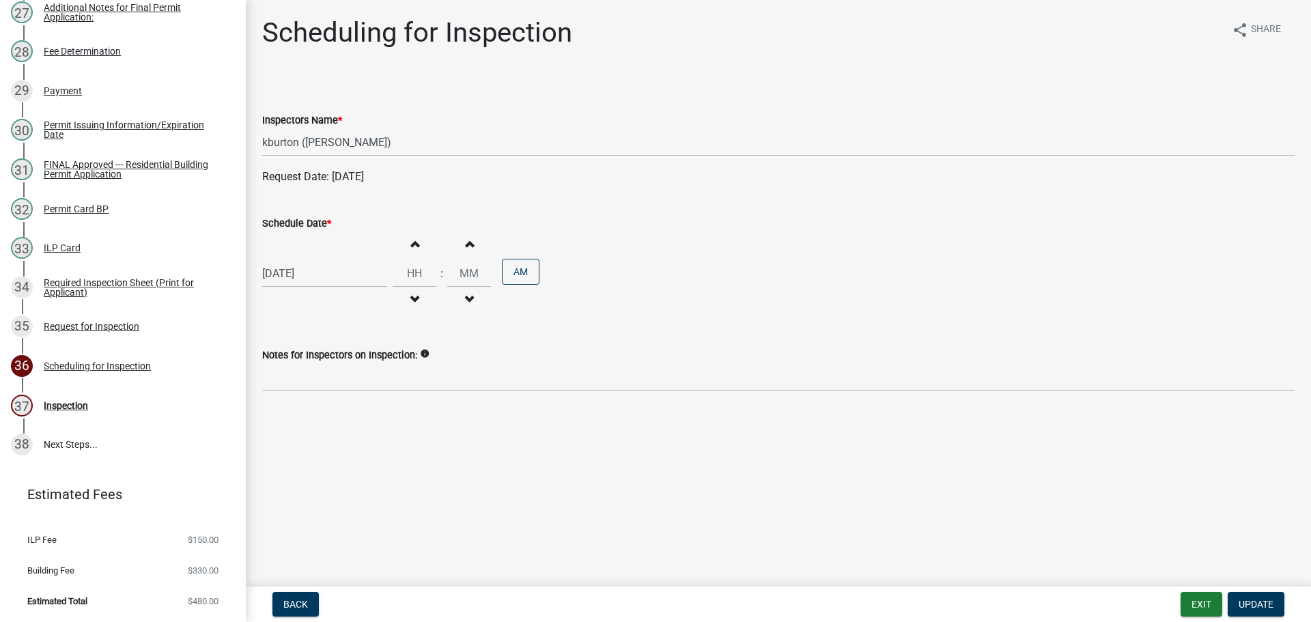
click at [320, 226] on label "Schedule Date *" at bounding box center [296, 224] width 69 height 10
click at [320, 259] on input "[DATE]" at bounding box center [324, 273] width 125 height 28
select select "8"
select select "2025"
click at [341, 386] on div "14" at bounding box center [341, 390] width 22 height 22
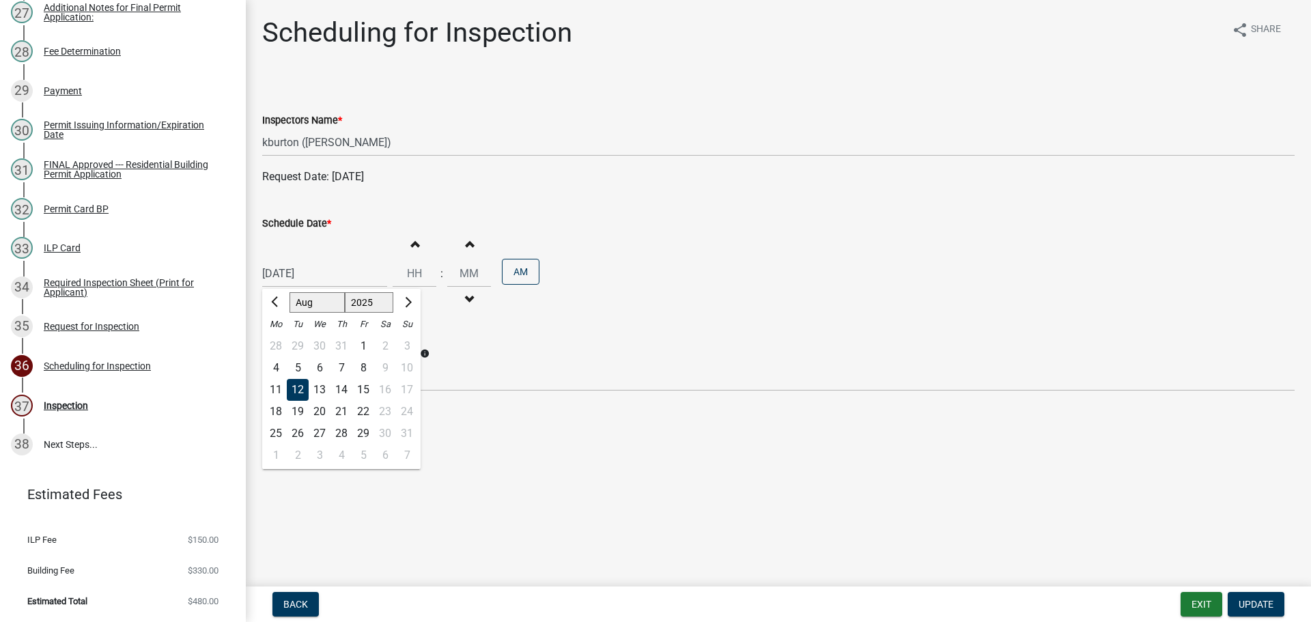
type input "[DATE]"
click at [1248, 608] on span "Update" at bounding box center [1256, 604] width 35 height 11
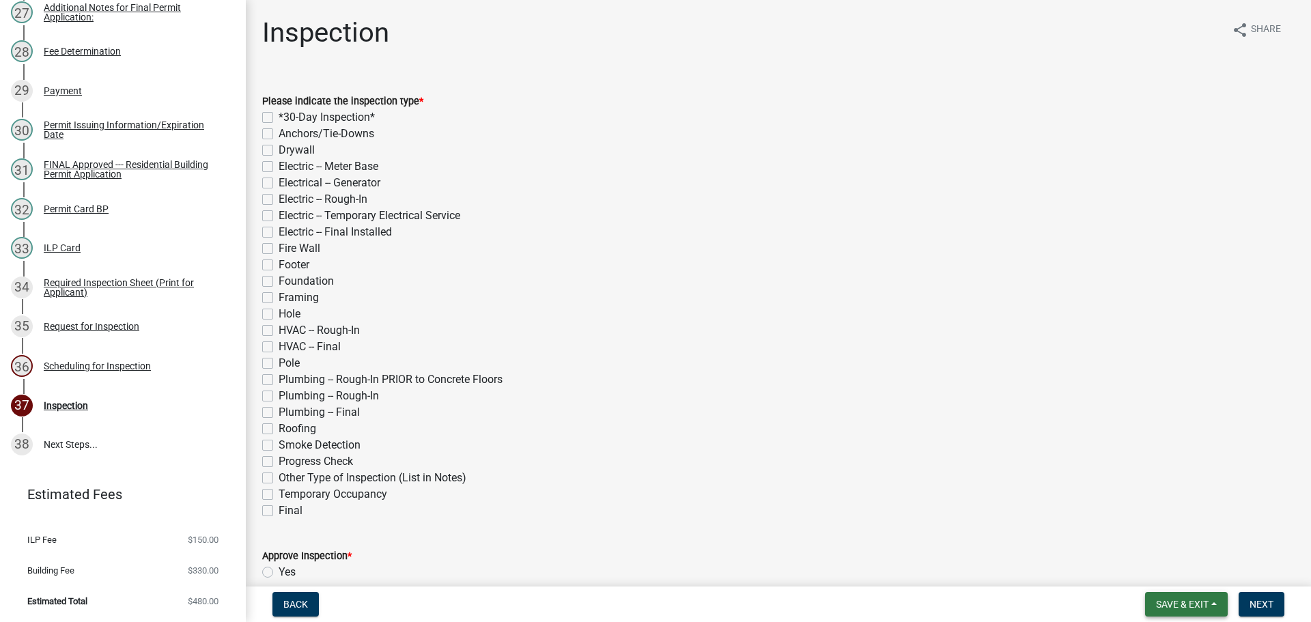
click at [1197, 602] on span "Save & Exit" at bounding box center [1182, 604] width 53 height 11
click at [1183, 576] on button "Save & Exit" at bounding box center [1172, 568] width 109 height 33
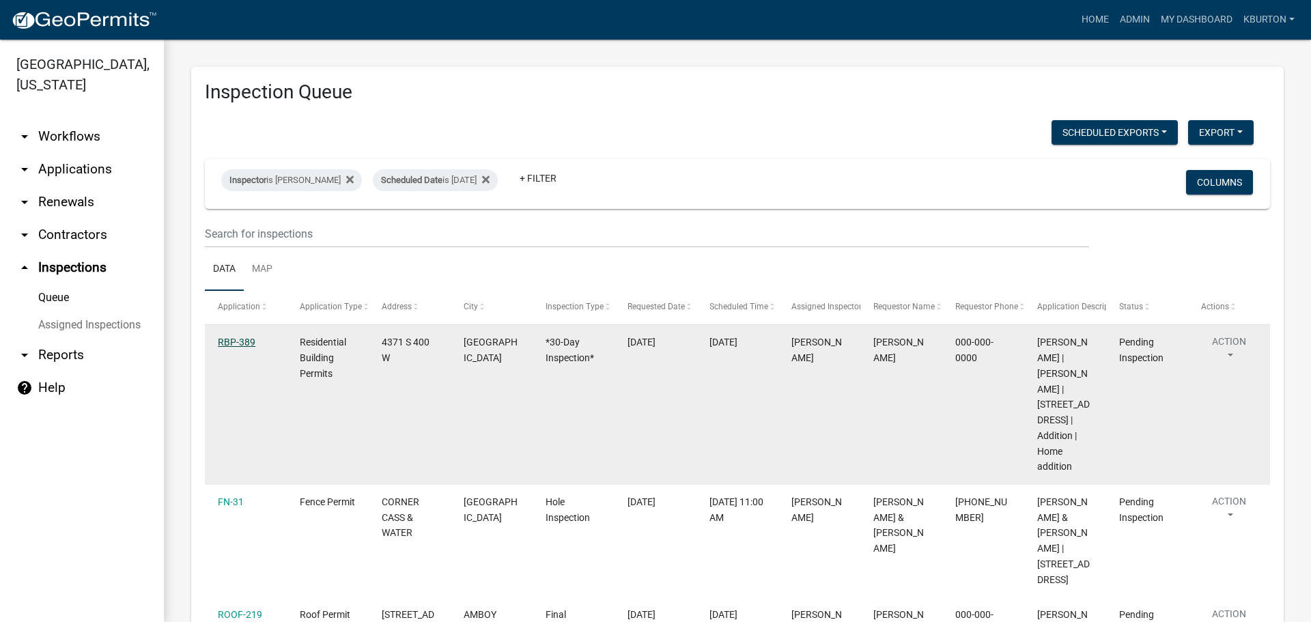
click at [235, 344] on link "RBP-389" at bounding box center [237, 342] width 38 height 11
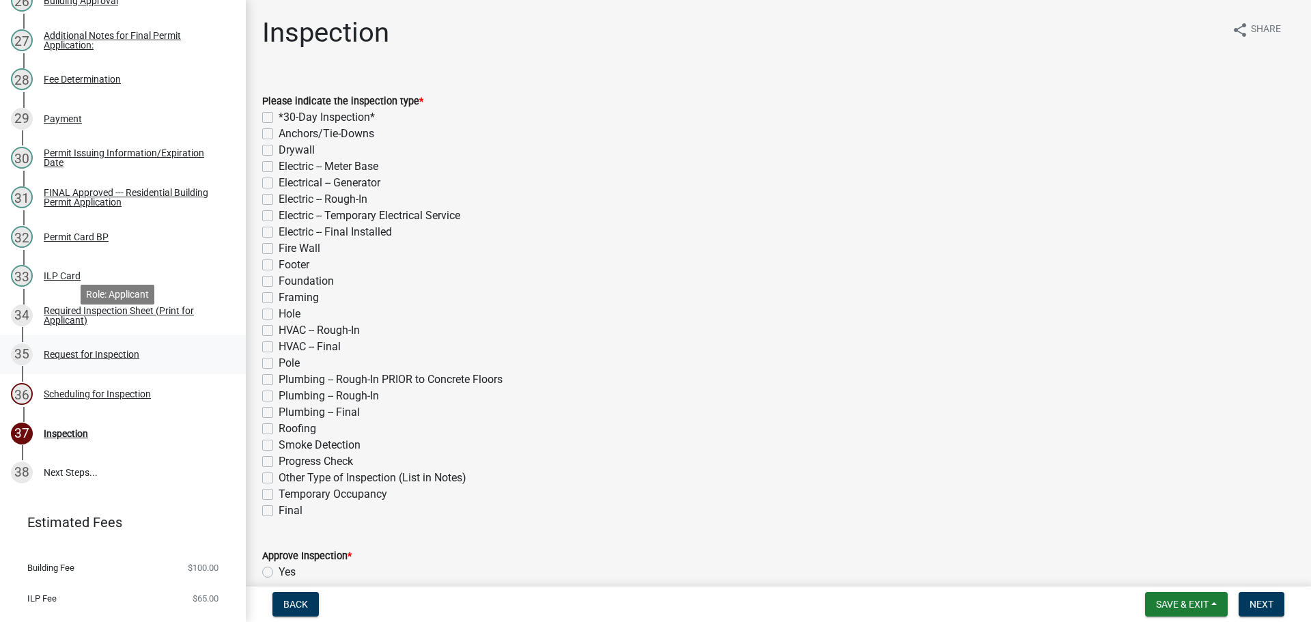
scroll to position [1253, 0]
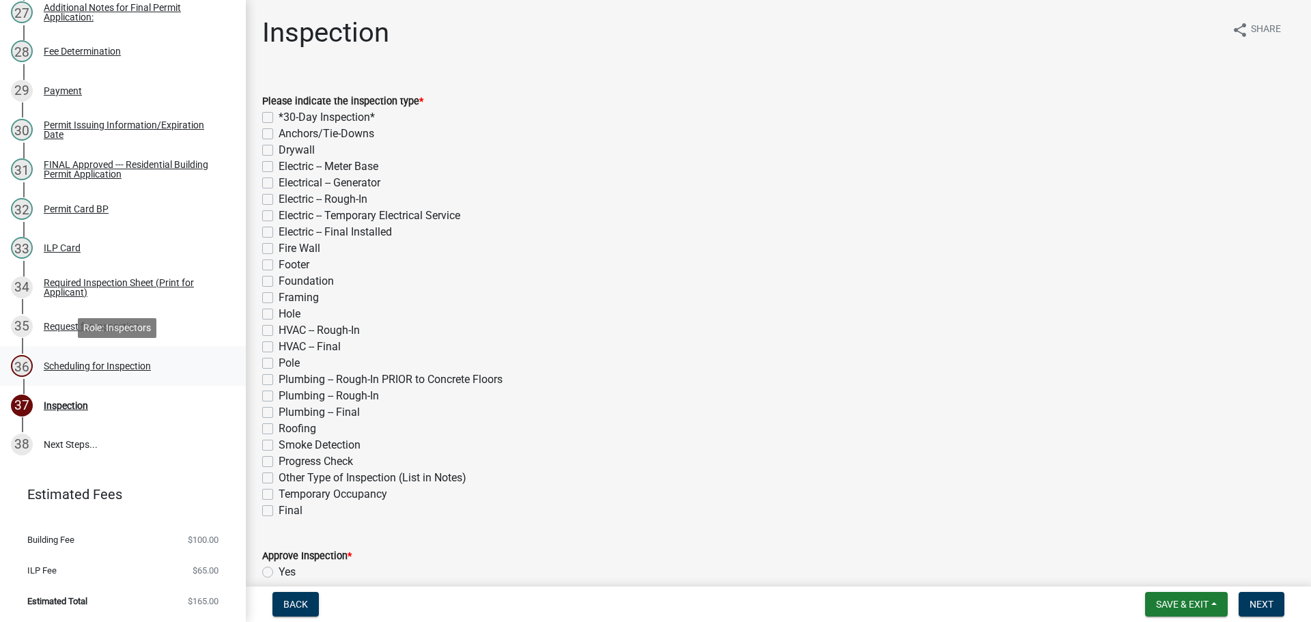
click at [98, 367] on div "Scheduling for Inspection" at bounding box center [97, 366] width 107 height 10
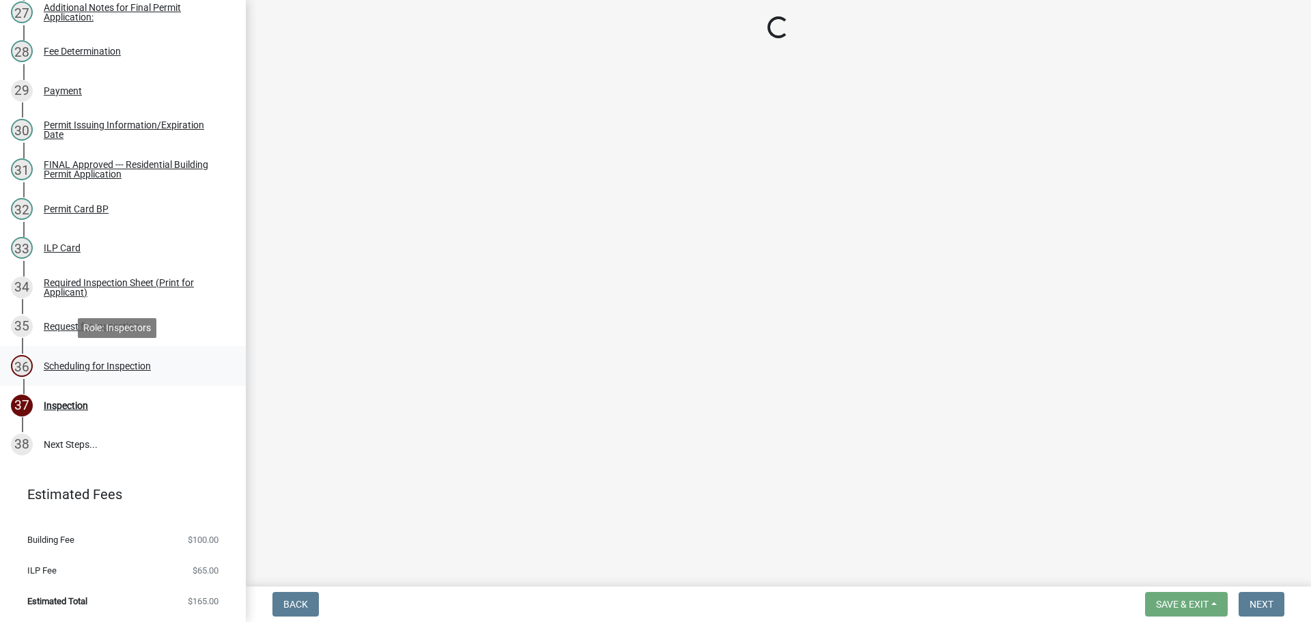
select select "25b75ae6-03c7-4280-9b34-fcf63005d5e5"
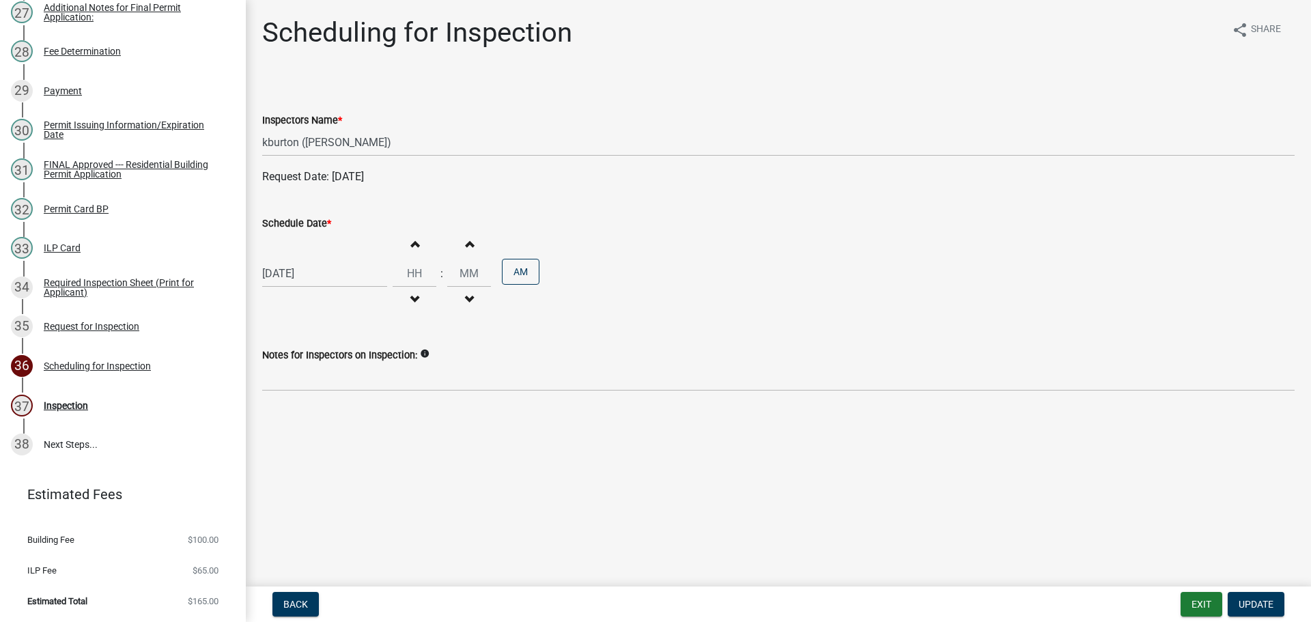
click at [286, 225] on label "Schedule Date *" at bounding box center [296, 224] width 69 height 10
click at [286, 259] on input "[DATE]" at bounding box center [324, 273] width 125 height 28
select select "8"
select select "2025"
click at [322, 412] on div "20" at bounding box center [320, 412] width 22 height 22
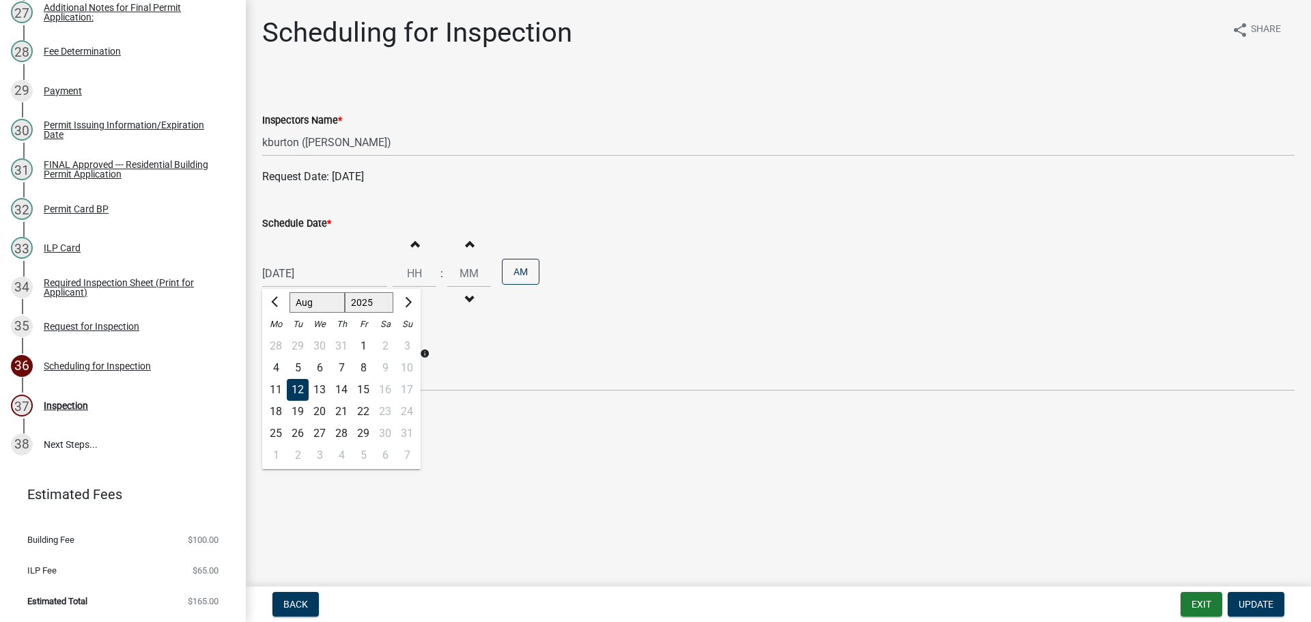
type input "[DATE]"
click at [1251, 597] on button "Update" at bounding box center [1256, 604] width 57 height 25
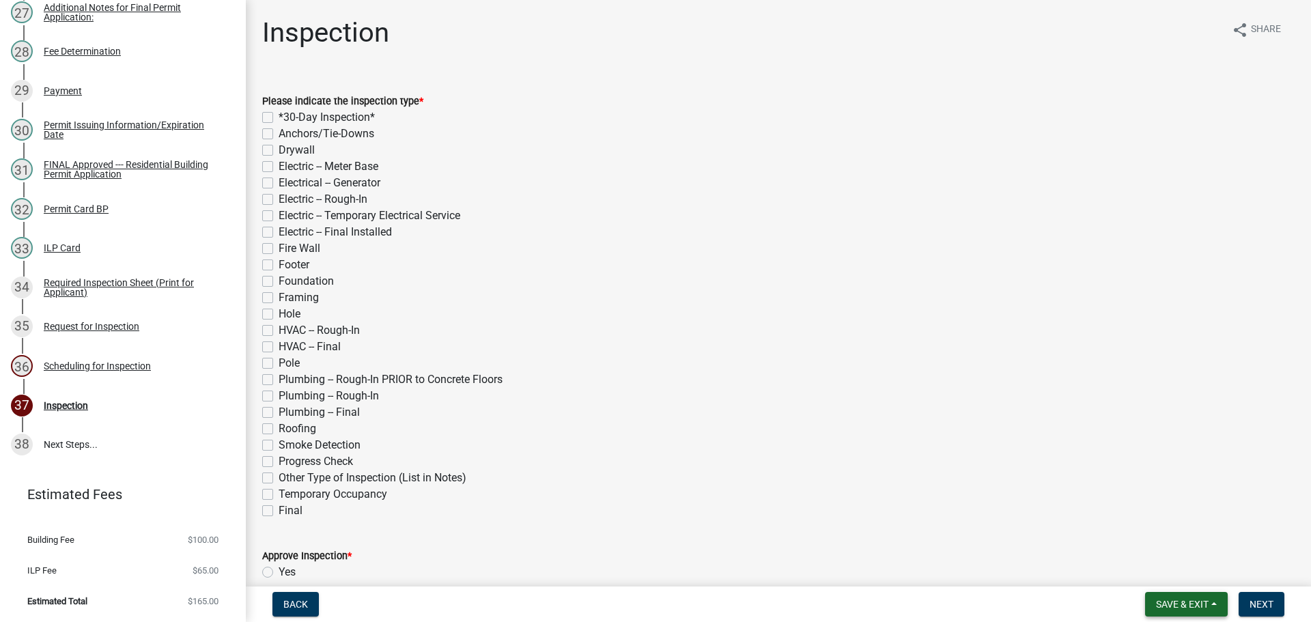
click at [1195, 601] on span "Save & Exit" at bounding box center [1182, 604] width 53 height 11
click at [1189, 564] on button "Save & Exit" at bounding box center [1172, 568] width 109 height 33
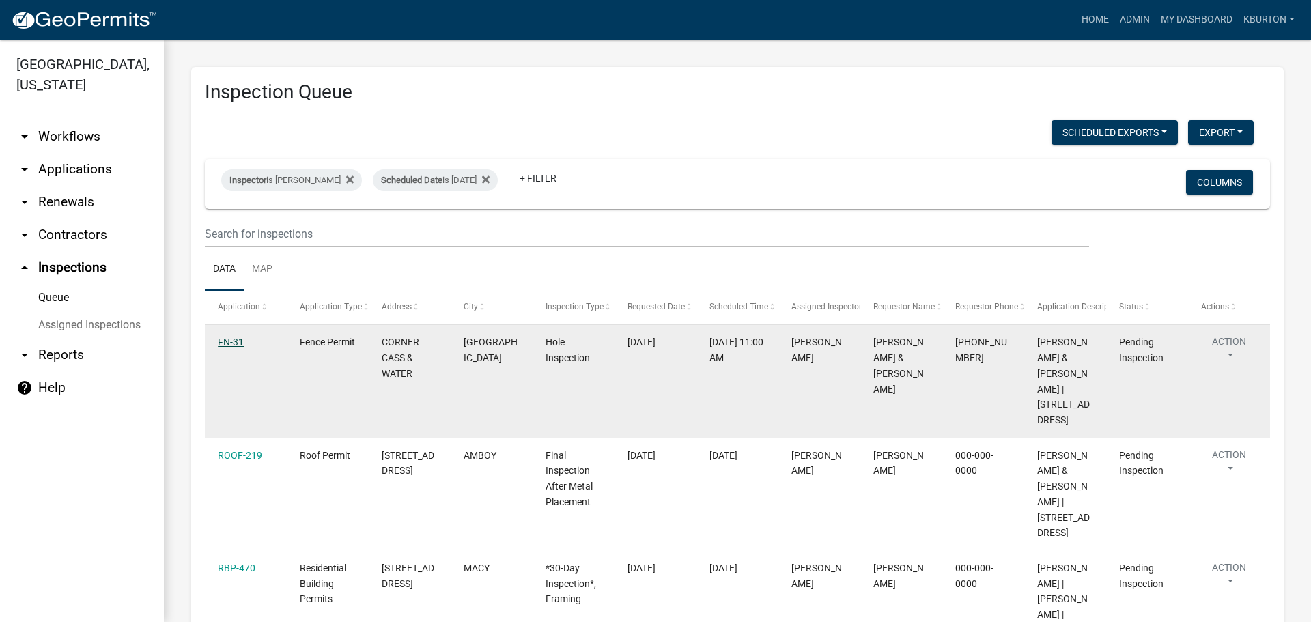
click at [241, 342] on link "FN-31" at bounding box center [231, 342] width 26 height 11
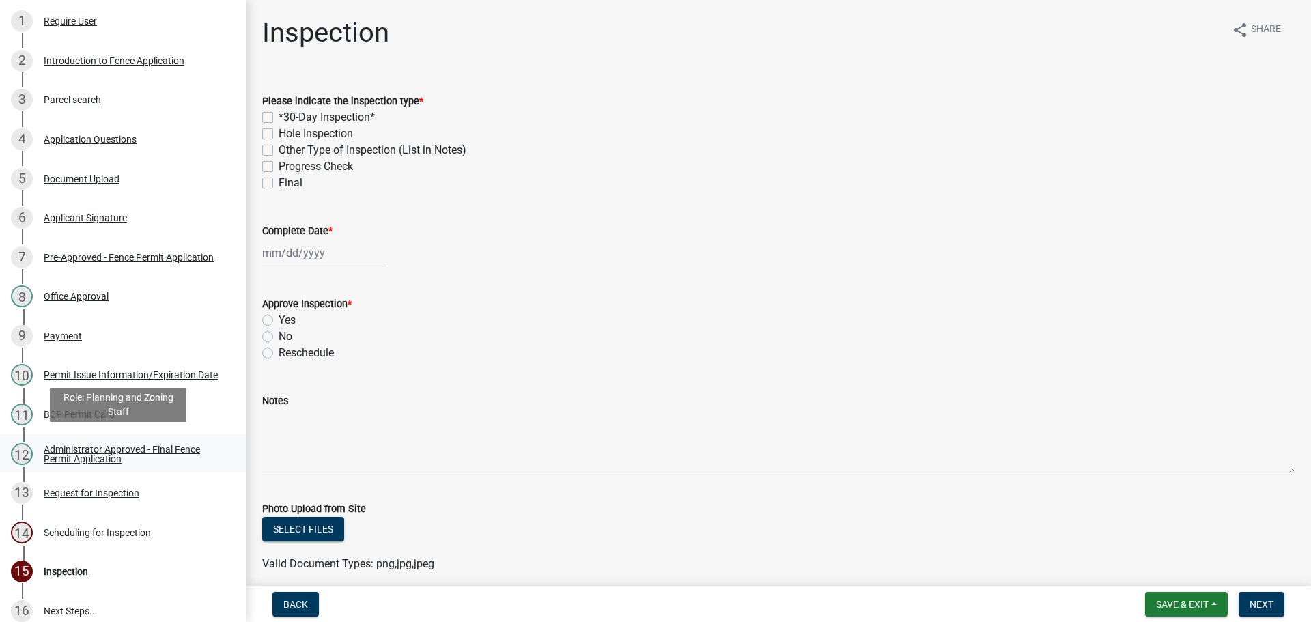
scroll to position [337, 0]
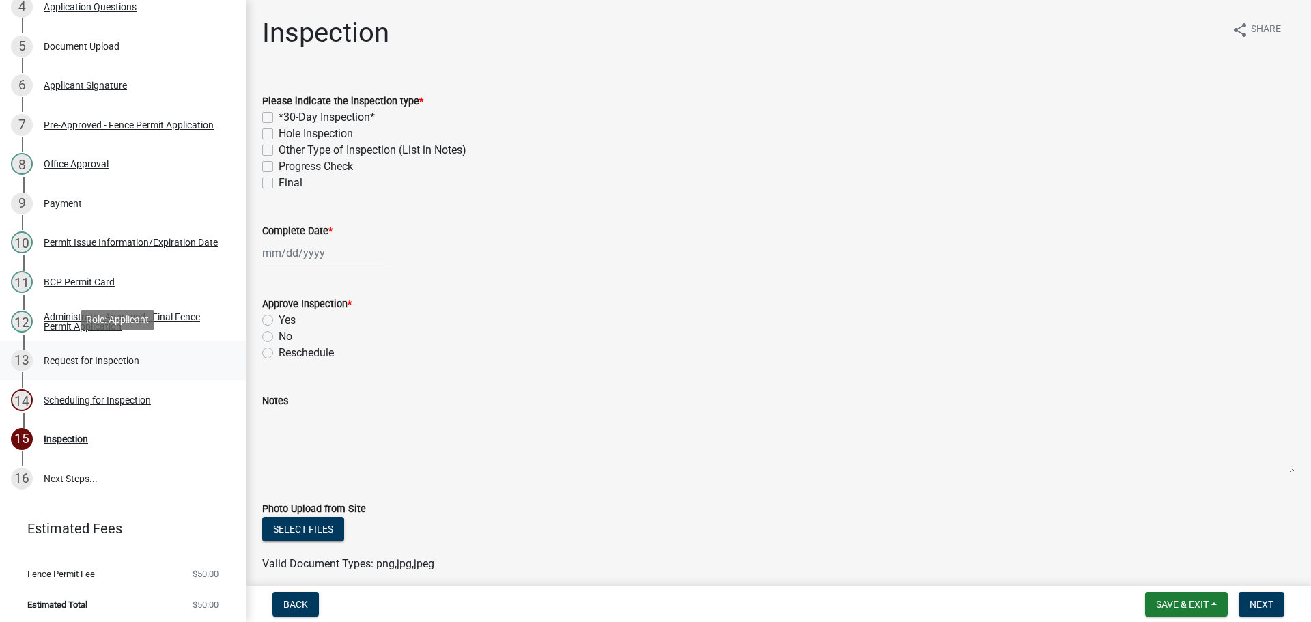
click at [128, 356] on div "Request for Inspection" at bounding box center [92, 361] width 96 height 10
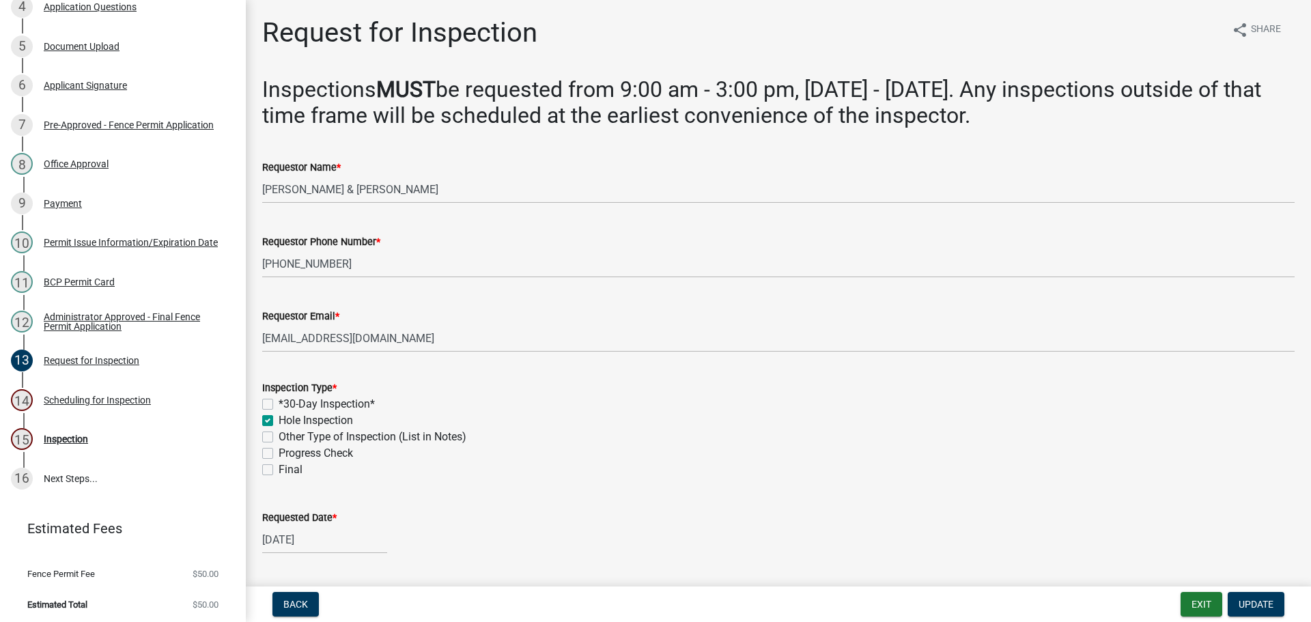
click at [279, 470] on label "Final" at bounding box center [291, 470] width 24 height 16
click at [279, 470] on input "Final" at bounding box center [283, 466] width 9 height 9
checkbox input "true"
checkbox input "false"
checkbox input "true"
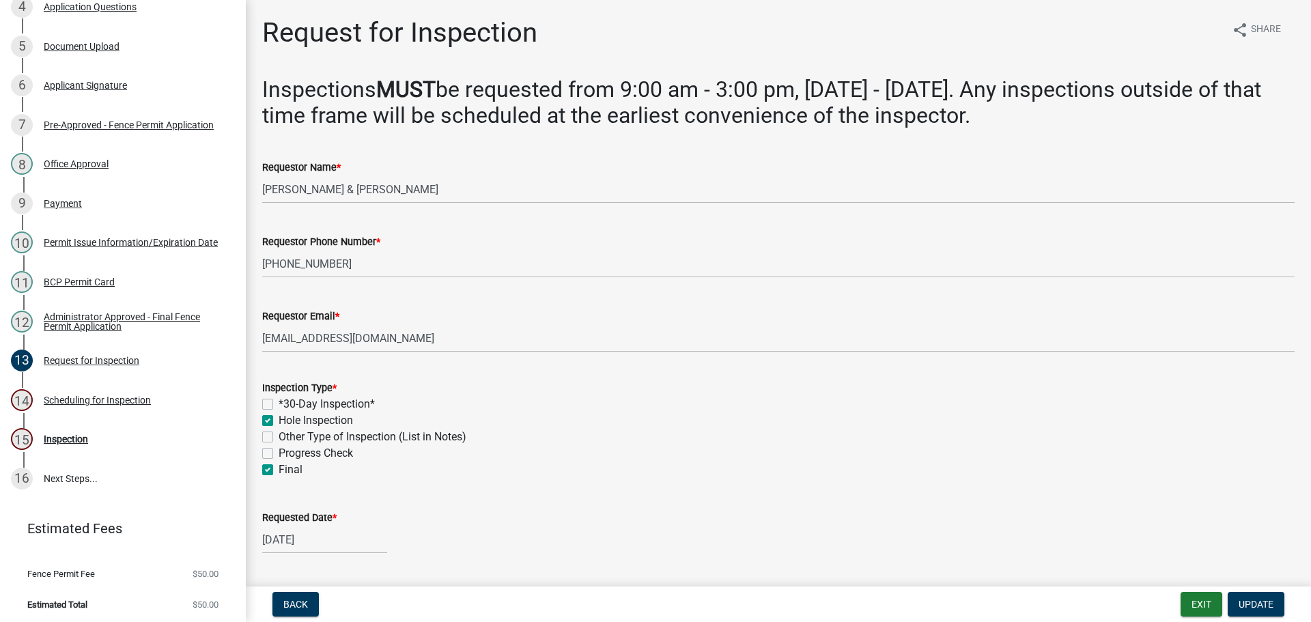
checkbox input "false"
checkbox input "true"
click at [302, 521] on label "Requested Date *" at bounding box center [299, 518] width 74 height 10
click at [302, 526] on input "[DATE]" at bounding box center [324, 540] width 125 height 28
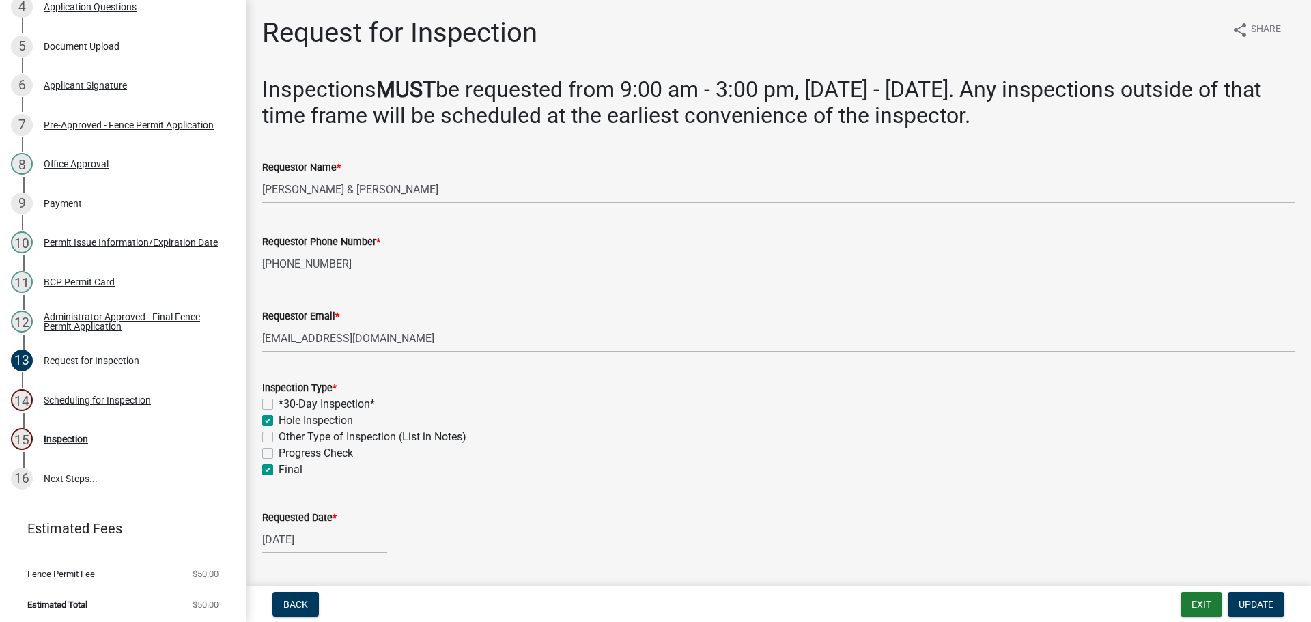
select select "7"
select select "2025"
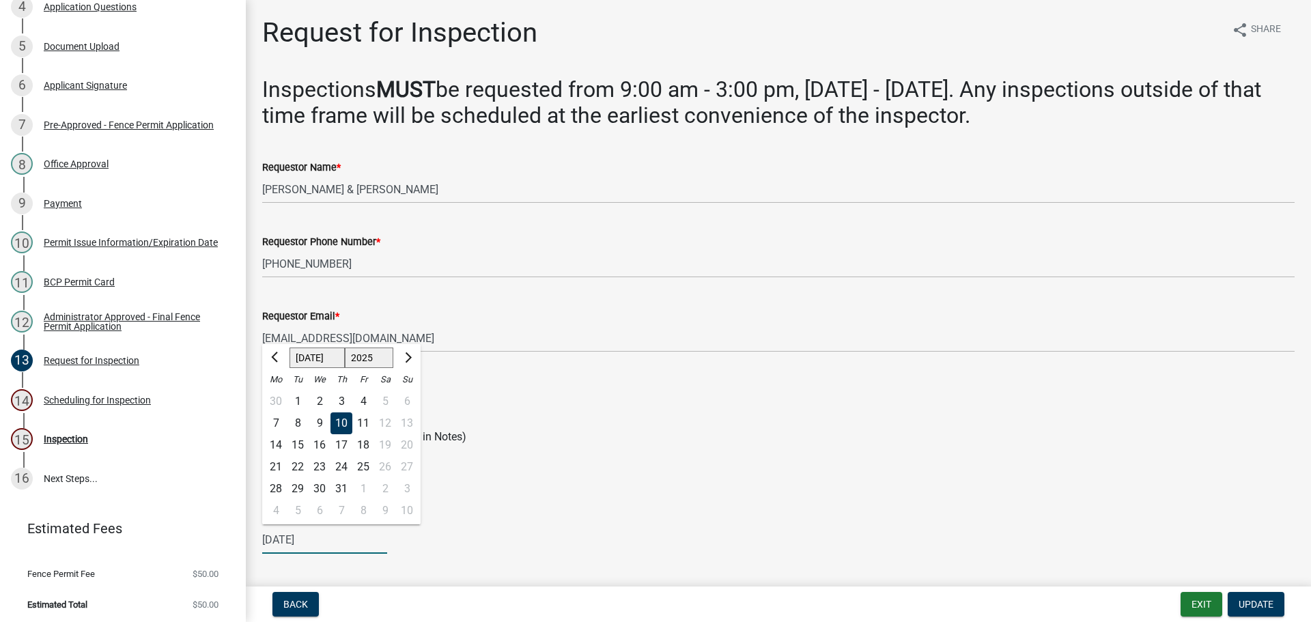
click at [319, 360] on select "Jan Feb Mar Apr May Jun [DATE] Aug Sep Oct Nov Dec" at bounding box center [316, 358] width 55 height 20
select select "8"
click at [289, 348] on select "Jan Feb Mar Apr May Jun [DATE] Aug Sep Oct Nov Dec" at bounding box center [316, 358] width 55 height 20
click at [298, 444] on div "12" at bounding box center [298, 445] width 22 height 22
type input "[DATE]"
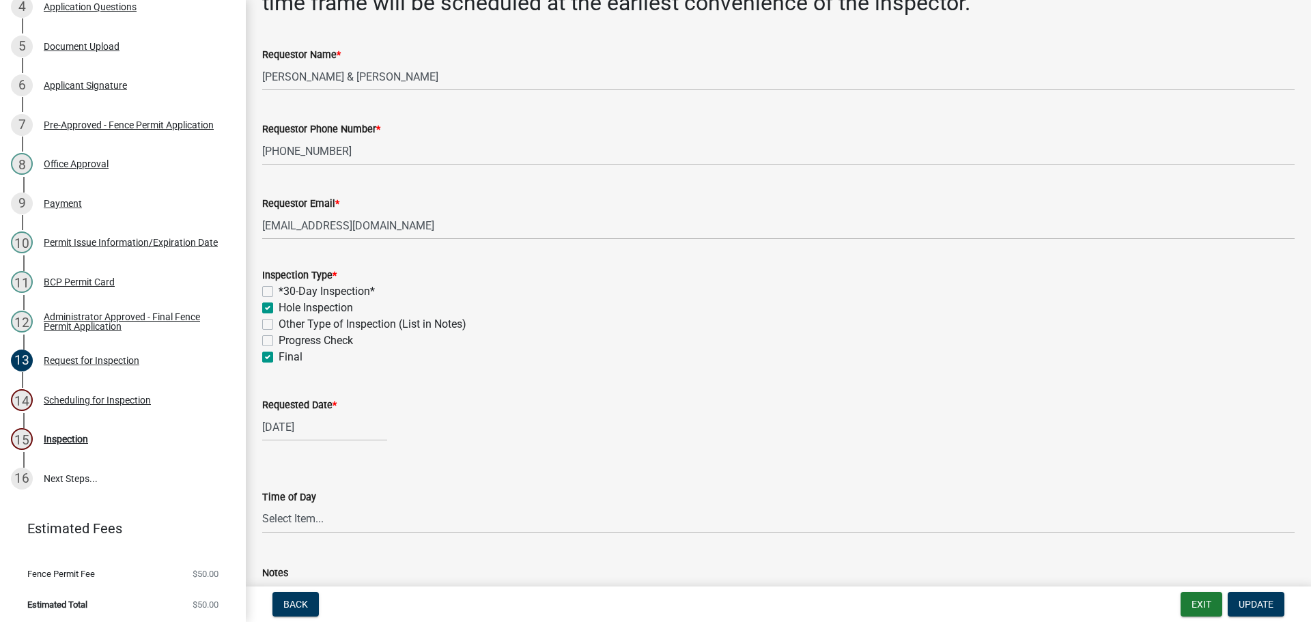
scroll to position [68, 0]
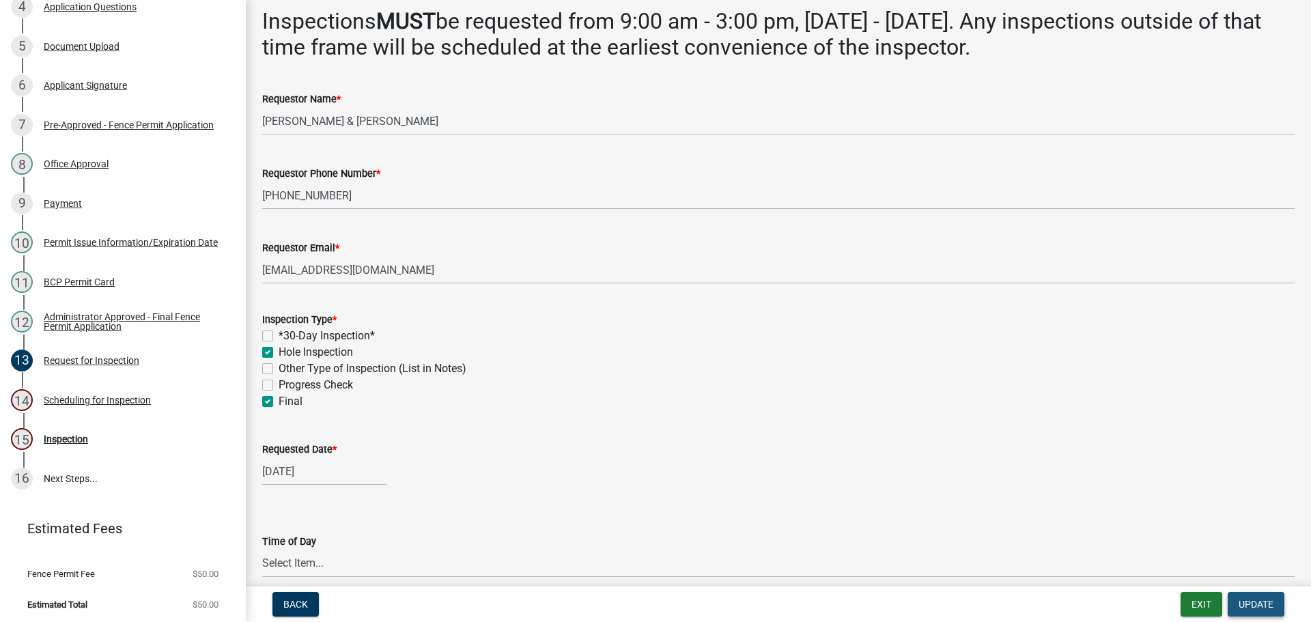
click at [1240, 600] on span "Update" at bounding box center [1256, 604] width 35 height 11
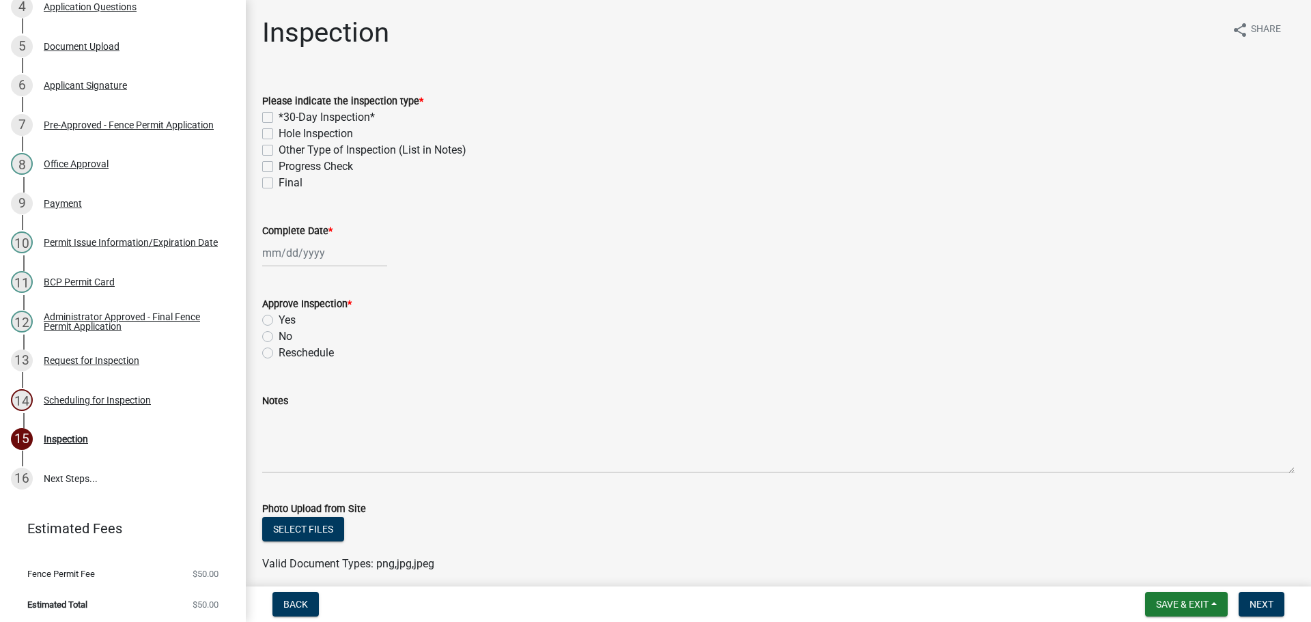
click at [279, 131] on label "Hole Inspection" at bounding box center [316, 134] width 74 height 16
click at [279, 131] on input "Hole Inspection" at bounding box center [283, 130] width 9 height 9
checkbox input "true"
checkbox input "false"
checkbox input "true"
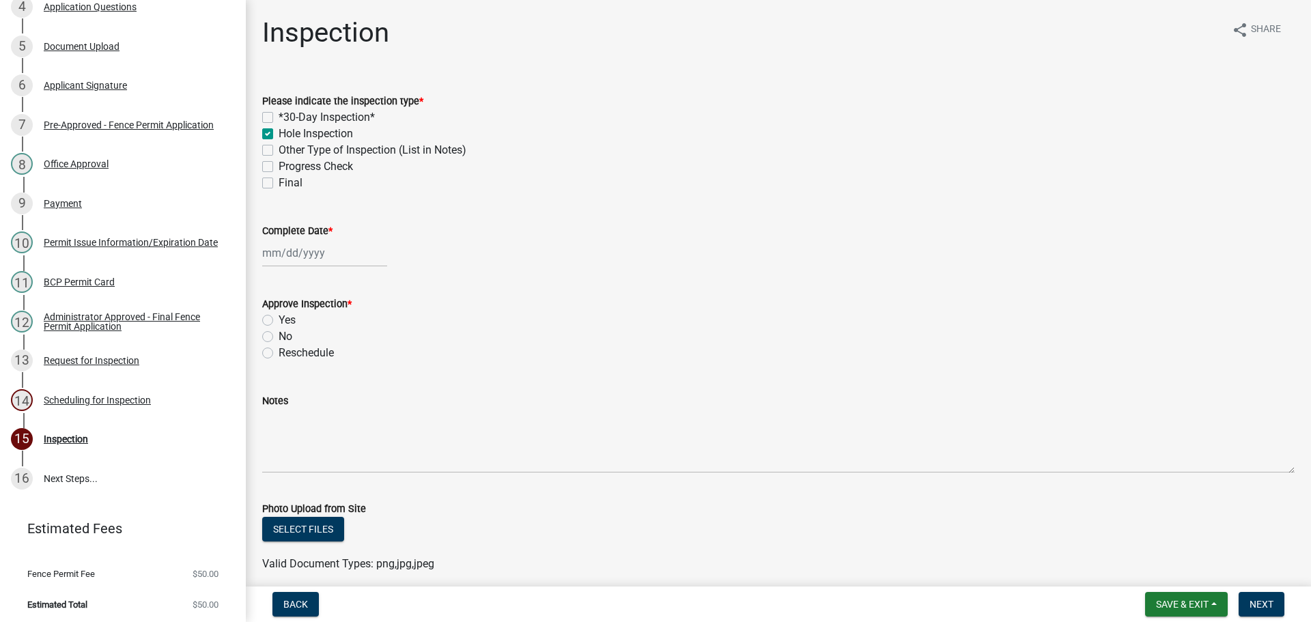
checkbox input "false"
click at [279, 183] on label "Final" at bounding box center [291, 183] width 24 height 16
click at [279, 183] on input "Final" at bounding box center [283, 179] width 9 height 9
checkbox input "true"
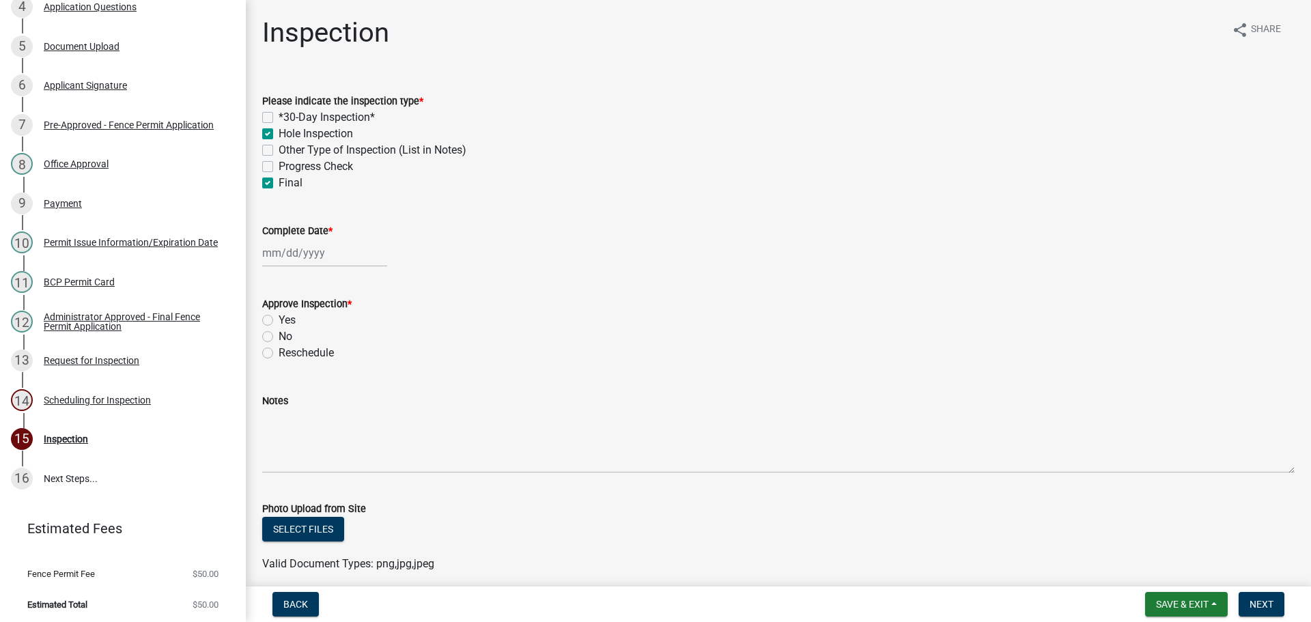
checkbox input "false"
checkbox input "true"
checkbox input "false"
checkbox input "true"
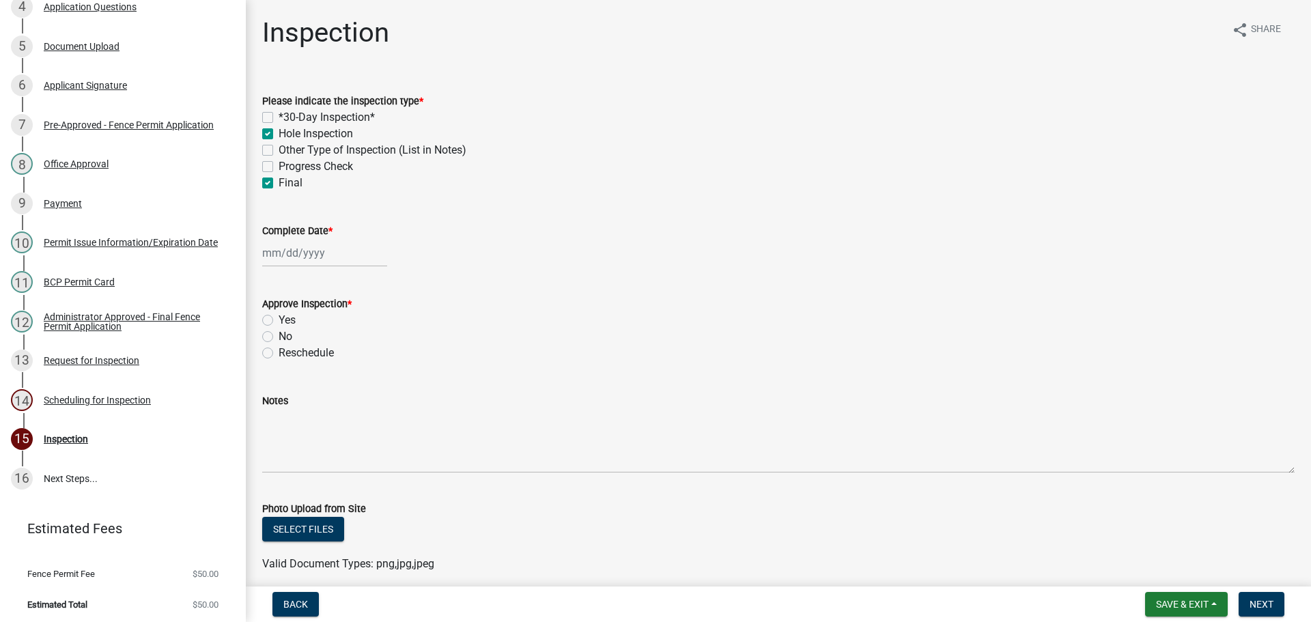
click at [305, 231] on label "Complete Date *" at bounding box center [297, 232] width 70 height 10
click at [305, 239] on input "Complete Date *" at bounding box center [324, 253] width 125 height 28
select select "8"
select select "2025"
click at [293, 367] on div "12" at bounding box center [298, 369] width 22 height 22
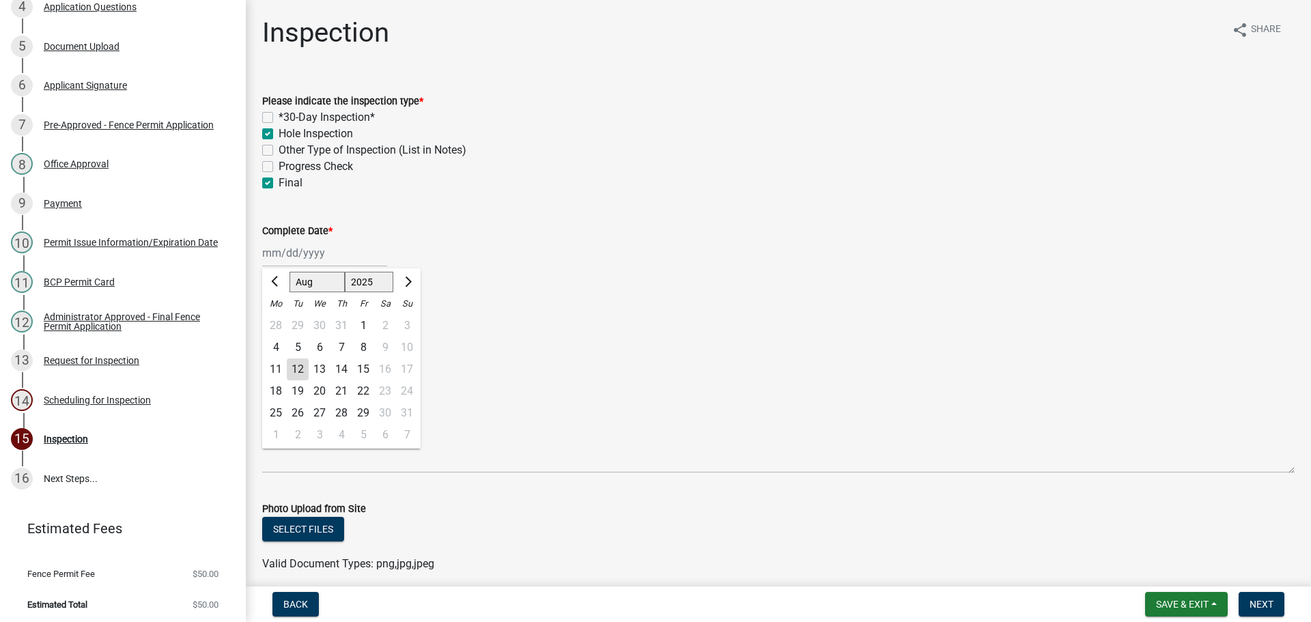
type input "[DATE]"
click at [279, 321] on label "Yes" at bounding box center [287, 320] width 17 height 16
click at [279, 321] on input "Yes" at bounding box center [283, 316] width 9 height 9
radio input "true"
click at [1247, 604] on button "Next" at bounding box center [1262, 604] width 46 height 25
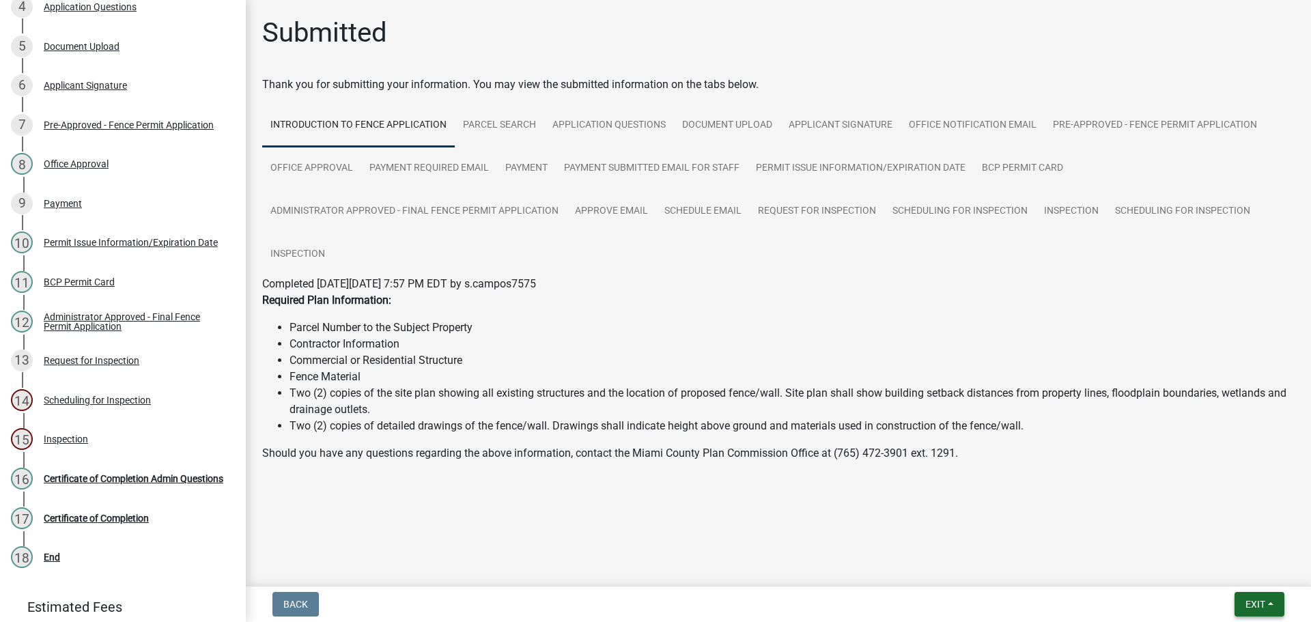
click at [1249, 599] on span "Exit" at bounding box center [1255, 604] width 20 height 11
click at [1216, 566] on button "Save & Exit" at bounding box center [1229, 568] width 109 height 33
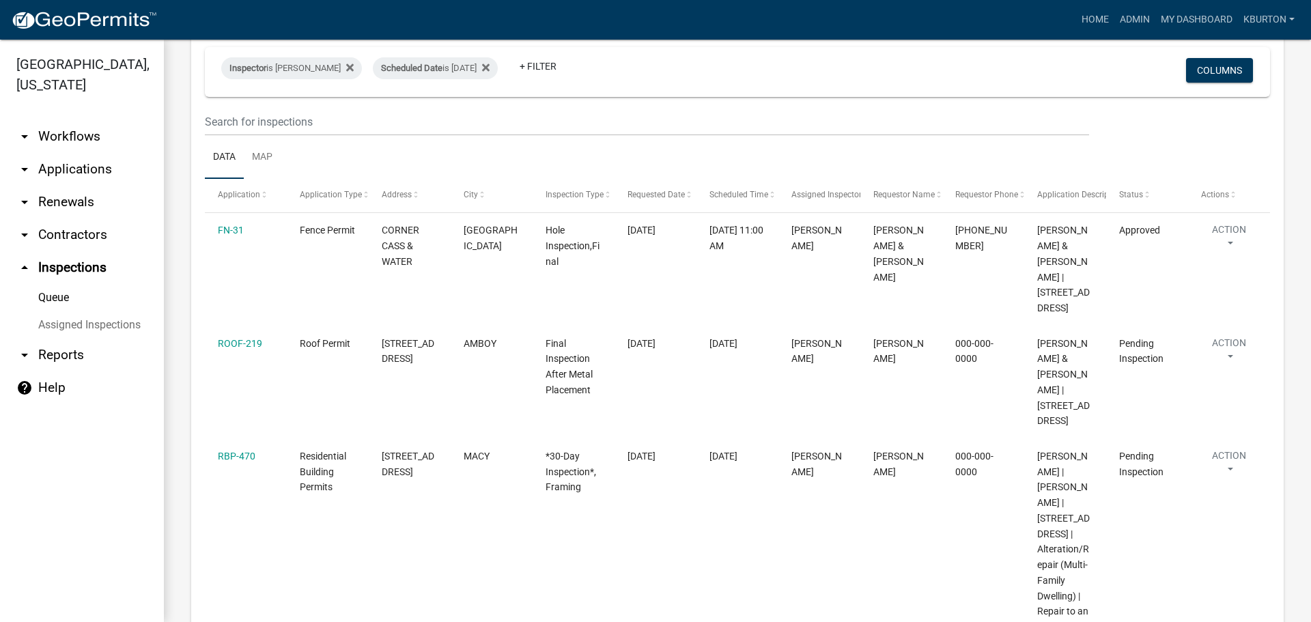
scroll to position [137, 0]
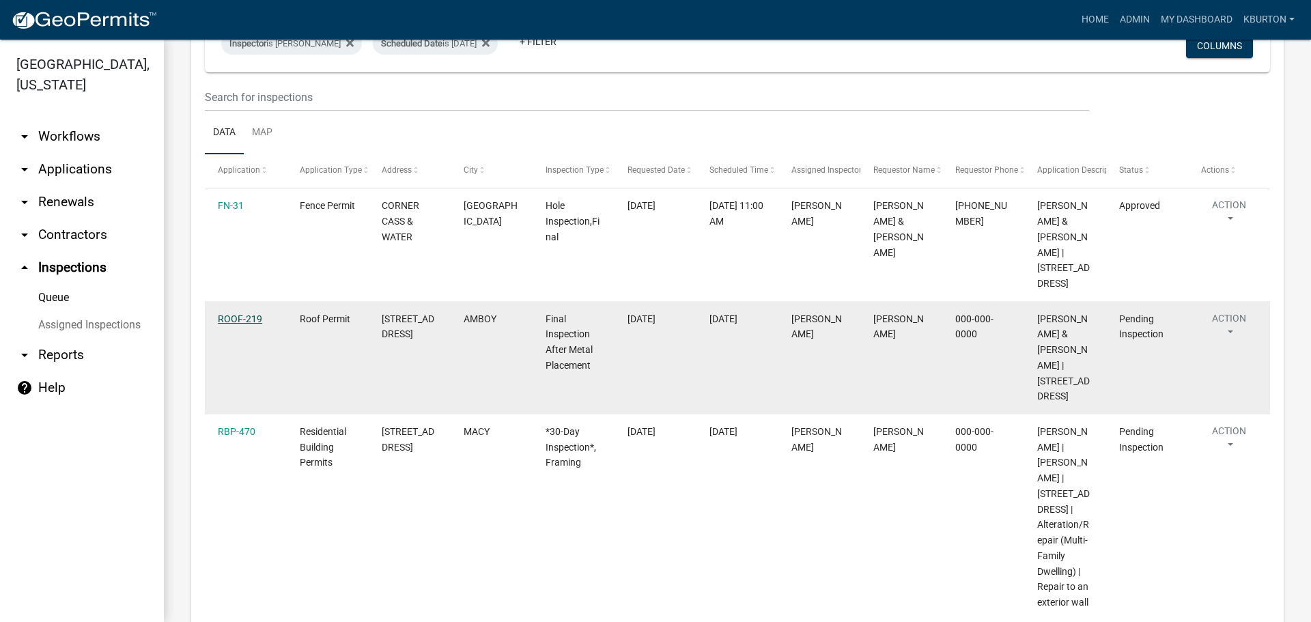
click at [251, 317] on link "ROOF-219" at bounding box center [240, 318] width 44 height 11
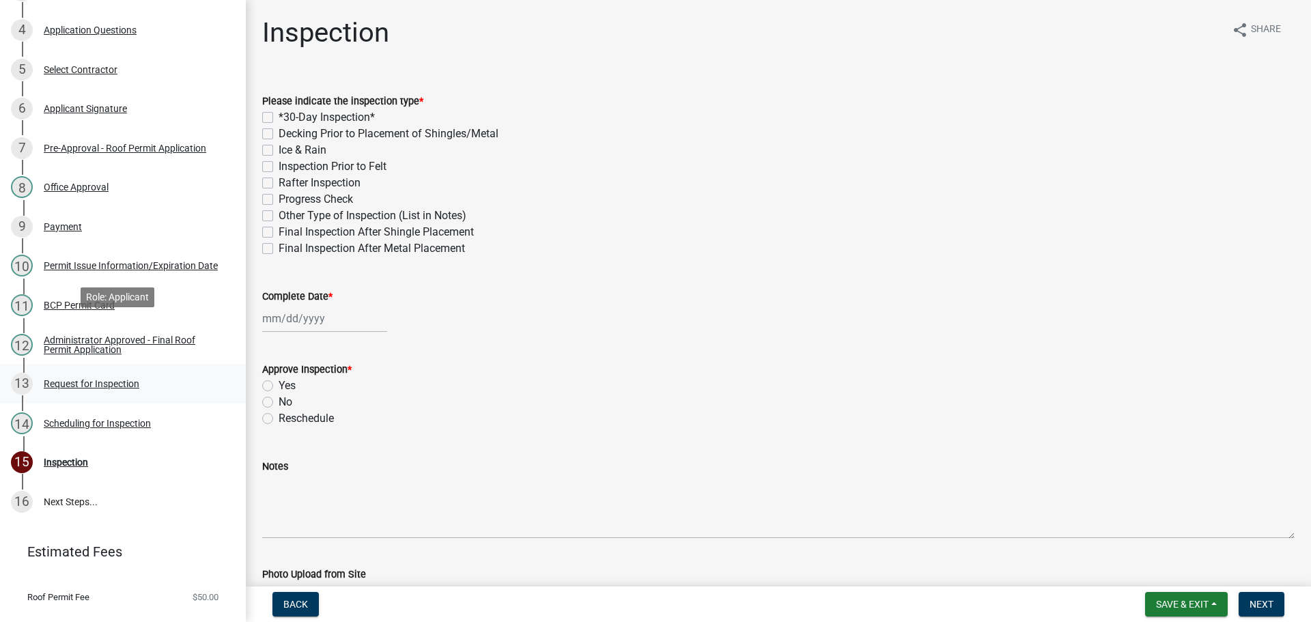
scroll to position [337, 0]
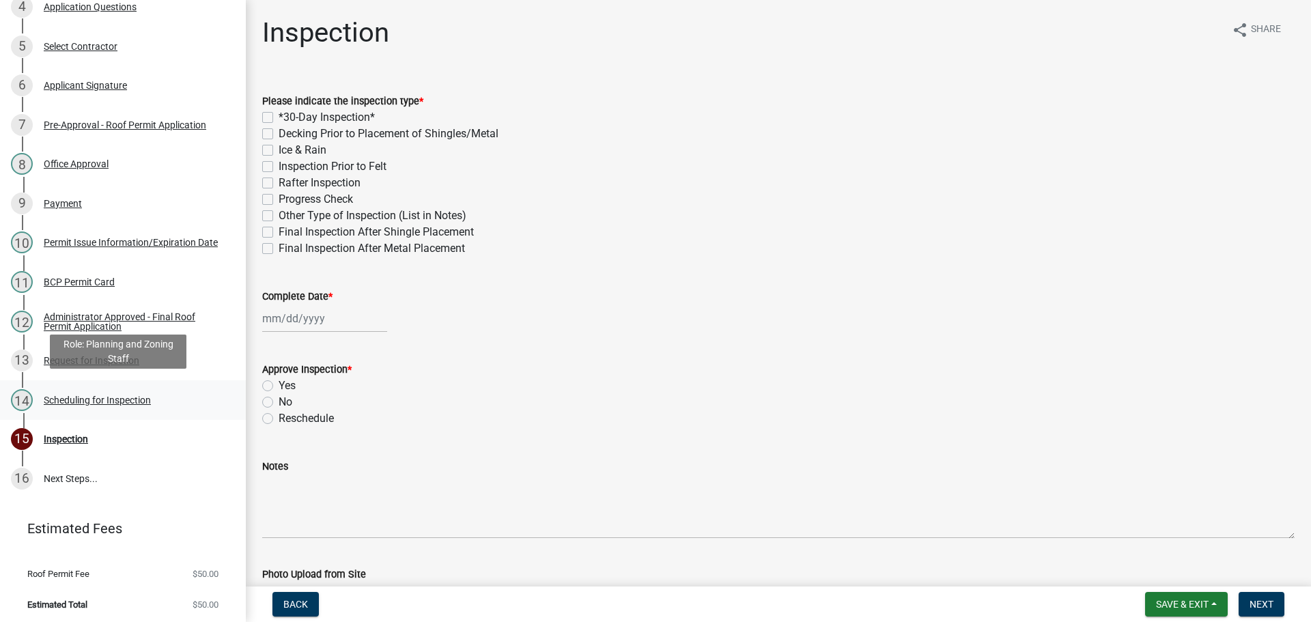
click at [137, 395] on div "Scheduling for Inspection" at bounding box center [97, 400] width 107 height 10
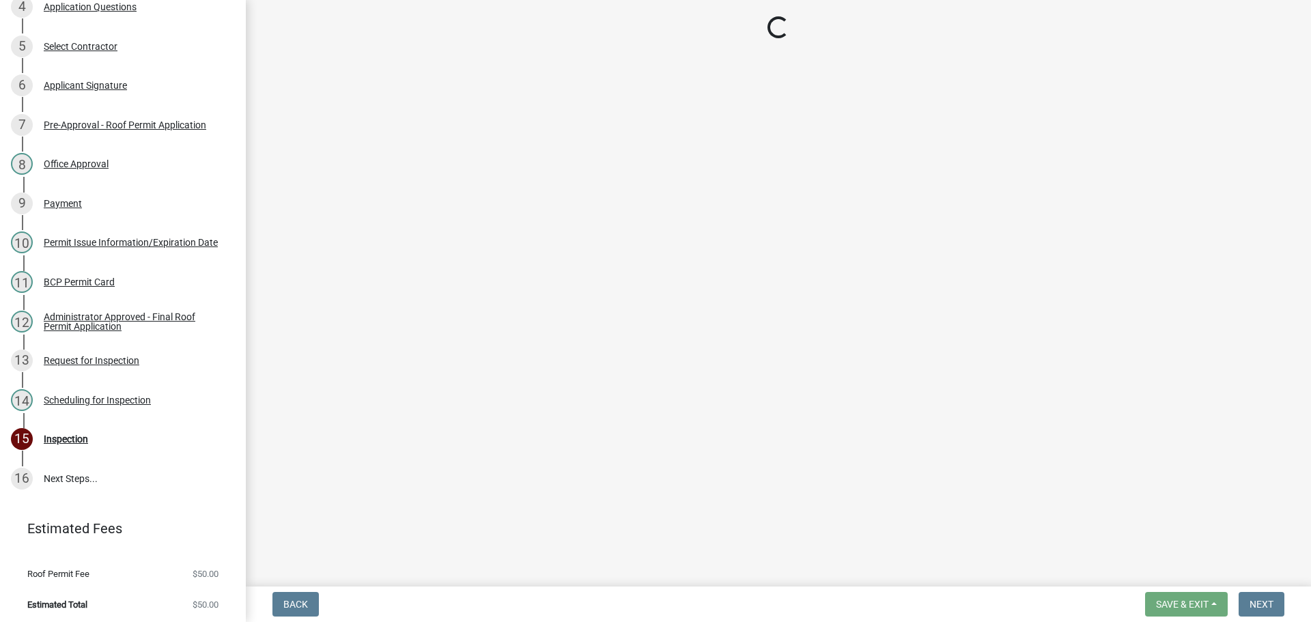
select select "25b75ae6-03c7-4280-9b34-fcf63005d5e5"
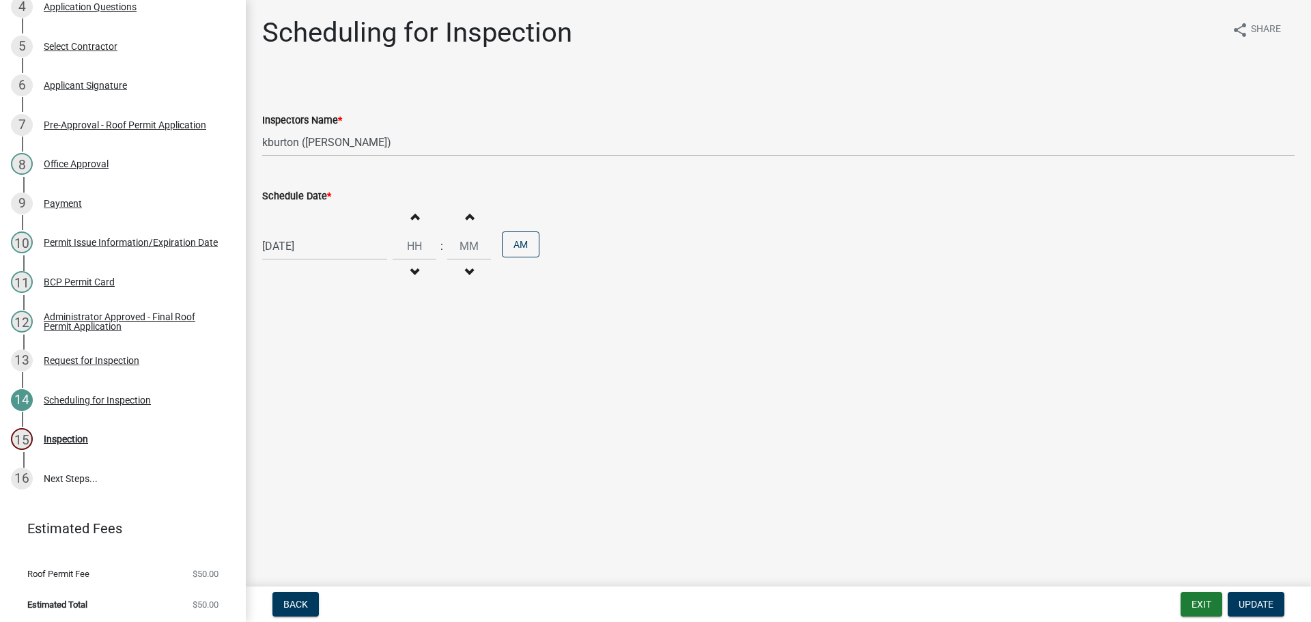
click at [305, 194] on label "Schedule Date *" at bounding box center [296, 197] width 69 height 10
click at [305, 232] on input "[DATE]" at bounding box center [324, 246] width 125 height 28
select select "8"
select select "2025"
click at [322, 385] on div "20" at bounding box center [320, 384] width 22 height 22
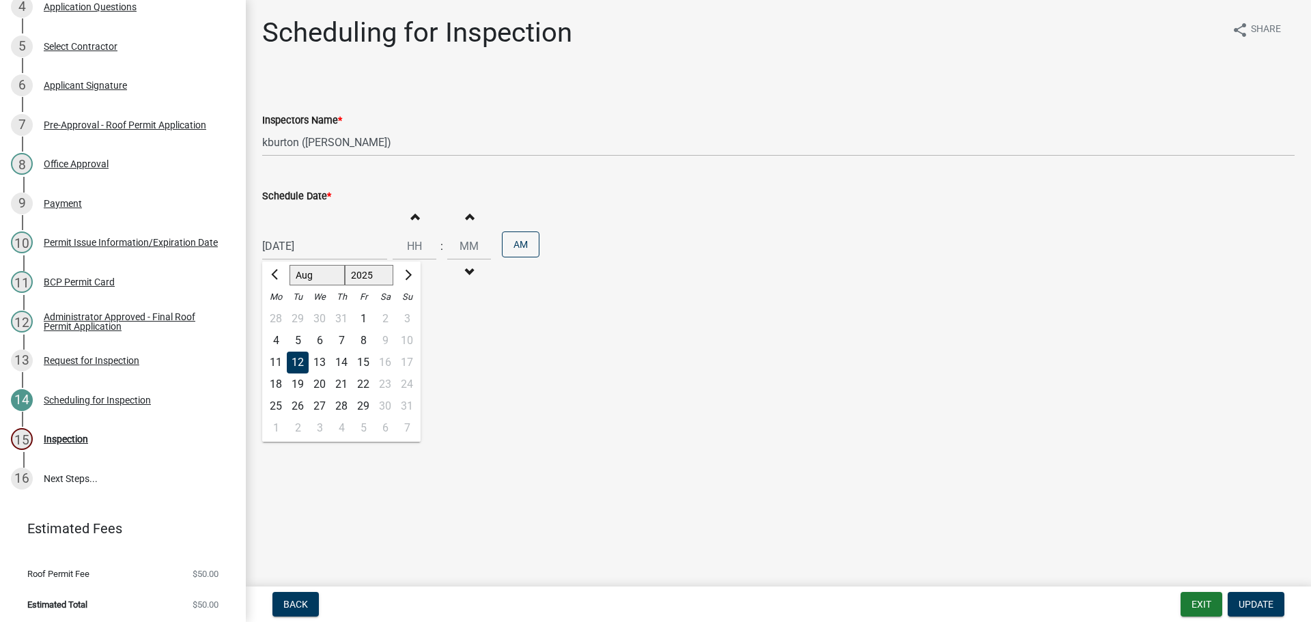
type input "[DATE]"
click at [1248, 599] on span "Update" at bounding box center [1256, 604] width 35 height 11
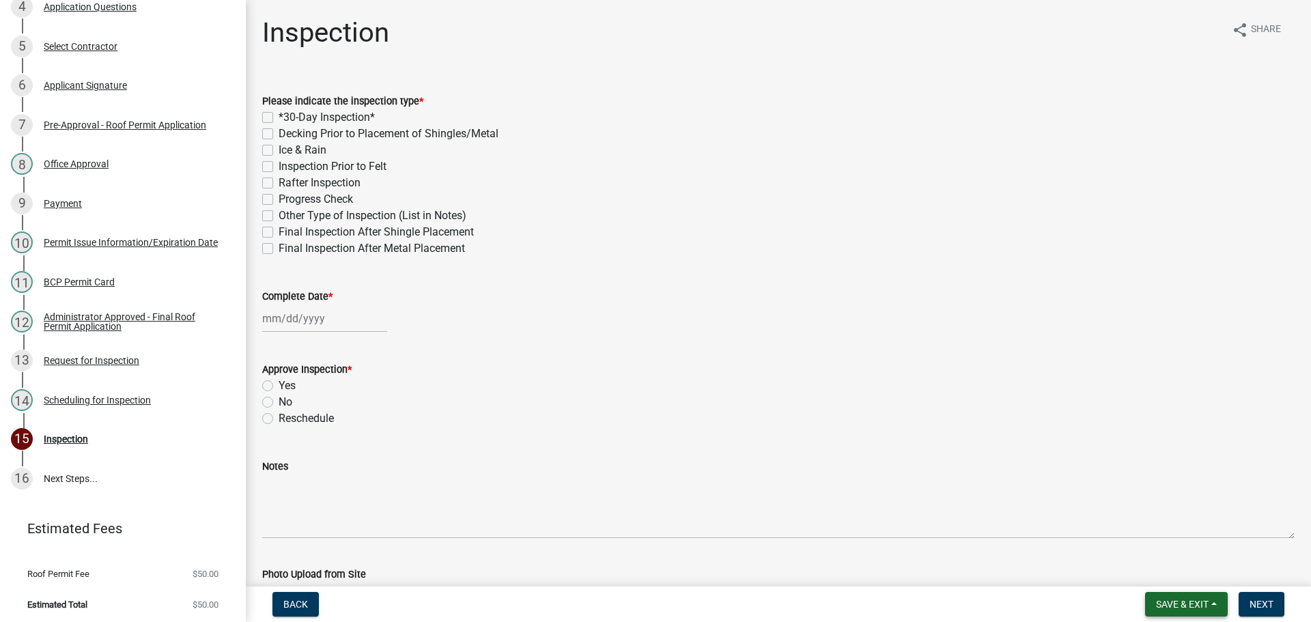
click at [1187, 607] on span "Save & Exit" at bounding box center [1182, 604] width 53 height 11
click at [1173, 574] on button "Save & Exit" at bounding box center [1172, 568] width 109 height 33
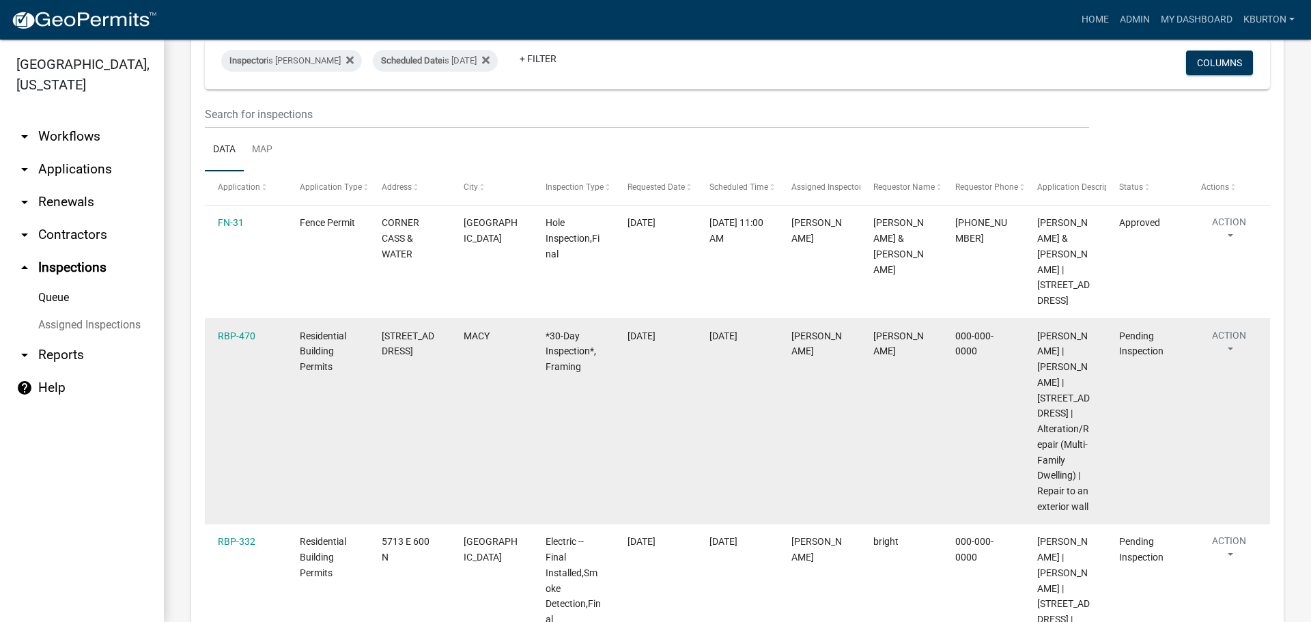
scroll to position [137, 0]
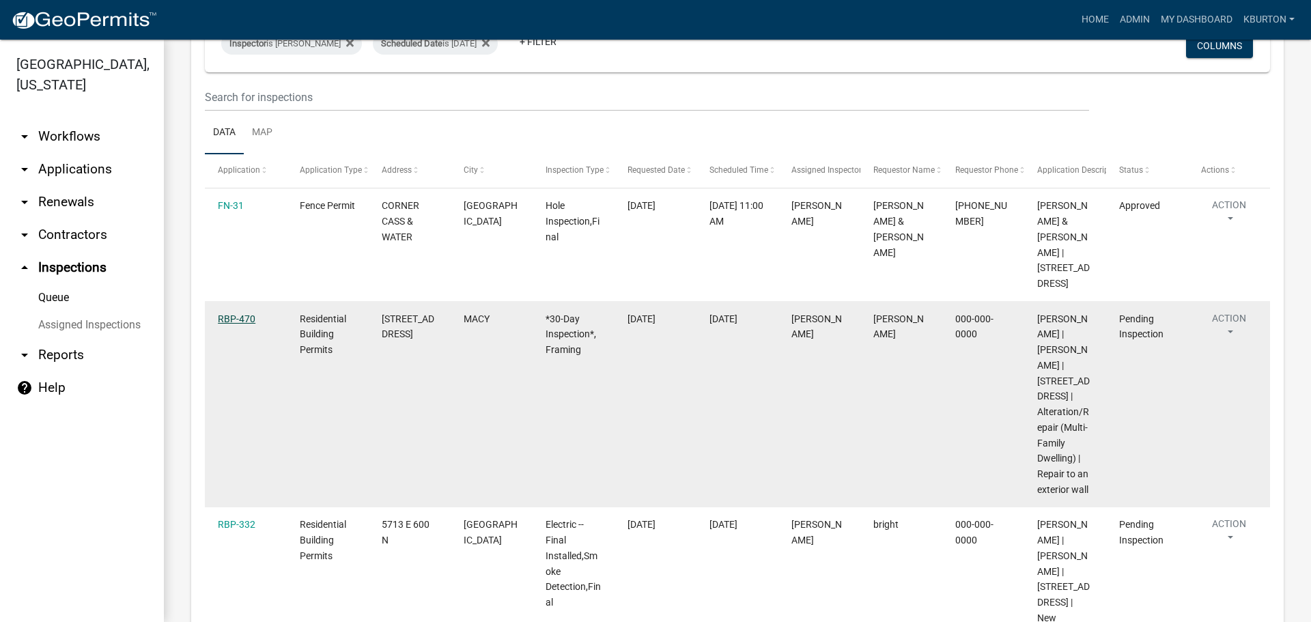
click at [249, 318] on link "RBP-470" at bounding box center [237, 318] width 38 height 11
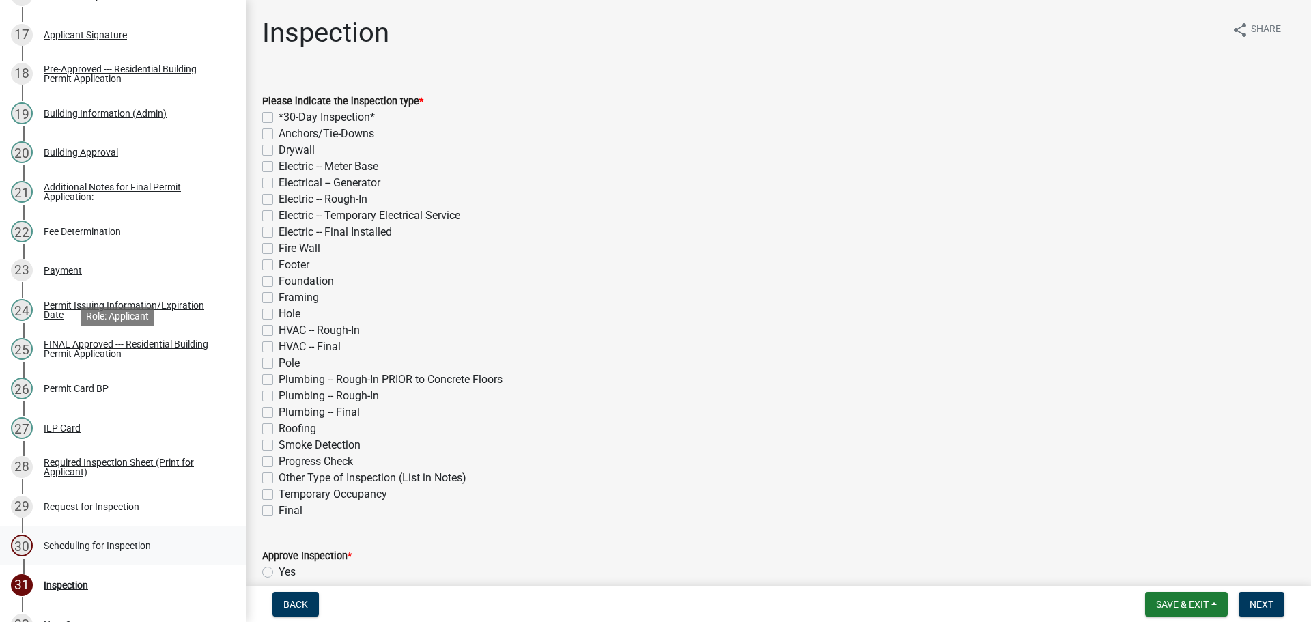
scroll to position [1017, 0]
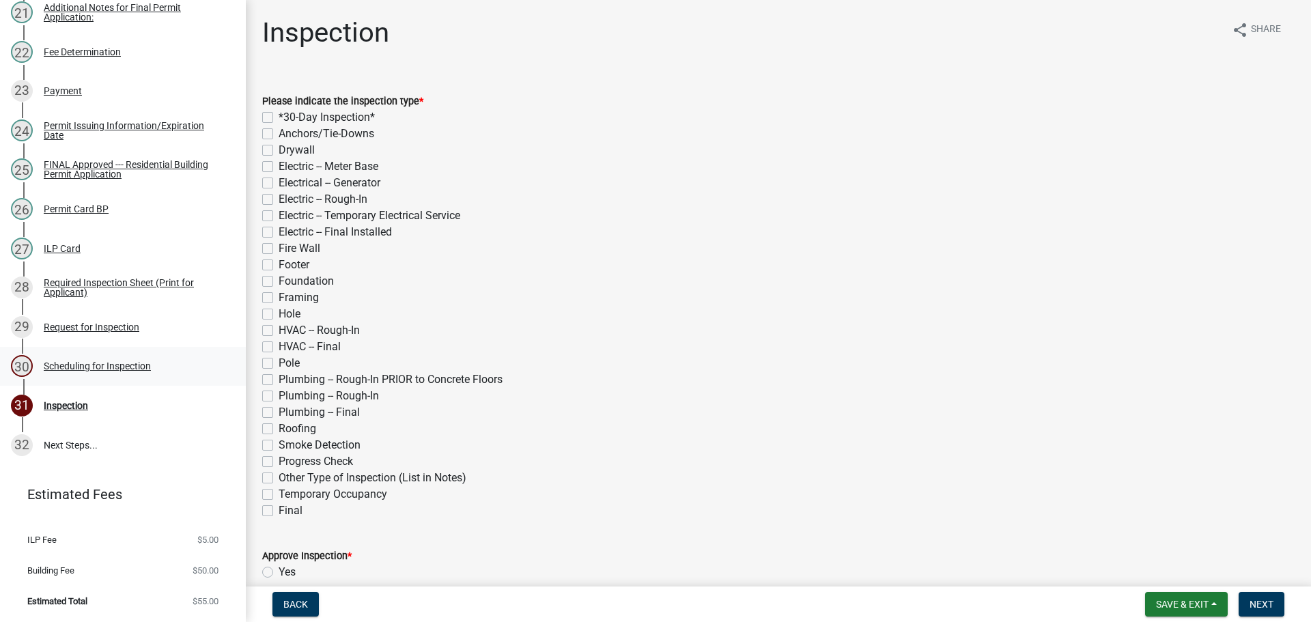
click at [103, 365] on div "Scheduling for Inspection" at bounding box center [97, 366] width 107 height 10
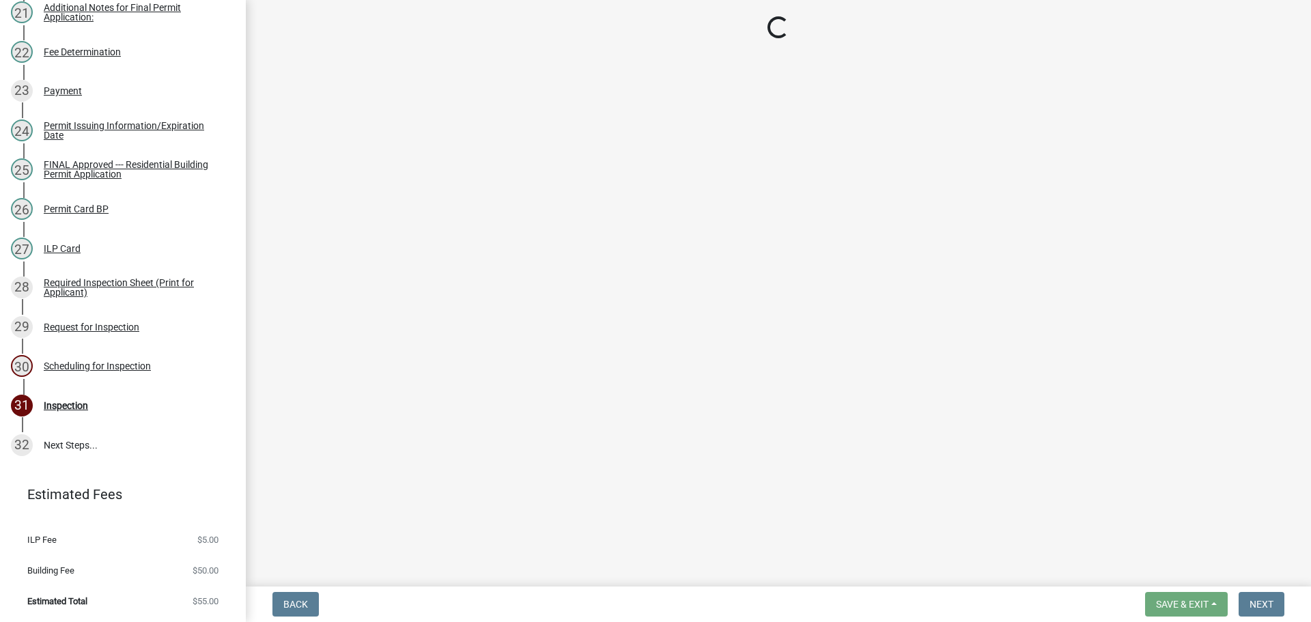
select select "25b75ae6-03c7-4280-9b34-fcf63005d5e5"
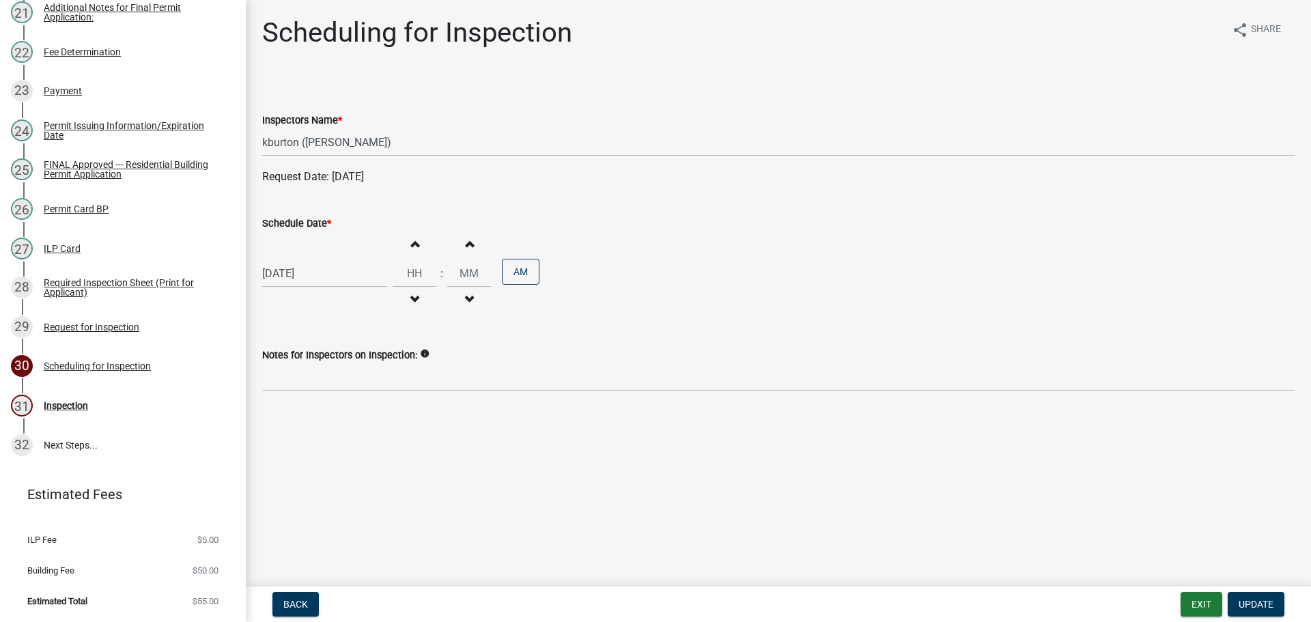
click at [315, 223] on label "Schedule Date *" at bounding box center [296, 224] width 69 height 10
click at [315, 259] on input "[DATE]" at bounding box center [324, 273] width 125 height 28
select select "8"
select select "2025"
drag, startPoint x: 294, startPoint y: 409, endPoint x: 305, endPoint y: 405, distance: 11.0
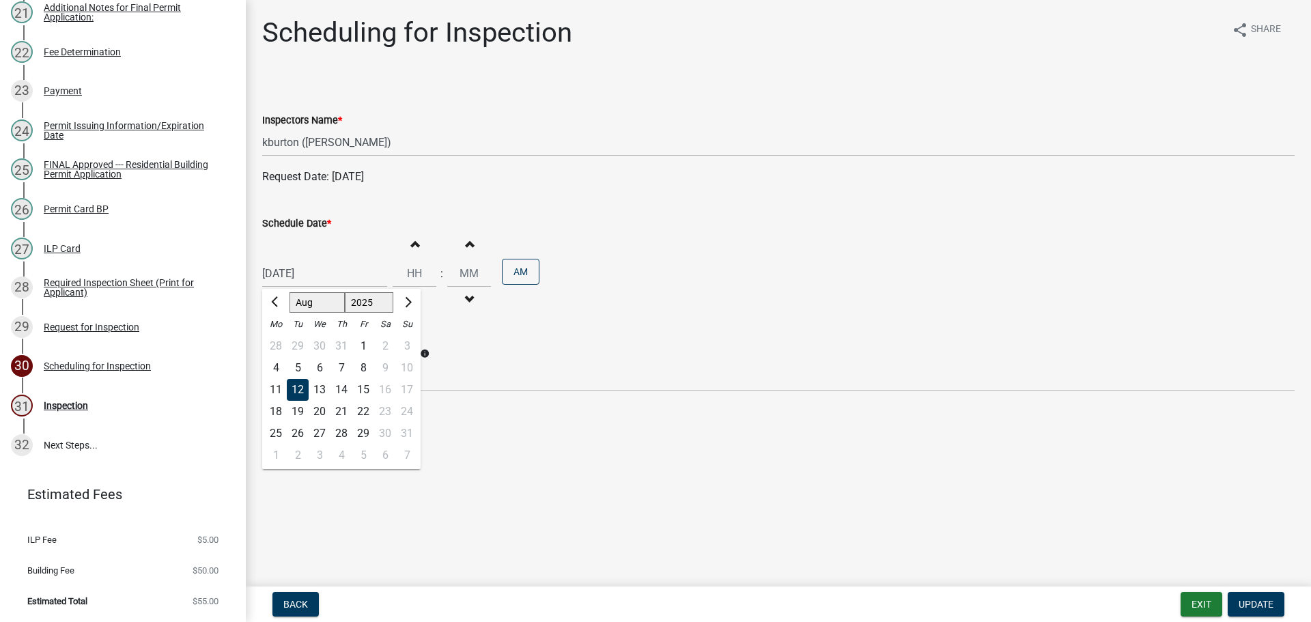
click at [294, 410] on div "19" at bounding box center [298, 412] width 22 height 22
type input "[DATE]"
click at [1247, 603] on span "Update" at bounding box center [1256, 604] width 35 height 11
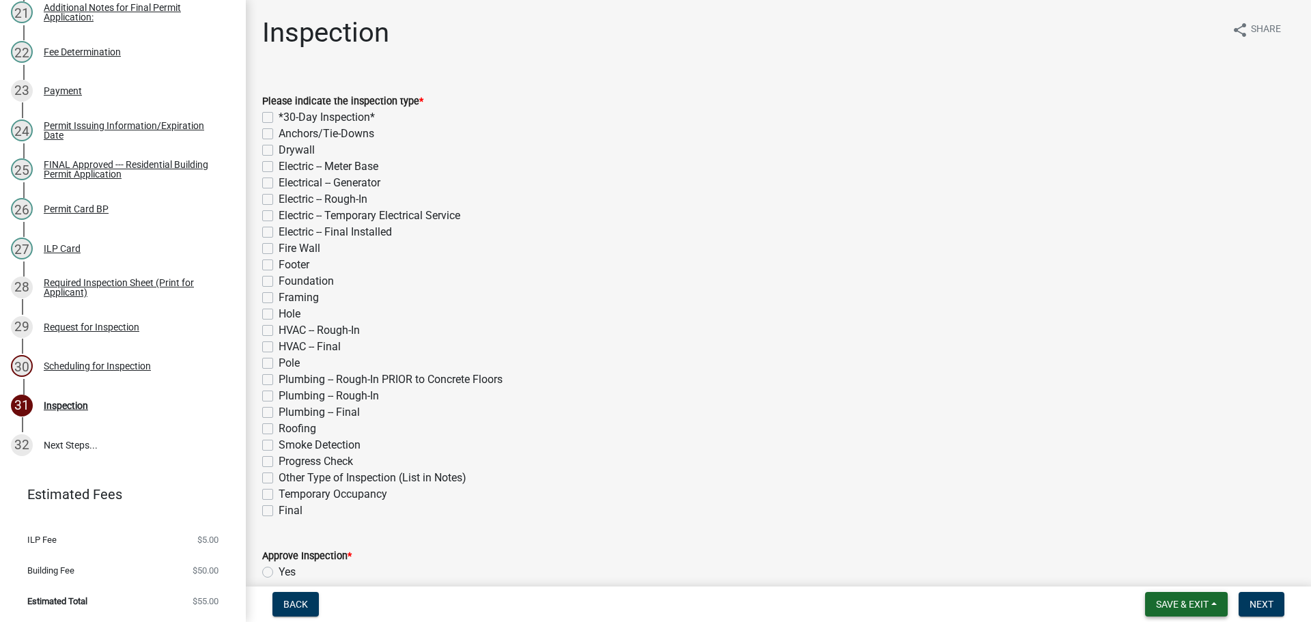
click at [1174, 606] on span "Save & Exit" at bounding box center [1182, 604] width 53 height 11
click at [1165, 577] on button "Save & Exit" at bounding box center [1172, 568] width 109 height 33
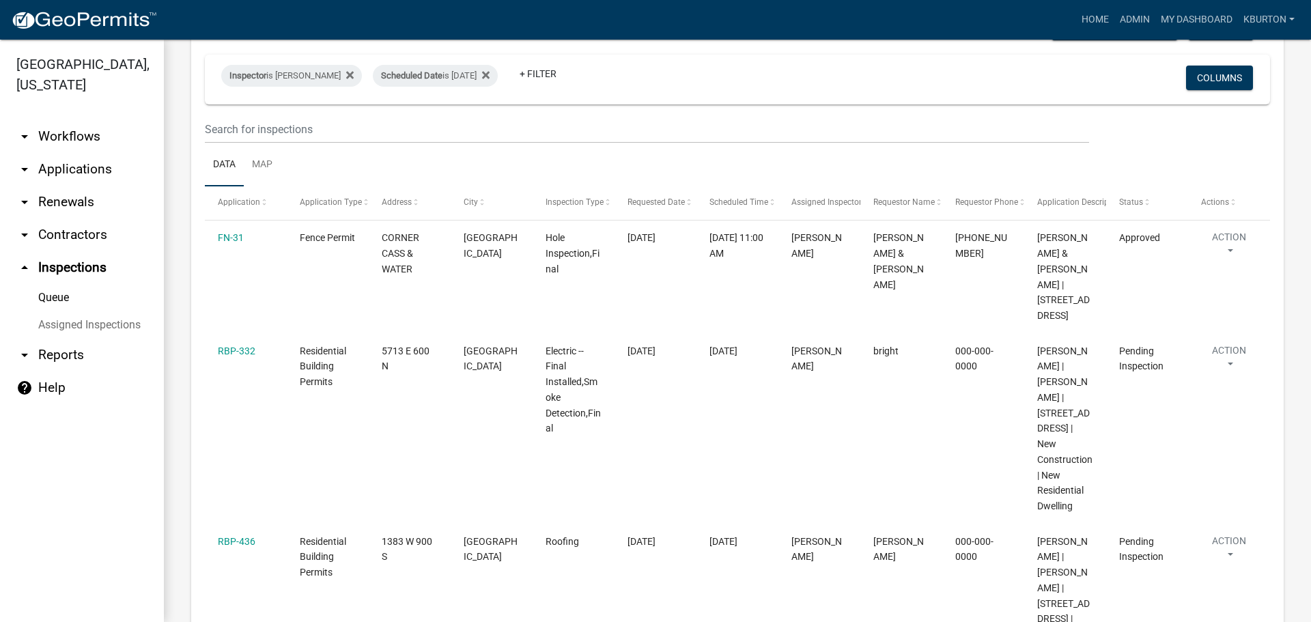
scroll to position [137, 0]
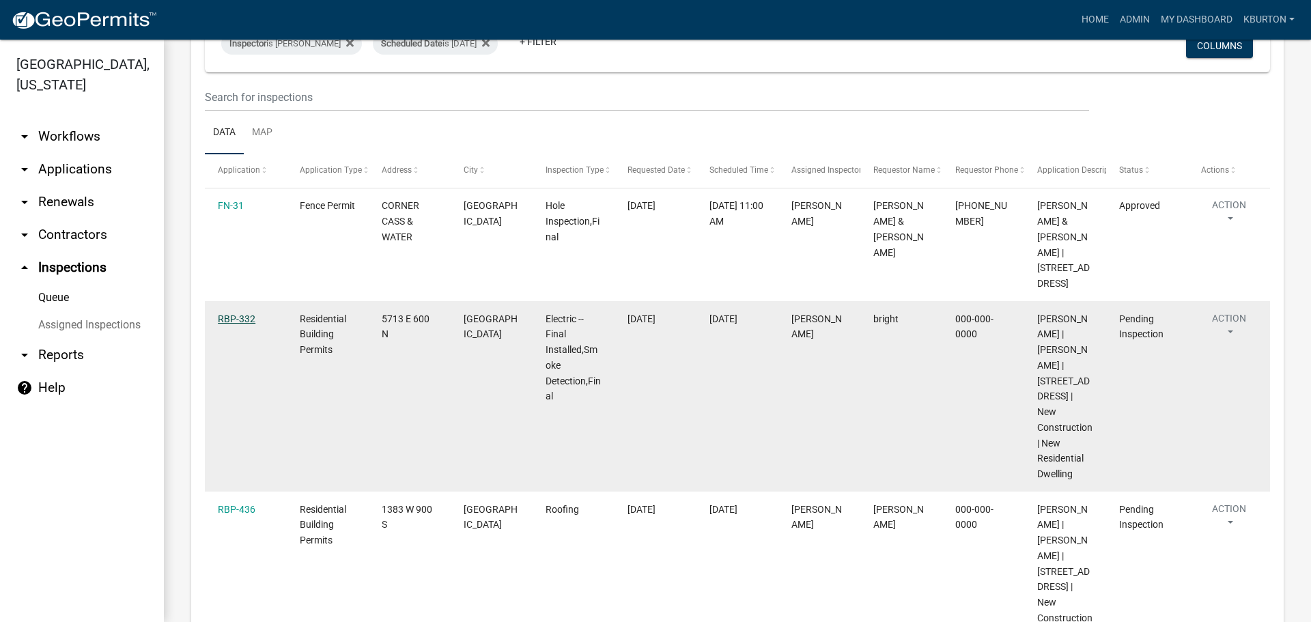
click at [240, 320] on link "RBP-332" at bounding box center [237, 318] width 38 height 11
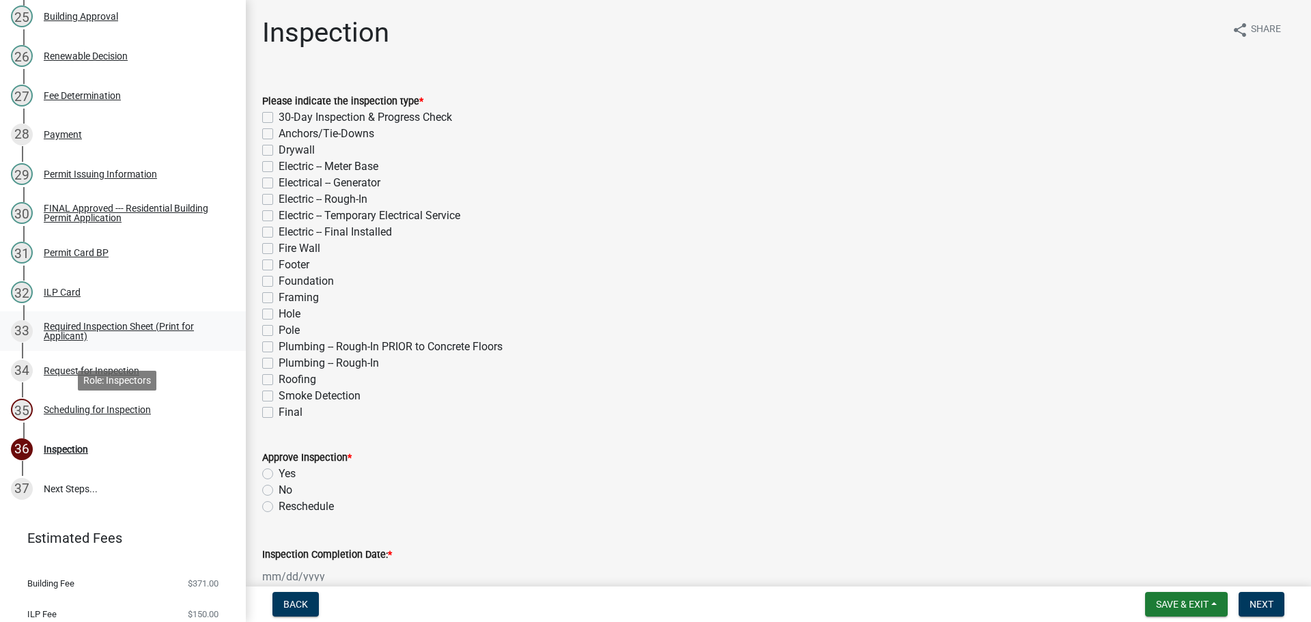
scroll to position [1161, 0]
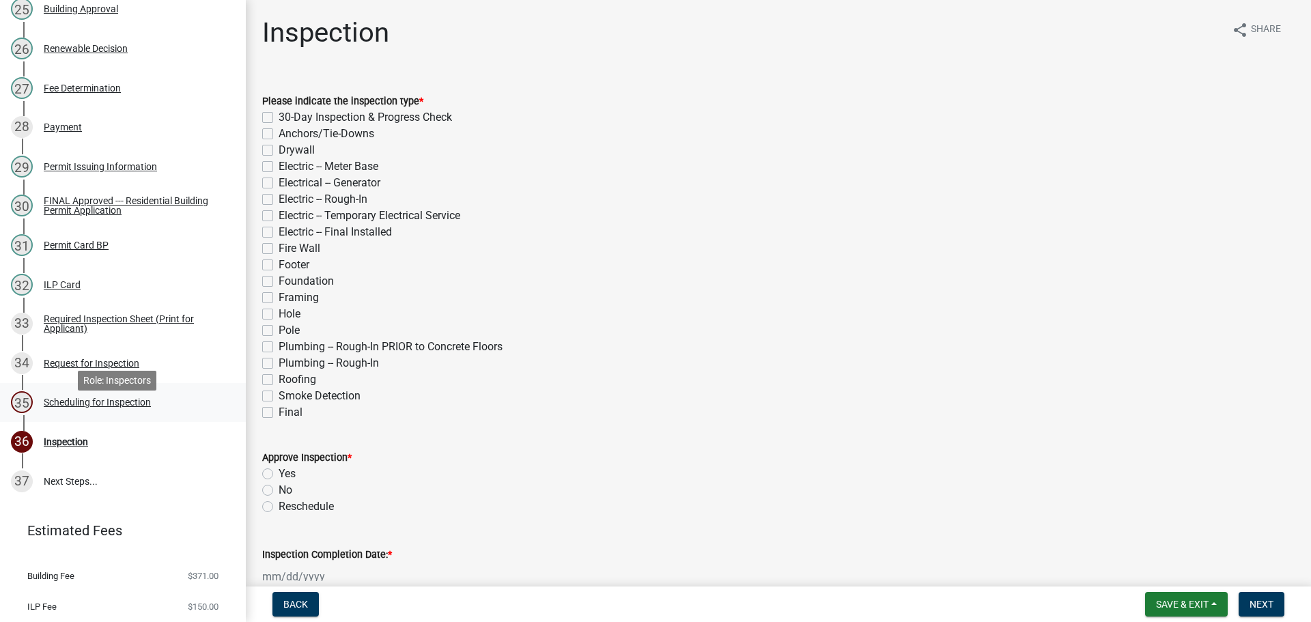
click at [134, 407] on div "Scheduling for Inspection" at bounding box center [97, 402] width 107 height 10
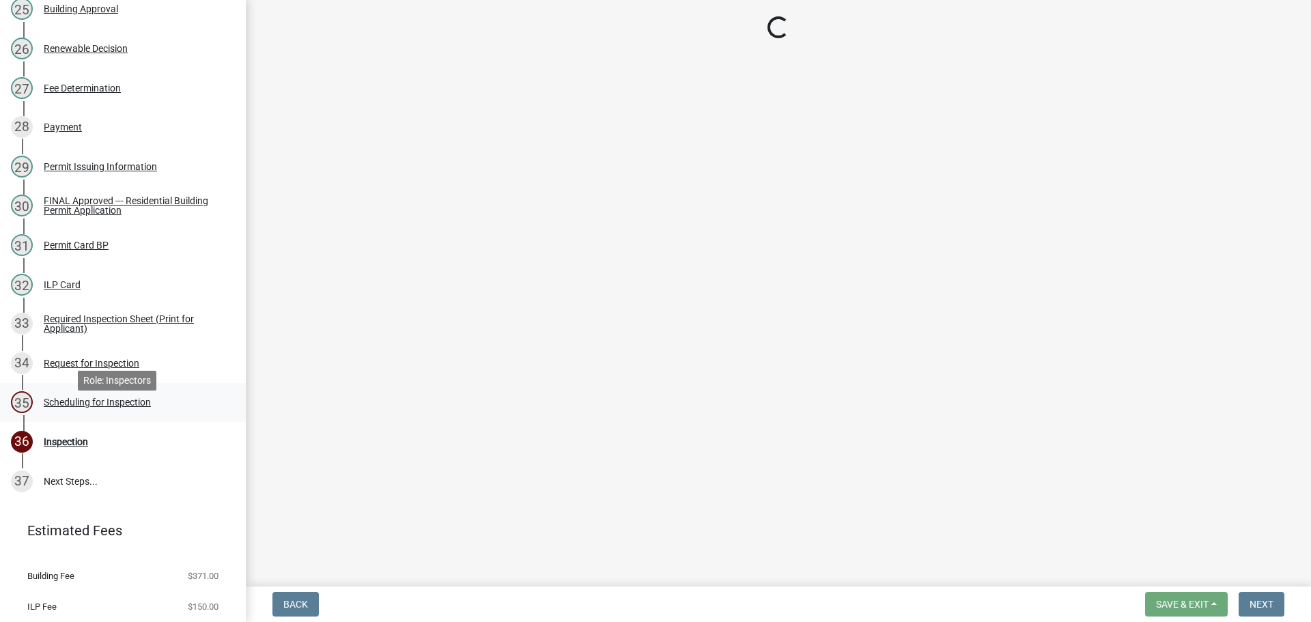
select select "25b75ae6-03c7-4280-9b34-fcf63005d5e5"
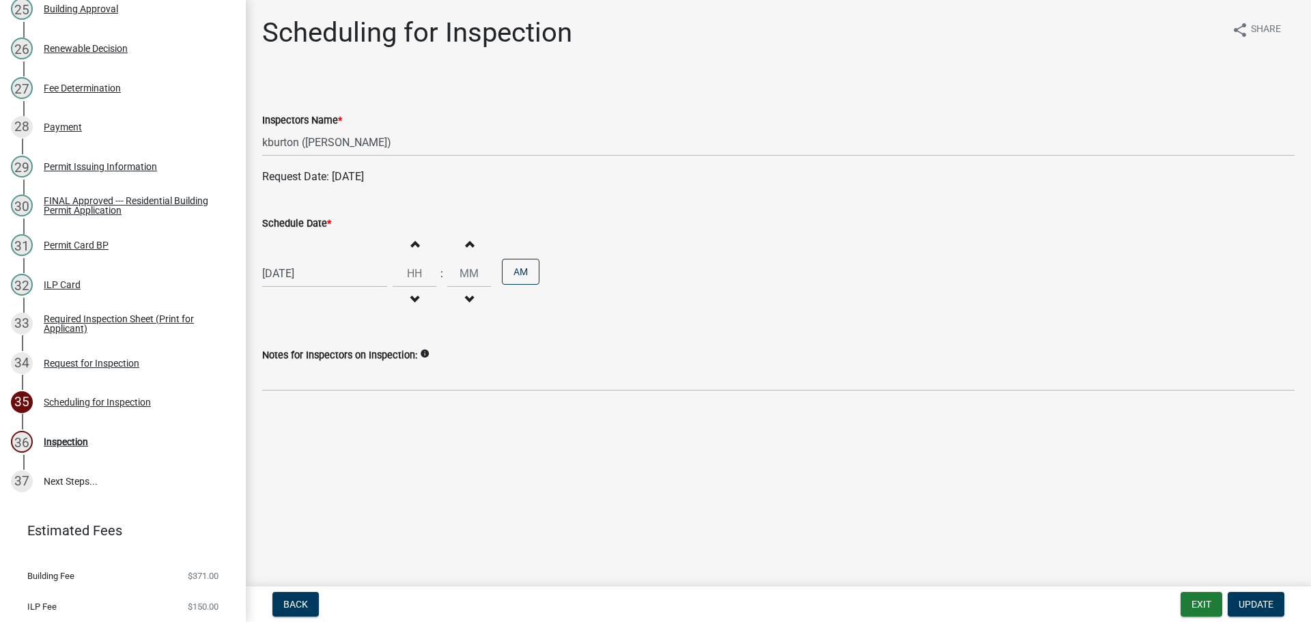
click at [304, 222] on label "Schedule Date *" at bounding box center [296, 224] width 69 height 10
click at [304, 259] on input "[DATE]" at bounding box center [324, 273] width 125 height 28
select select "8"
select select "2025"
click at [323, 388] on div "13" at bounding box center [320, 390] width 22 height 22
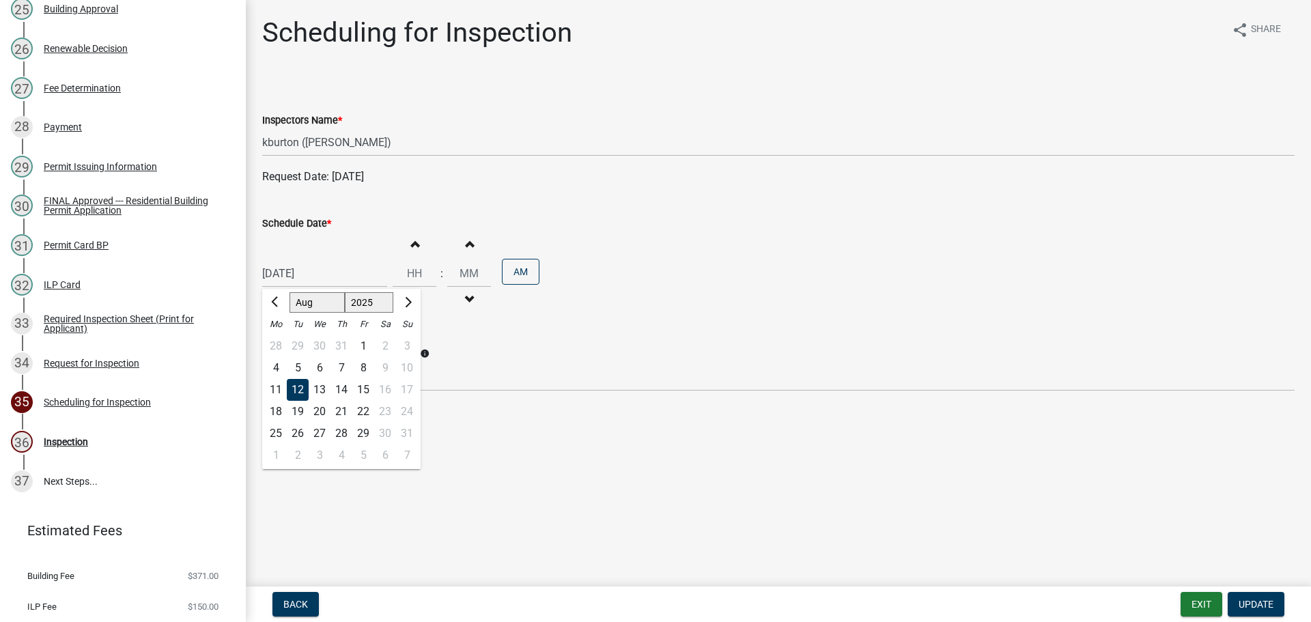
type input "[DATE]"
click at [1251, 602] on span "Update" at bounding box center [1256, 604] width 35 height 11
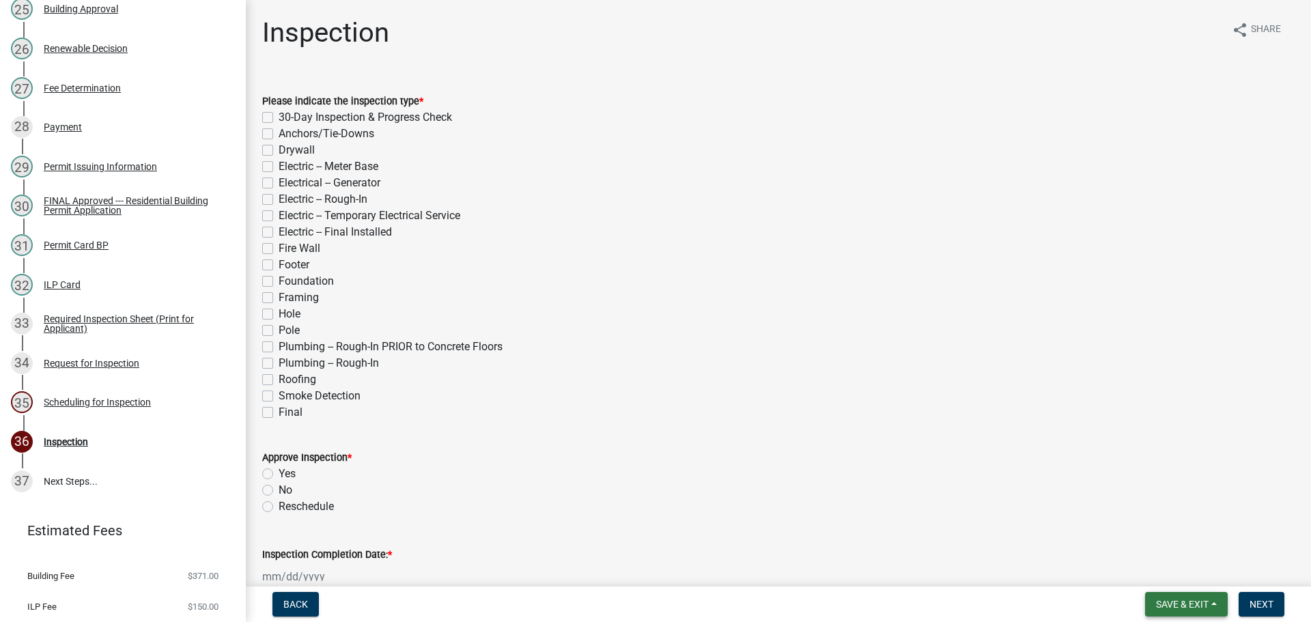
click at [1194, 604] on span "Save & Exit" at bounding box center [1182, 604] width 53 height 11
click at [1180, 567] on button "Save & Exit" at bounding box center [1172, 568] width 109 height 33
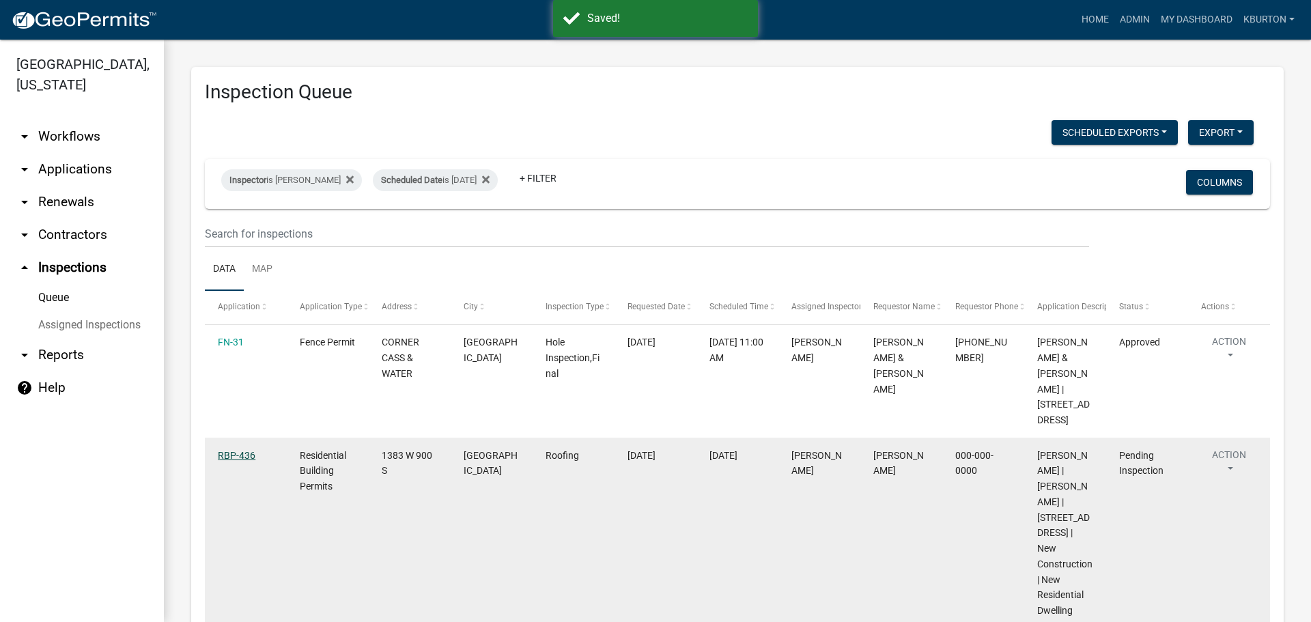
click at [243, 454] on link "RBP-436" at bounding box center [237, 455] width 38 height 11
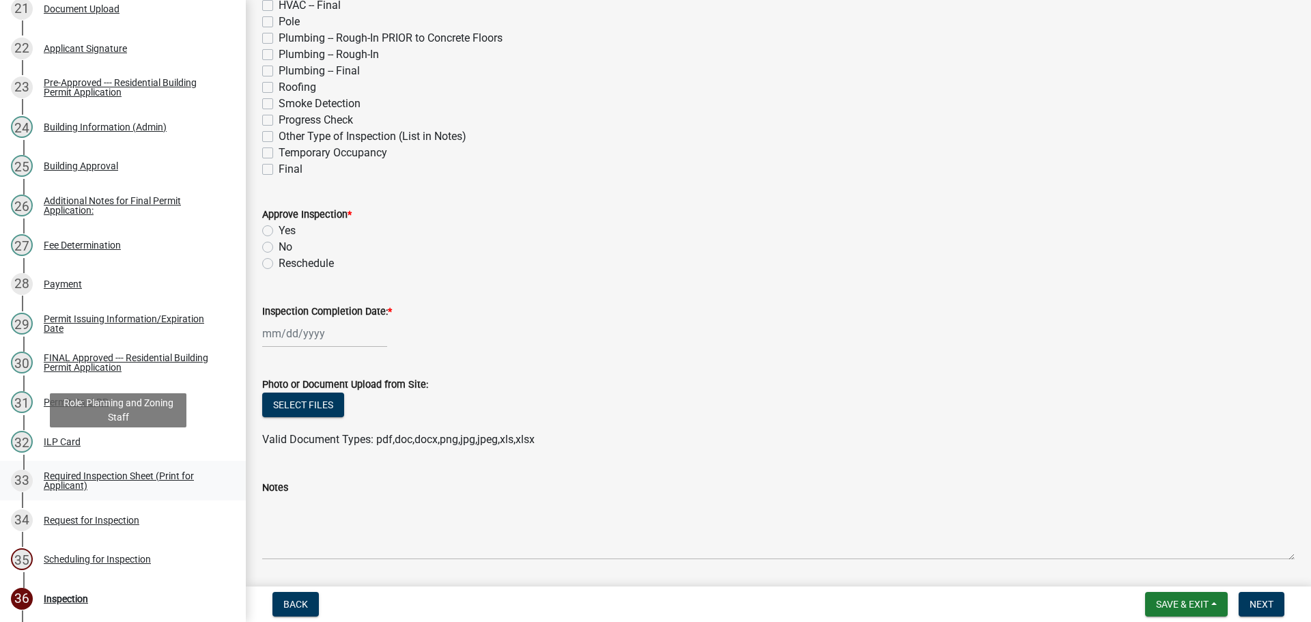
scroll to position [1161, 0]
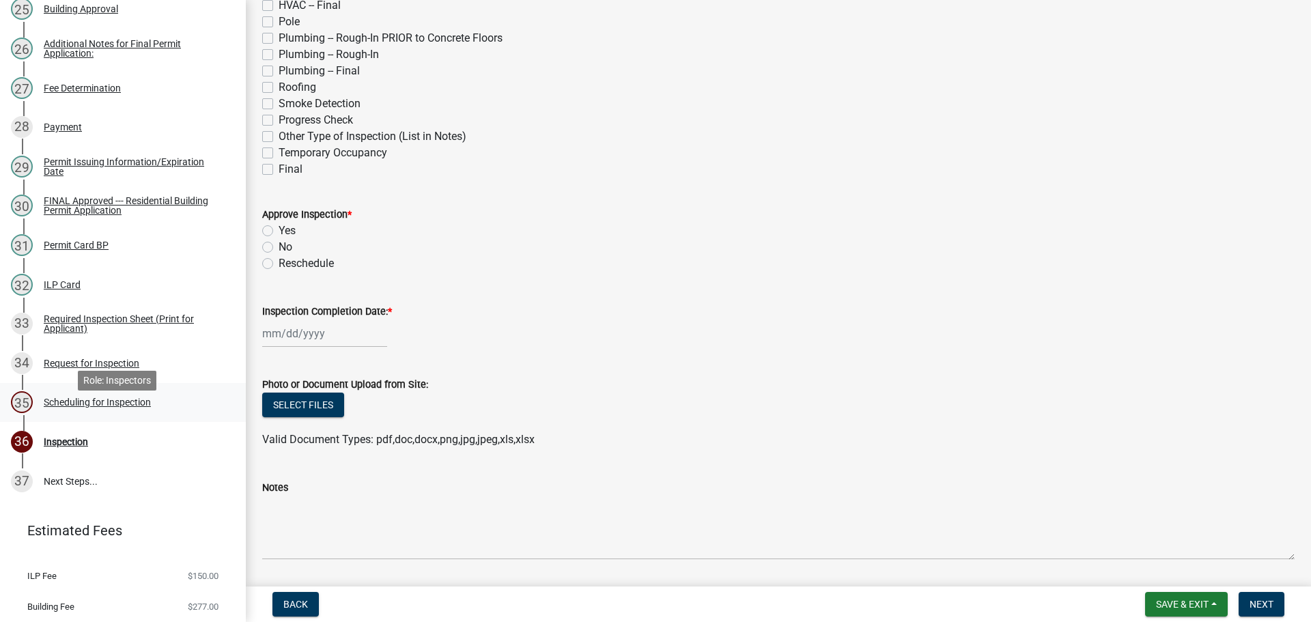
click at [135, 407] on div "Scheduling for Inspection" at bounding box center [97, 402] width 107 height 10
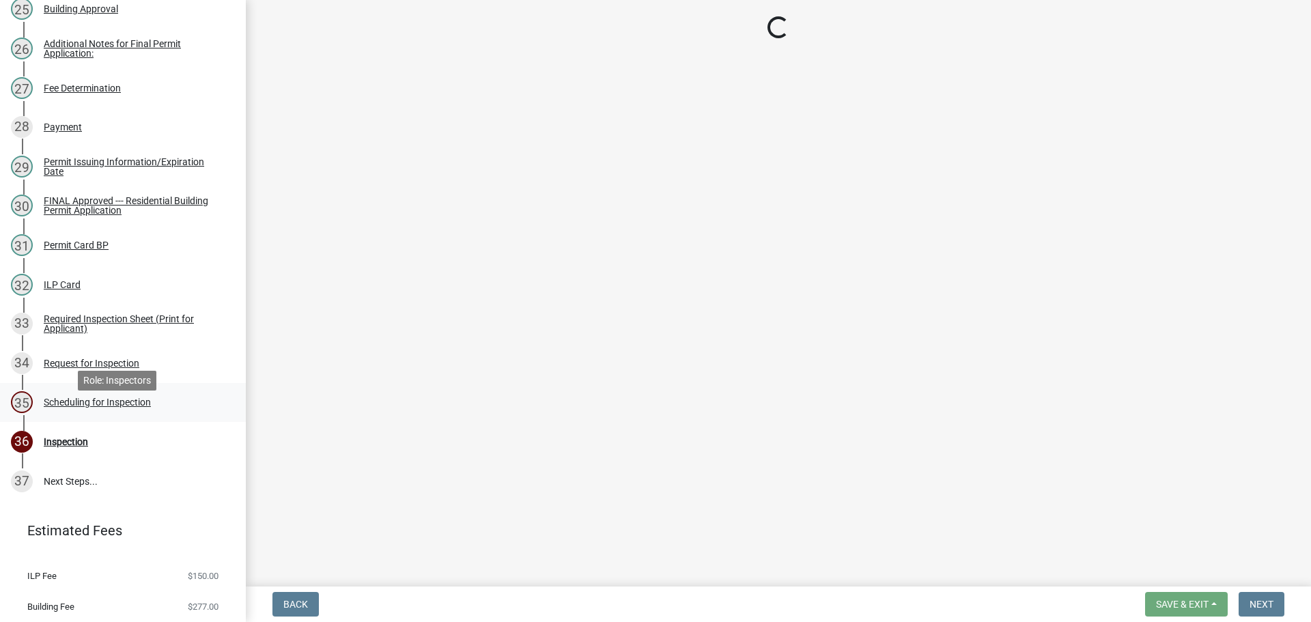
scroll to position [0, 0]
select select "25b75ae6-03c7-4280-9b34-fcf63005d5e5"
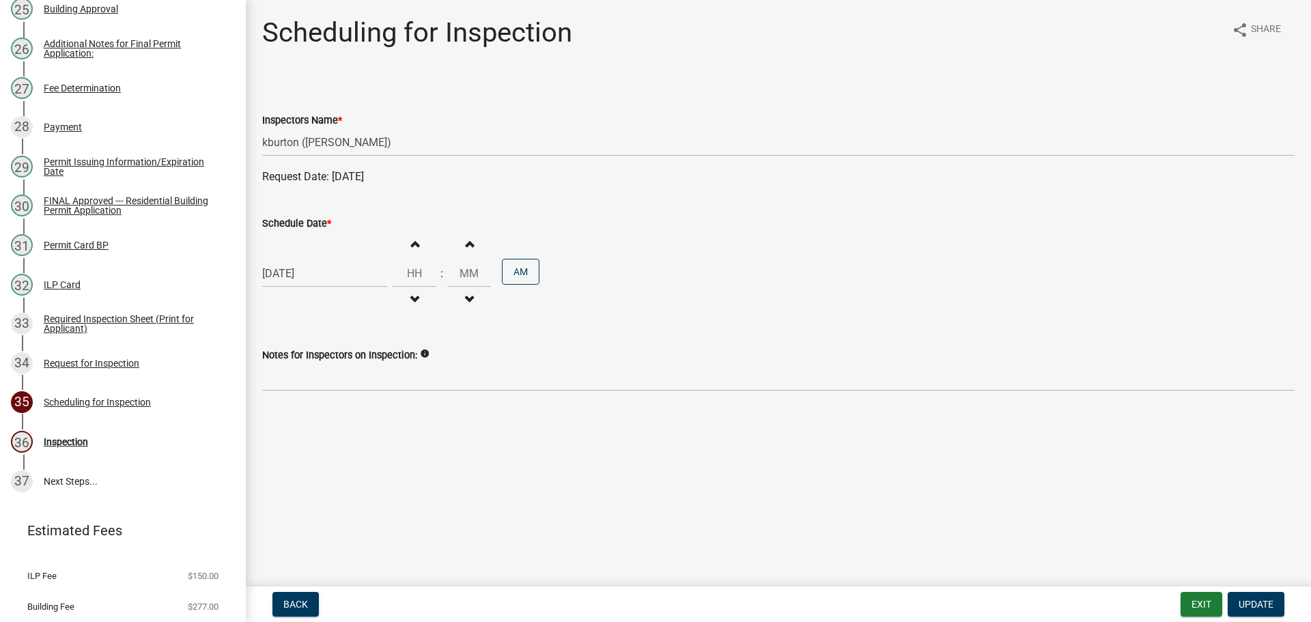
click at [306, 223] on label "Schedule Date *" at bounding box center [296, 224] width 69 height 10
click at [306, 259] on input "[DATE]" at bounding box center [324, 273] width 125 height 28
select select "8"
select select "2025"
click at [344, 390] on div "14" at bounding box center [341, 390] width 22 height 22
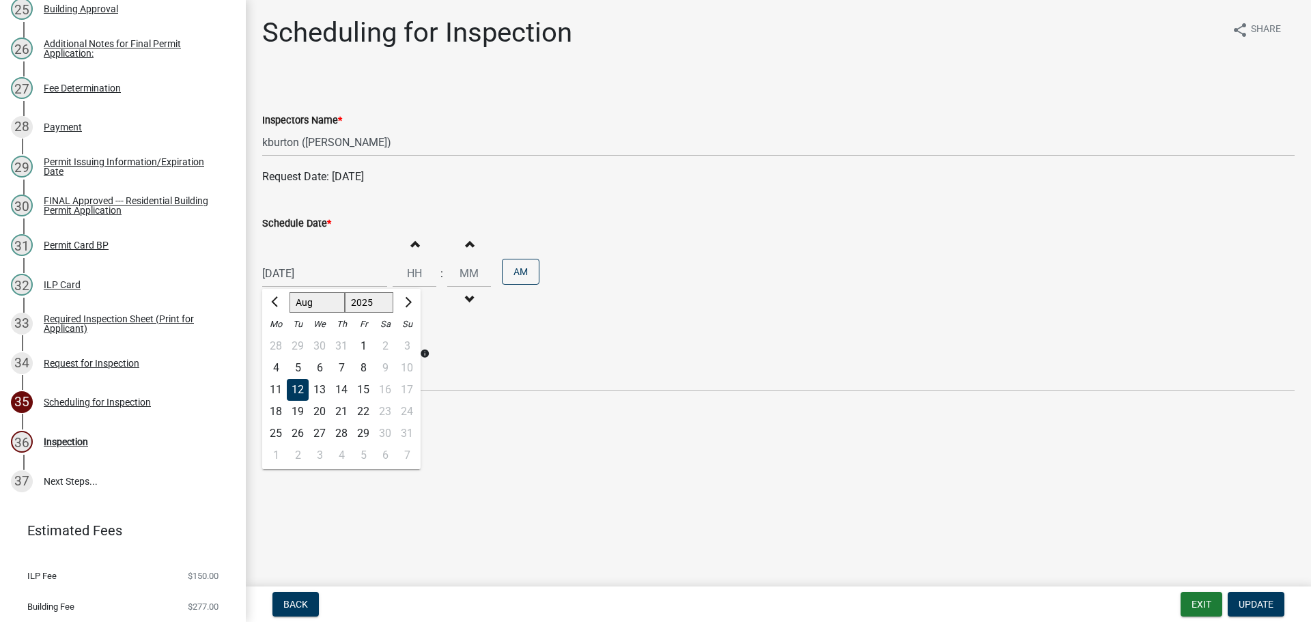
type input "[DATE]"
click at [1252, 597] on button "Update" at bounding box center [1256, 604] width 57 height 25
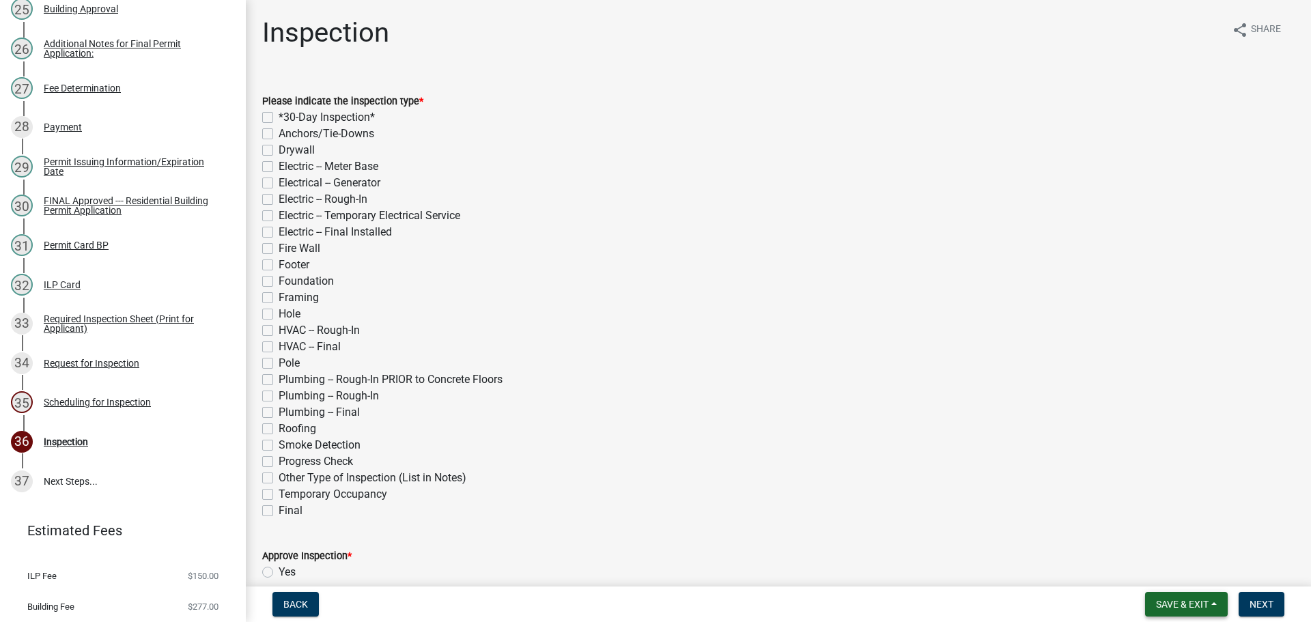
click at [1207, 605] on span "Save & Exit" at bounding box center [1182, 604] width 53 height 11
click at [1189, 573] on button "Save & Exit" at bounding box center [1172, 568] width 109 height 33
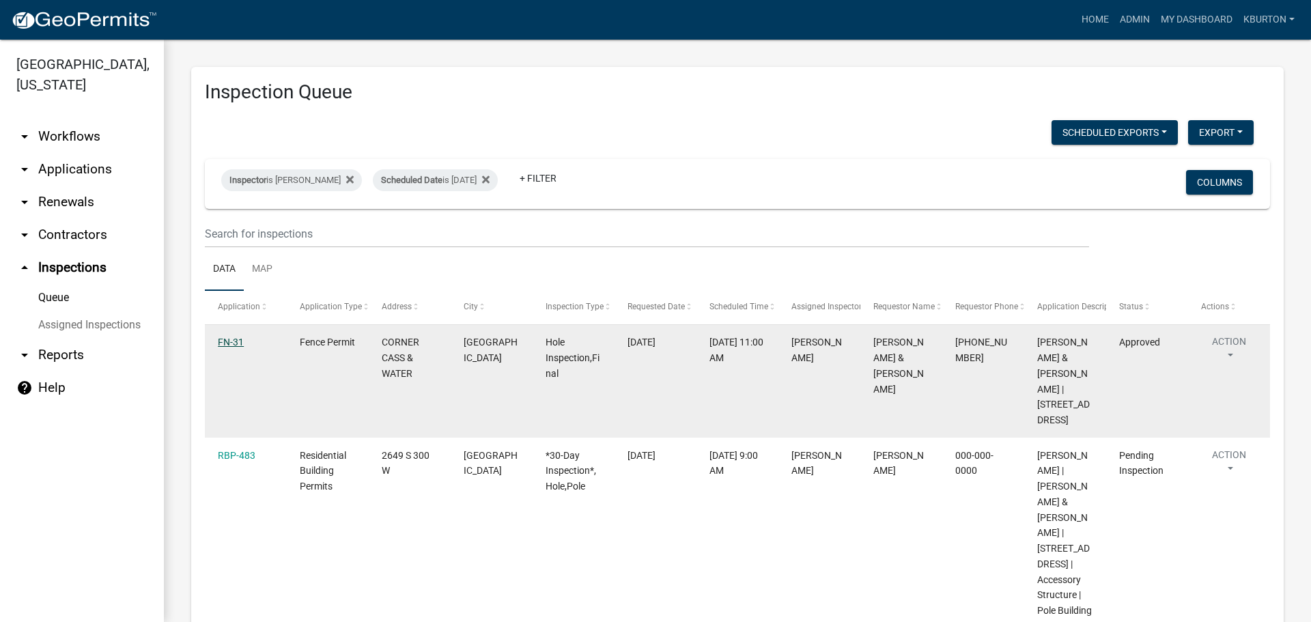
click at [227, 342] on link "FN-31" at bounding box center [231, 342] width 26 height 11
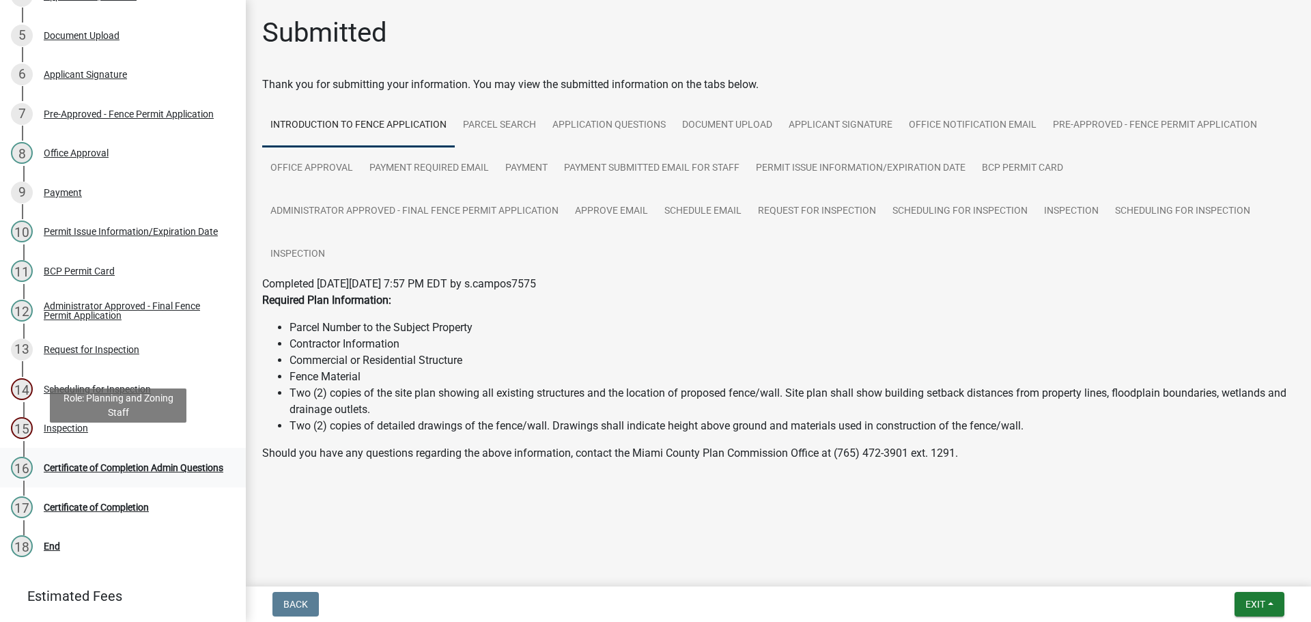
scroll to position [348, 0]
click at [135, 347] on div "Request for Inspection" at bounding box center [92, 350] width 96 height 10
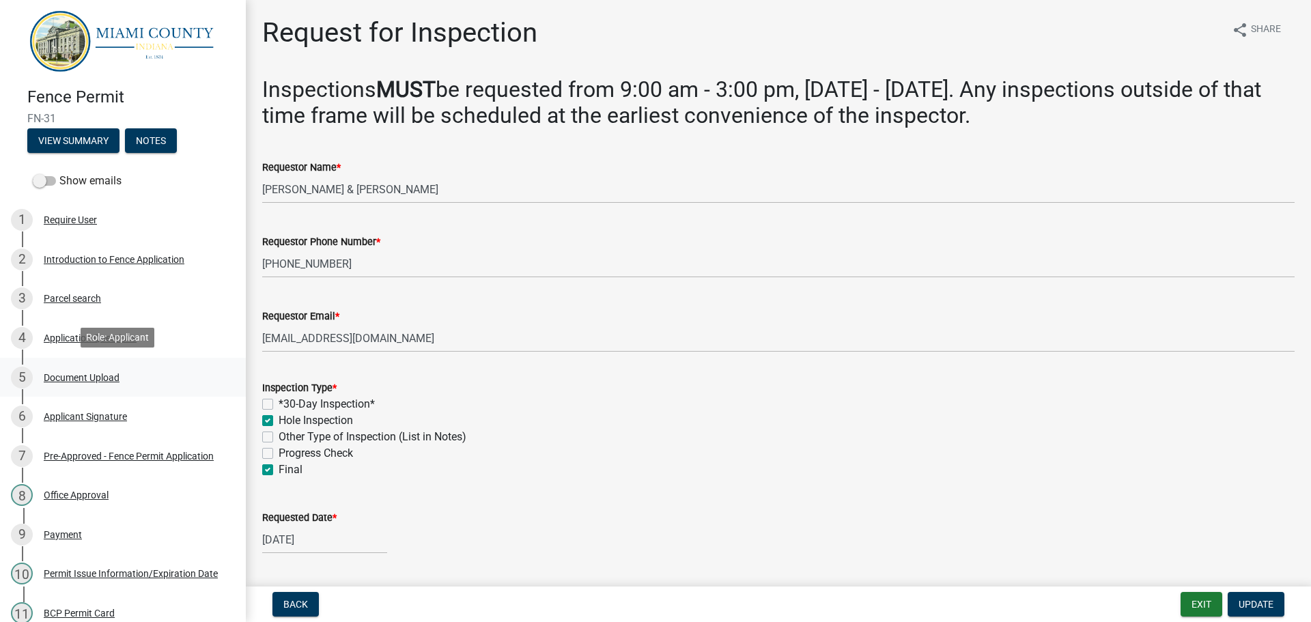
scroll to position [0, 0]
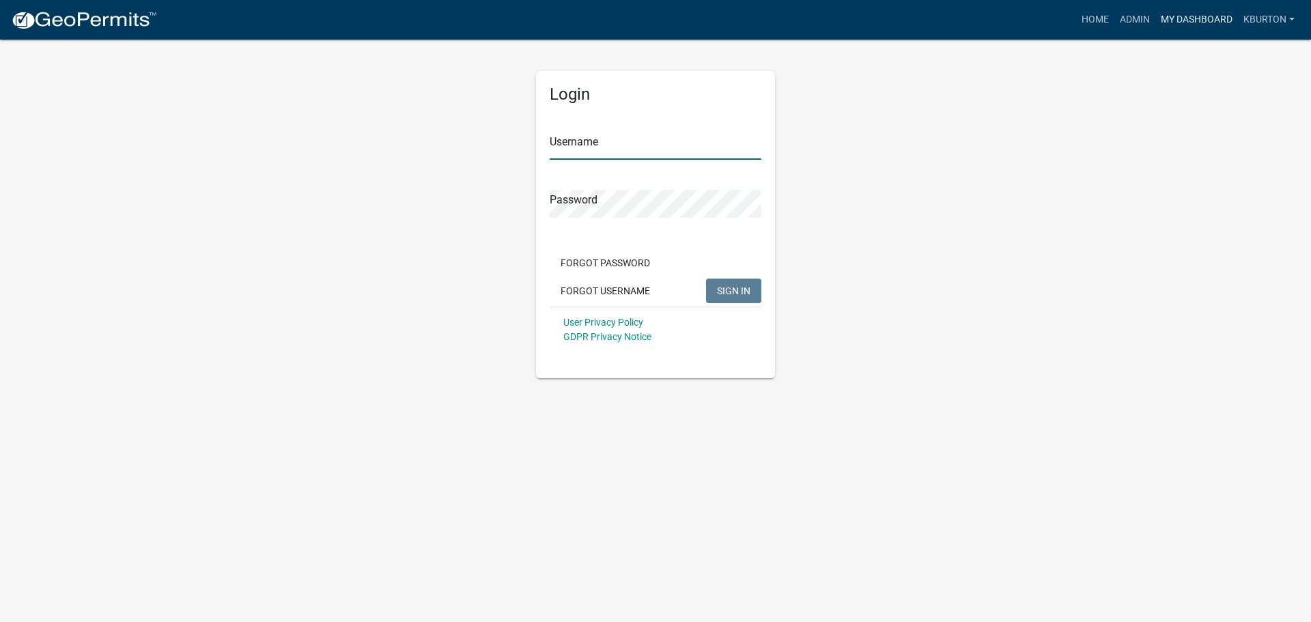
type input "kburton"
click at [1174, 17] on link "My Dashboard" at bounding box center [1196, 20] width 83 height 26
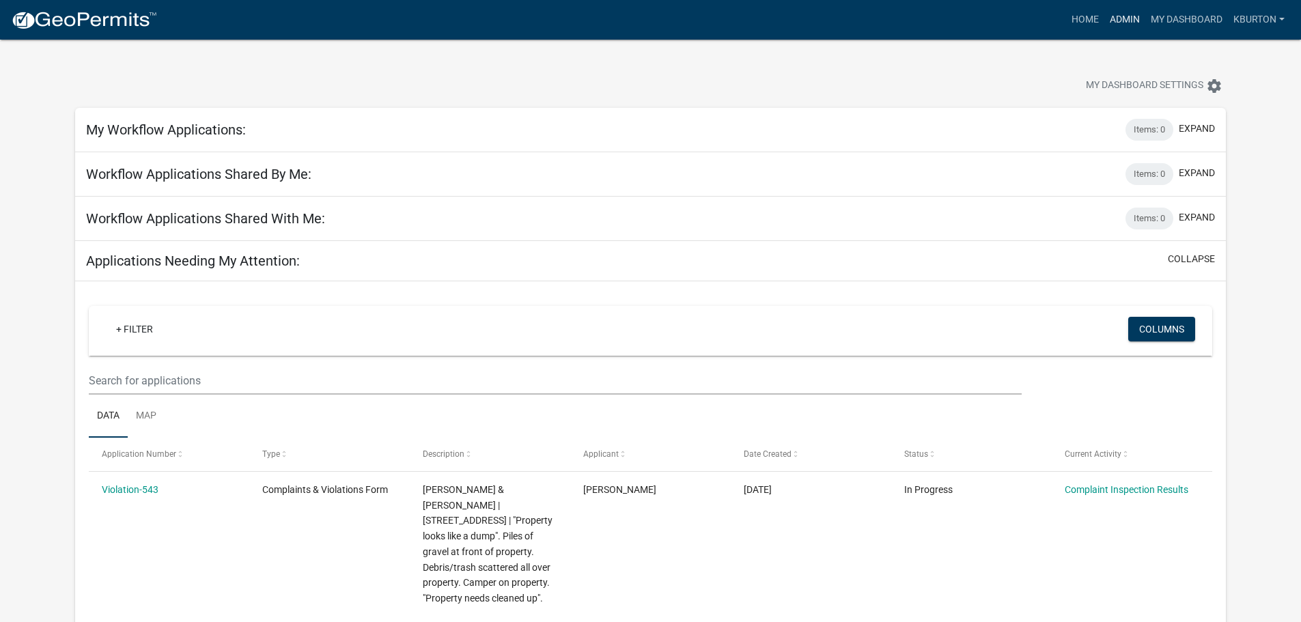
click at [1115, 19] on link "Admin" at bounding box center [1124, 20] width 41 height 26
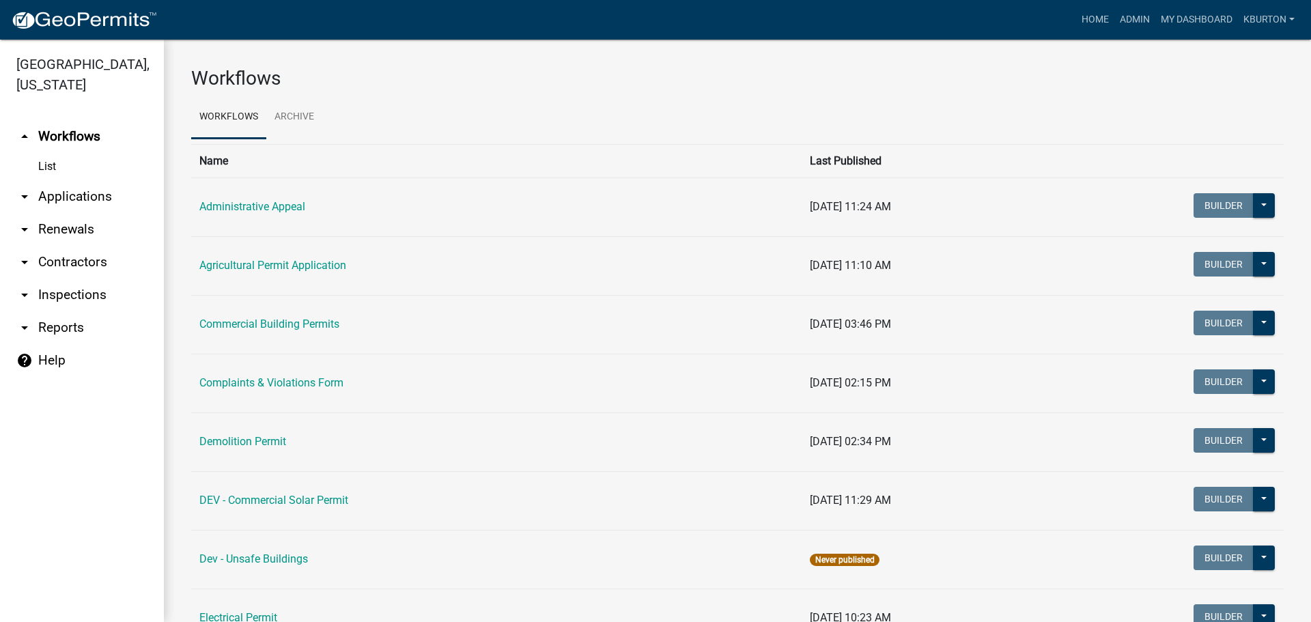
click at [97, 279] on link "arrow_drop_down Inspections" at bounding box center [82, 295] width 164 height 33
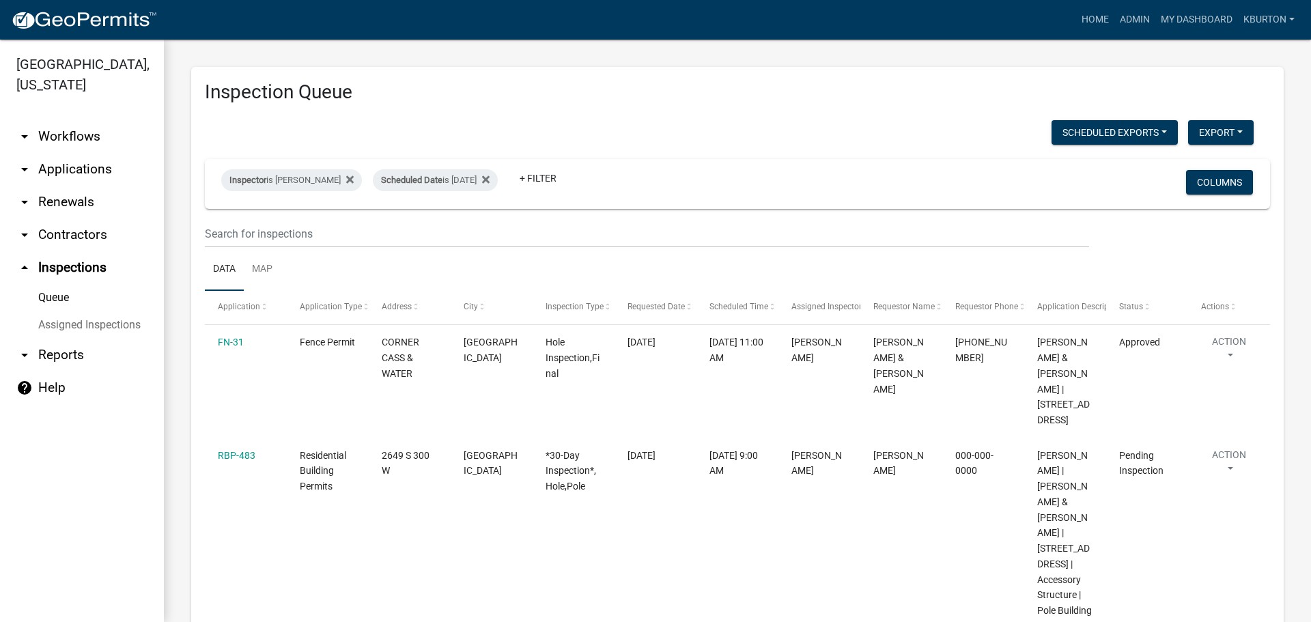
click at [96, 311] on link "Assigned Inspections" at bounding box center [82, 324] width 164 height 27
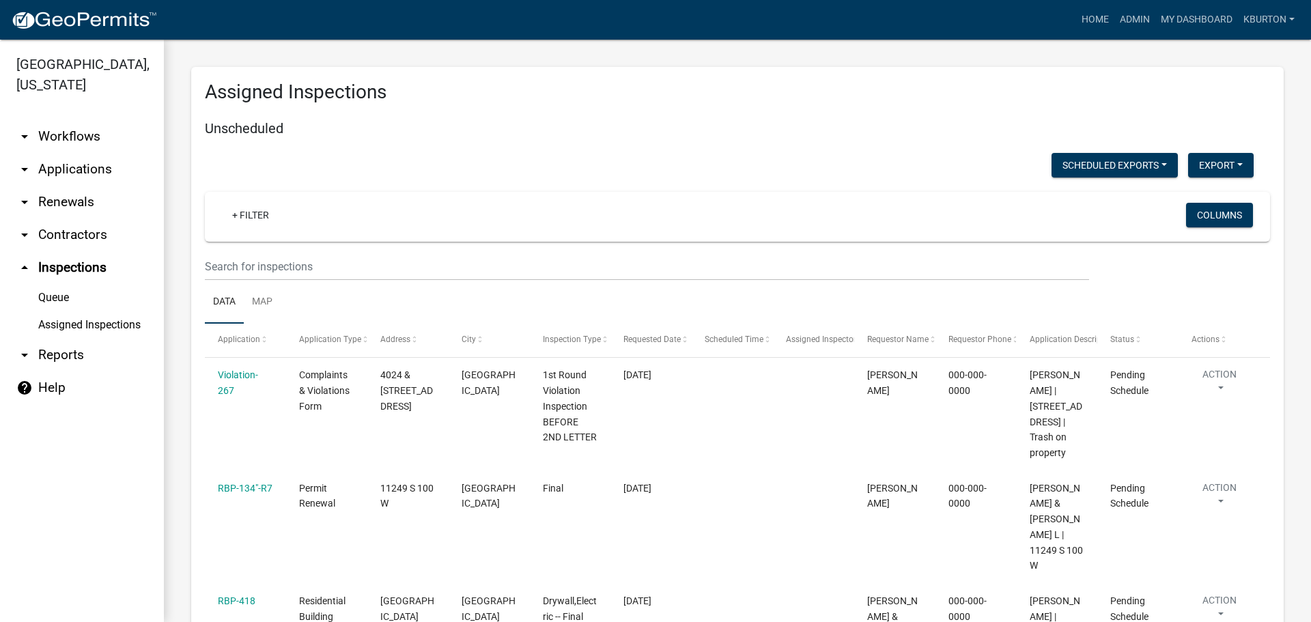
click at [59, 284] on link "Queue" at bounding box center [82, 297] width 164 height 27
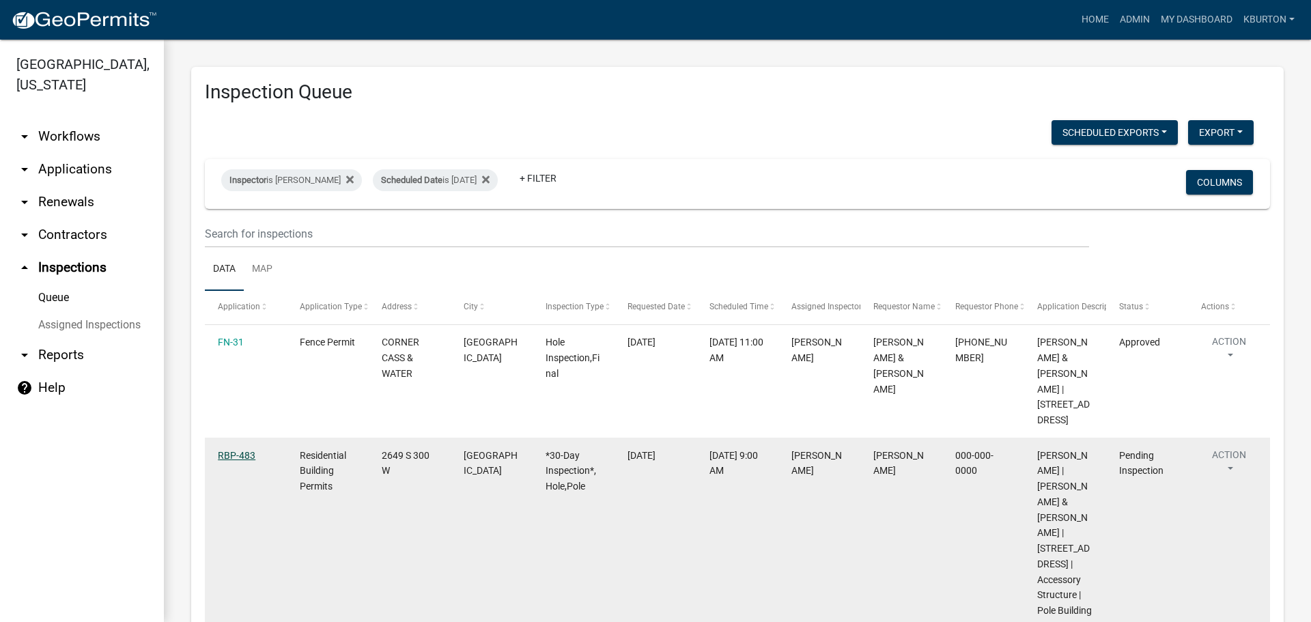
click at [242, 453] on link "RBP-483" at bounding box center [237, 455] width 38 height 11
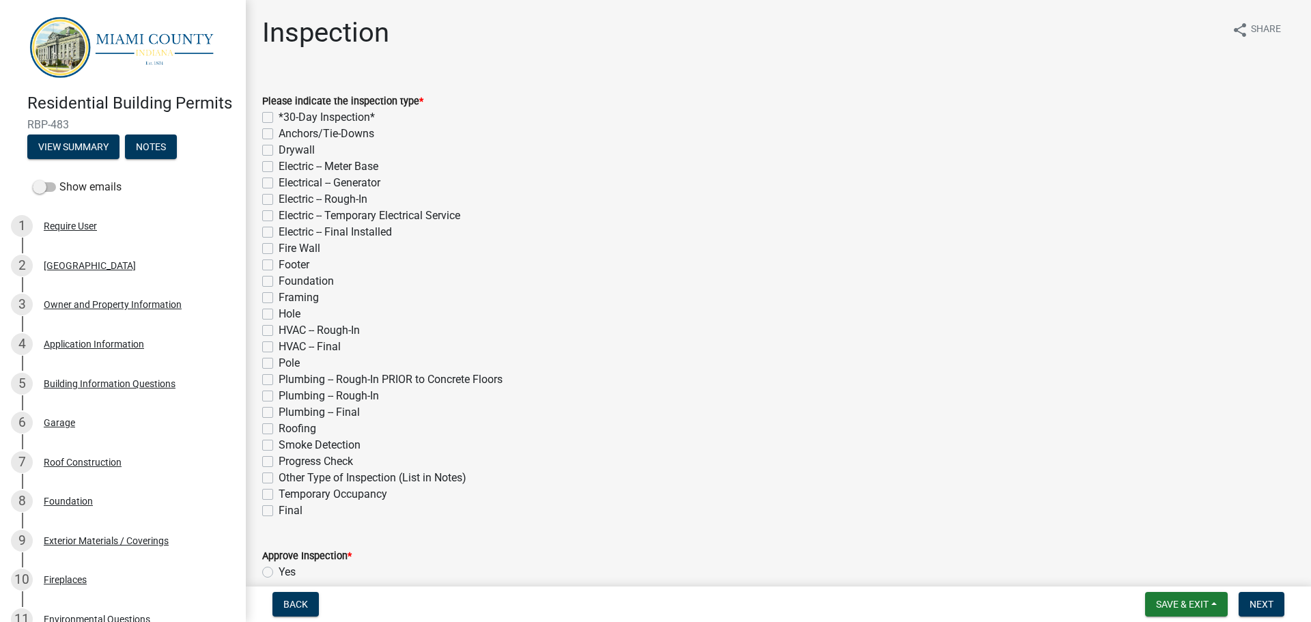
click at [279, 115] on label "*30-Day Inspection*" at bounding box center [327, 117] width 96 height 16
click at [279, 115] on input "*30-Day Inspection*" at bounding box center [283, 113] width 9 height 9
checkbox input "true"
checkbox input "false"
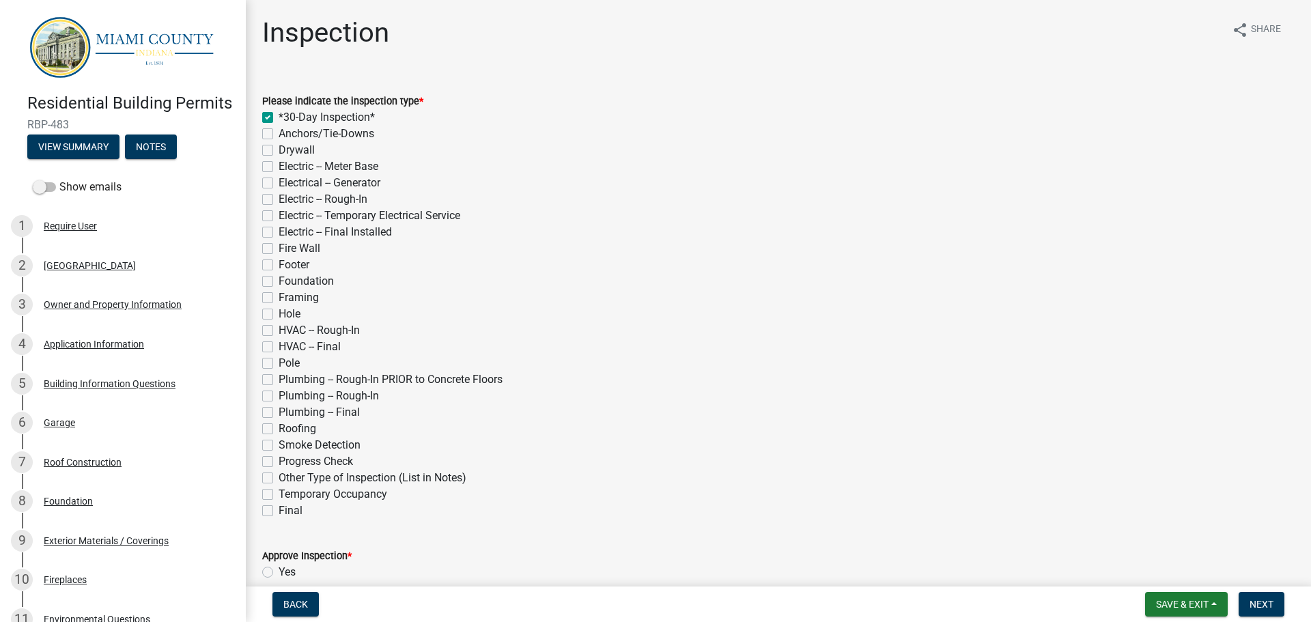
checkbox input "false"
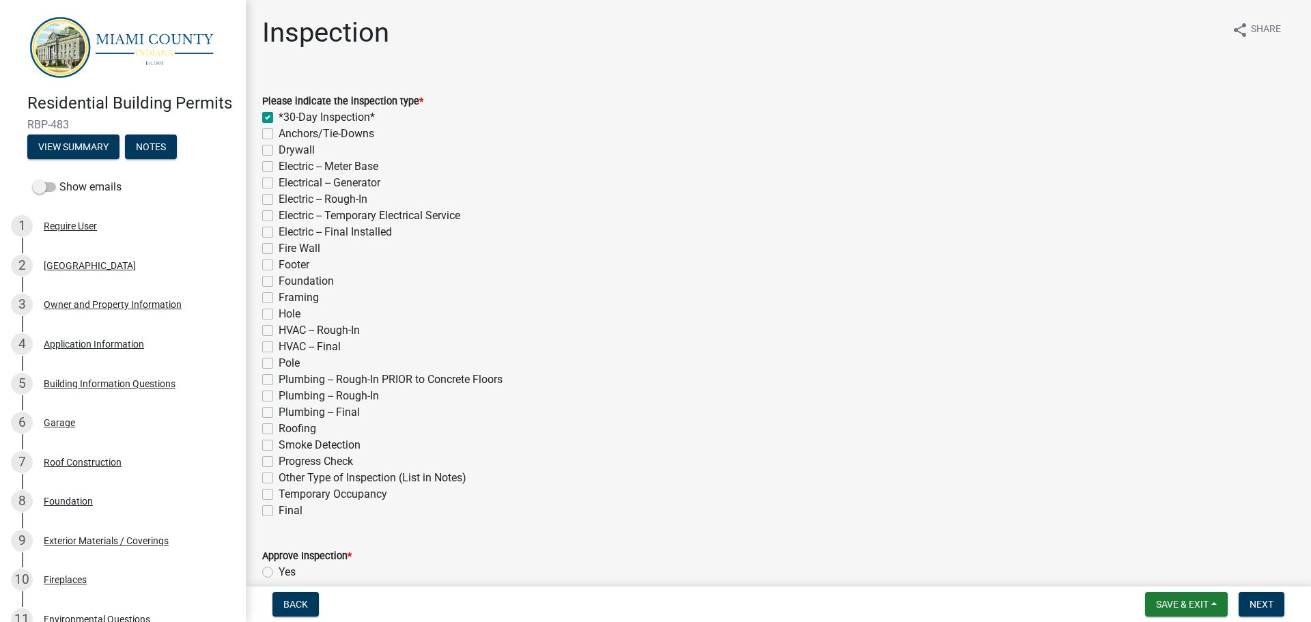
checkbox input "false"
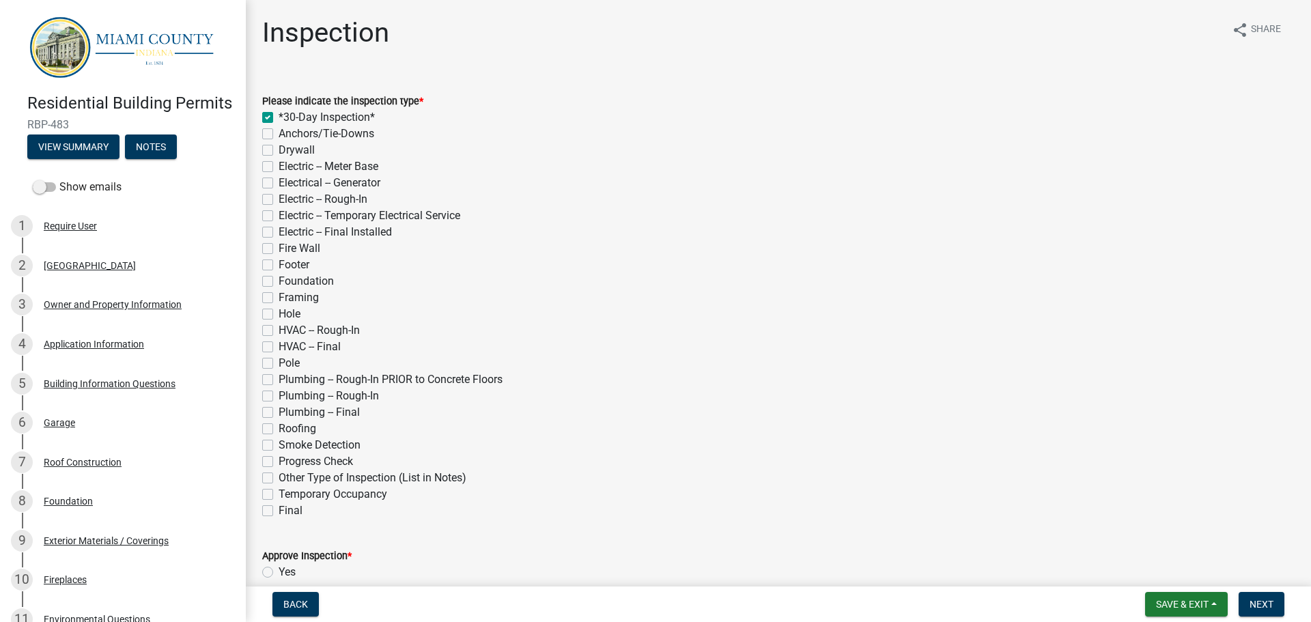
checkbox input "false"
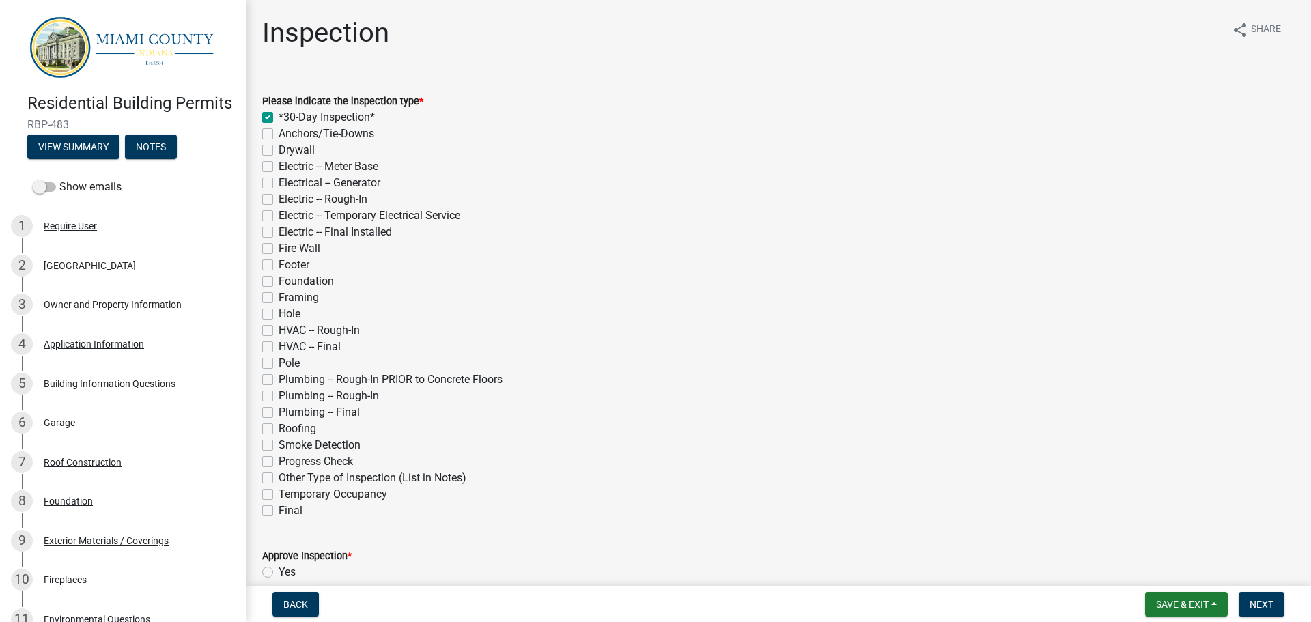
checkbox input "false"
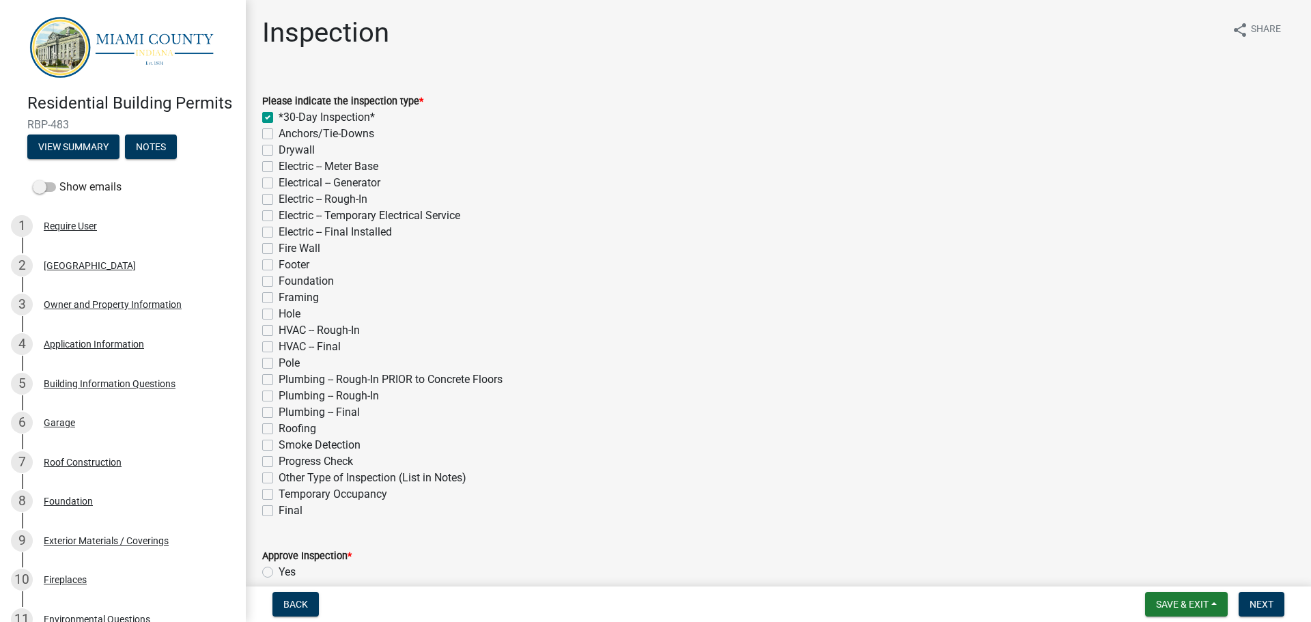
checkbox input "false"
click at [279, 313] on label "Hole" at bounding box center [290, 314] width 22 height 16
click at [279, 313] on input "Hole" at bounding box center [283, 310] width 9 height 9
checkbox input "true"
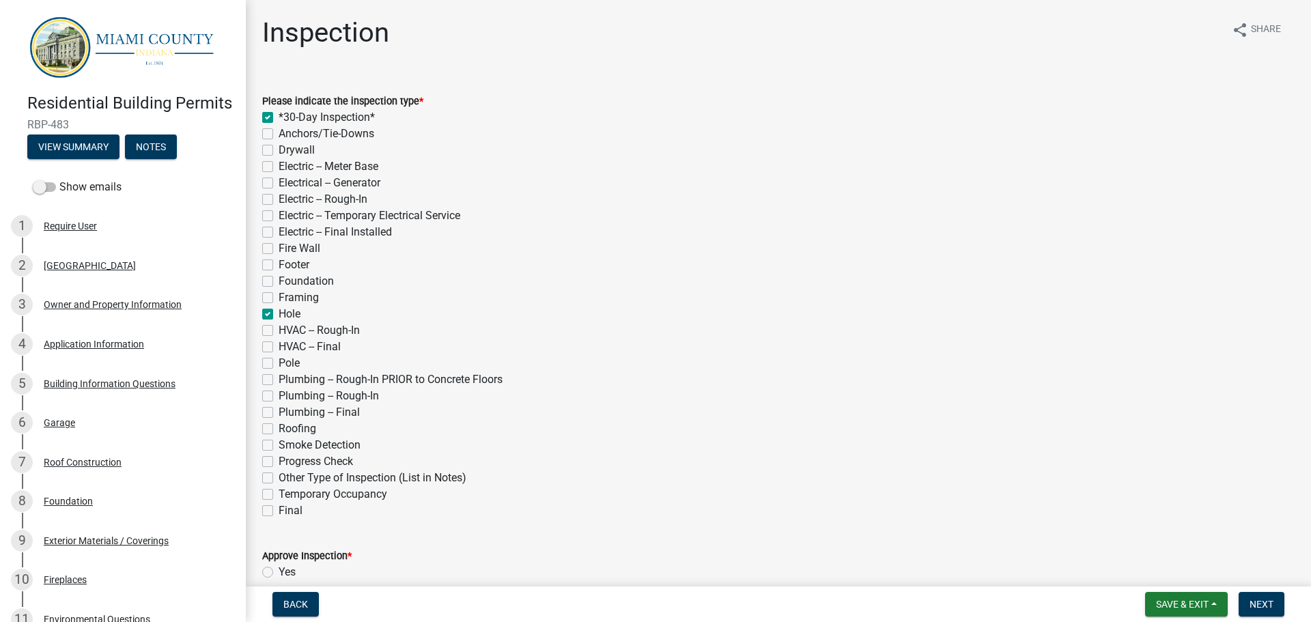
checkbox input "true"
checkbox input "false"
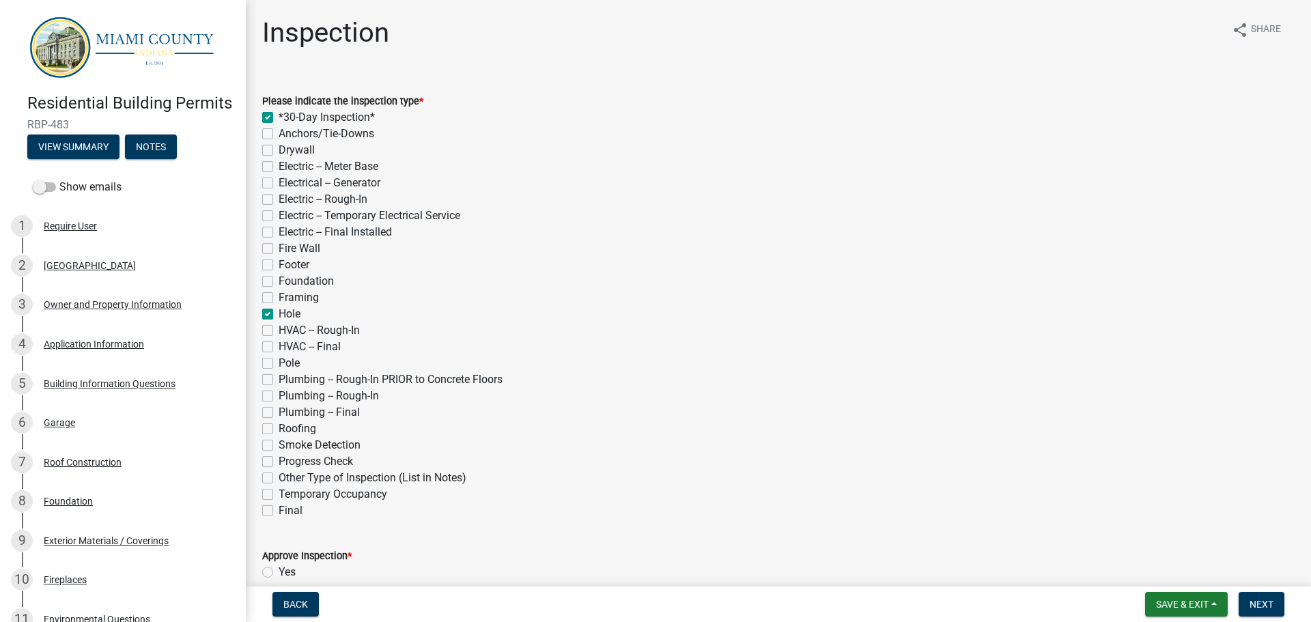
checkbox input "false"
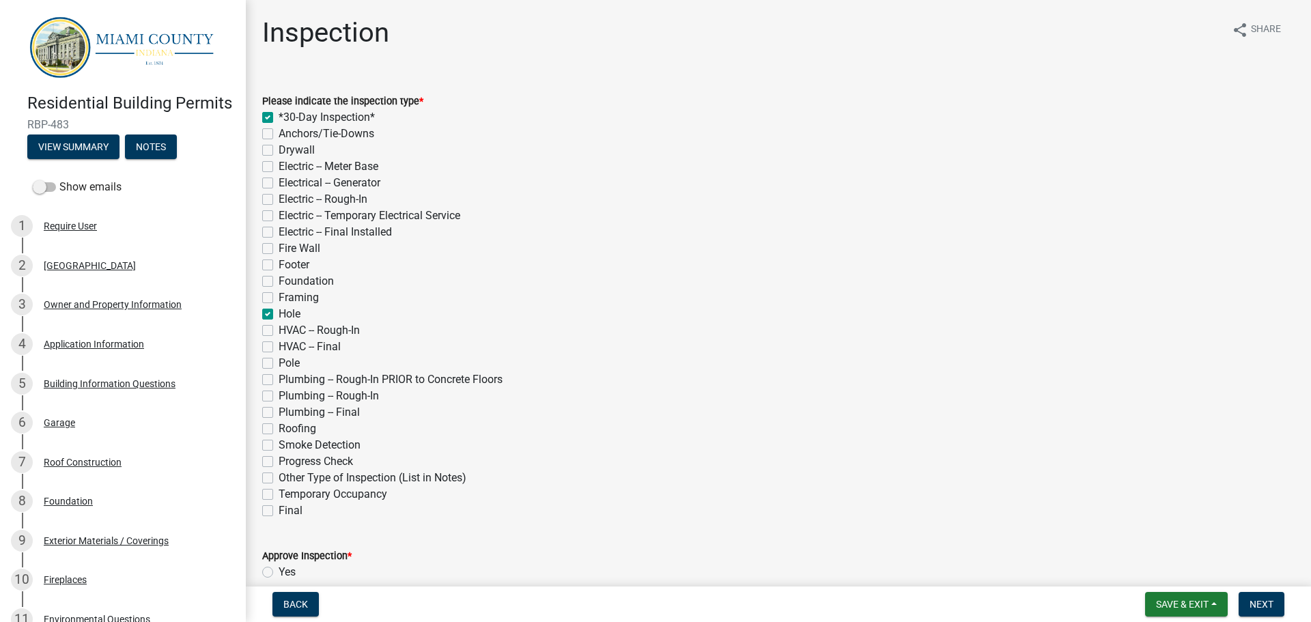
checkbox input "false"
checkbox input "true"
checkbox input "false"
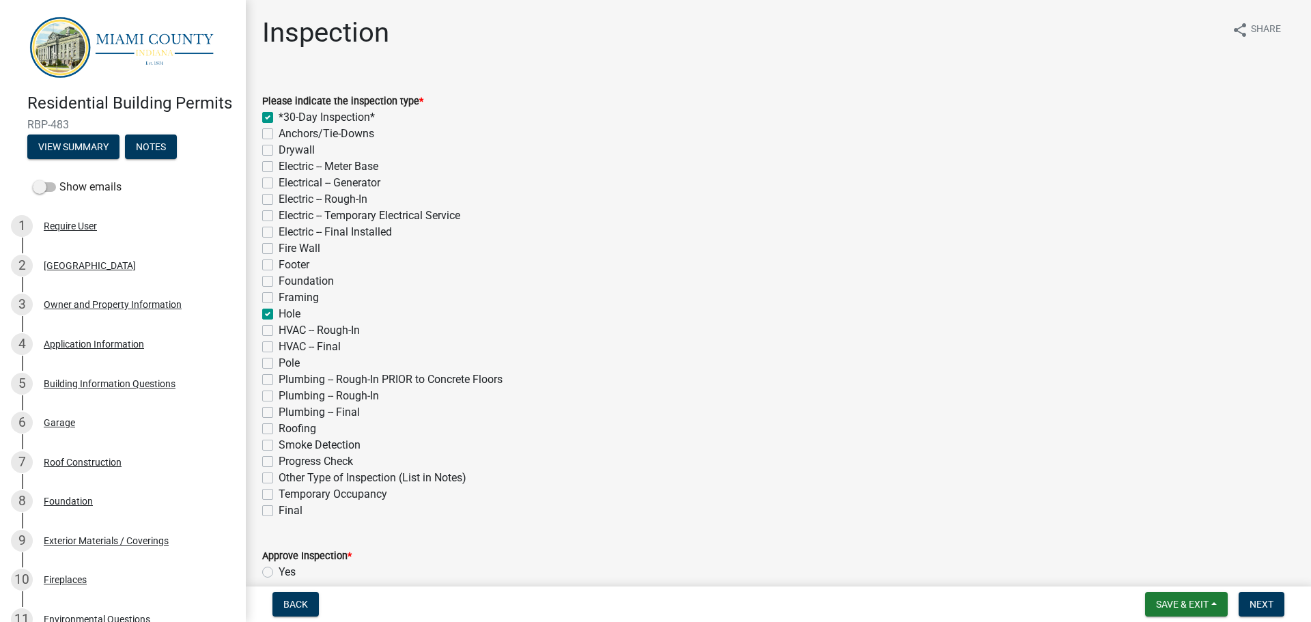
checkbox input "false"
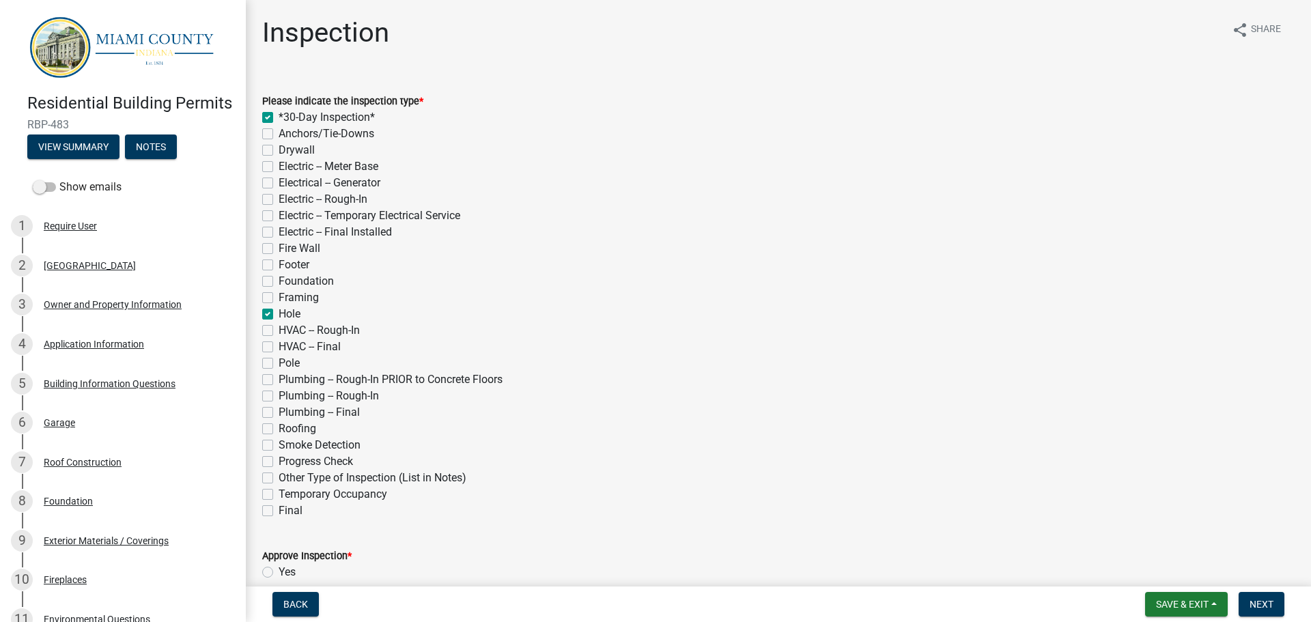
checkbox input "false"
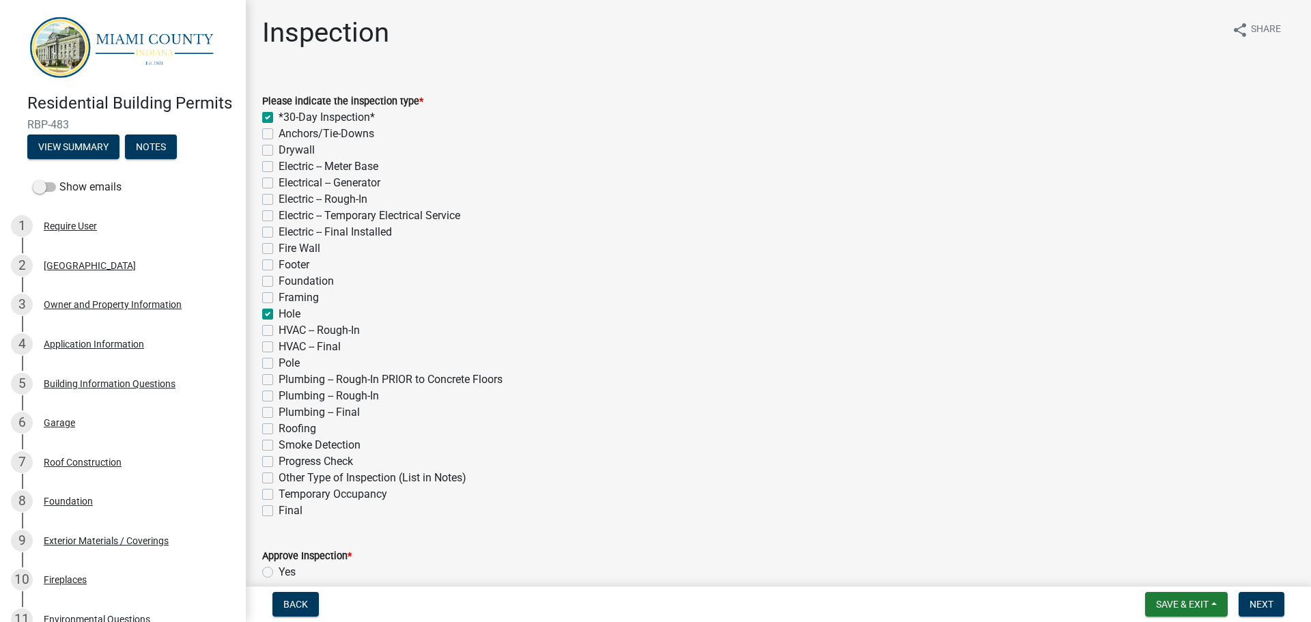
click at [279, 363] on label "Pole" at bounding box center [289, 363] width 21 height 16
click at [279, 363] on input "Pole" at bounding box center [283, 359] width 9 height 9
checkbox input "true"
checkbox input "false"
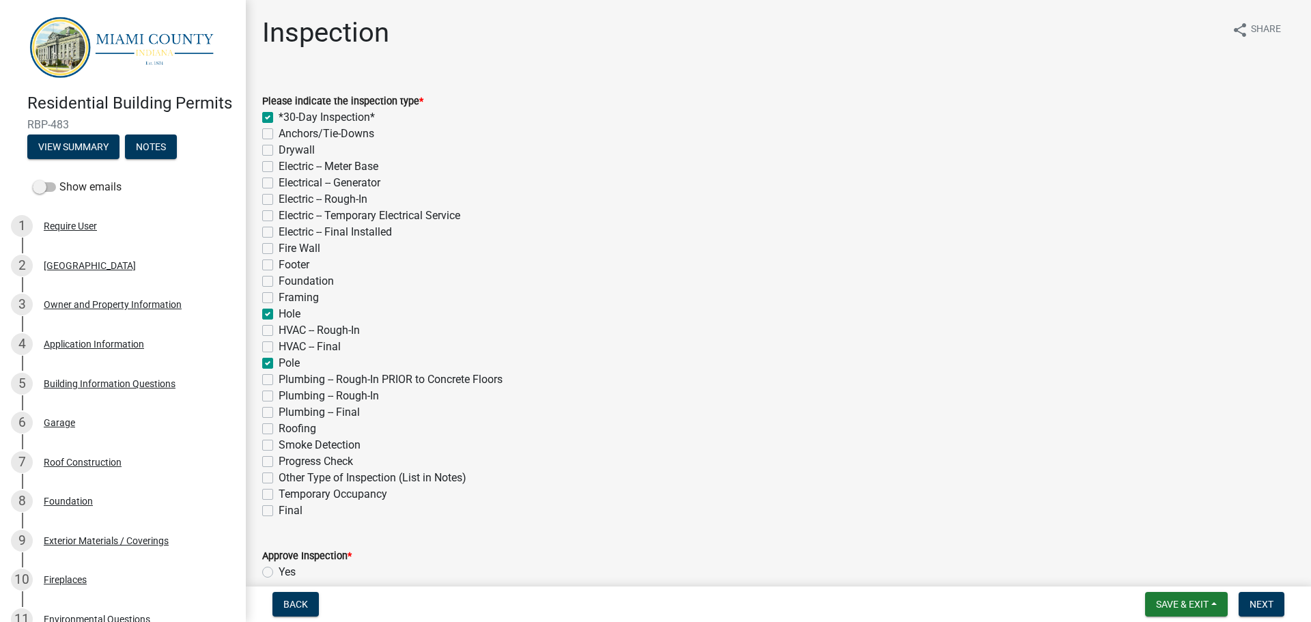
checkbox input "false"
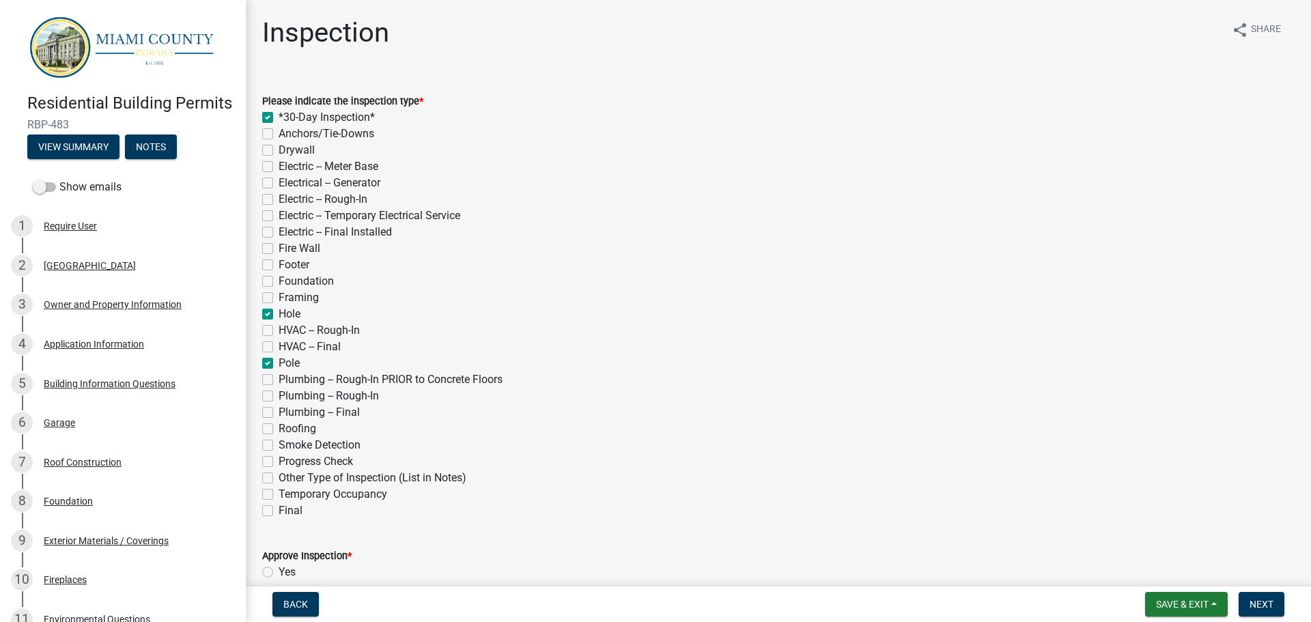
checkbox input "false"
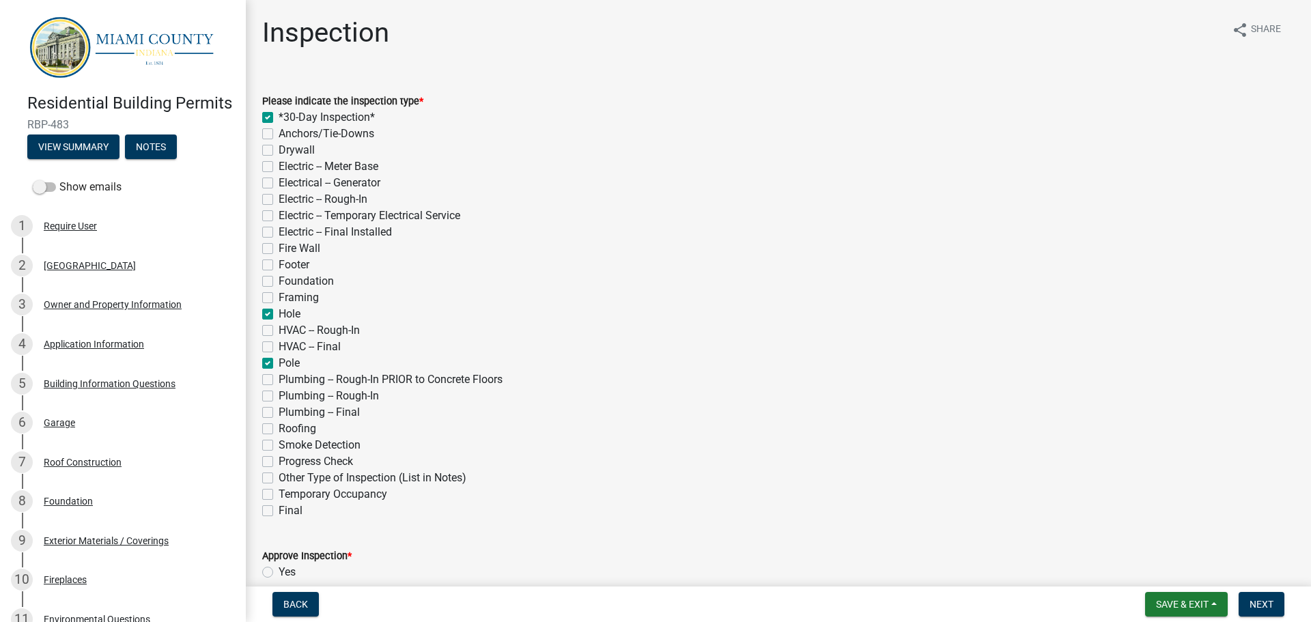
checkbox input "true"
checkbox input "false"
checkbox input "true"
checkbox input "false"
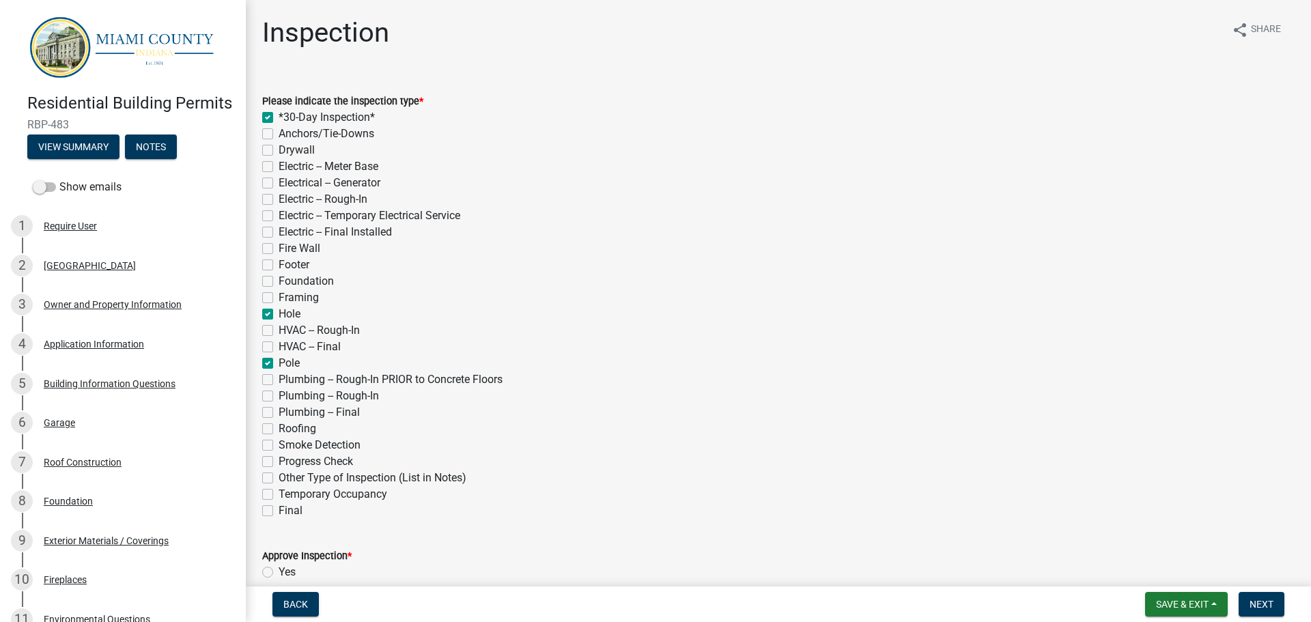
checkbox input "false"
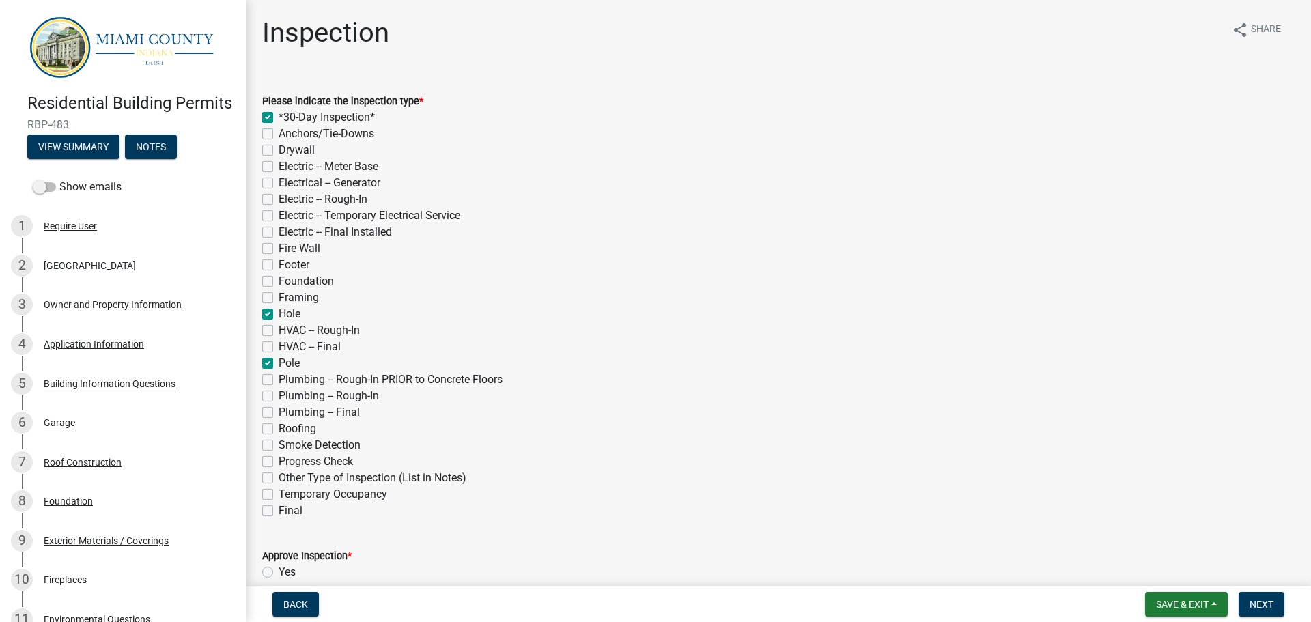
checkbox input "false"
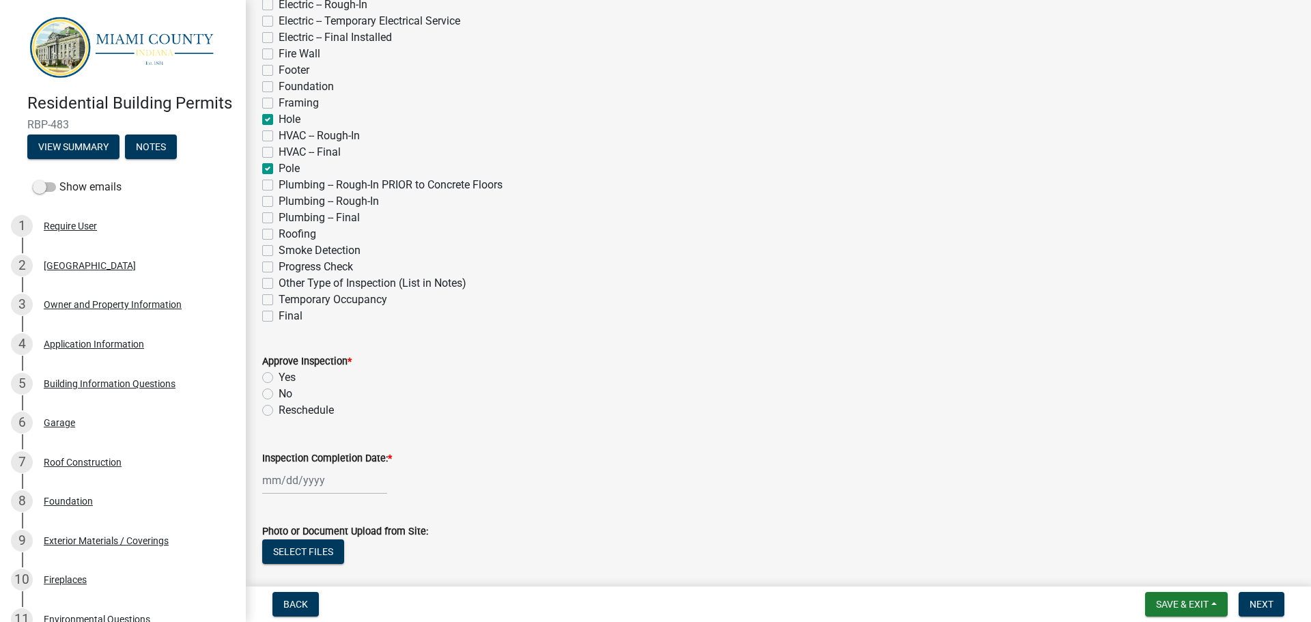
scroll to position [205, 0]
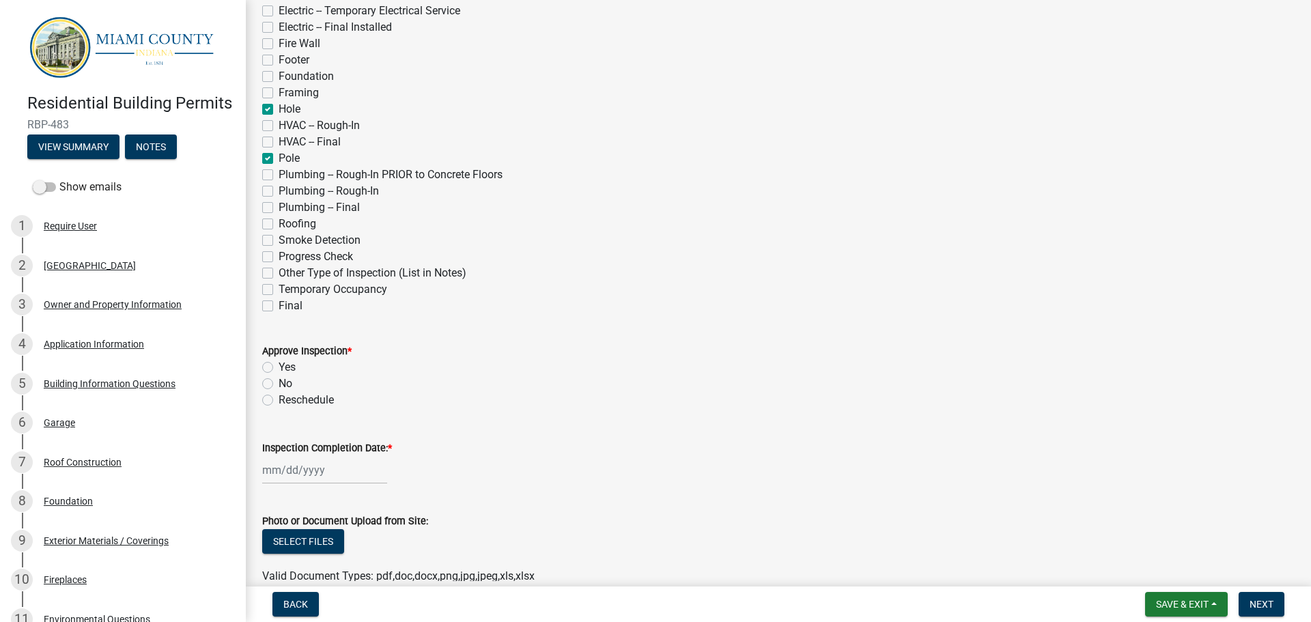
click at [279, 367] on label "Yes" at bounding box center [287, 367] width 17 height 16
click at [279, 367] on input "Yes" at bounding box center [283, 363] width 9 height 9
radio input "true"
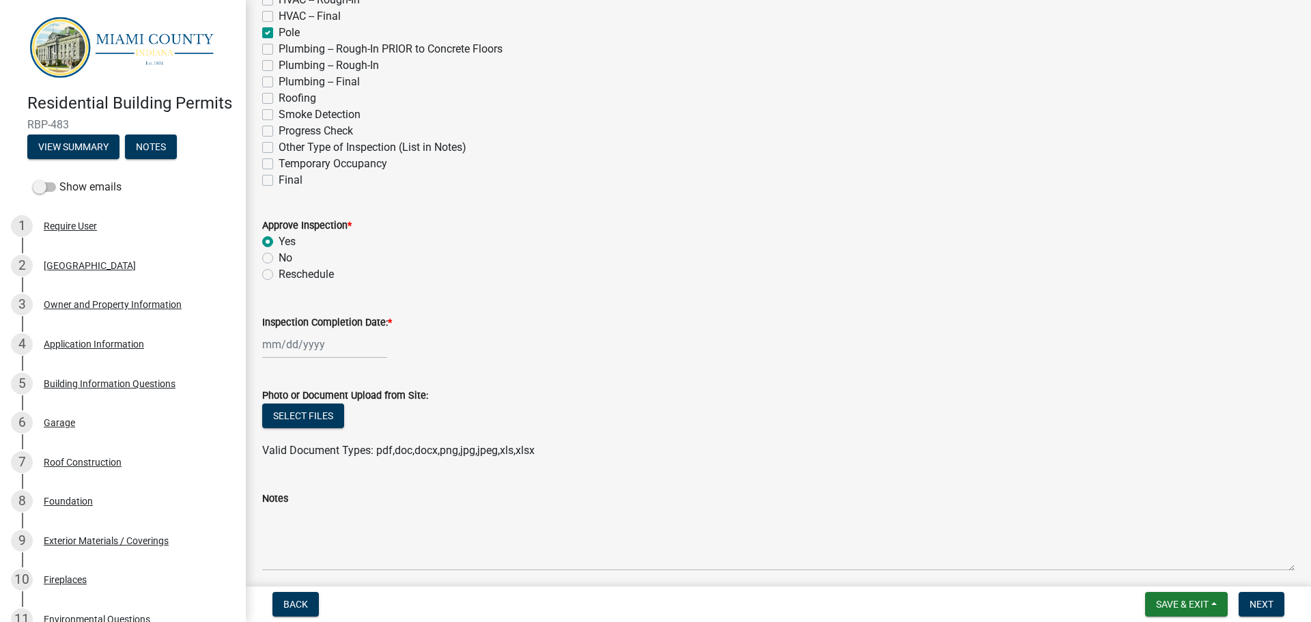
scroll to position [341, 0]
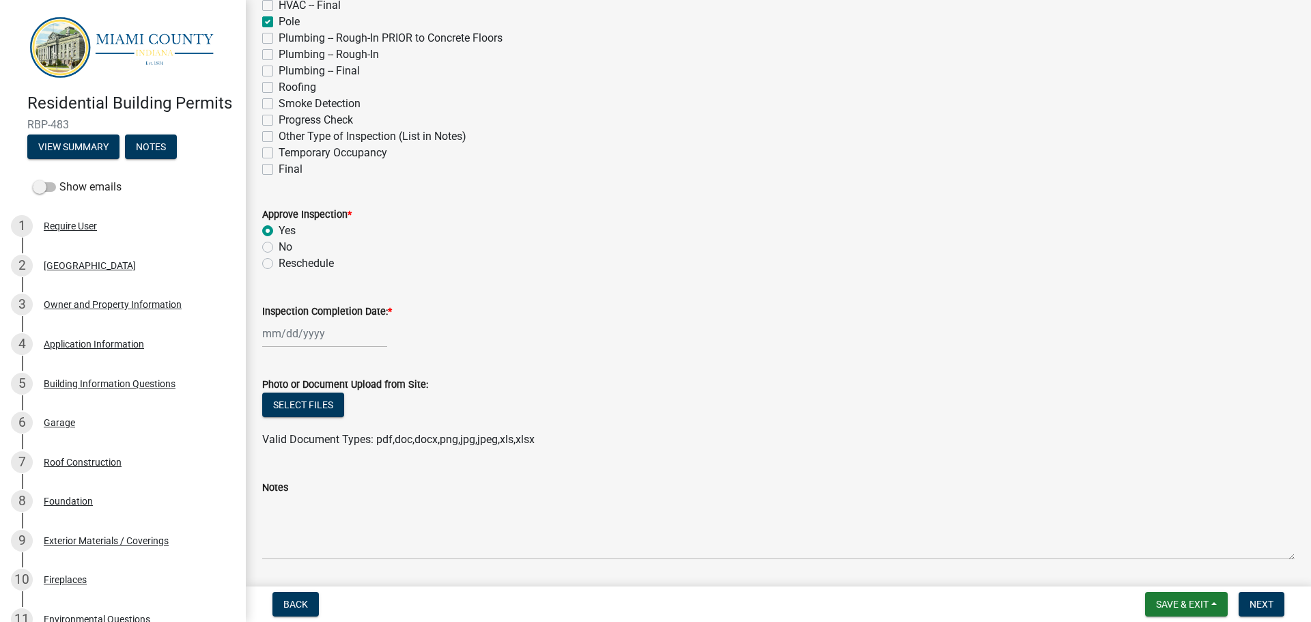
click at [308, 312] on label "Inspection Completion Date: *" at bounding box center [327, 312] width 130 height 10
click at [308, 320] on input "Inspection Completion Date: *" at bounding box center [324, 334] width 125 height 28
select select "8"
select select "2025"
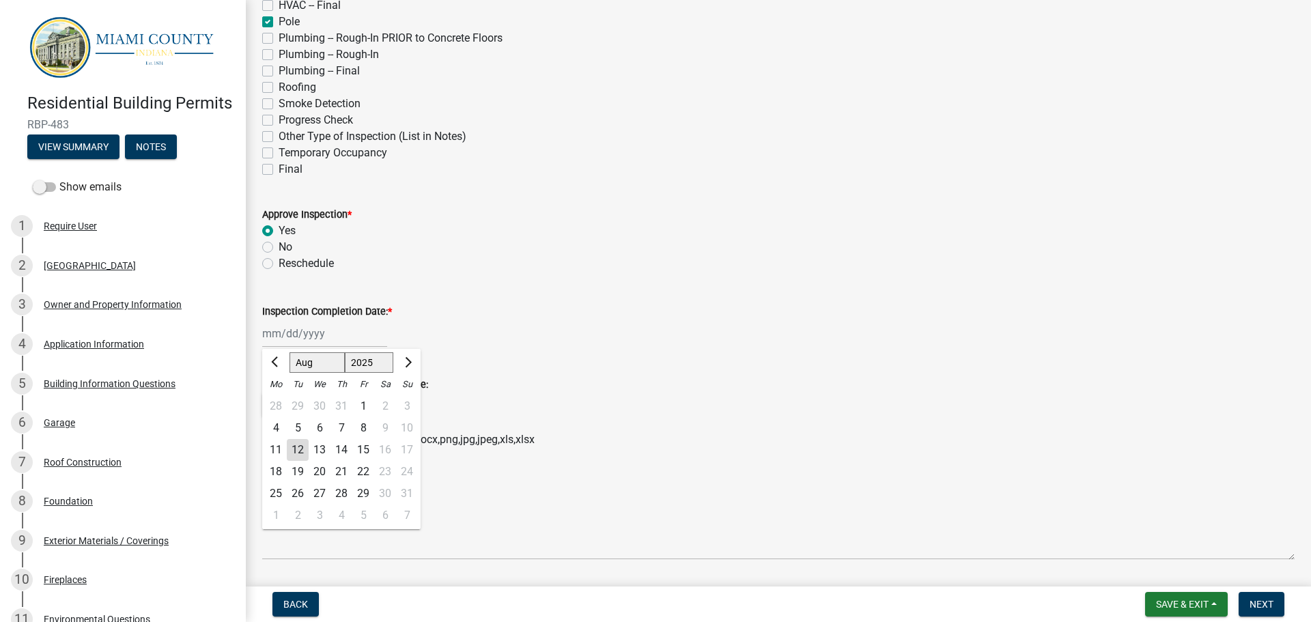
click at [300, 451] on div "12" at bounding box center [298, 450] width 22 height 22
type input "[DATE]"
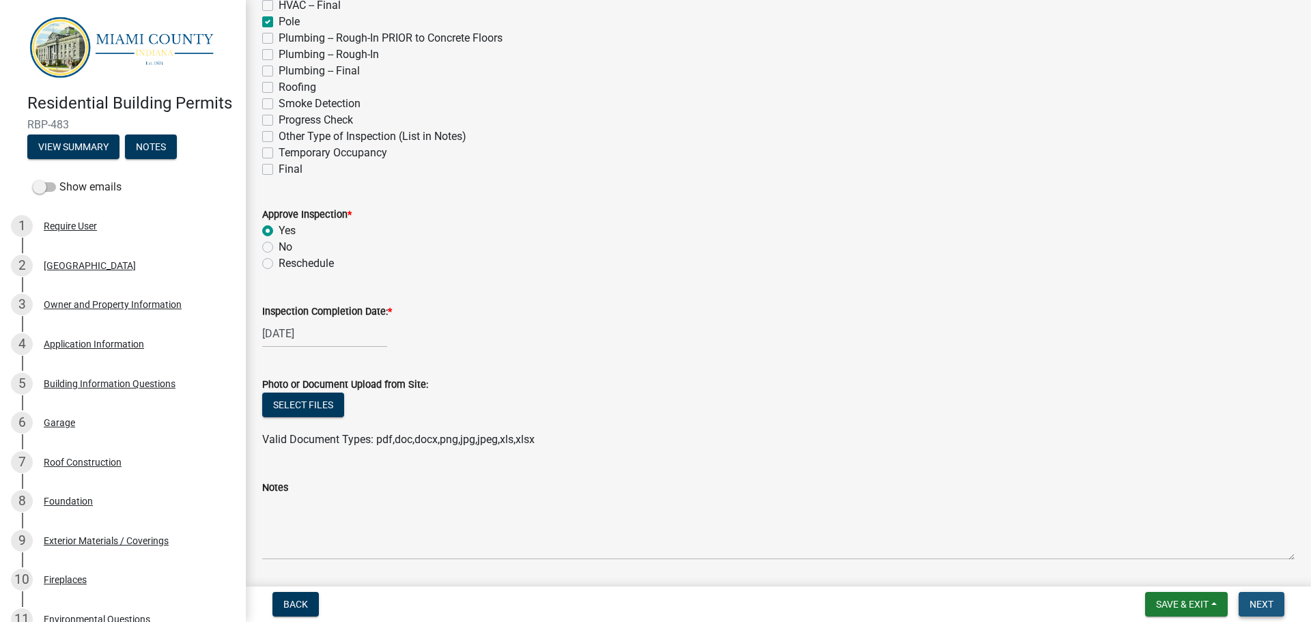
click at [1263, 602] on span "Next" at bounding box center [1261, 604] width 24 height 11
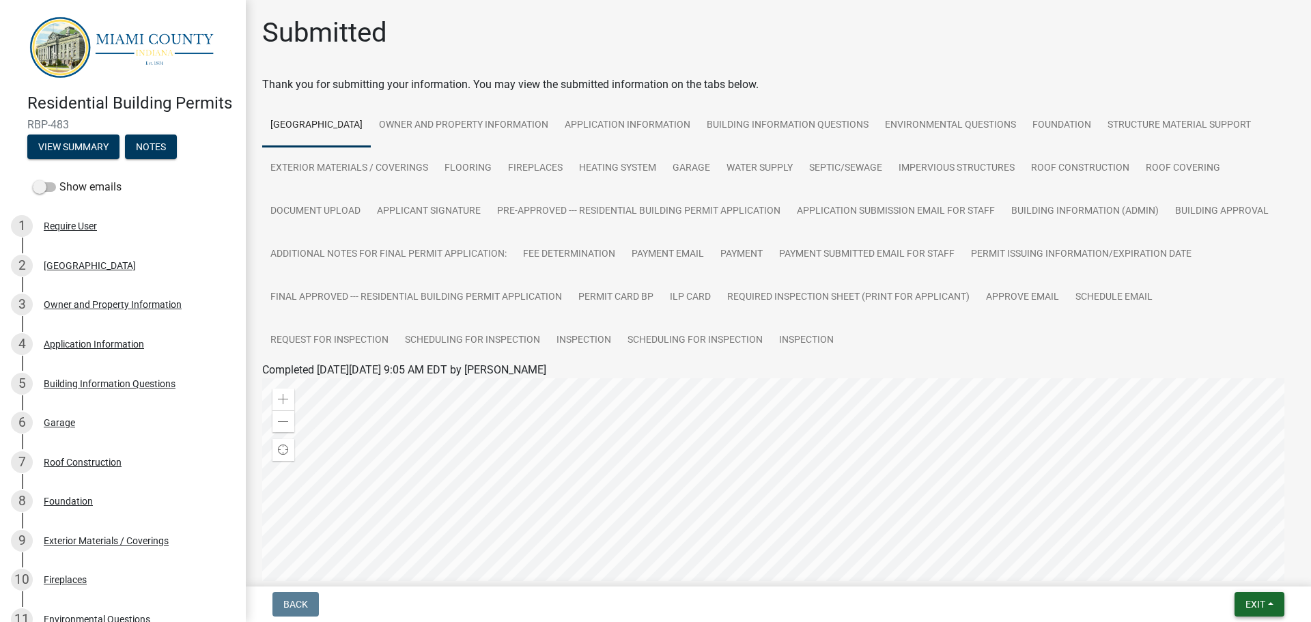
click at [1260, 597] on button "Exit" at bounding box center [1259, 604] width 50 height 25
click at [1237, 569] on button "Save & Exit" at bounding box center [1229, 568] width 109 height 33
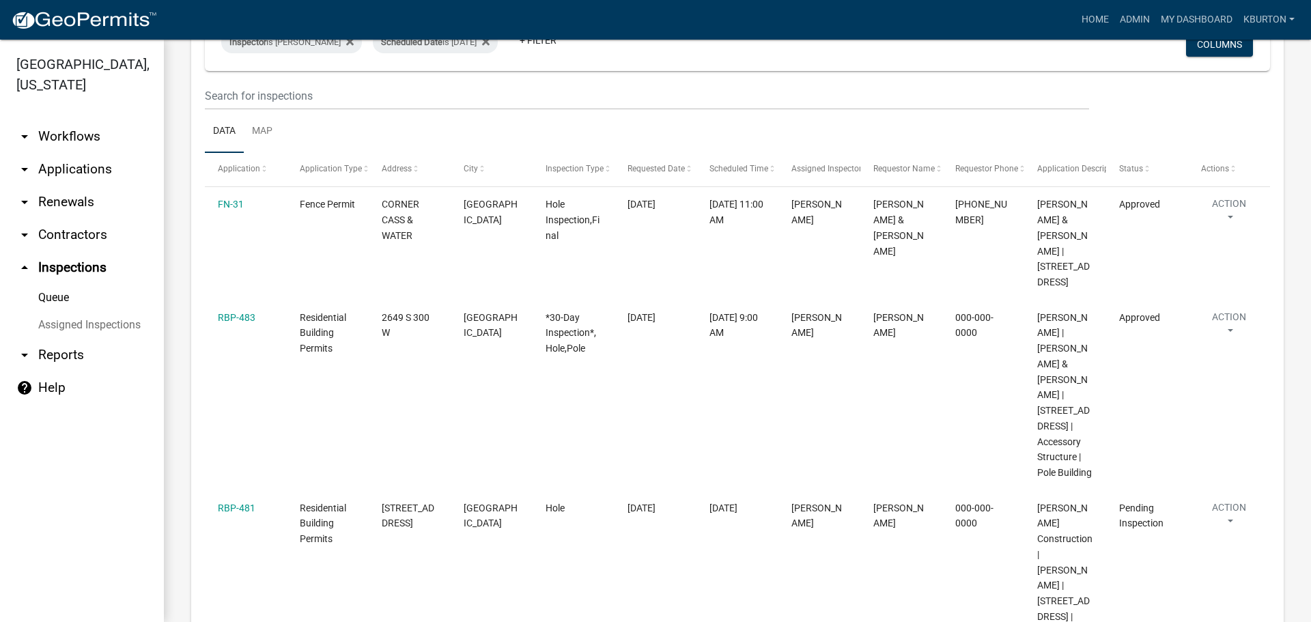
scroll to position [137, 0]
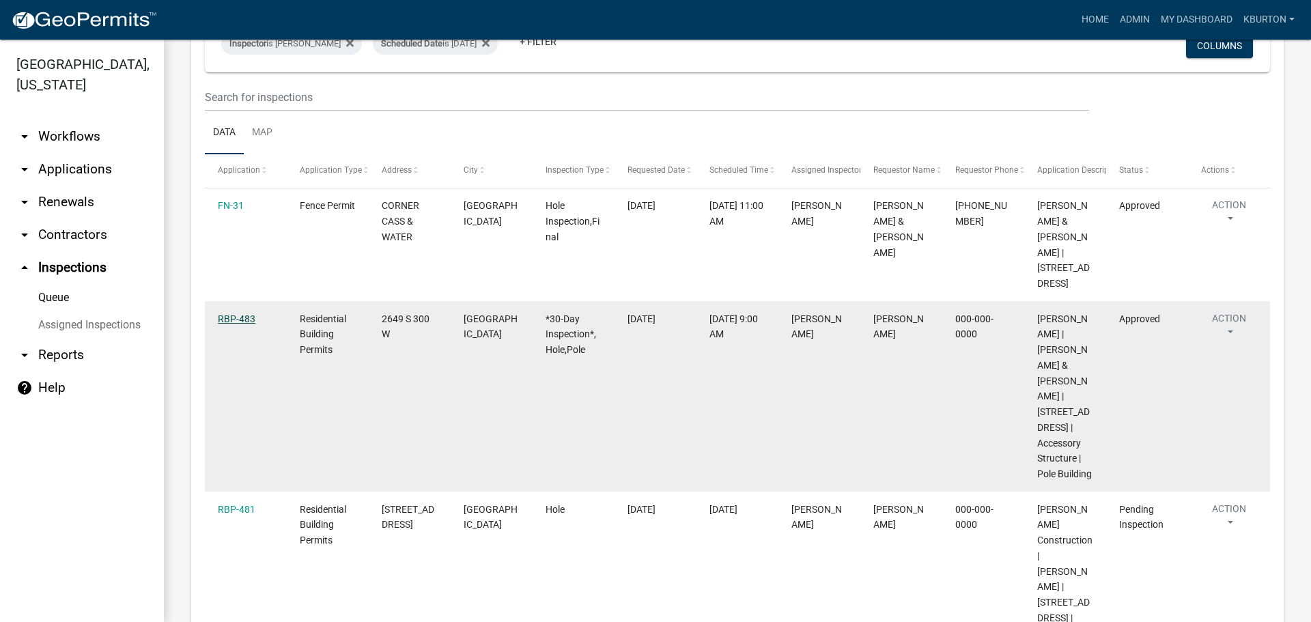
click at [239, 320] on link "RBP-483" at bounding box center [237, 318] width 38 height 11
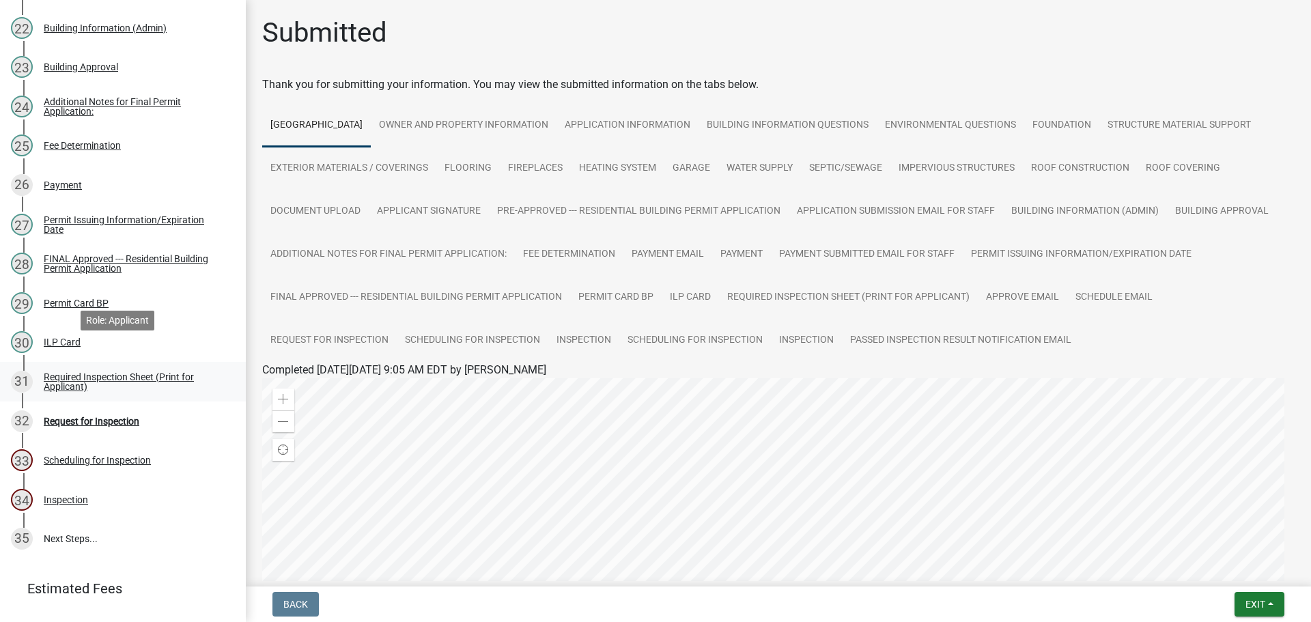
scroll to position [1135, 0]
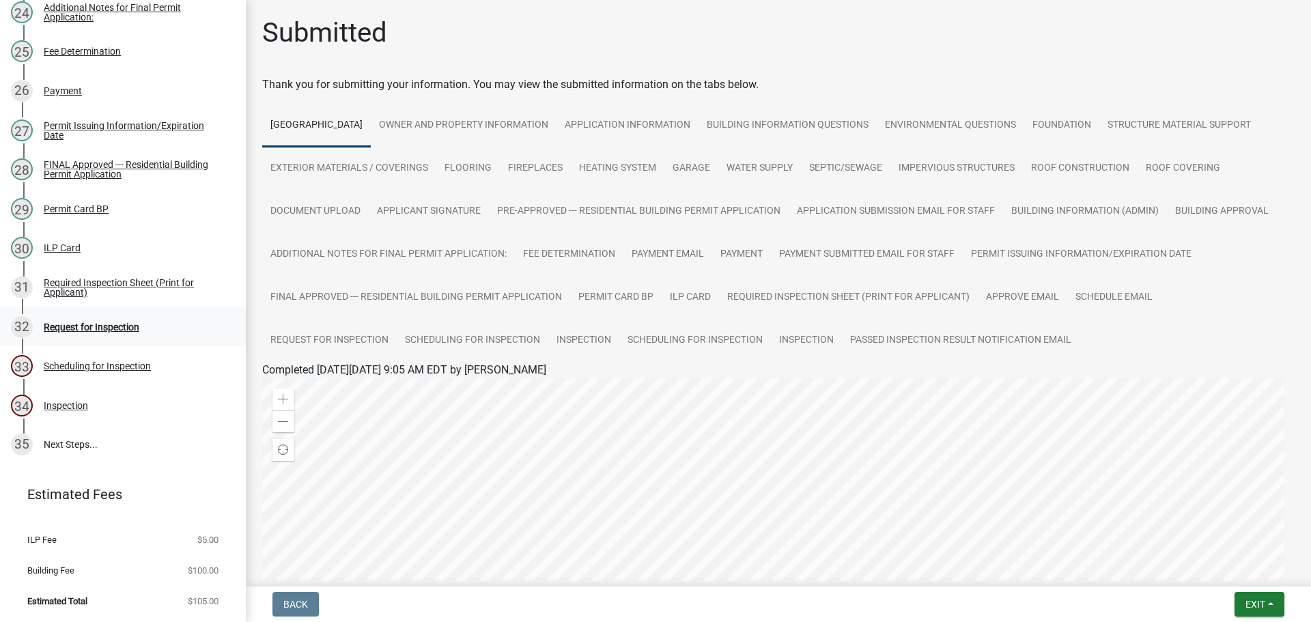
click at [120, 327] on div "Request for Inspection" at bounding box center [92, 327] width 96 height 10
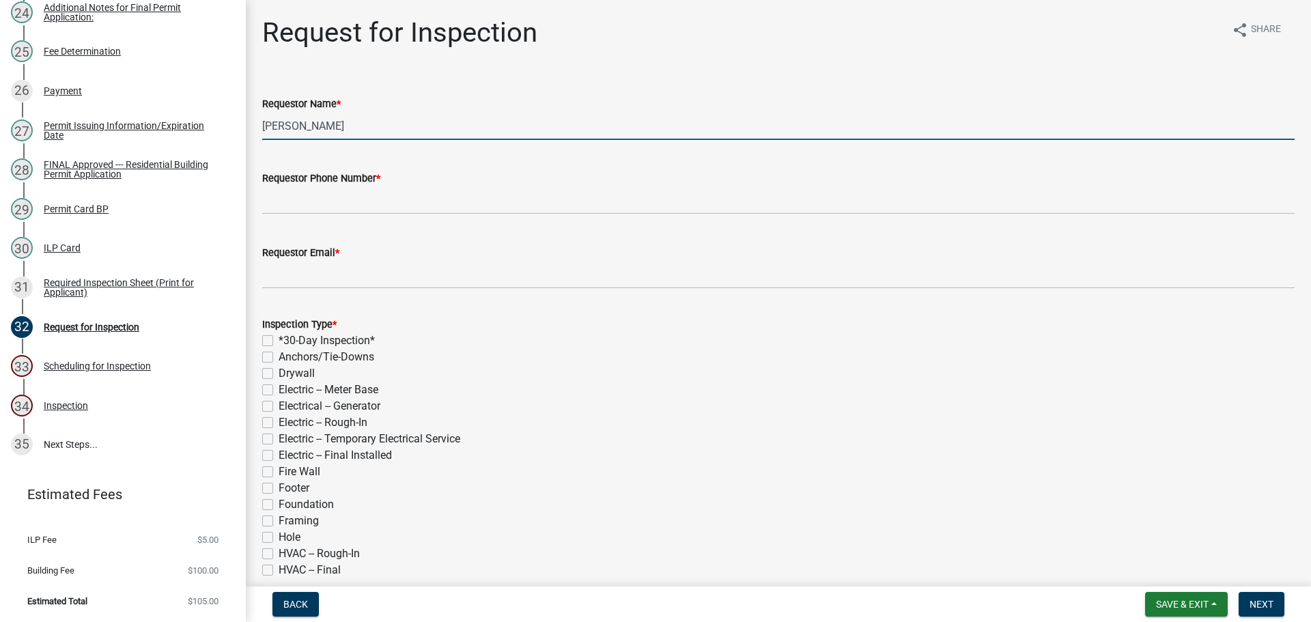
click at [358, 129] on input "[PERSON_NAME]" at bounding box center [778, 126] width 1032 height 28
type input "K"
type input "douglas"
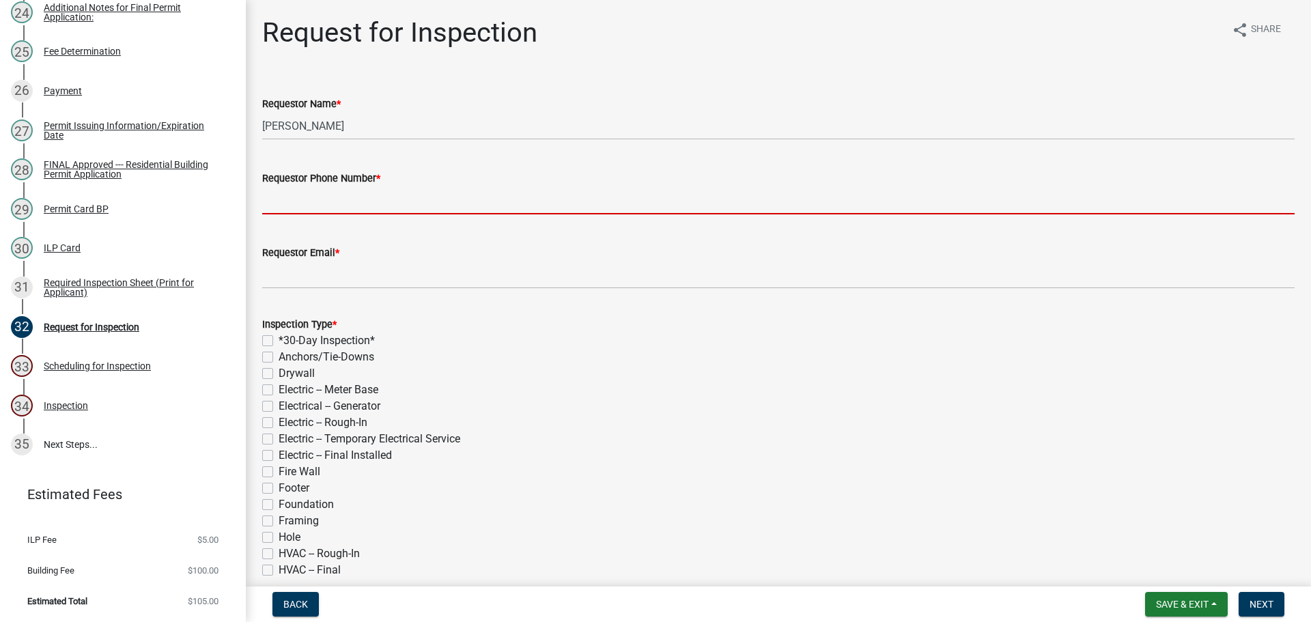
click at [300, 194] on input "Requestor Phone Number *" at bounding box center [778, 200] width 1032 height 28
type input "000-000-0000"
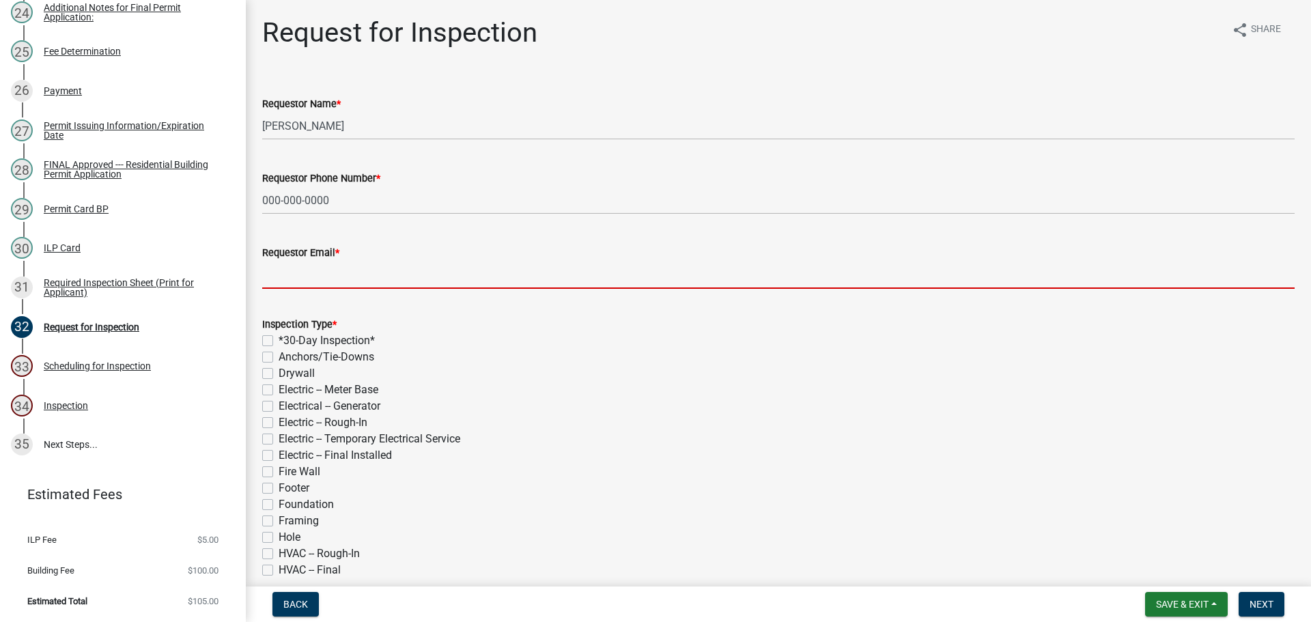
click at [358, 267] on input "Requestor Email *" at bounding box center [778, 275] width 1032 height 28
type input "noemail@noemail.com"
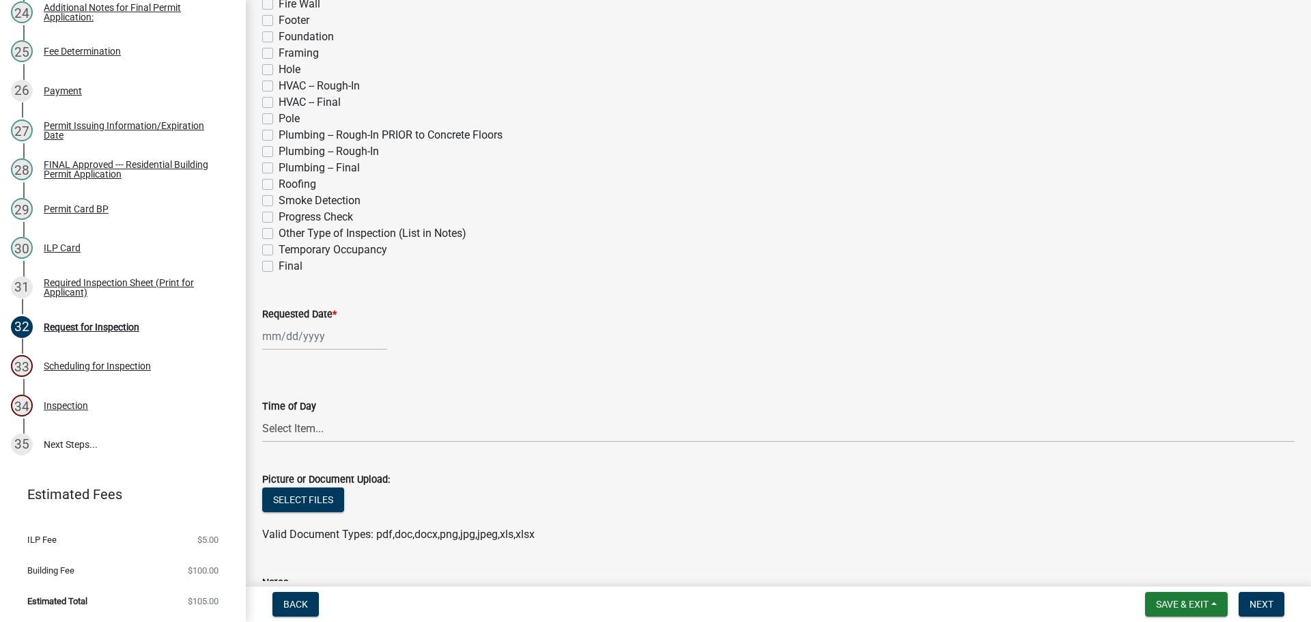
scroll to position [478, 0]
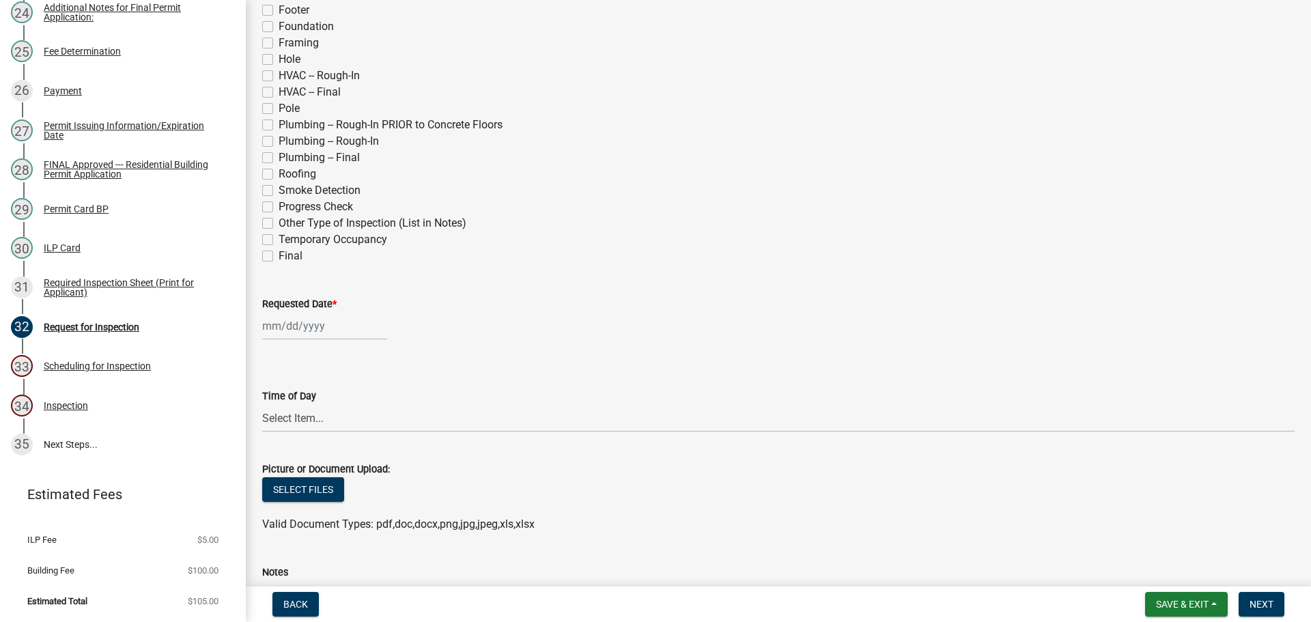
click at [279, 255] on label "Final" at bounding box center [291, 256] width 24 height 16
click at [279, 255] on input "Final" at bounding box center [283, 252] width 9 height 9
checkbox input "true"
checkbox input "false"
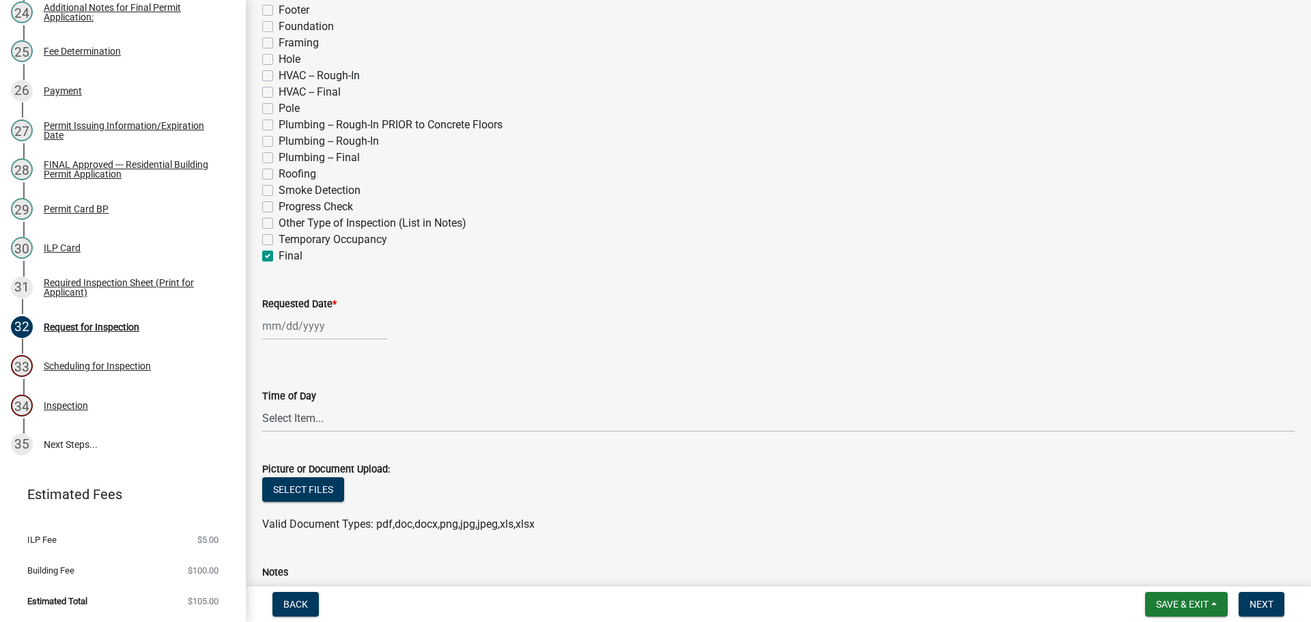
checkbox input "false"
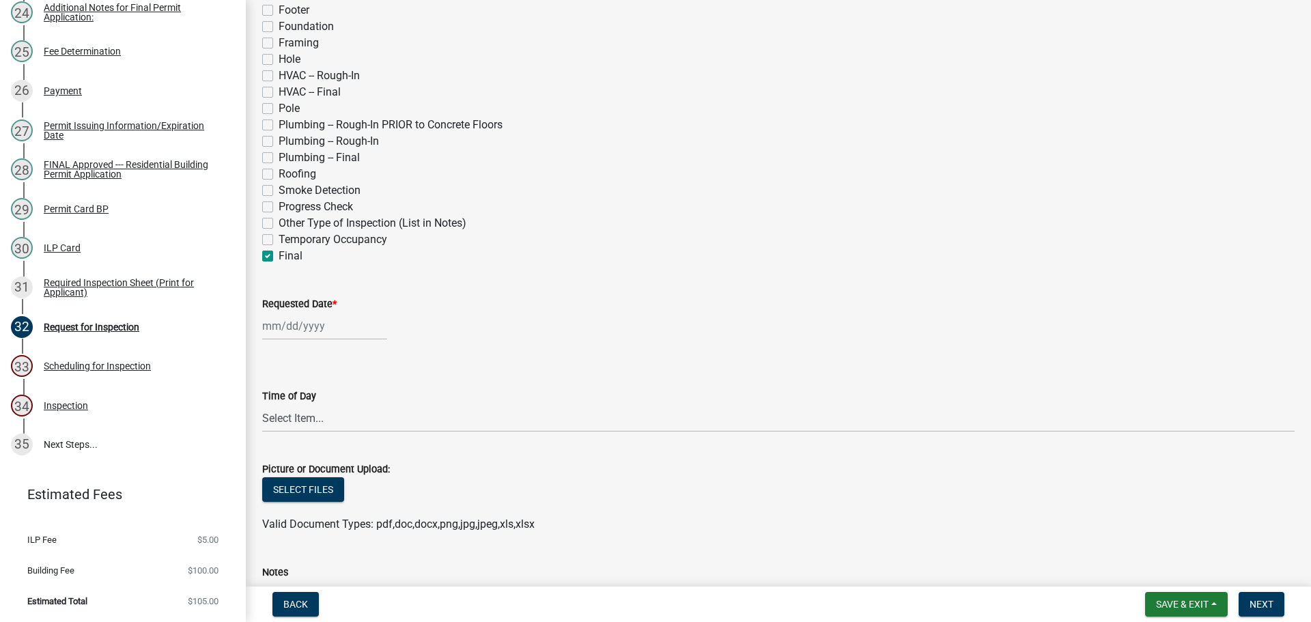
checkbox input "false"
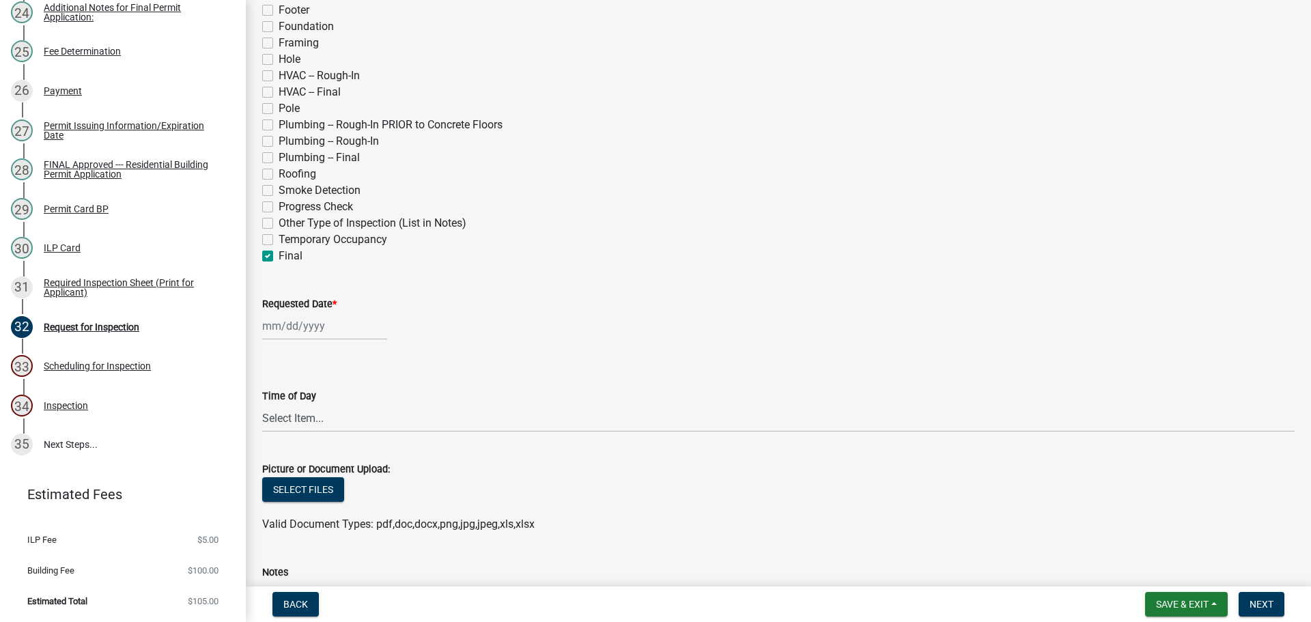
checkbox input "false"
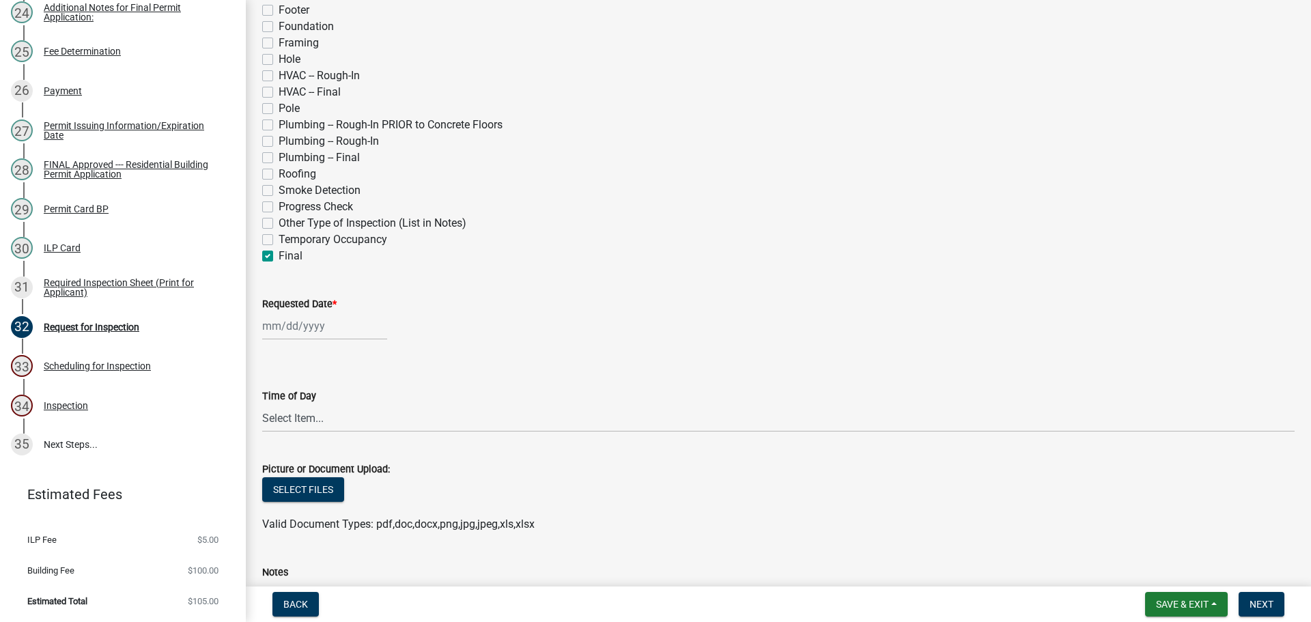
checkbox input "false"
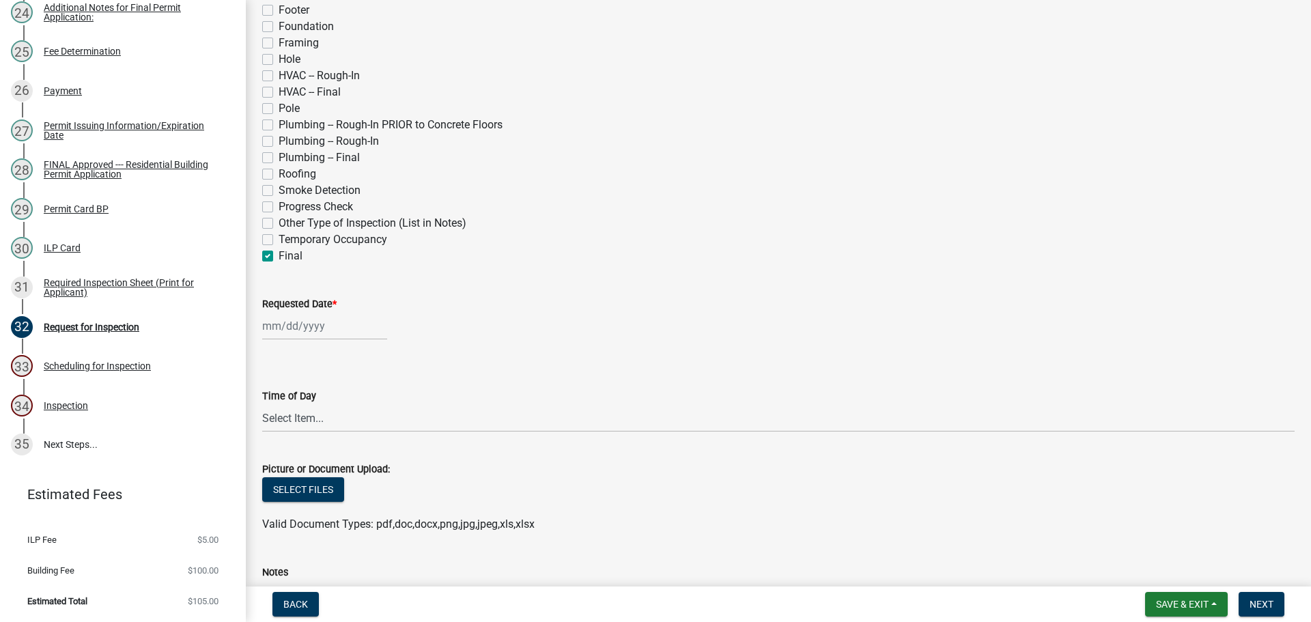
checkbox input "false"
checkbox input "true"
click at [301, 306] on label "Requested Date *" at bounding box center [299, 305] width 74 height 10
click at [301, 312] on input "Requested Date *" at bounding box center [324, 326] width 125 height 28
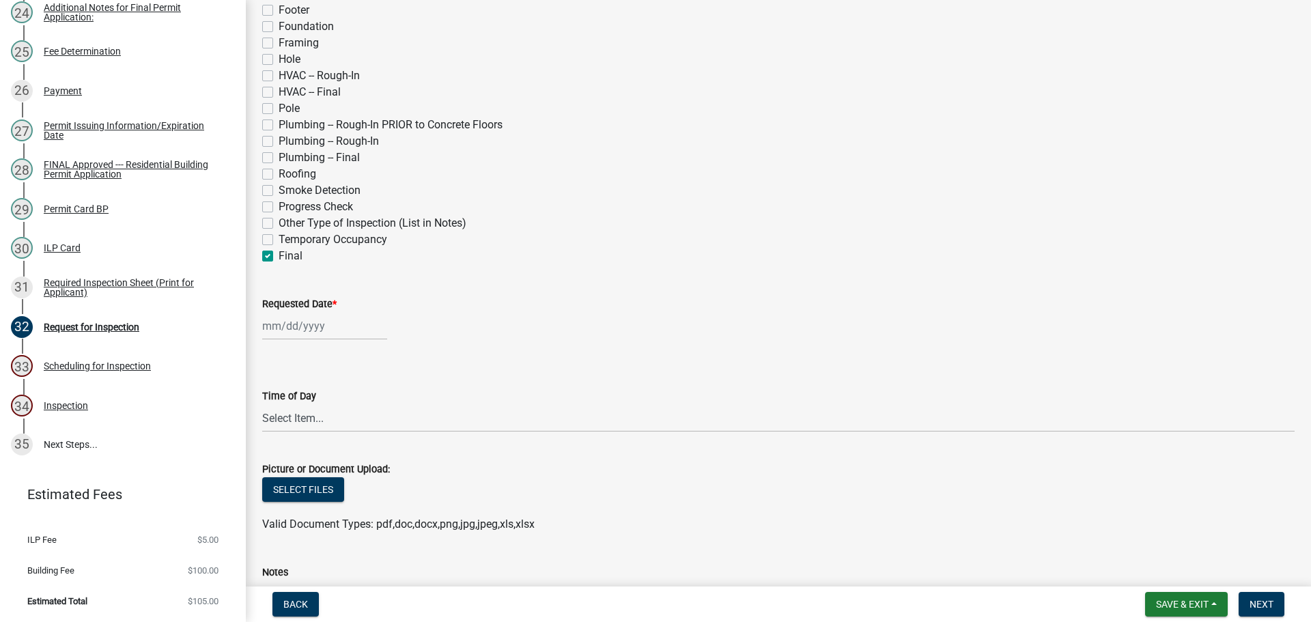
select select "8"
select select "2025"
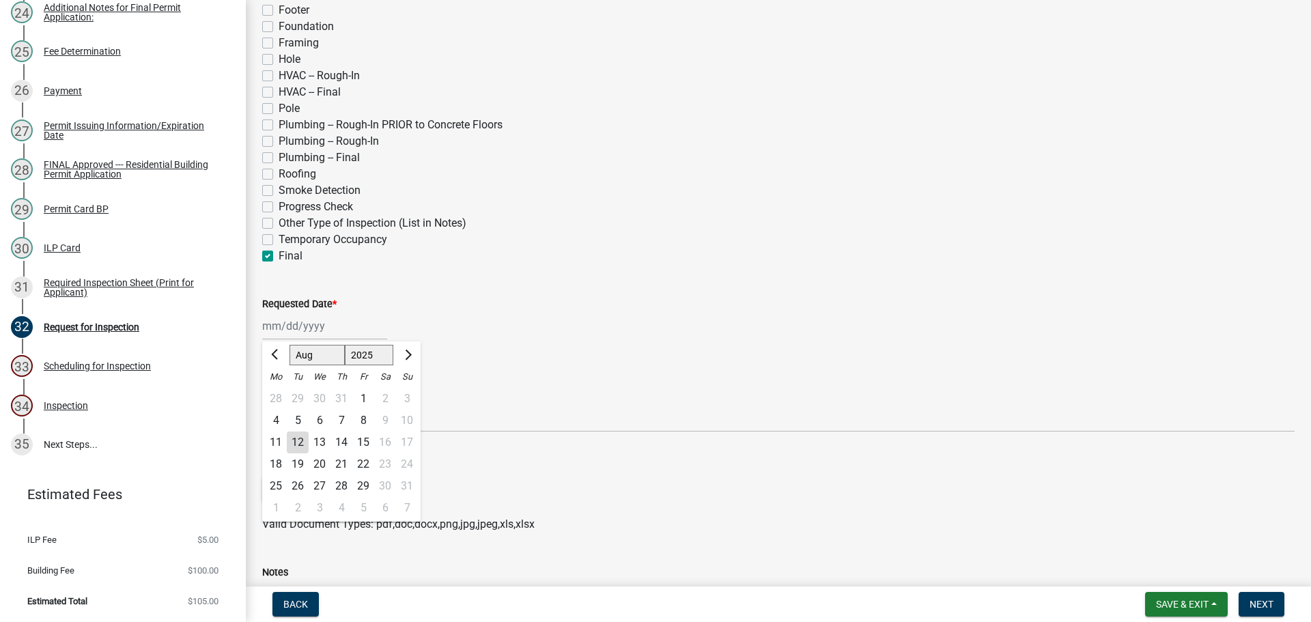
click at [323, 354] on select "Jan Feb Mar Apr May Jun [DATE] Aug Sep Oct Nov Dec" at bounding box center [316, 355] width 55 height 20
select select "10"
click at [289, 345] on select "Jan Feb Mar Apr May Jun [DATE] Aug Sep Oct Nov Dec" at bounding box center [316, 355] width 55 height 20
click at [322, 420] on div "8" at bounding box center [320, 421] width 22 height 22
type input "10/08/2025"
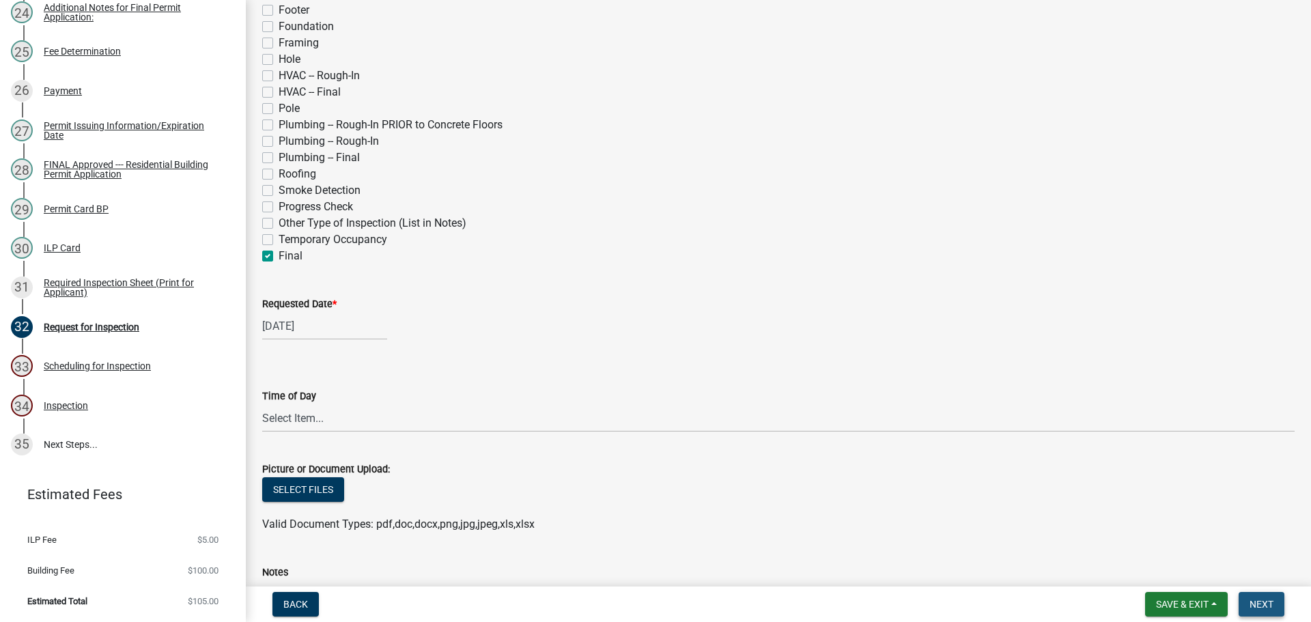
click at [1253, 599] on span "Next" at bounding box center [1261, 604] width 24 height 11
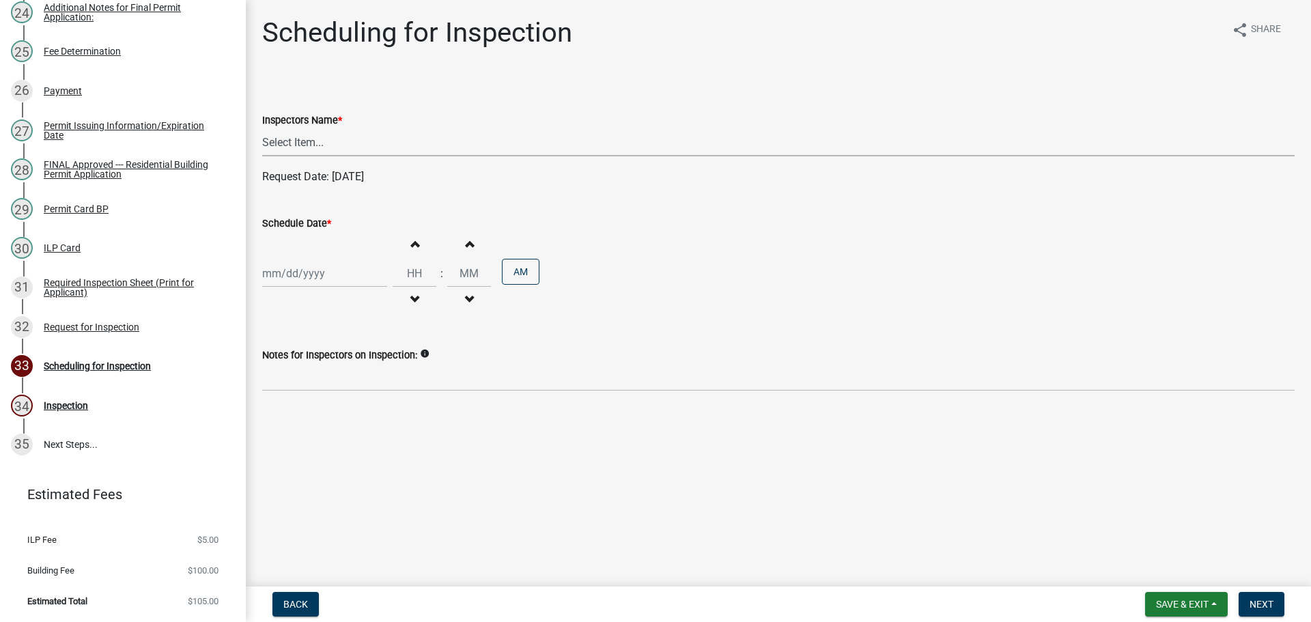
click at [288, 137] on select "Select Item... bmthomas (Brooklyn Thomas) croser (Corey) megangipson (Megan Gip…" at bounding box center [778, 142] width 1032 height 28
select select "25b75ae6-03c7-4280-9b34-fcf63005d5e5"
click at [262, 128] on select "Select Item... bmthomas (Brooklyn Thomas) croser (Corey) megangipson (Megan Gip…" at bounding box center [778, 142] width 1032 height 28
click at [310, 225] on label "Schedule Date *" at bounding box center [296, 224] width 69 height 10
click at [310, 259] on input "Schedule Date *" at bounding box center [324, 273] width 125 height 28
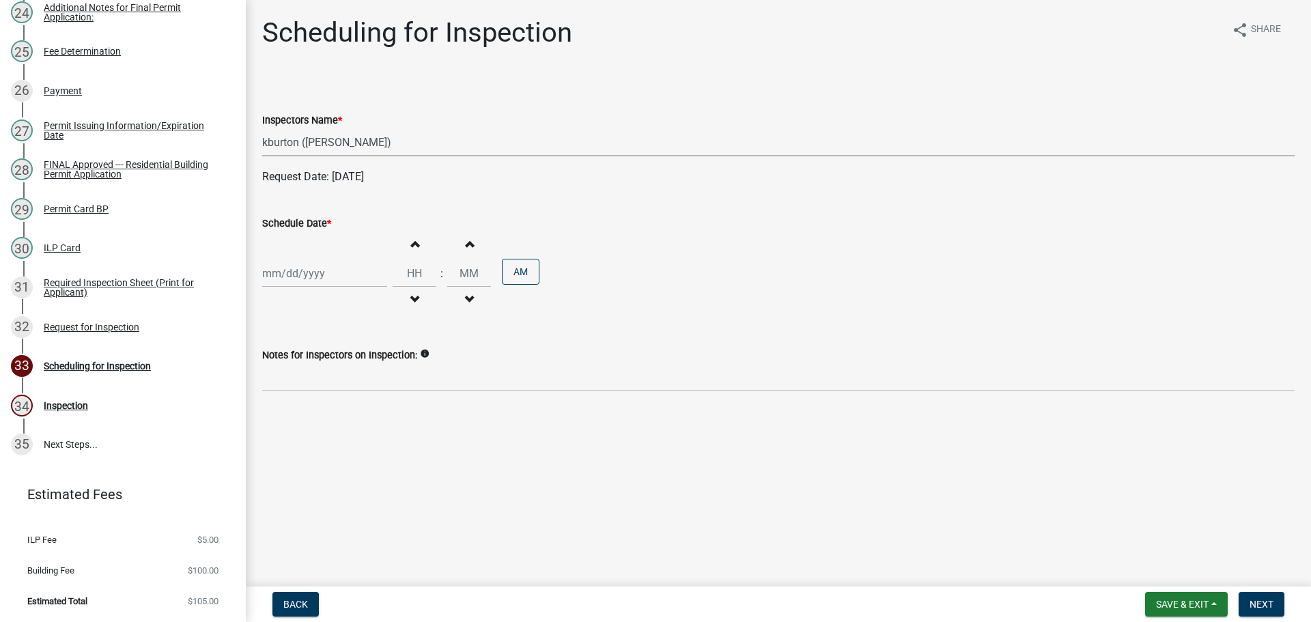
select select "8"
select select "2025"
drag, startPoint x: 325, startPoint y: 300, endPoint x: 322, endPoint y: 309, distance: 9.5
click at [325, 301] on select "Jan Feb Mar Apr May Jun [DATE] Aug Sep Oct Nov Dec" at bounding box center [316, 302] width 55 height 20
select select "10"
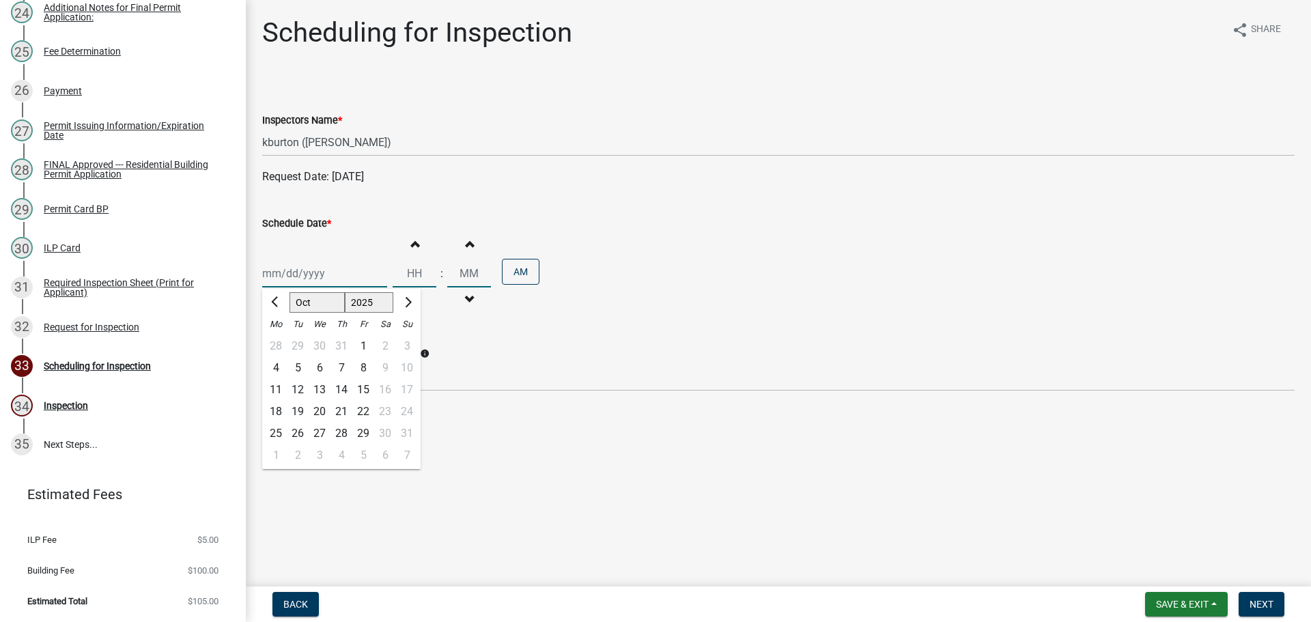
click at [289, 292] on select "Jan Feb Mar Apr May Jun [DATE] Aug Sep Oct Nov Dec" at bounding box center [316, 302] width 55 height 20
click at [322, 366] on div "8" at bounding box center [320, 368] width 22 height 22
type input "10/08/2025"
click at [1259, 602] on span "Next" at bounding box center [1261, 604] width 24 height 11
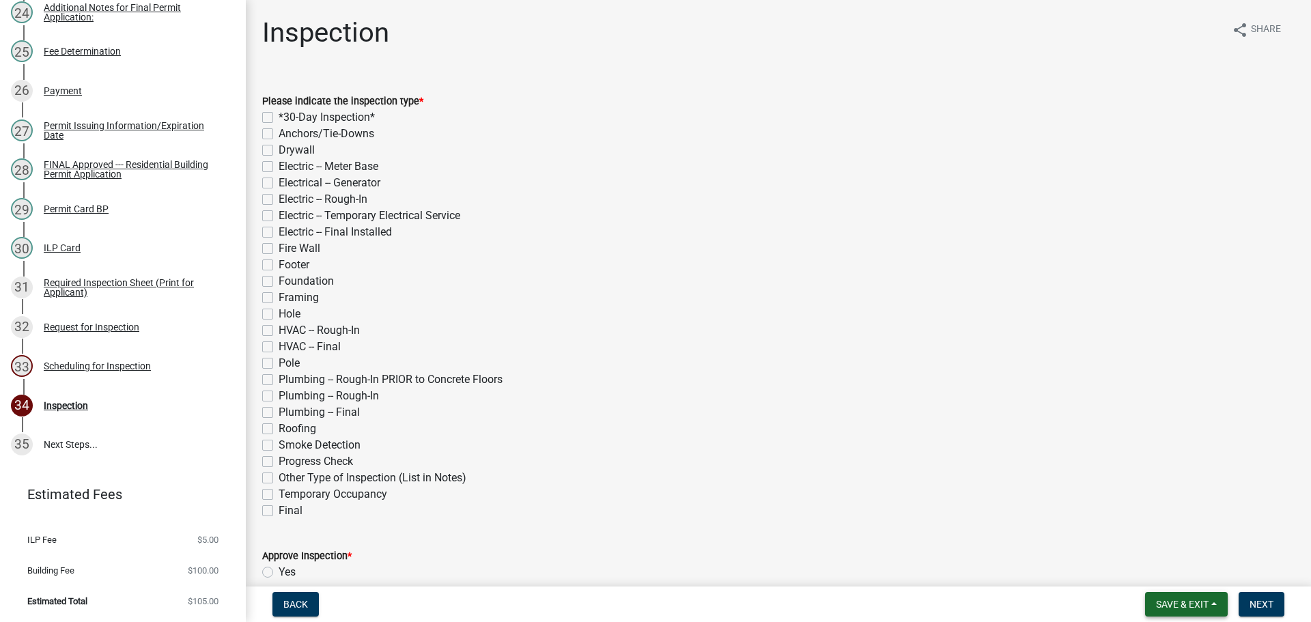
click at [1193, 599] on span "Save & Exit" at bounding box center [1182, 604] width 53 height 11
click at [1170, 575] on button "Save & Exit" at bounding box center [1172, 568] width 109 height 33
